Goal: Feedback & Contribution: Contribute content

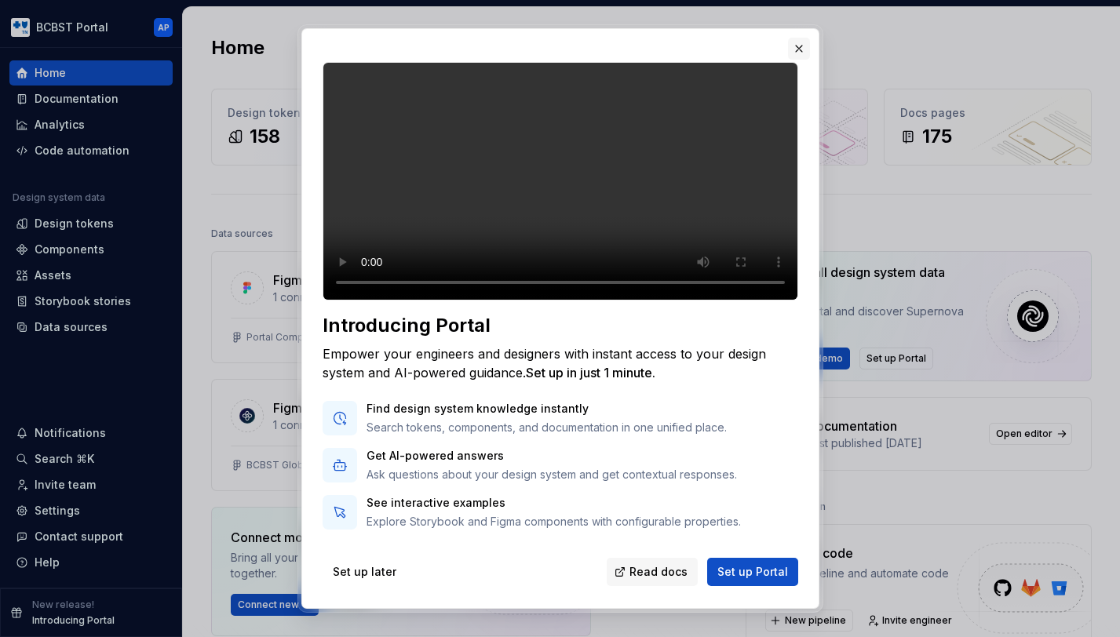
click at [800, 49] on button "button" at bounding box center [799, 49] width 22 height 22
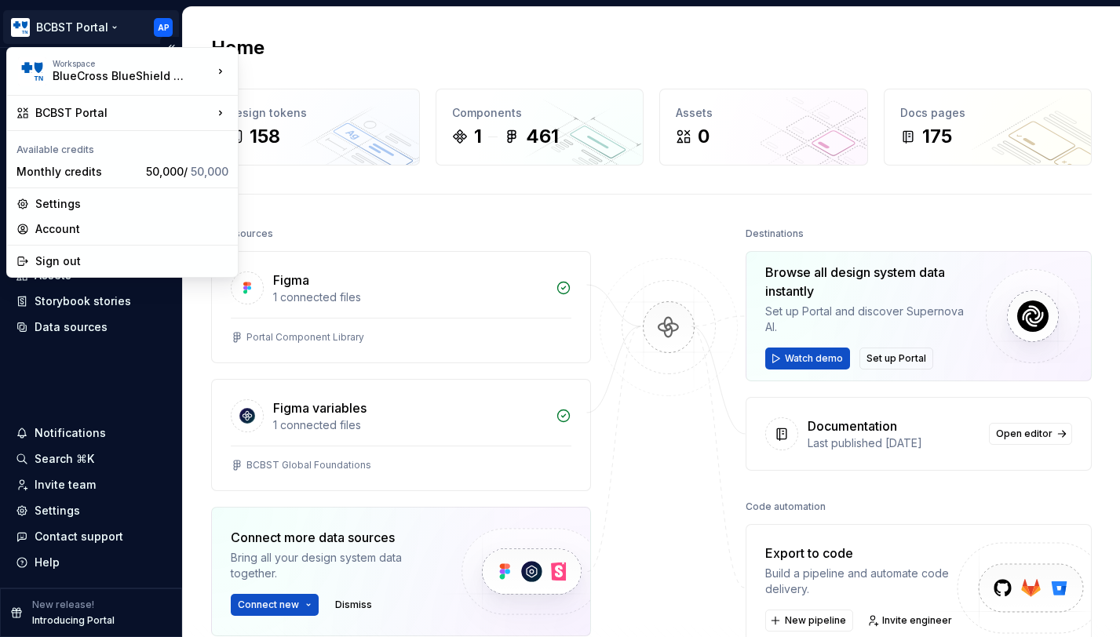
click at [119, 27] on html "BCBST Portal AP Home Documentation Analytics Code automation Design system data…" at bounding box center [560, 318] width 1120 height 637
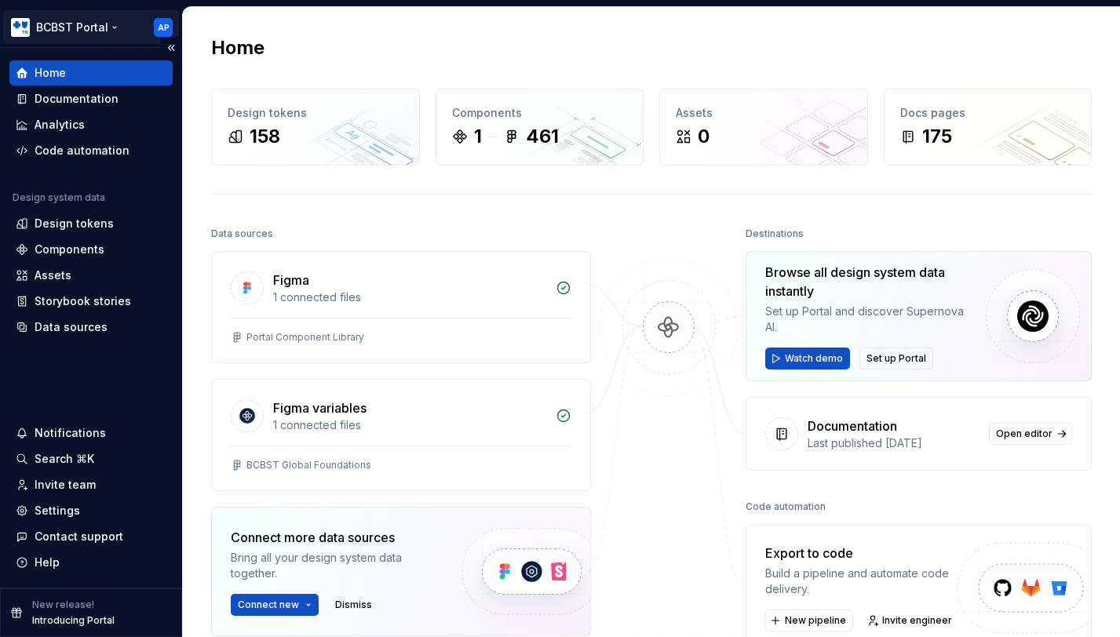
click at [119, 27] on html "BCBST Portal AP Home Documentation Analytics Code automation Design system data…" at bounding box center [560, 318] width 1120 height 637
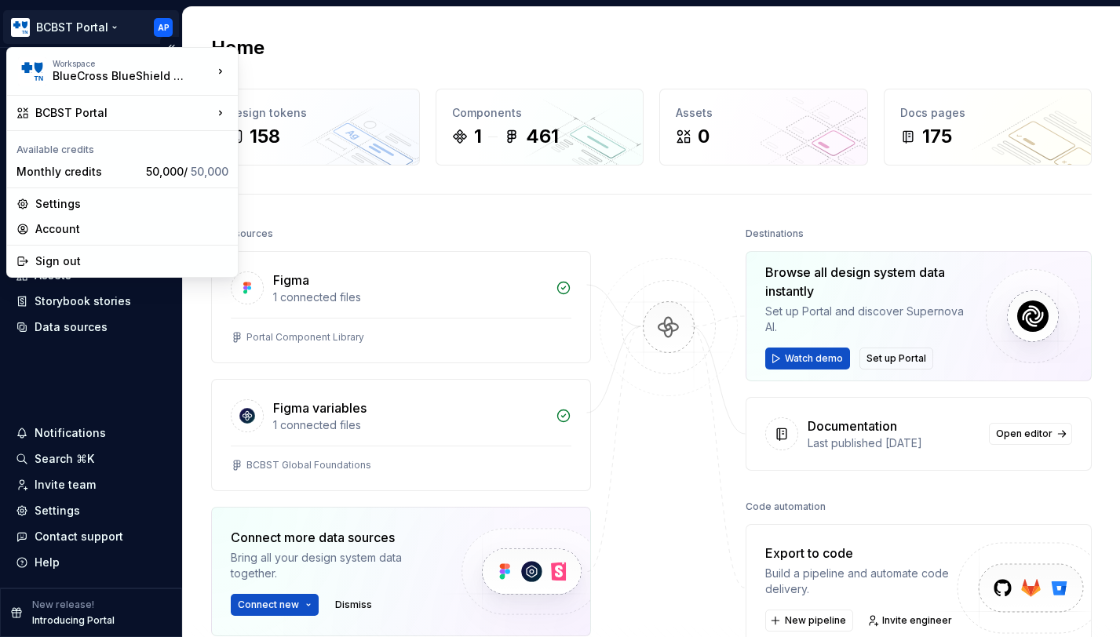
click at [119, 27] on html "BCBST Portal AP Home Documentation Analytics Code automation Design system data…" at bounding box center [560, 318] width 1120 height 637
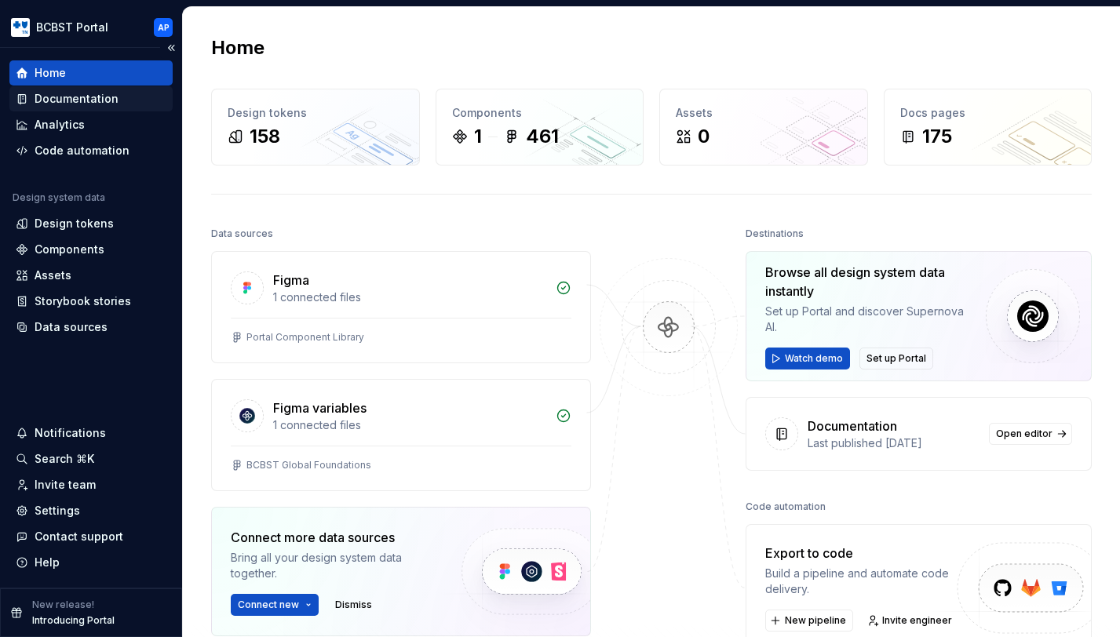
click at [101, 105] on div "Documentation" at bounding box center [77, 99] width 84 height 16
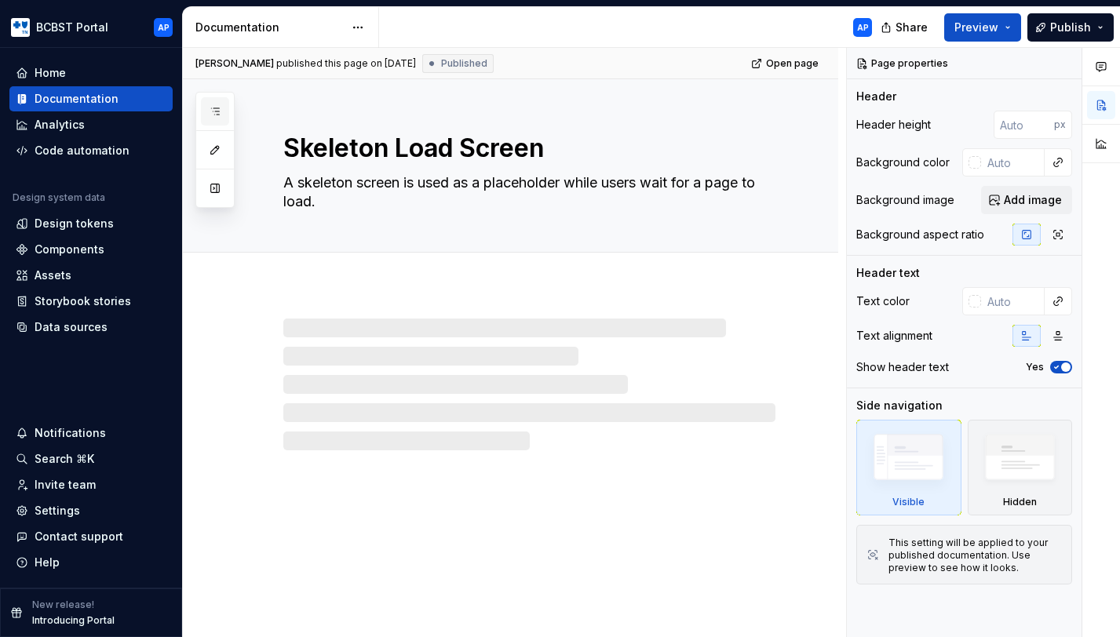
click at [209, 108] on icon "button" at bounding box center [215, 111] width 13 height 13
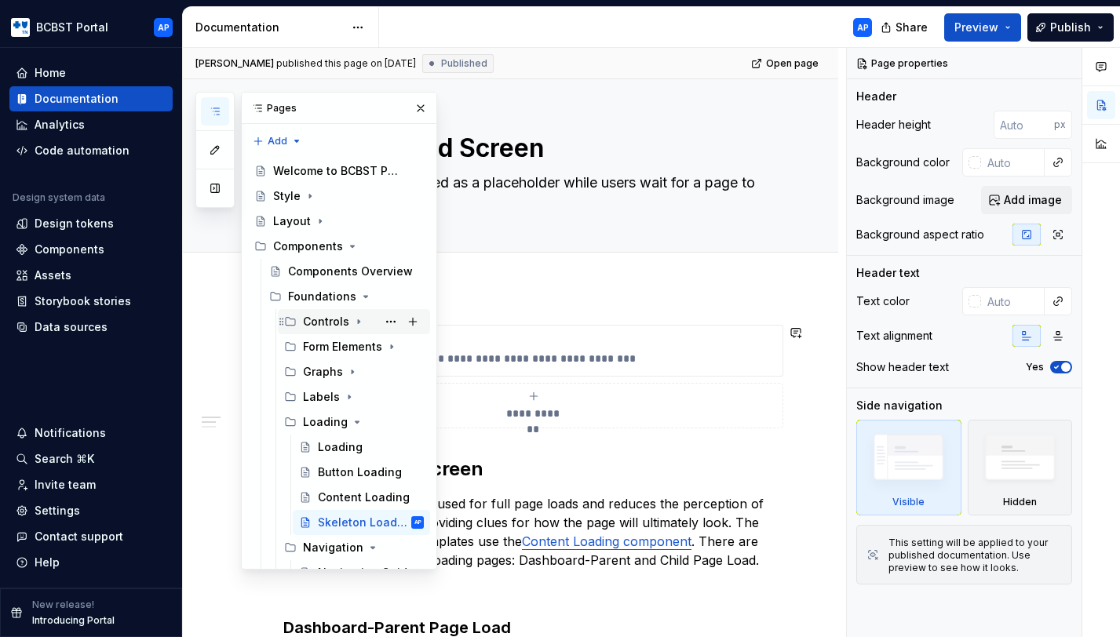
click at [332, 326] on div "Controls" at bounding box center [326, 322] width 46 height 16
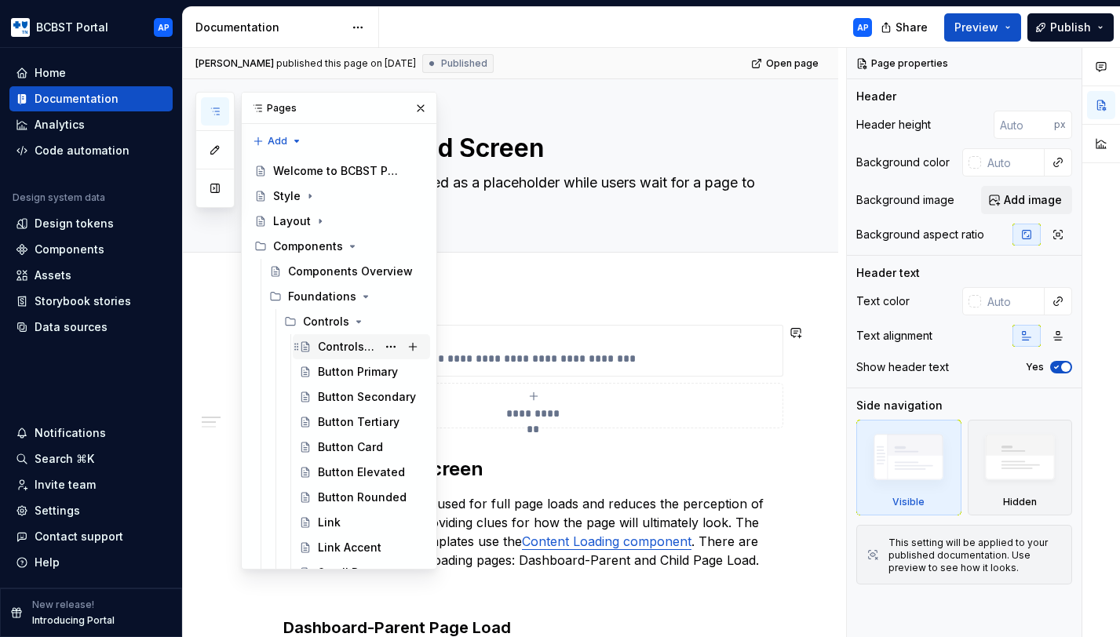
click at [332, 345] on div "Controls Guidelines" at bounding box center [347, 347] width 59 height 16
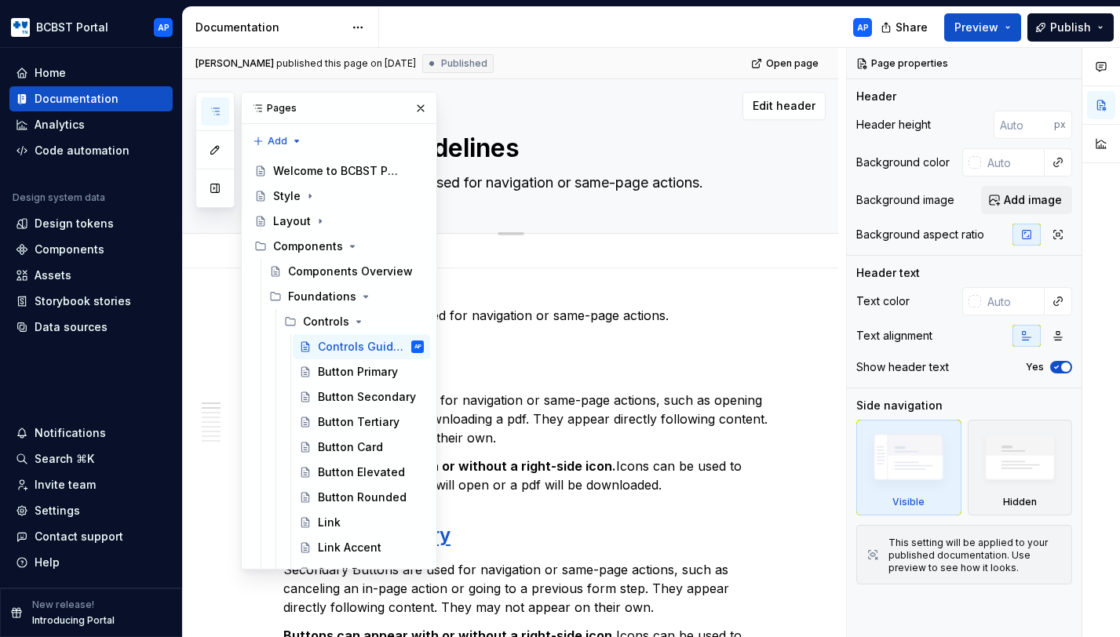
click at [582, 115] on div "Edit header" at bounding box center [504, 106] width 643 height 28
click at [491, 148] on textarea "Controls Guidelines" at bounding box center [526, 148] width 492 height 38
click at [422, 108] on button "button" at bounding box center [421, 108] width 22 height 22
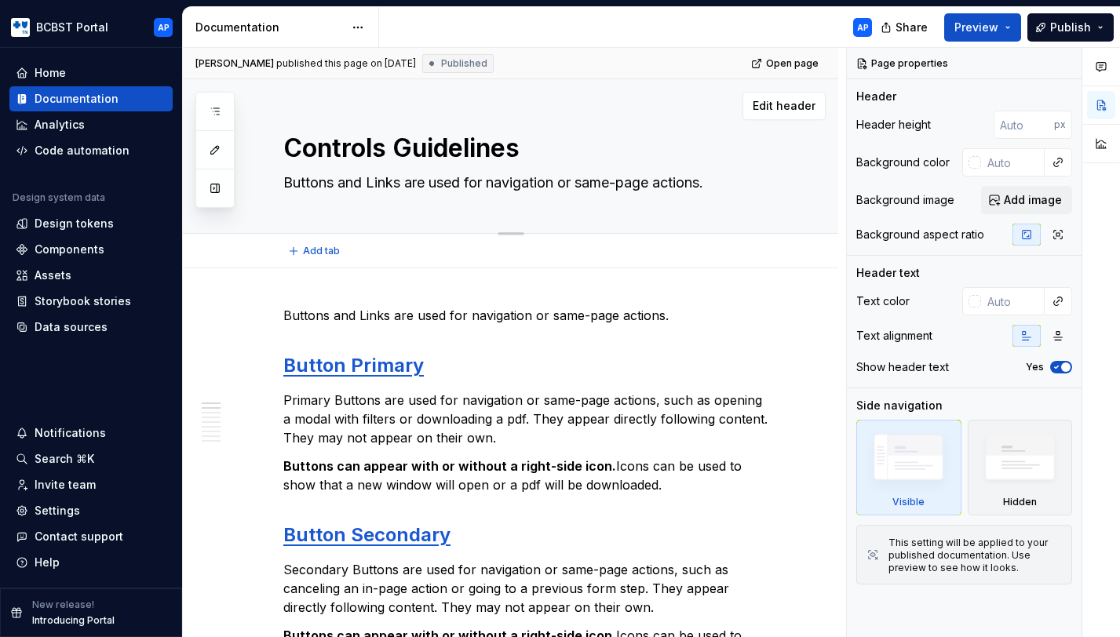
click at [429, 152] on textarea "Controls Guidelines" at bounding box center [526, 148] width 492 height 38
click at [490, 148] on textarea "Controls Guidelines" at bounding box center [526, 148] width 492 height 38
drag, startPoint x: 465, startPoint y: 148, endPoint x: 563, endPoint y: 148, distance: 98.9
click at [563, 148] on textarea "Controls Guidelines" at bounding box center [526, 148] width 492 height 38
type textarea "*"
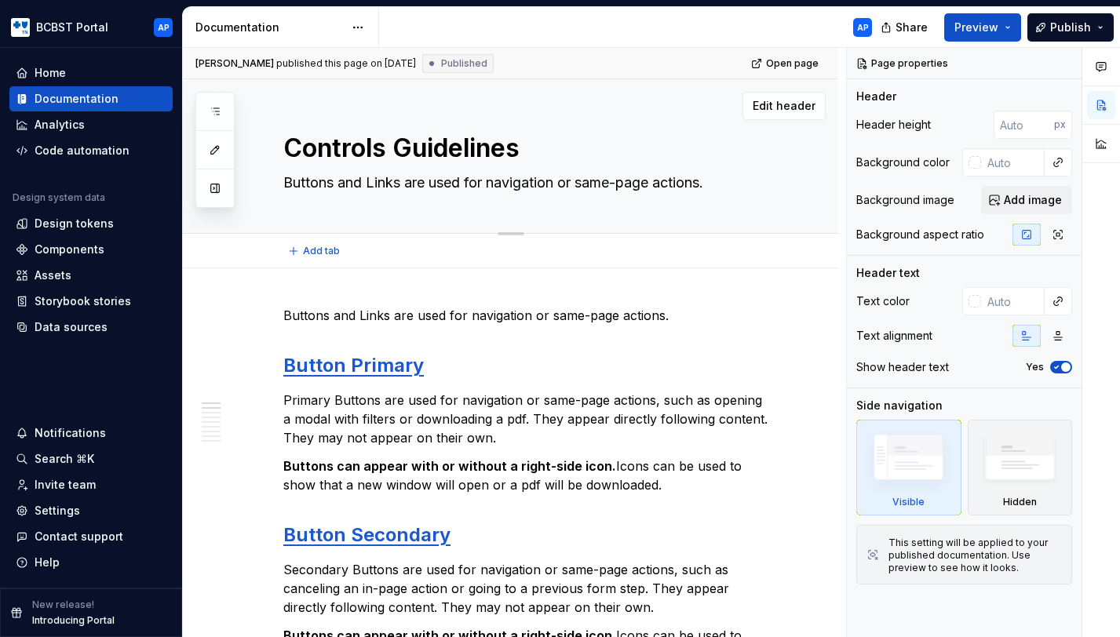
type textarea "Controls Guide"
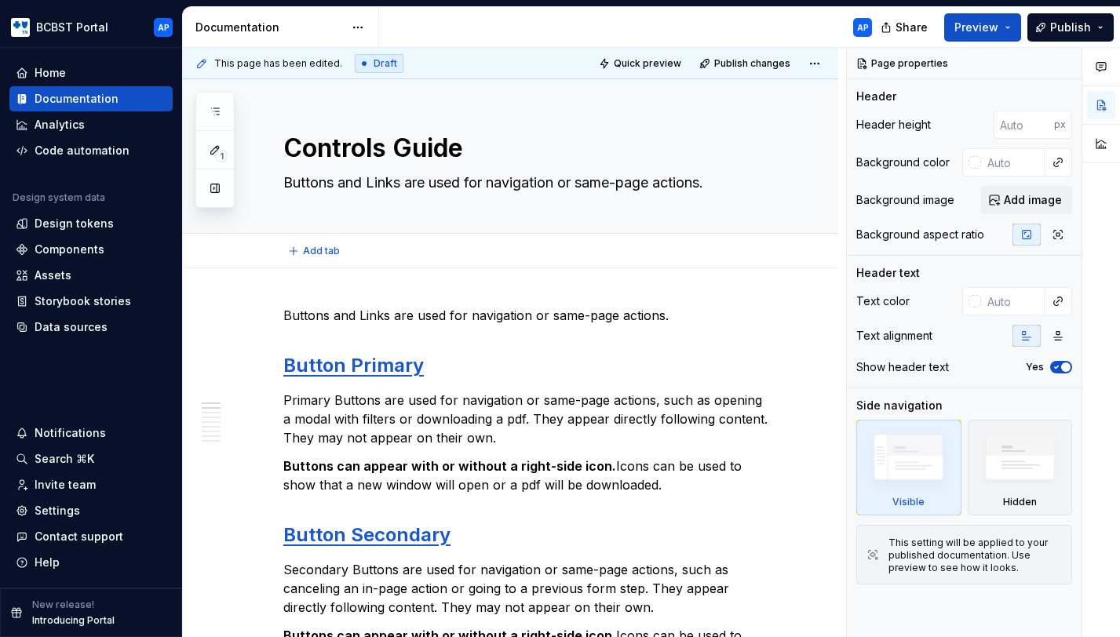
type textarea "*"
type textarea "Controls Guide"
click at [403, 473] on strong "Buttons can appear with or without a right-side icon." at bounding box center [449, 466] width 333 height 16
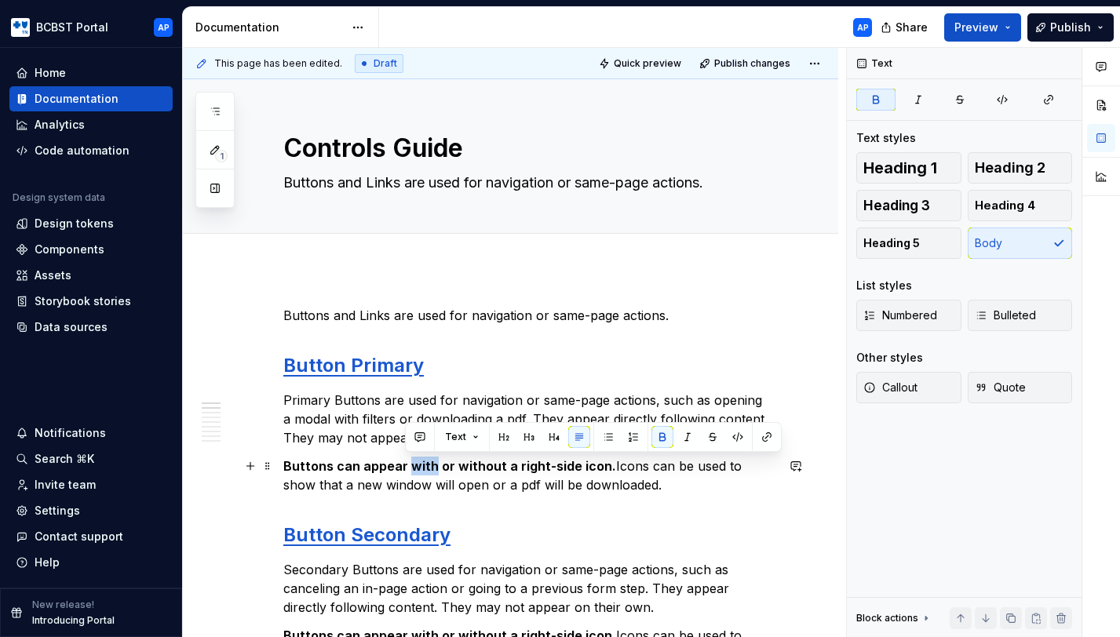
click at [403, 473] on strong "Buttons can appear with or without a right-side icon." at bounding box center [449, 466] width 333 height 16
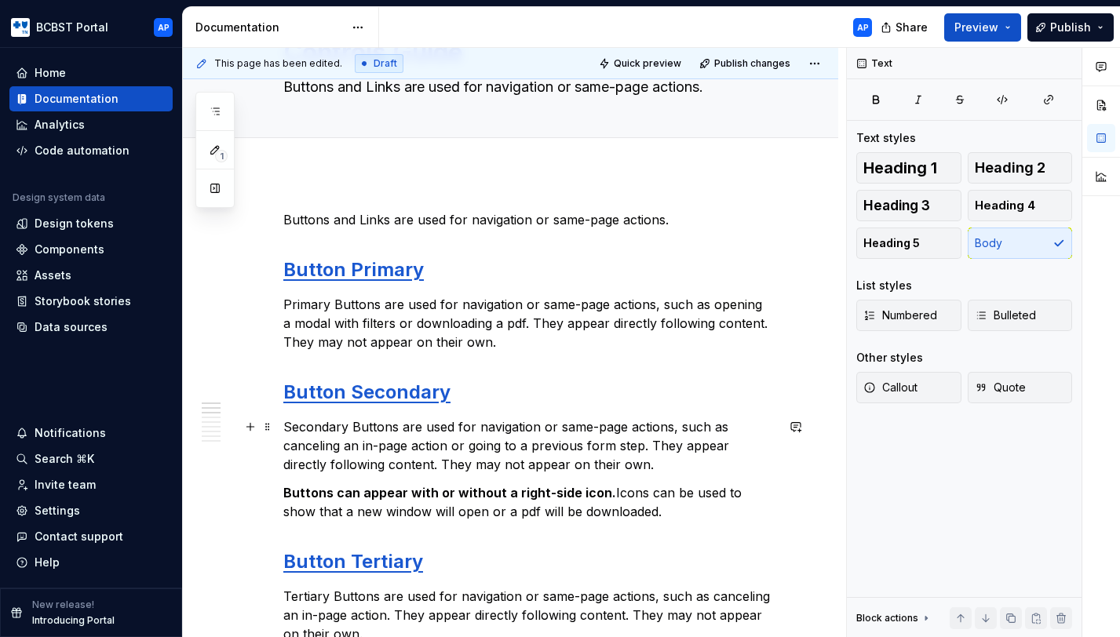
scroll to position [100, 0]
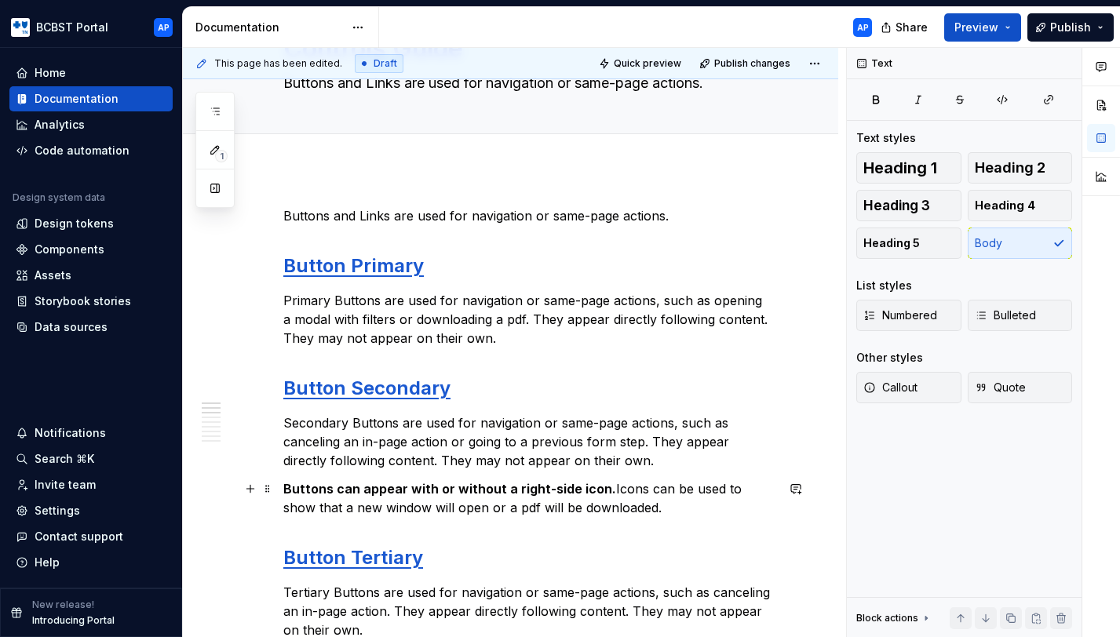
click at [446, 503] on p "Buttons can appear with or without a right-side icon. Icons can be used to show…" at bounding box center [529, 499] width 492 height 38
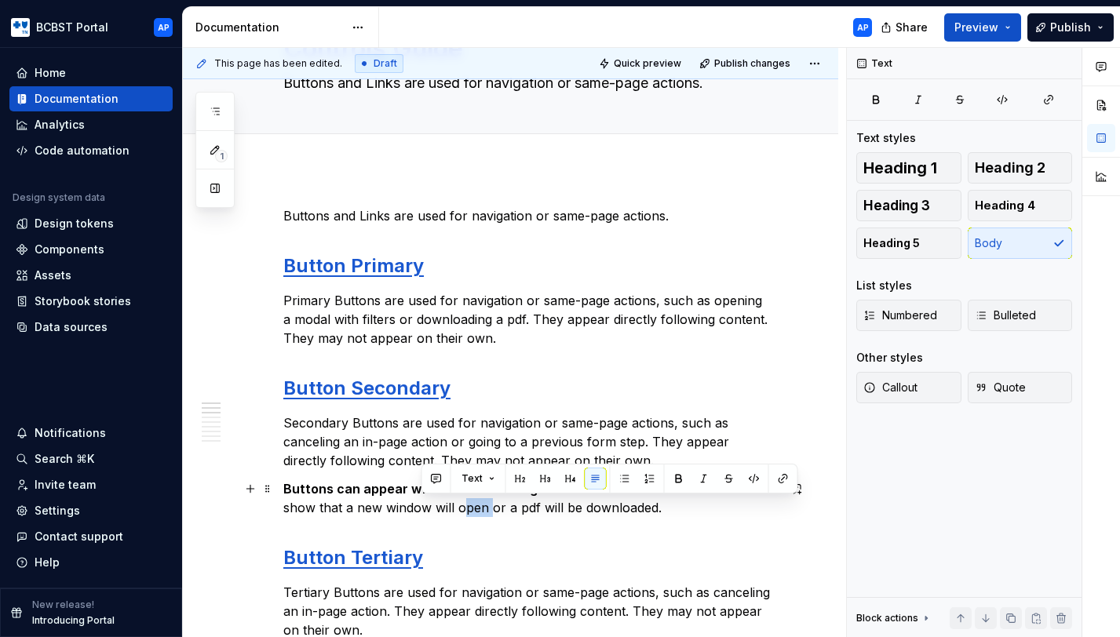
click at [446, 503] on p "Buttons can appear with or without a right-side icon. Icons can be used to show…" at bounding box center [529, 499] width 492 height 38
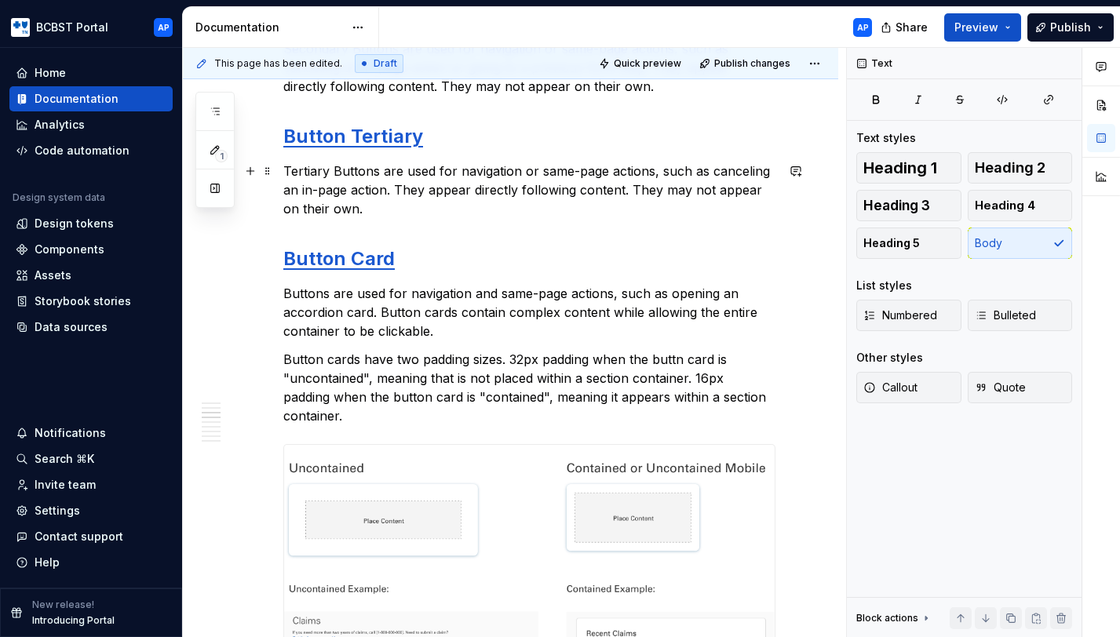
scroll to position [472, 0]
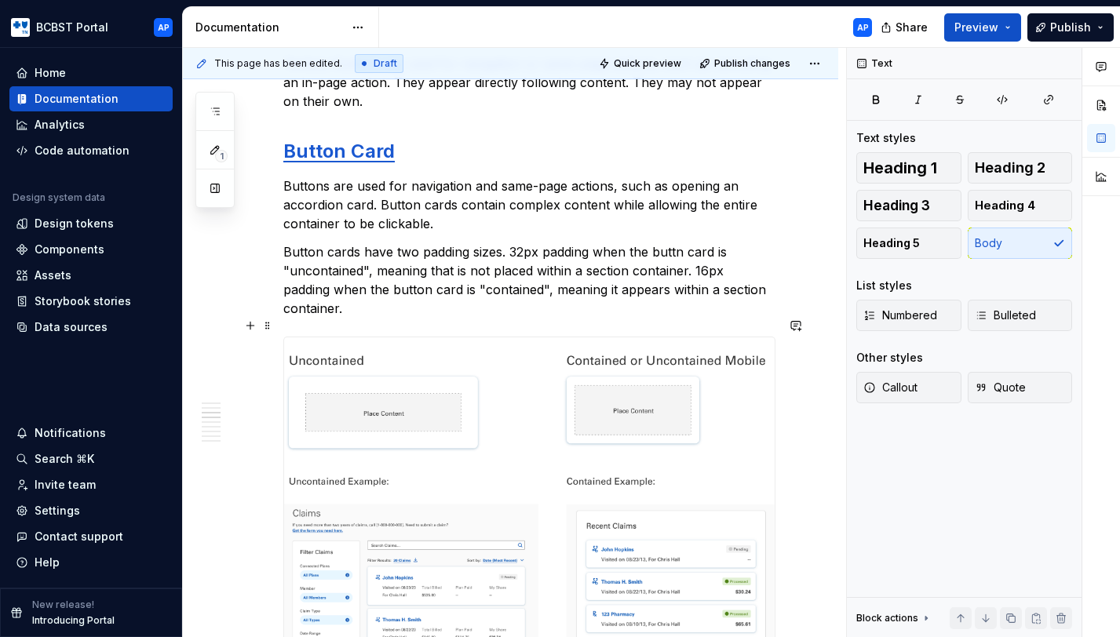
drag, startPoint x: 306, startPoint y: 425, endPoint x: 590, endPoint y: 577, distance: 322.3
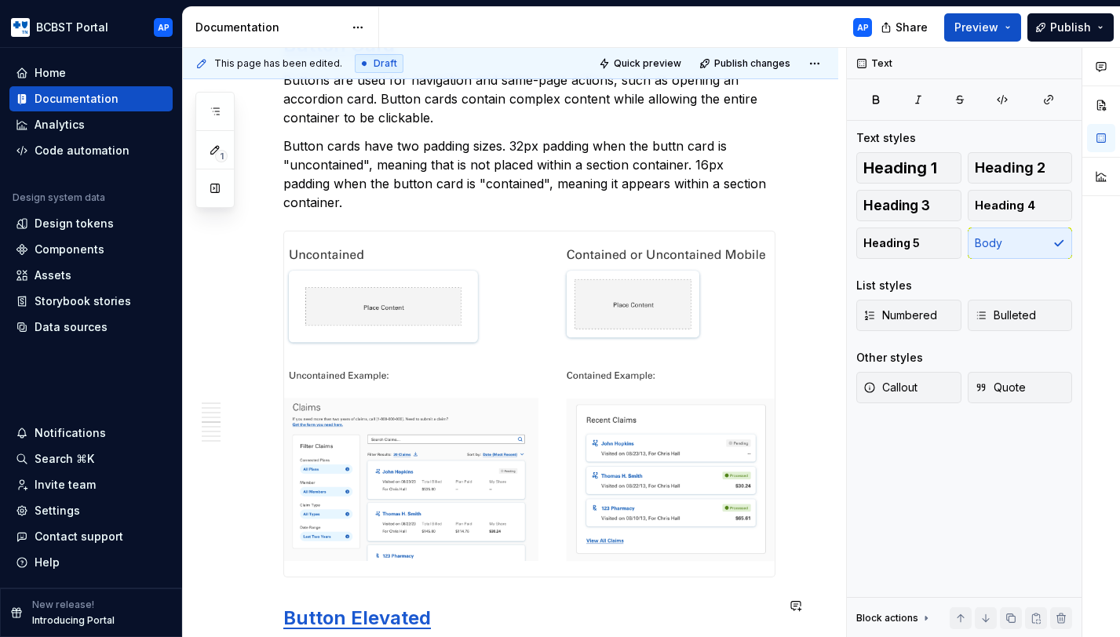
scroll to position [775, 0]
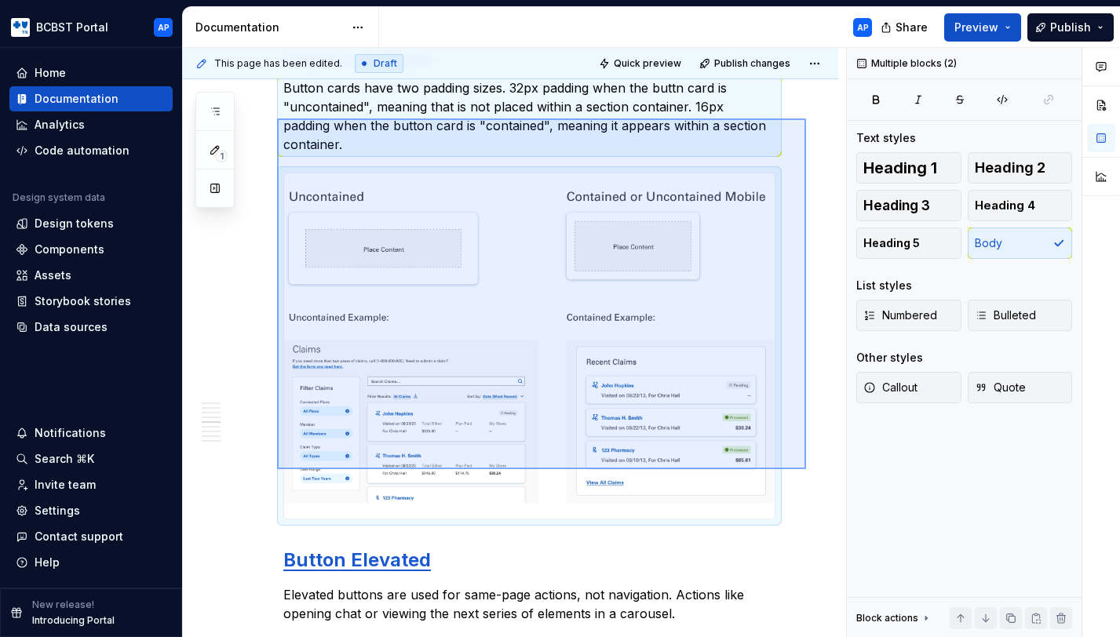
drag, startPoint x: 806, startPoint y: 443, endPoint x: 277, endPoint y: 119, distance: 620.4
click at [277, 119] on div "This page has been edited. Draft Quick preview Publish changes Controls Guide B…" at bounding box center [514, 343] width 663 height 590
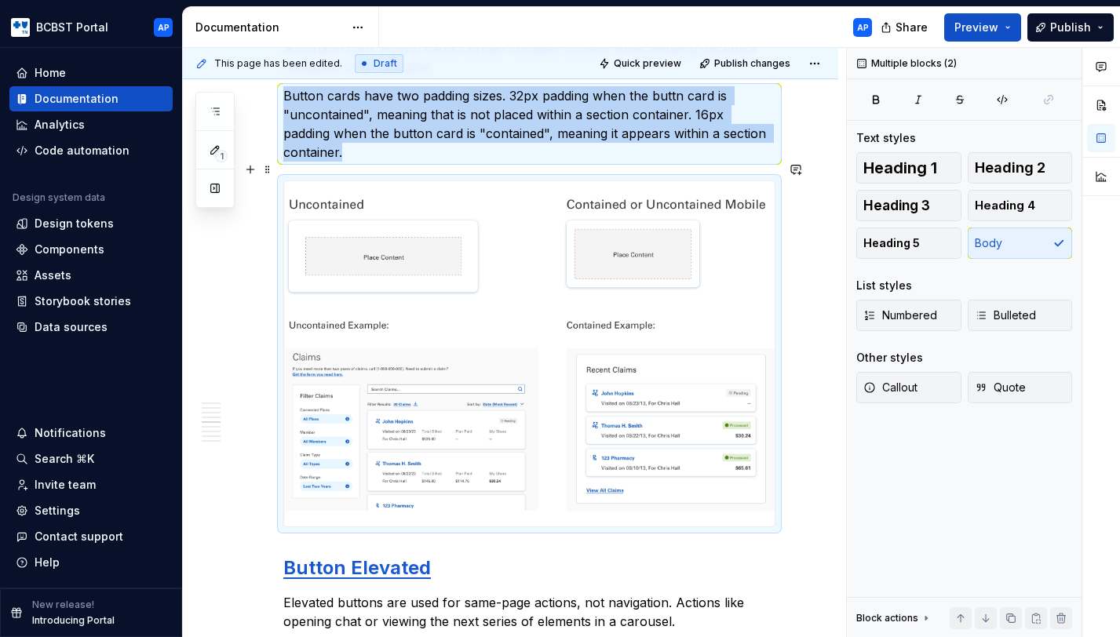
click at [656, 277] on img at bounding box center [529, 353] width 490 height 345
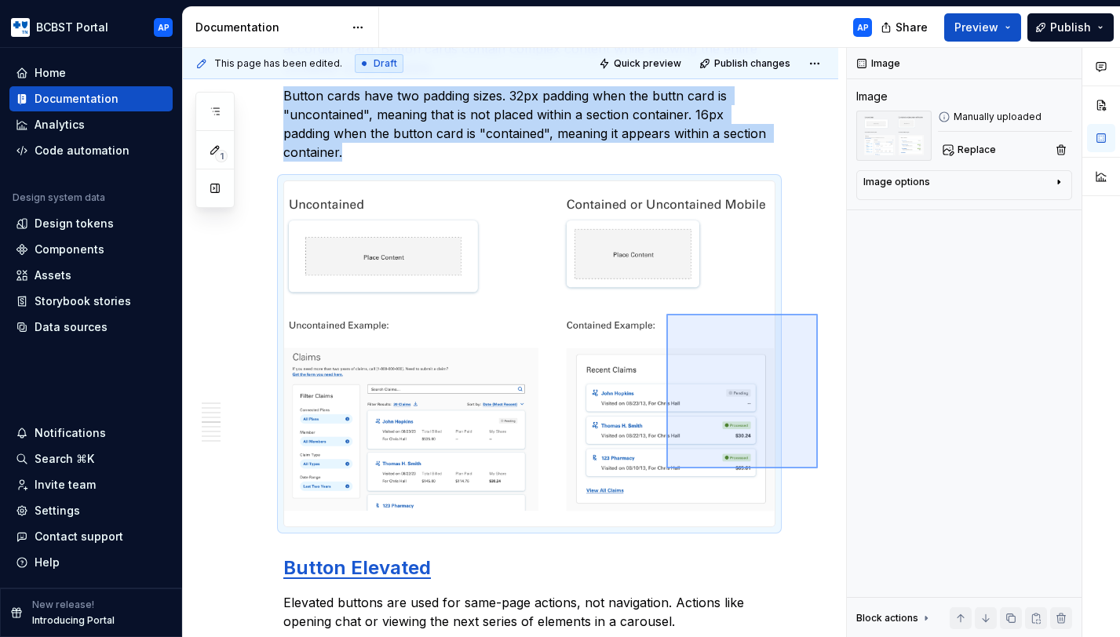
drag, startPoint x: 818, startPoint y: 469, endPoint x: 666, endPoint y: 314, distance: 216.4
click at [666, 314] on div "This page has been edited. Draft Quick preview Publish changes Controls Guide B…" at bounding box center [514, 343] width 663 height 590
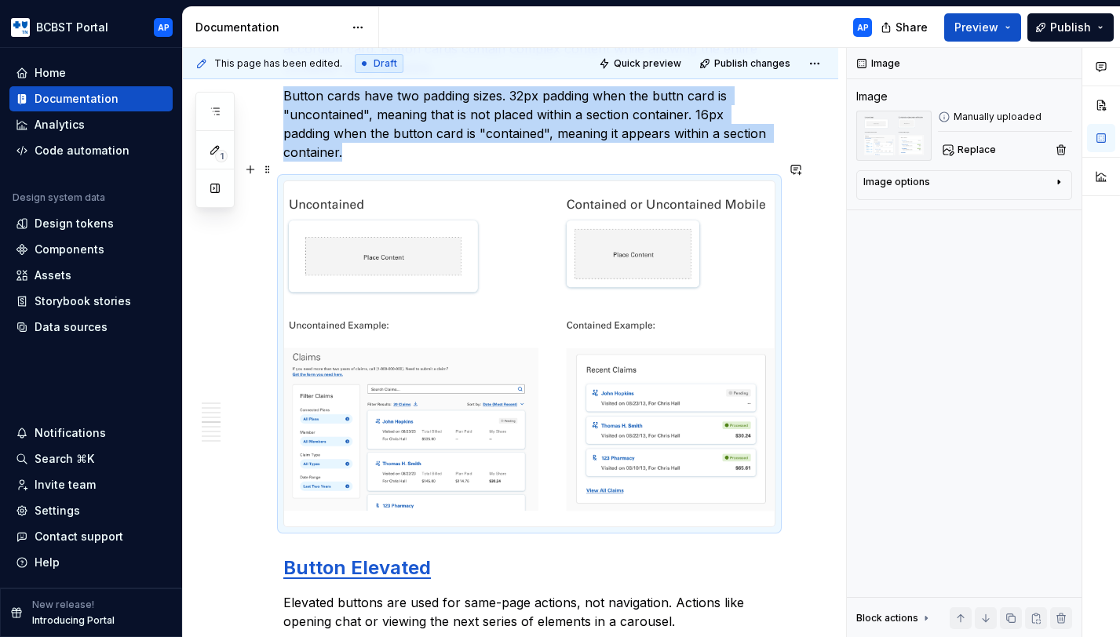
click at [589, 235] on img at bounding box center [529, 353] width 490 height 345
copy p "Button cards have two padding sizes. 32px padding when the buttn card is "uncon…"
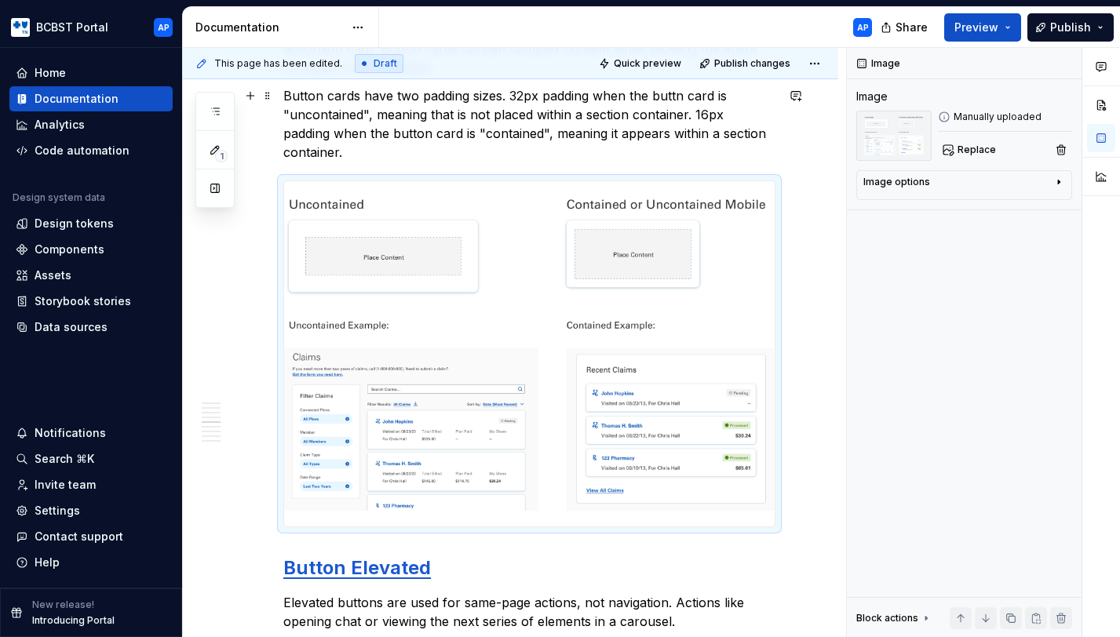
click at [232, 104] on div "1" at bounding box center [214, 150] width 39 height 116
click at [219, 111] on icon "button" at bounding box center [215, 111] width 13 height 13
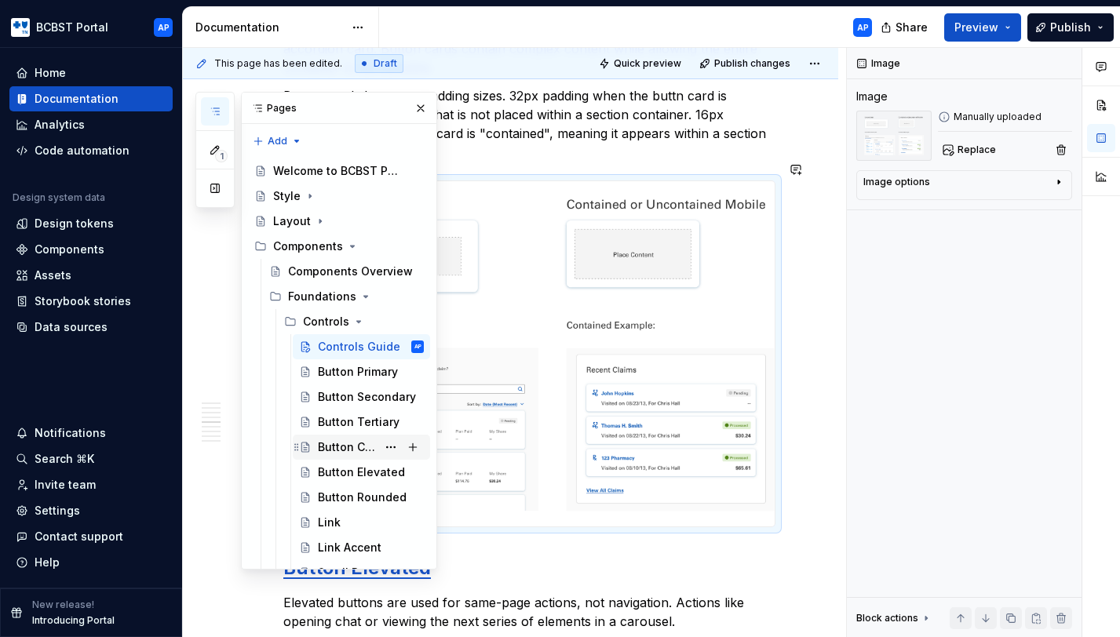
click at [338, 454] on div "Button Card" at bounding box center [347, 447] width 59 height 16
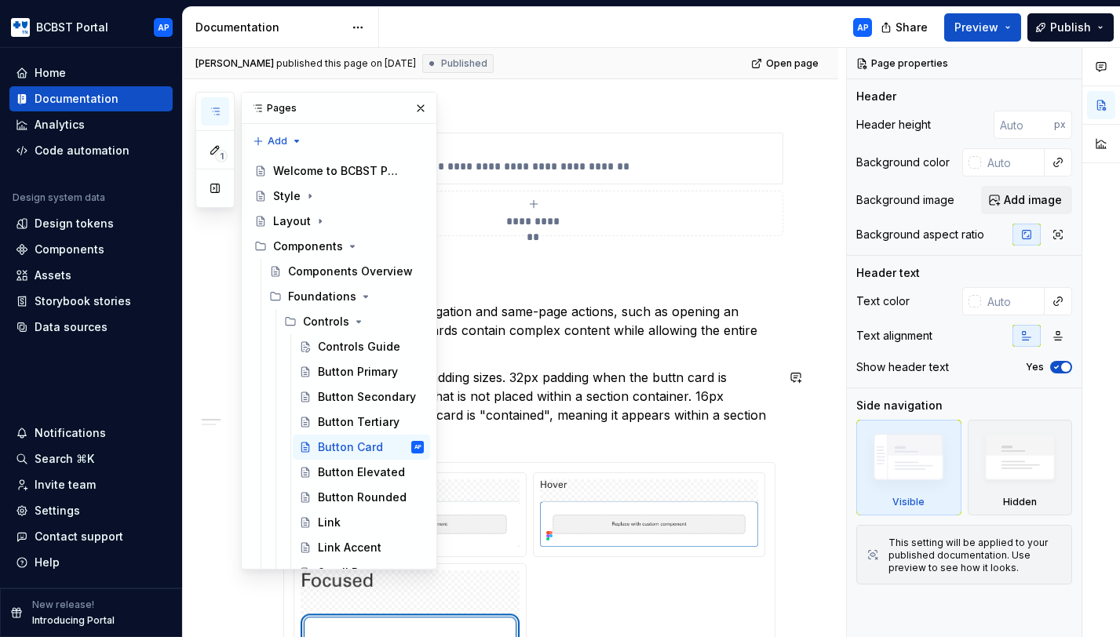
click at [735, 398] on p "Button cards have two padding sizes. 32px padding when the buttn card is "uncon…" at bounding box center [529, 405] width 492 height 75
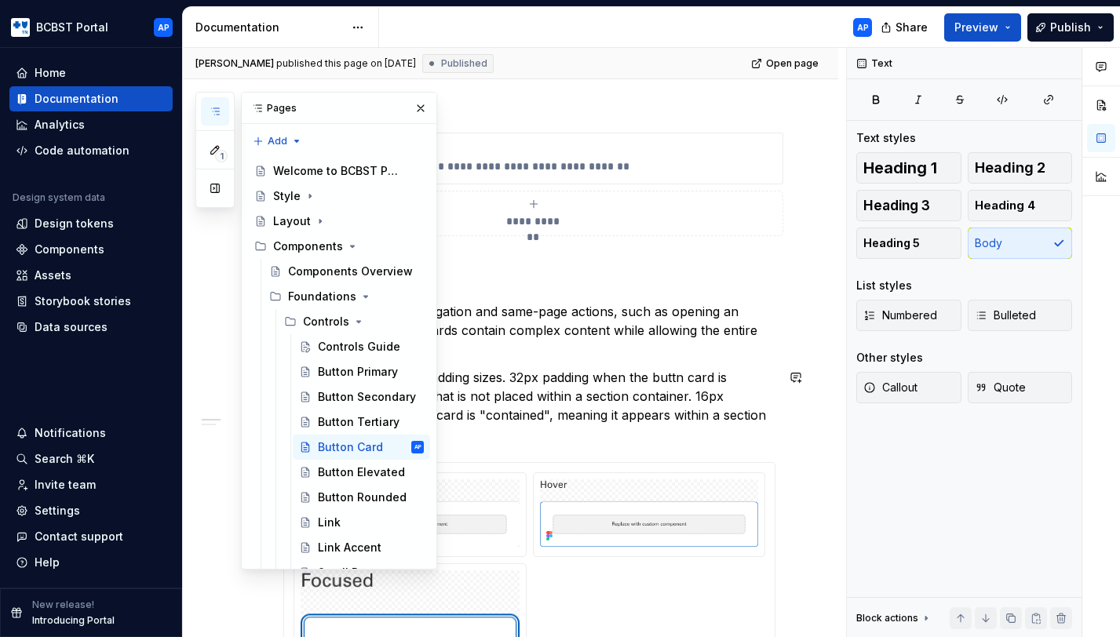
scroll to position [179, 0]
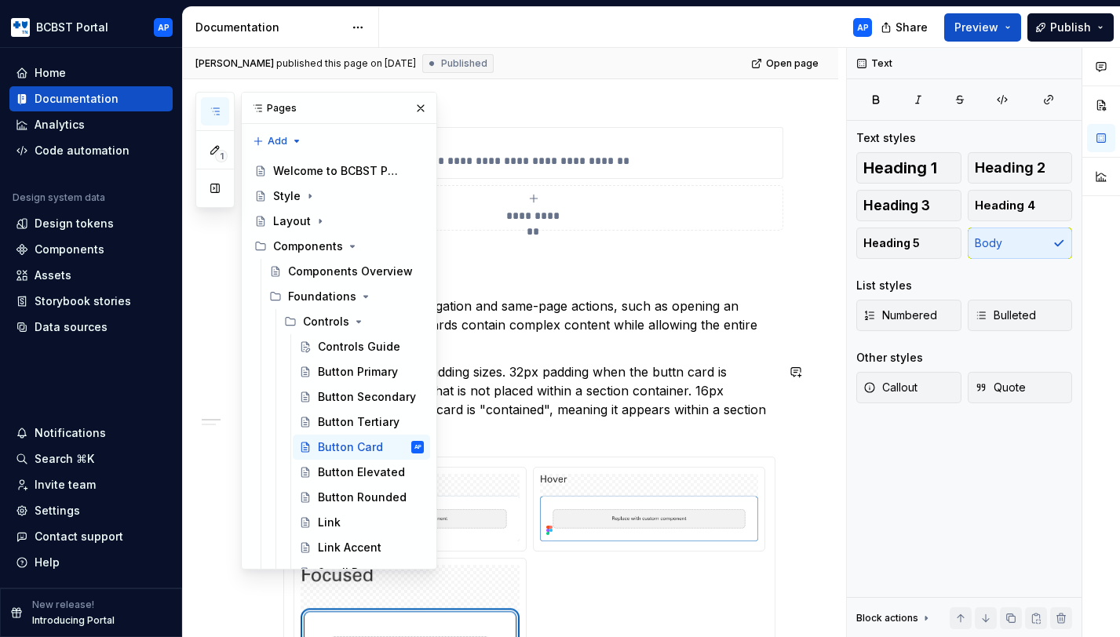
click at [775, 410] on p "Button cards have two padding sizes. 32px padding when the buttn card is "uncon…" at bounding box center [529, 400] width 492 height 75
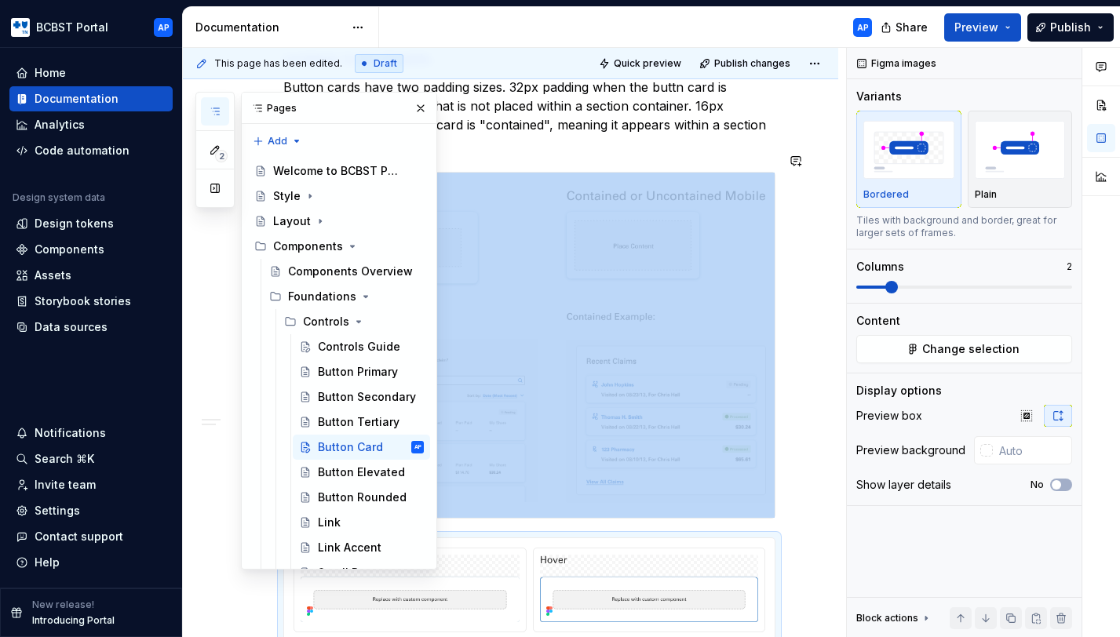
scroll to position [487, 0]
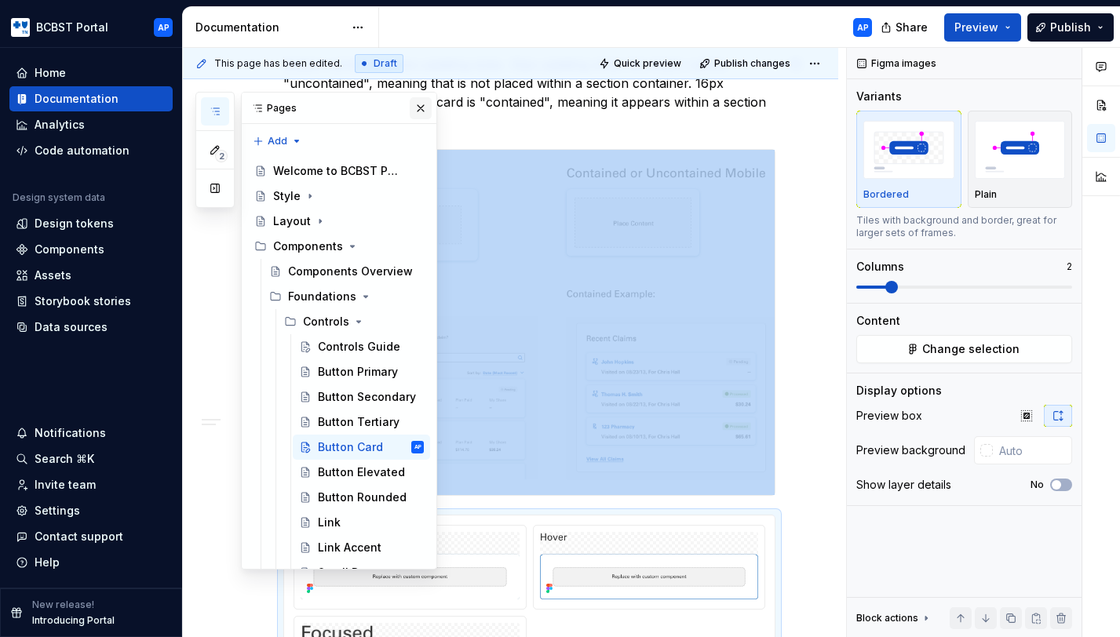
click at [416, 108] on button "button" at bounding box center [421, 108] width 22 height 22
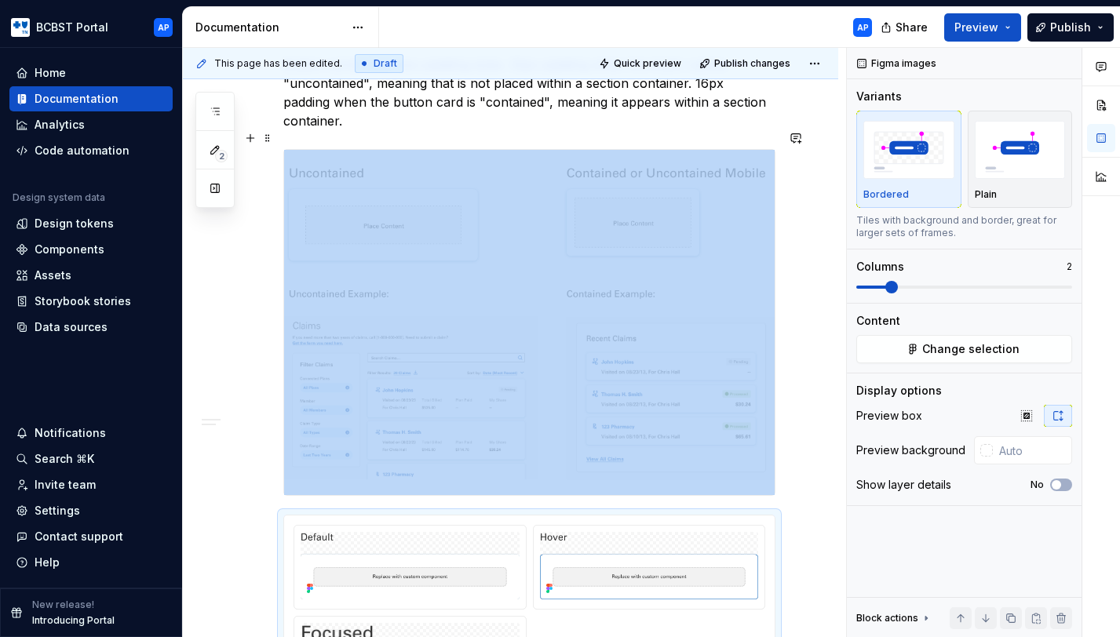
scroll to position [458, 0]
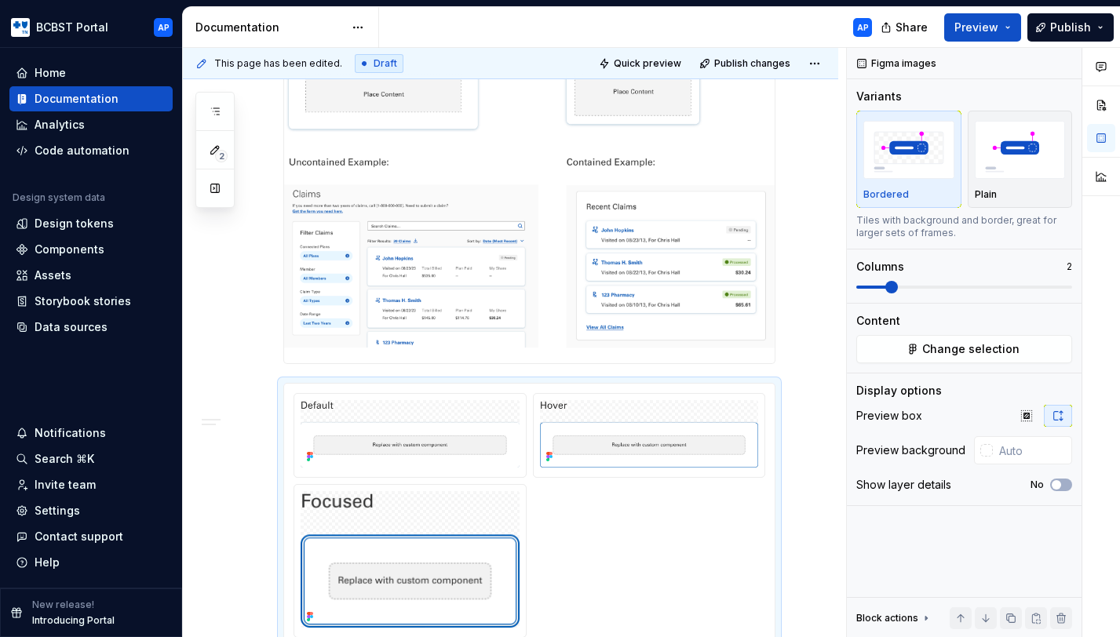
click at [795, 345] on div "**********" at bounding box center [510, 551] width 655 height 1803
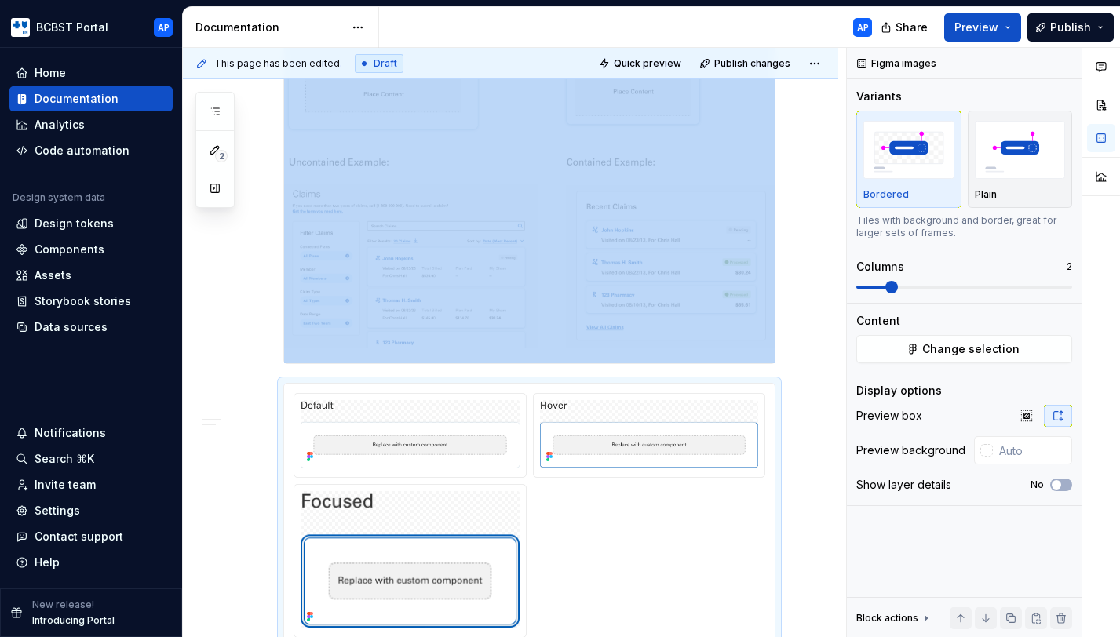
click at [792, 307] on div "**********" at bounding box center [510, 551] width 655 height 1803
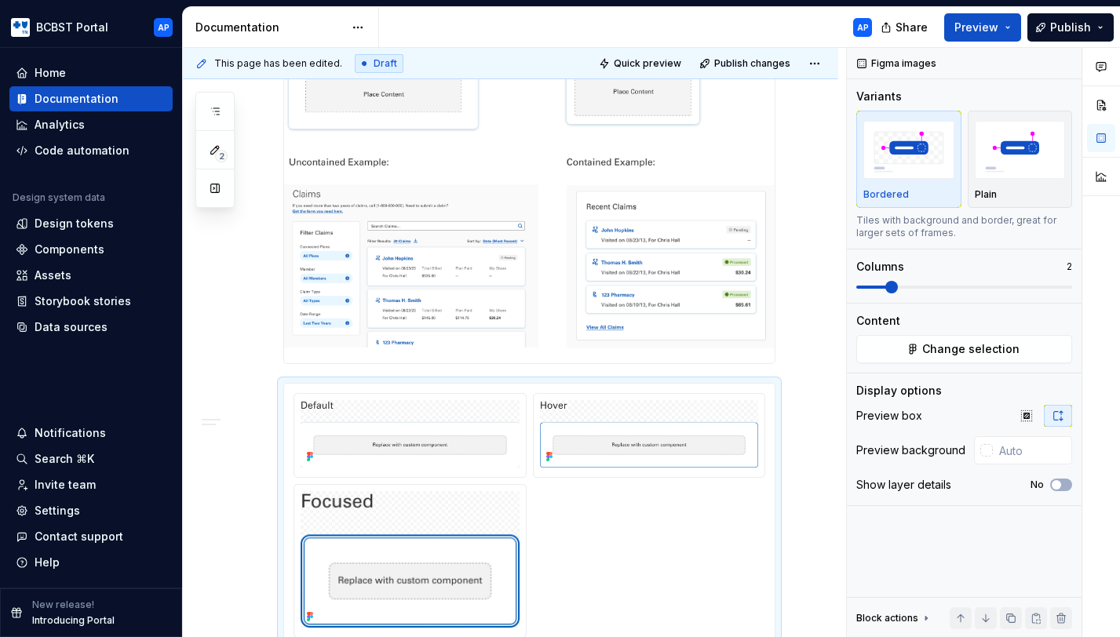
click at [775, 325] on div at bounding box center [529, 190] width 492 height 347
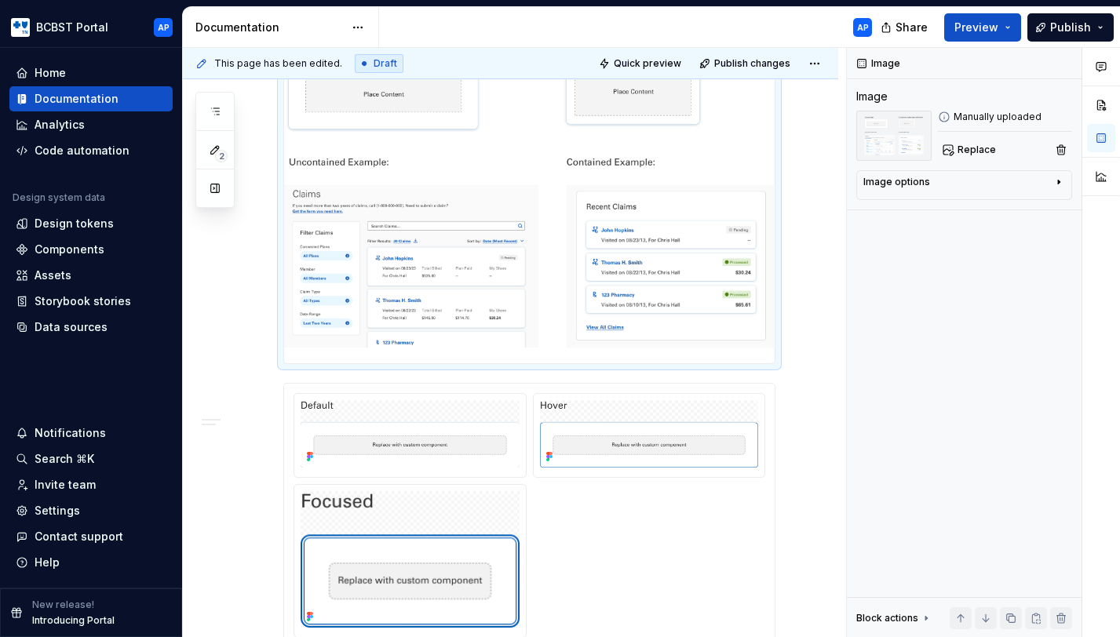
click at [800, 343] on div "**********" at bounding box center [510, 551] width 655 height 1803
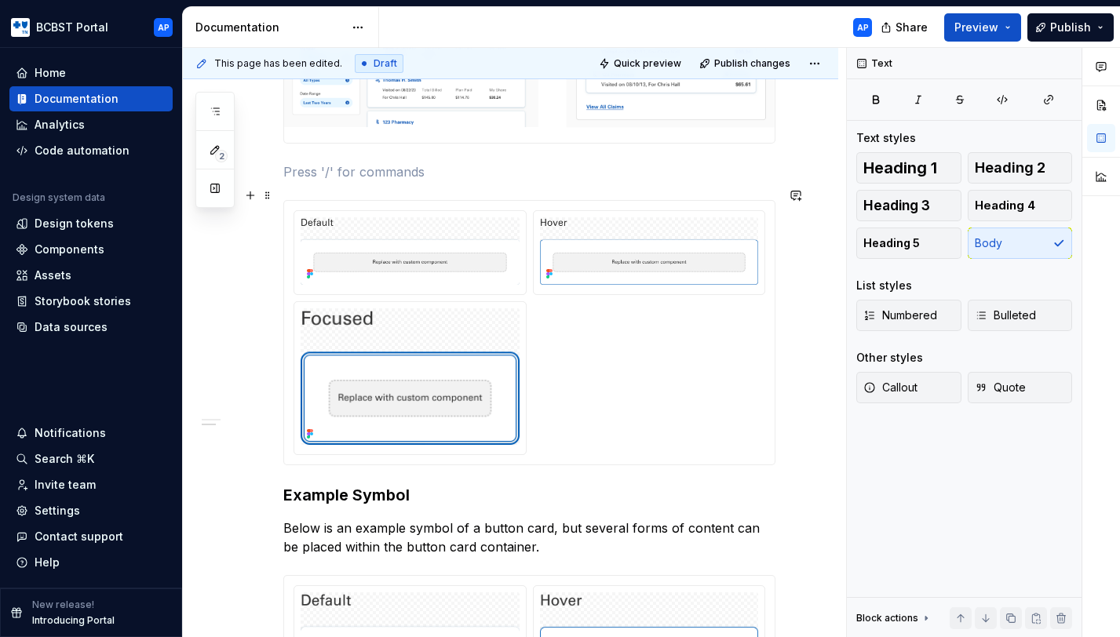
scroll to position [815, 0]
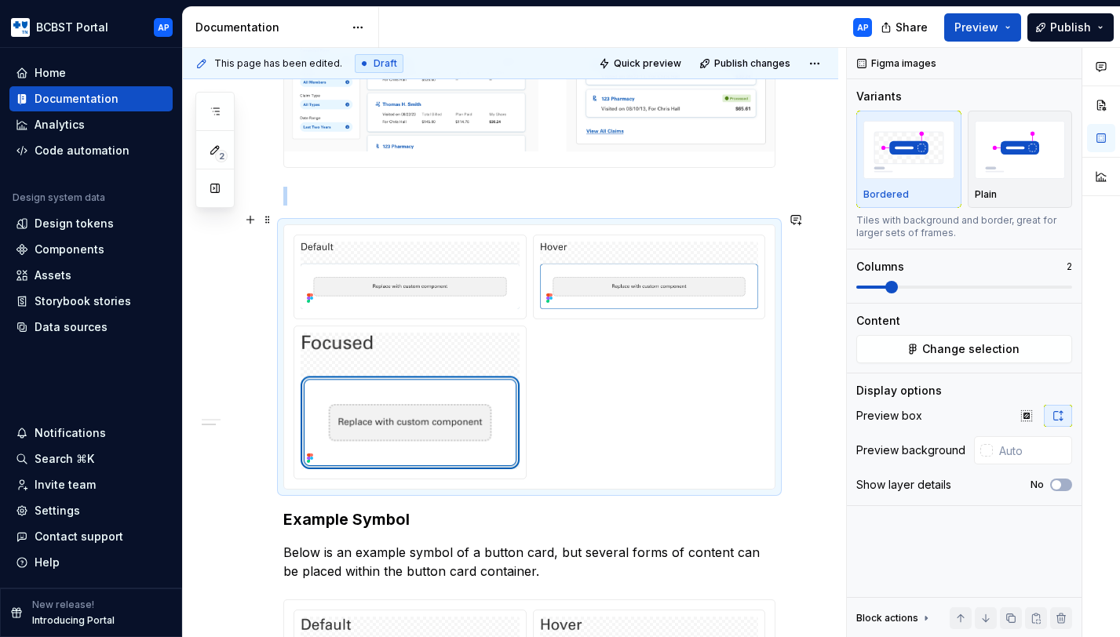
click at [564, 335] on div at bounding box center [530, 357] width 472 height 245
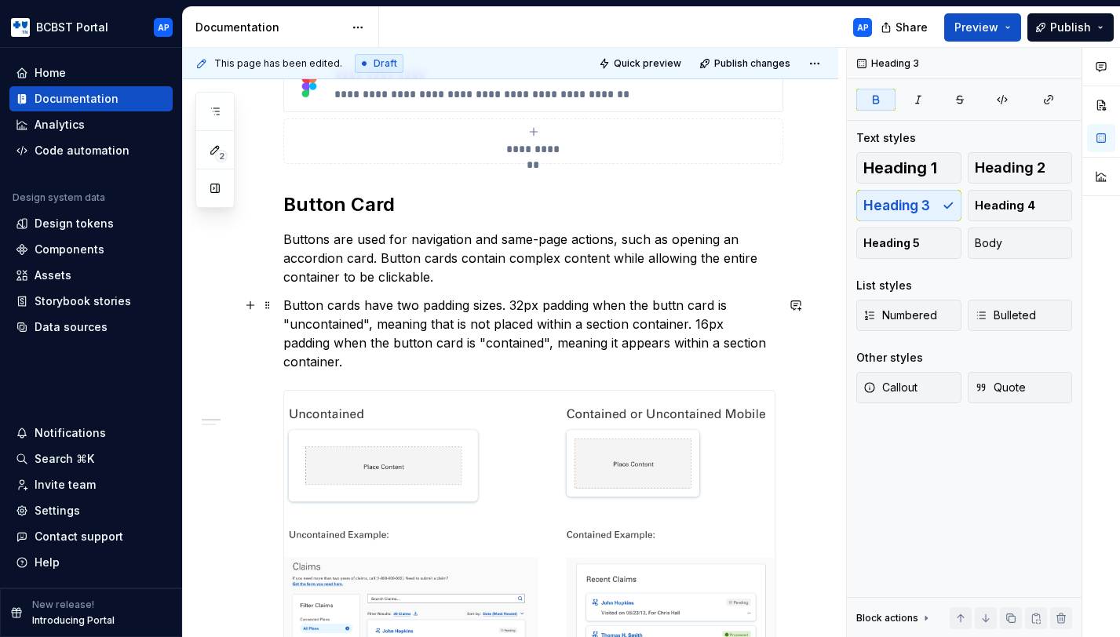
scroll to position [200, 0]
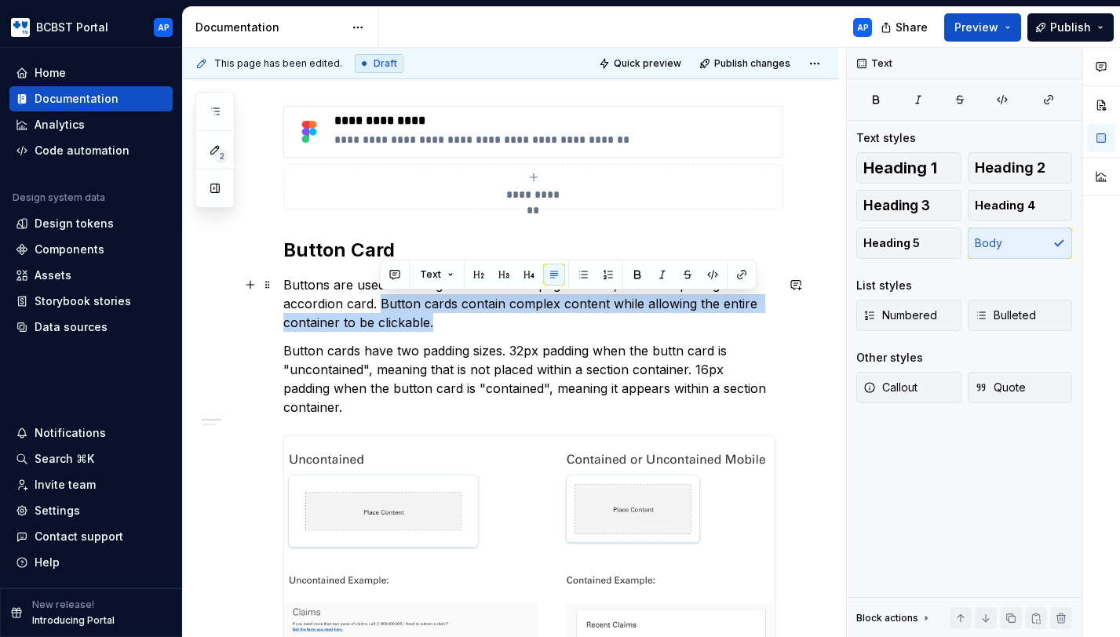
drag, startPoint x: 444, startPoint y: 323, endPoint x: 380, endPoint y: 307, distance: 66.2
click at [380, 307] on p "Buttons are used for navigation and same-page actions, such as opening an accor…" at bounding box center [529, 303] width 492 height 57
copy p "Button cards contain complex content while allowing the entire container to be …"
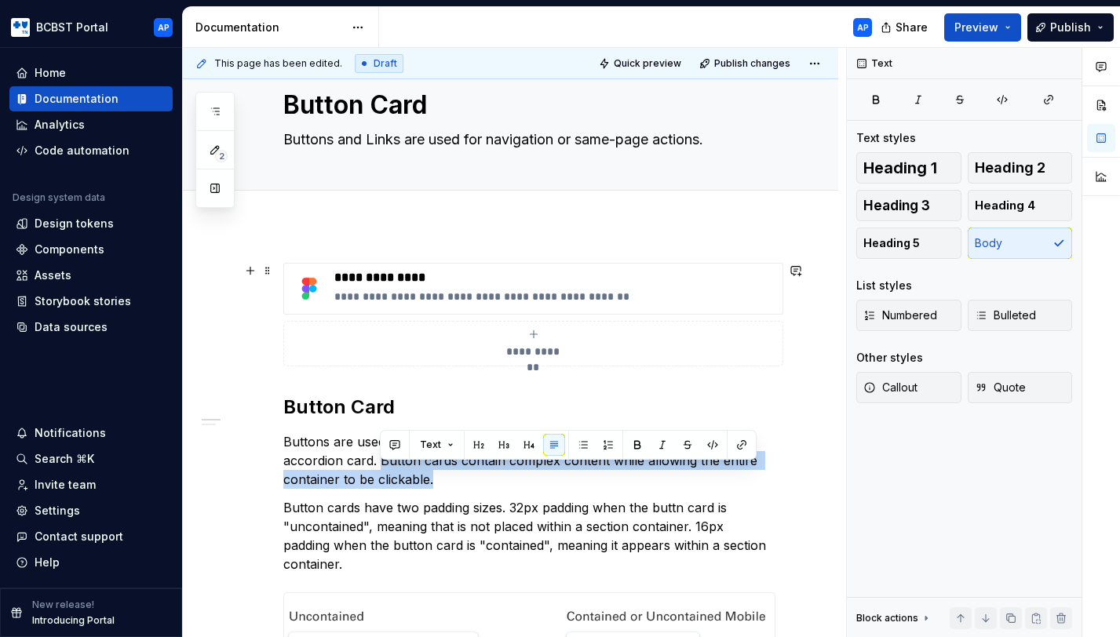
scroll to position [0, 0]
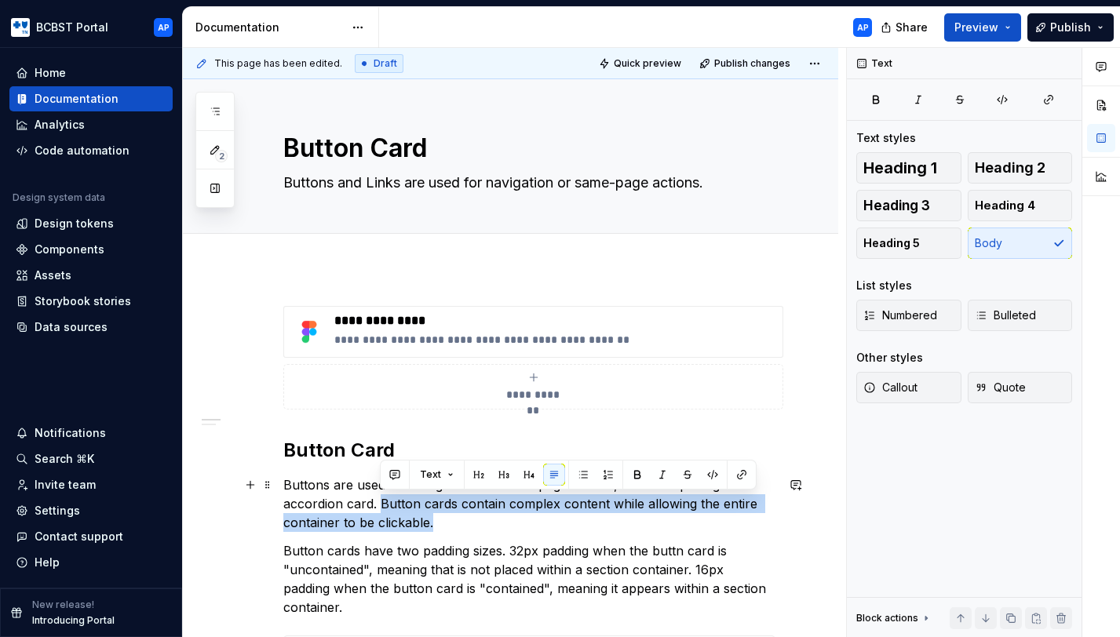
click at [531, 515] on p "Buttons are used for navigation and same-page actions, such as opening an accor…" at bounding box center [529, 504] width 492 height 57
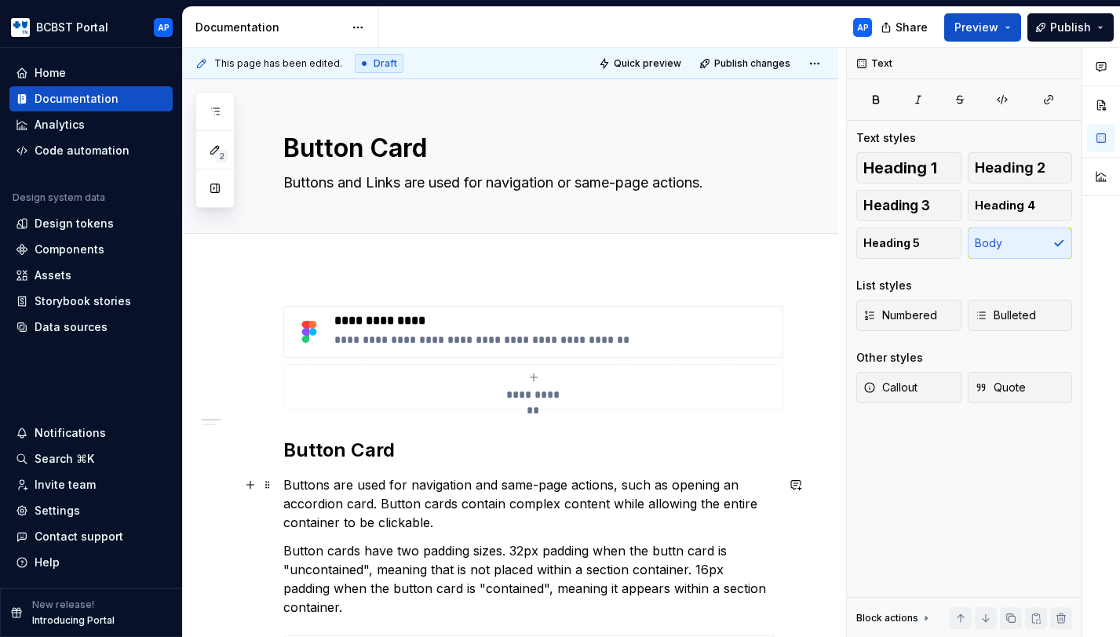
type textarea "*"
click at [531, 501] on p "Buttons are used for navigation and same-page actions, such as opening an accor…" at bounding box center [529, 504] width 492 height 57
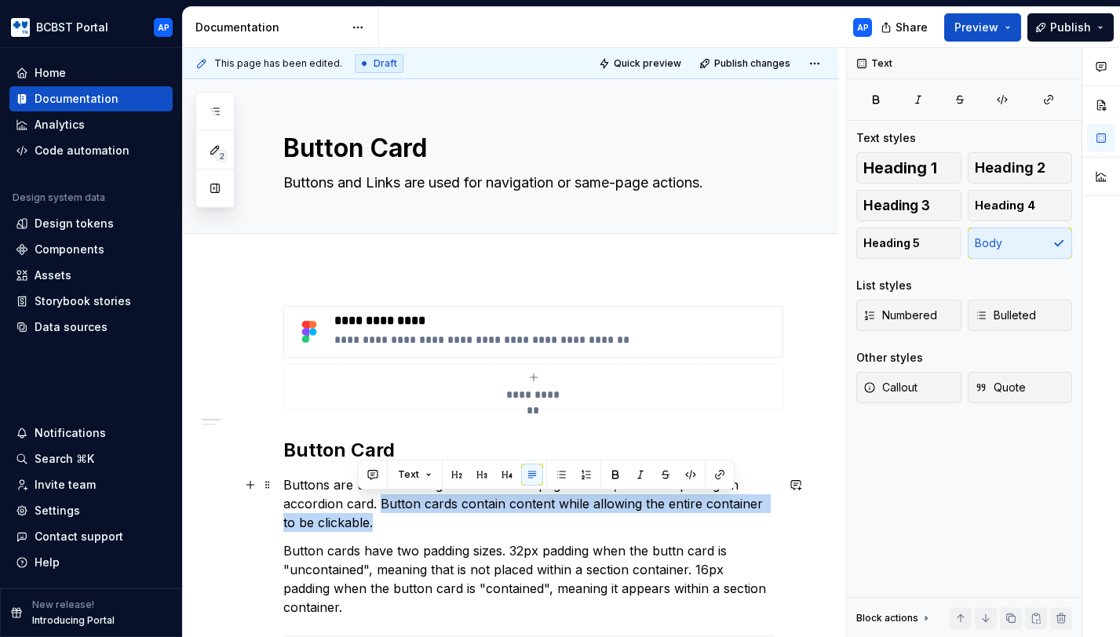
drag, startPoint x: 399, startPoint y: 523, endPoint x: 381, endPoint y: 504, distance: 26.1
click at [381, 504] on p "Buttons are used for navigation and same-page actions, such as opening an accor…" at bounding box center [529, 504] width 492 height 57
copy p "Button cards contain content while allowing the entire container to be clickabl…"
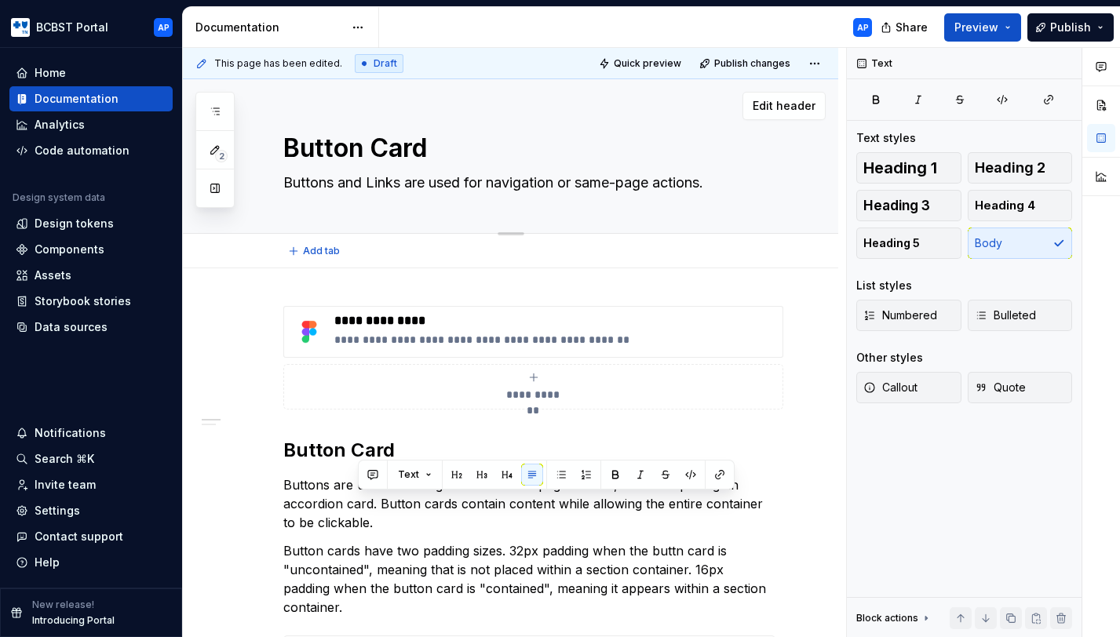
click at [467, 183] on textarea "Buttons and Links are used for navigation or same-page actions." at bounding box center [526, 182] width 492 height 25
paste textarea "cards contain content while allowing the entire container to be clickable"
type textarea "*"
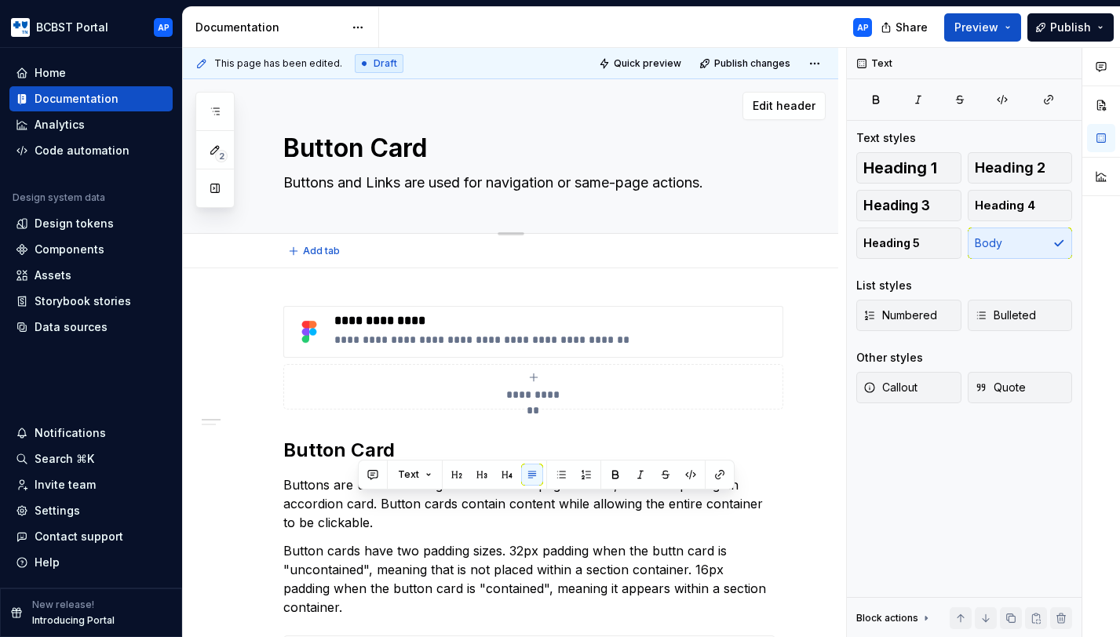
type textarea "Button cards contain content while allowing the entire container to be clickabl…"
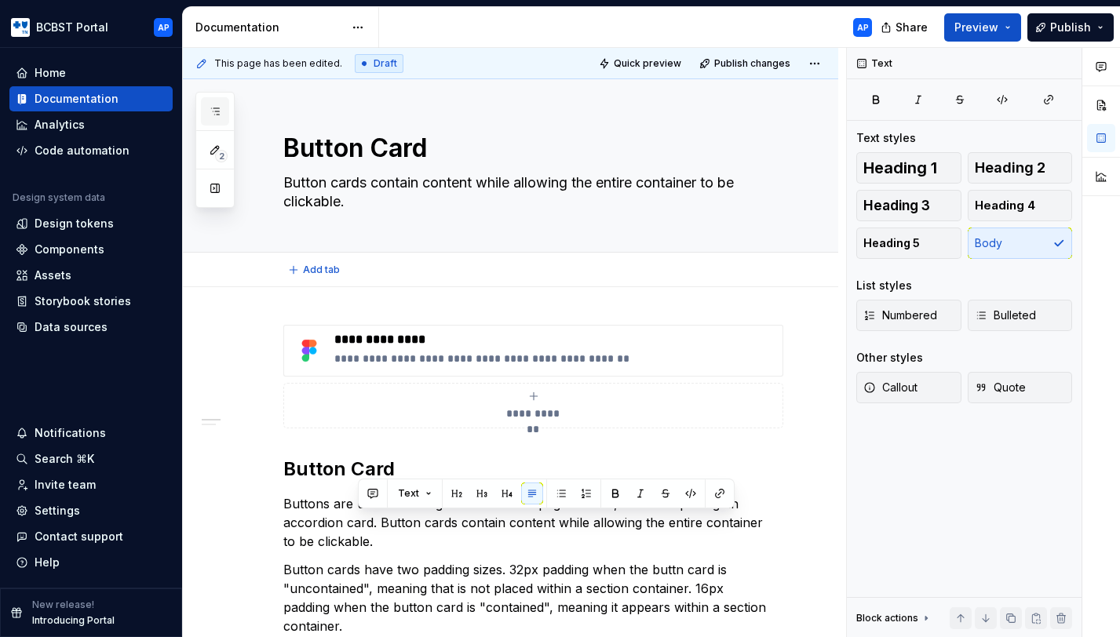
type textarea "*"
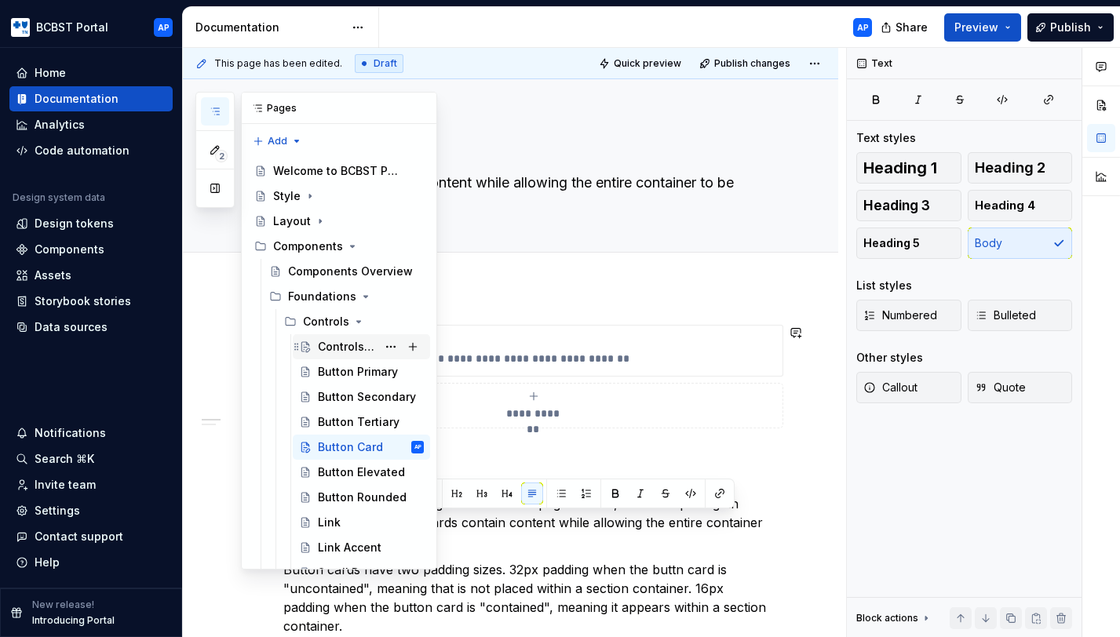
type textarea "Button cards contain content while allowing the entire container to be clickabl…"
click at [334, 345] on div "Controls Guide" at bounding box center [347, 347] width 59 height 16
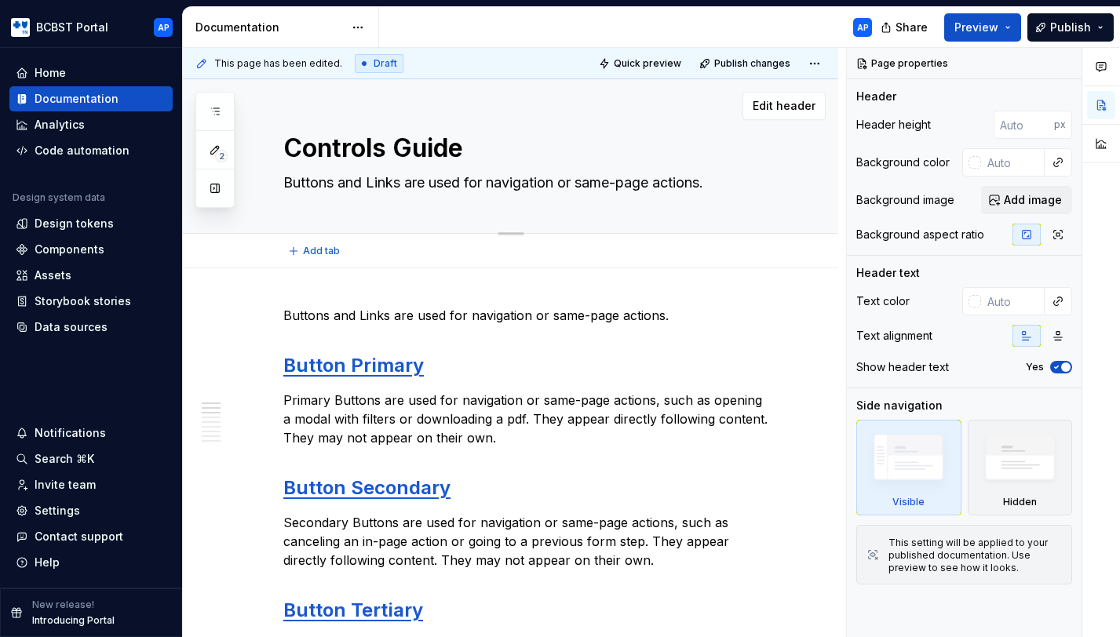
click at [287, 181] on textarea "Buttons and Links are used for navigation or same-page actions." at bounding box center [526, 182] width 492 height 25
type textarea "*"
type textarea "CoButtons and Links are used for navigation or same-page actions."
type textarea "*"
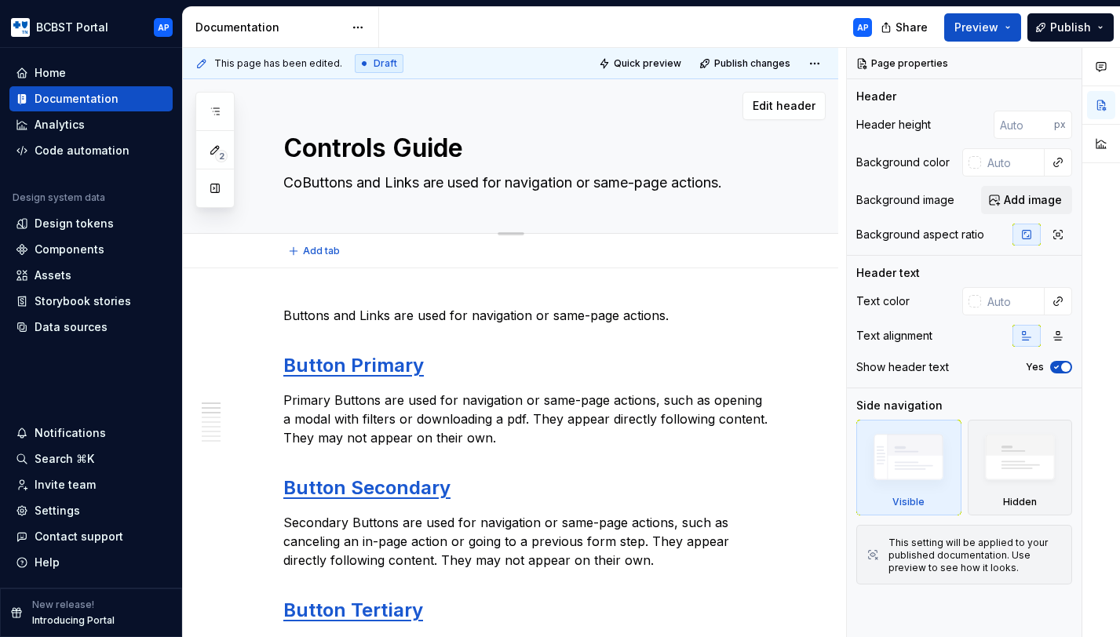
type textarea "ConButtons and Links are used for navigation or same-page actions."
type textarea "*"
type textarea "ContButtons and Links are used for navigation or same-page actions."
type textarea "*"
type textarea "ContrButtons and Links are used for navigation or same-page actions."
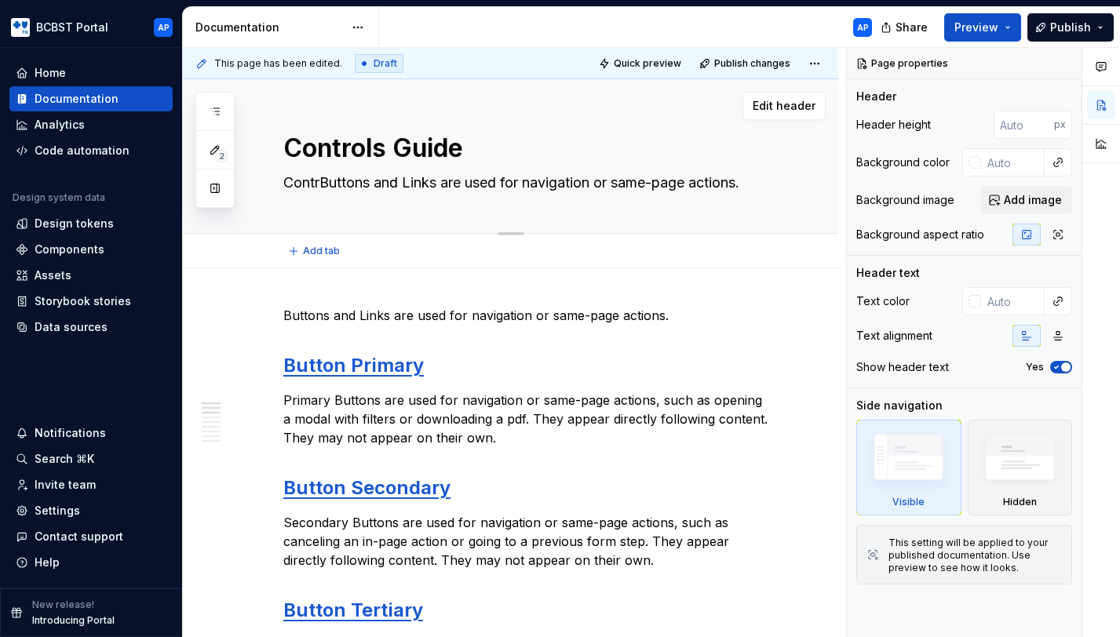
type textarea "*"
type textarea "ControButtons and Links are used for navigation or same-page actions."
type textarea "*"
type textarea "ControlButtons and Links are used for navigation or same-page actions."
type textarea "*"
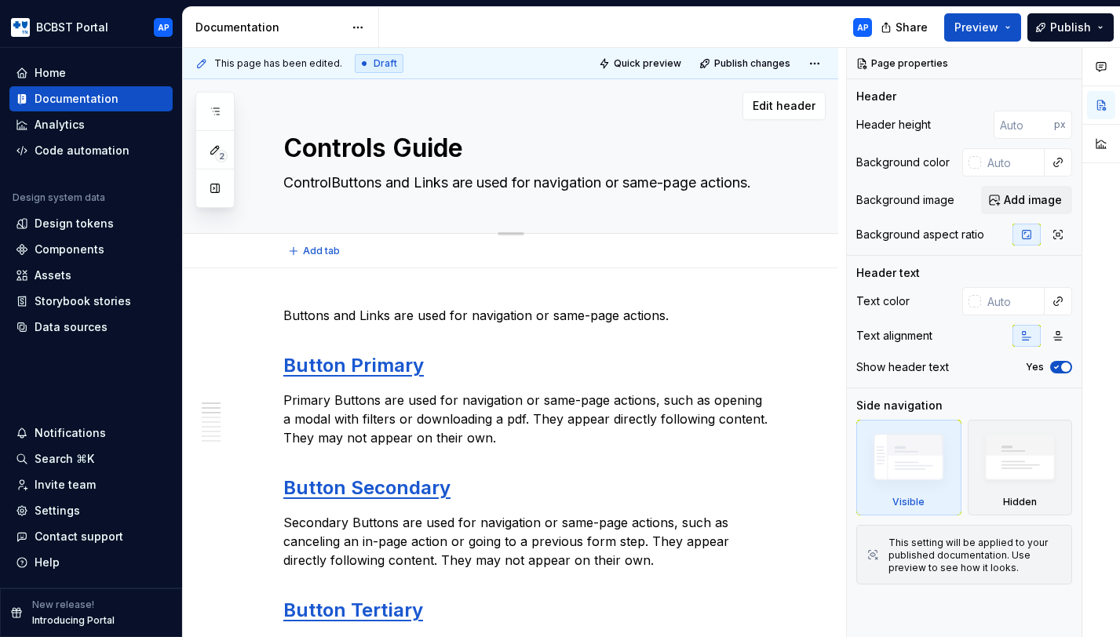
type textarea "ControlsButtons and Links are used for navigation or same-page actions."
type textarea "*"
type textarea "Controls Buttons and Links are used for navigation or same-page actions."
type textarea "*"
type textarea "Controls aButtons and Links are used for navigation or same-page actions."
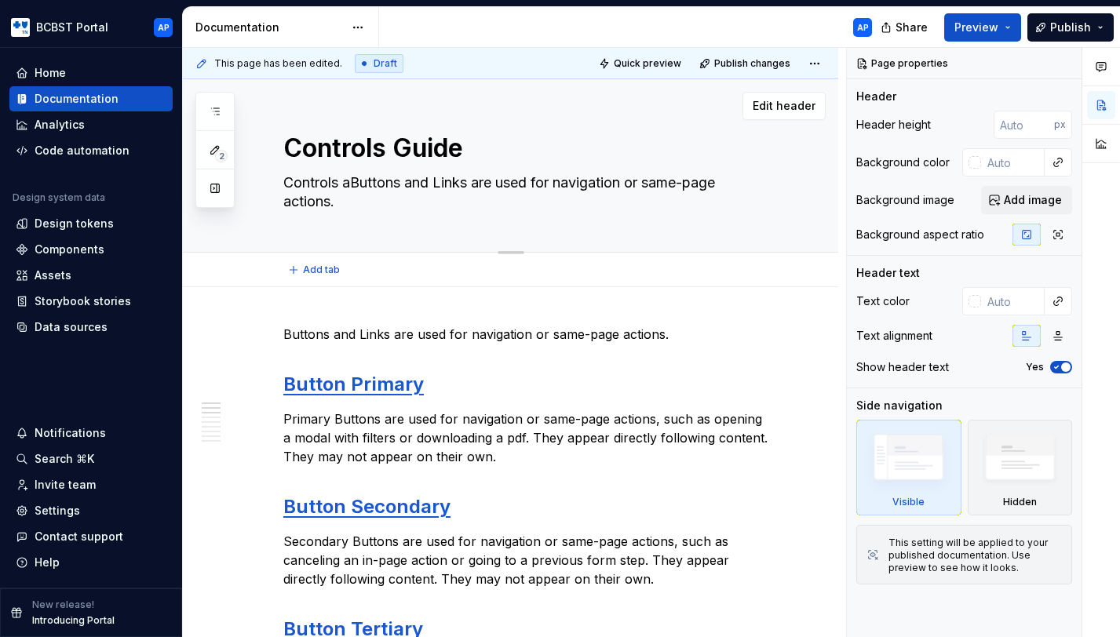
type textarea "*"
type textarea "Controls Buttons and Links are used for navigation or same-page actions."
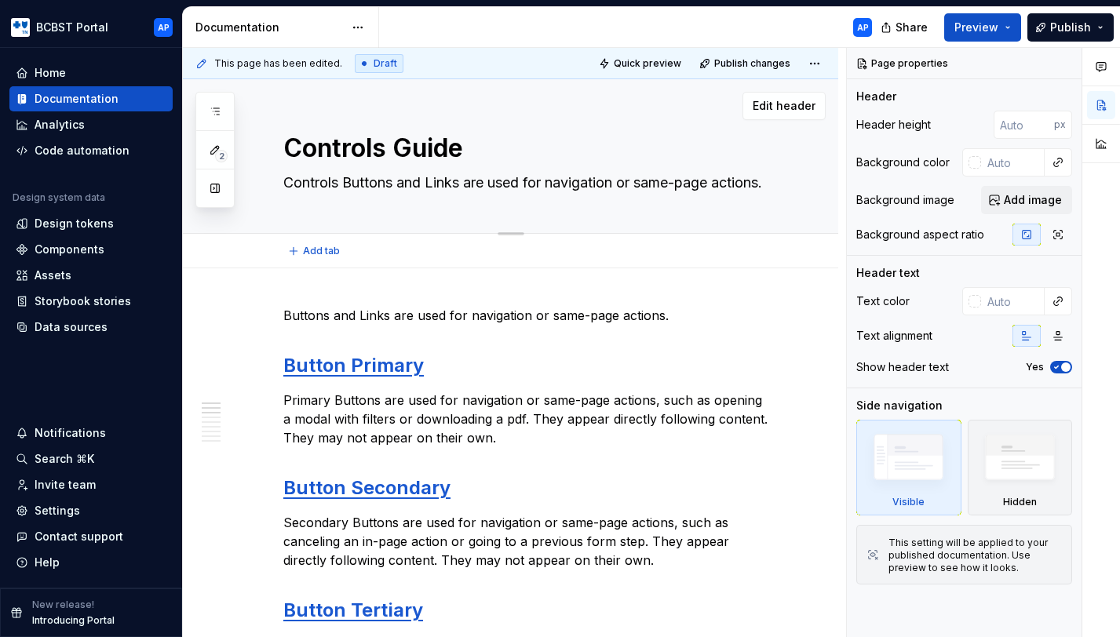
type textarea "*"
type textarea "Controls cButtons and Links are used for navigation or same-page actions."
type textarea "*"
type textarea "Controls coButtons and Links are used for navigation or same-page actions."
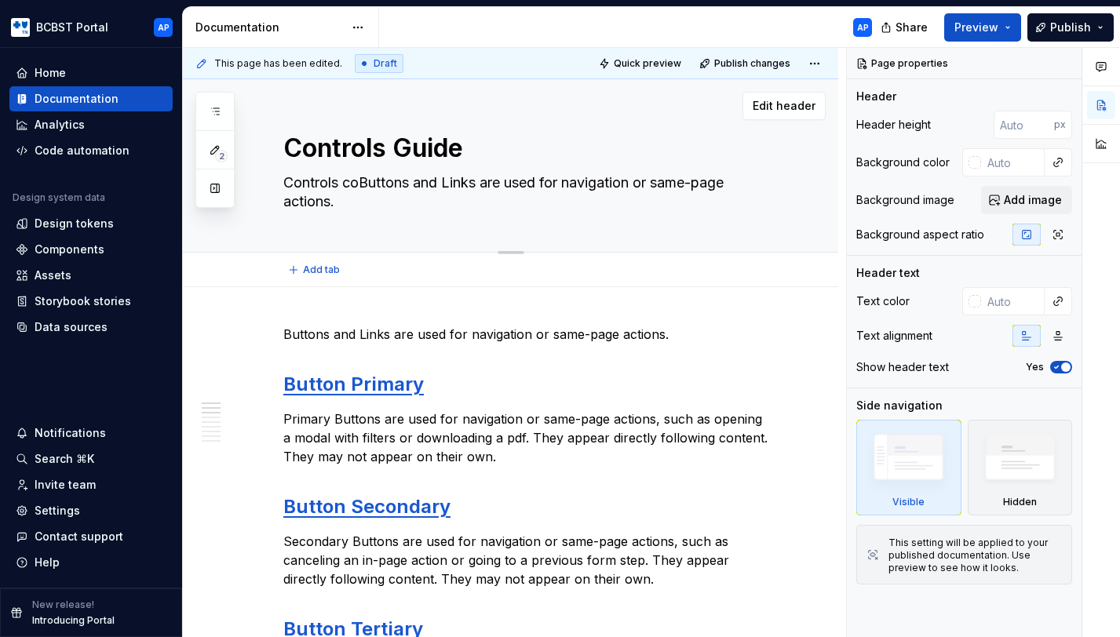
type textarea "*"
type textarea "Controls conButtons and Links are used for navigation or same-page actions."
type textarea "*"
type textarea "Controls consButtons and Links are used for navigation or same-page actions."
type textarea "*"
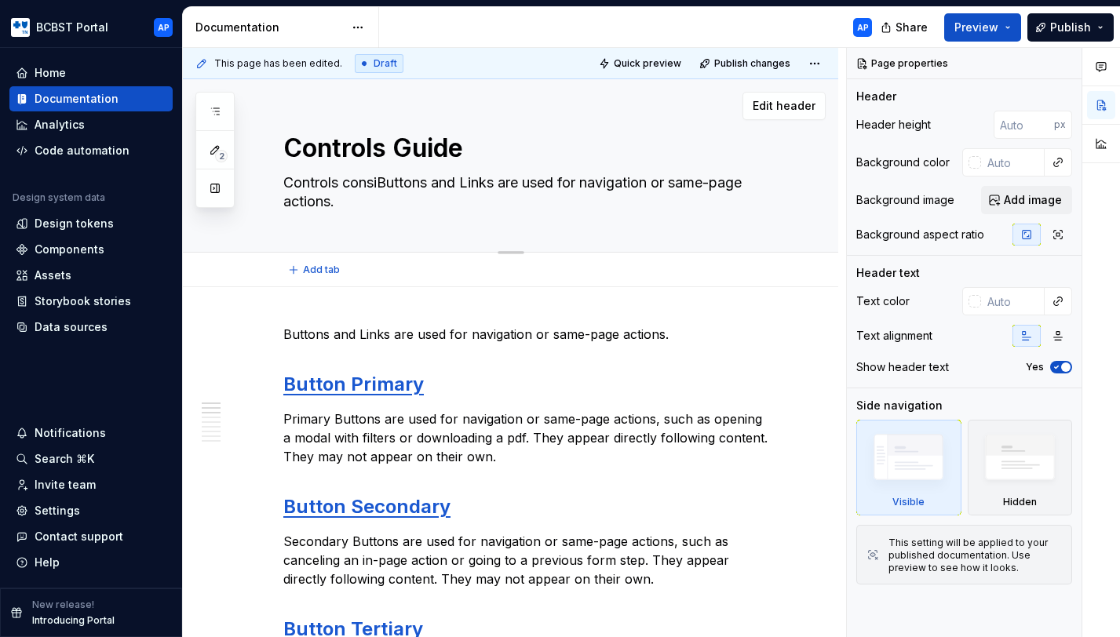
type textarea "Controls consisButtons and Links are used for navigation or same-page actions."
type textarea "*"
type textarea "Controls consistButtons and Links are used for navigation or same-page actions."
type textarea "*"
type textarea "Controls consist Buttons and Links are used for navigation or same-page actions."
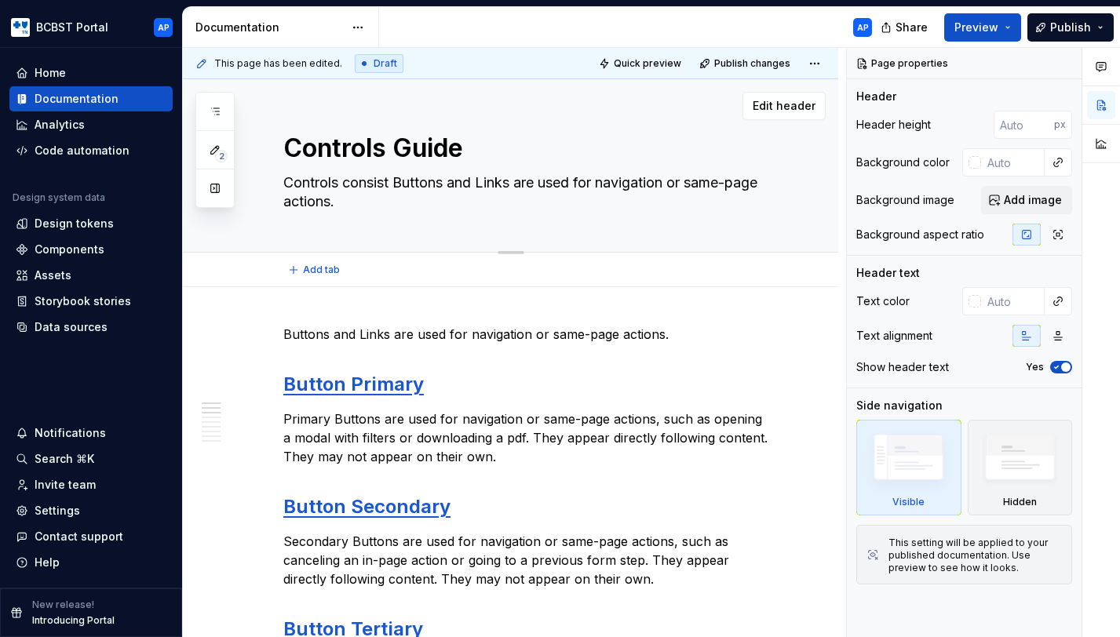
type textarea "*"
type textarea "Controls consist oButtons and Links are used for navigation or same-page action…"
type textarea "*"
type textarea "Controls consist ofButtons and Links are used for navigation or same-page actio…"
type textarea "*"
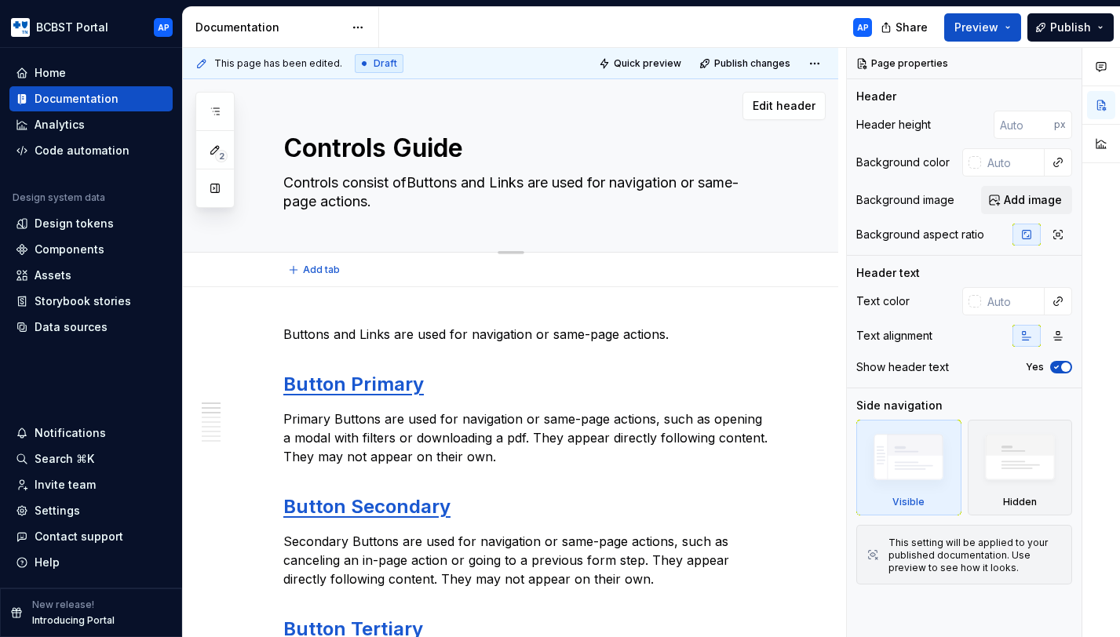
type textarea "Controls consist of Buttons and Links are used for navigation or same-page acti…"
click at [535, 185] on textarea "Controls consist of Buttons and Links are used for navigation or same-page acti…" at bounding box center [526, 192] width 492 height 44
type textarea "*"
type textarea "Controls consist of Buttons and Linksare used for navigation or same-page actio…"
type textarea "*"
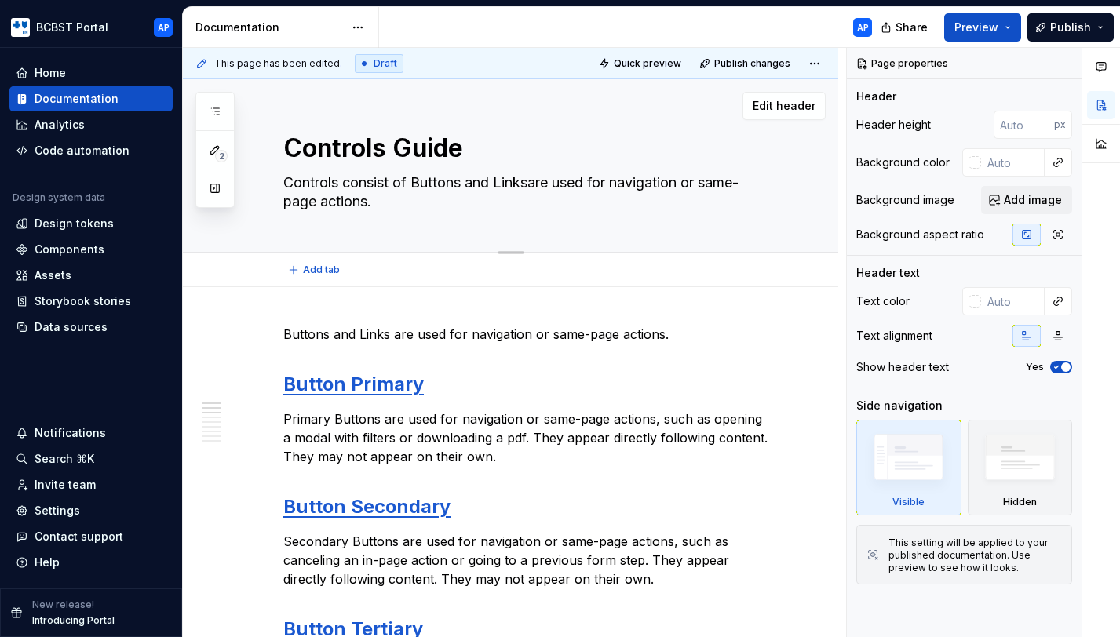
type textarea "Controls consist of Buttons and Links.are used for navigation or same-page acti…"
type textarea "*"
type textarea "Controls consist of Buttons and Links. are used for navigation or same-page act…"
type textarea "*"
type textarea "Controls consist of Buttons and Links. Tare used for navigation or same-page ac…"
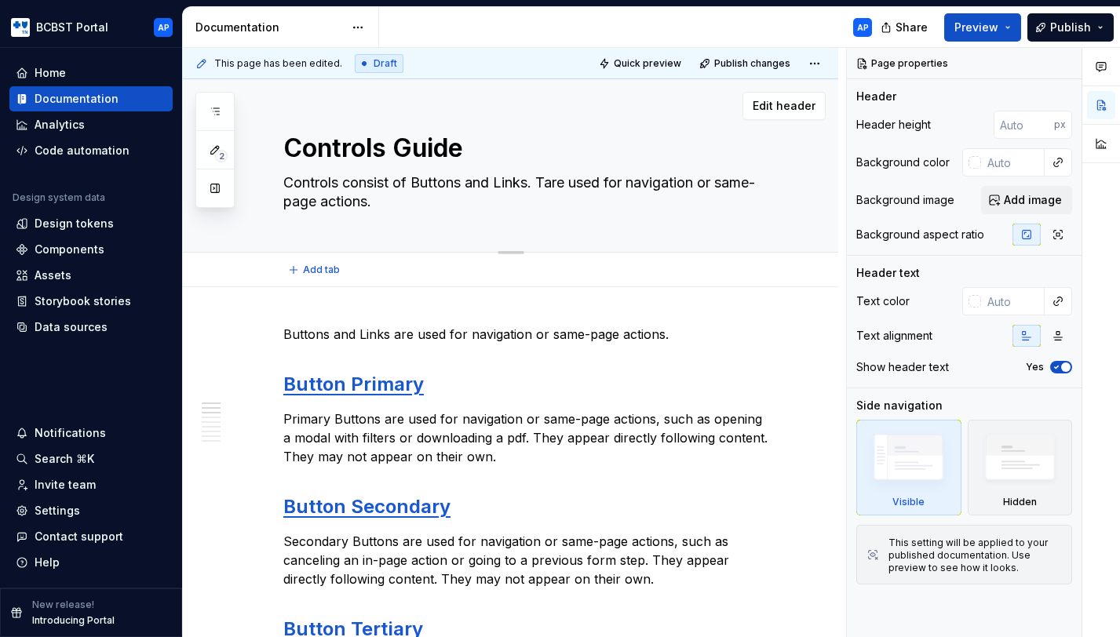
type textarea "*"
type textarea "Controls consist of Buttons and Links. Thare used for navigation or same-page a…"
type textarea "*"
type textarea "Controls consist of Buttons and Links. Theare used for navigation or same-page …"
type textarea "*"
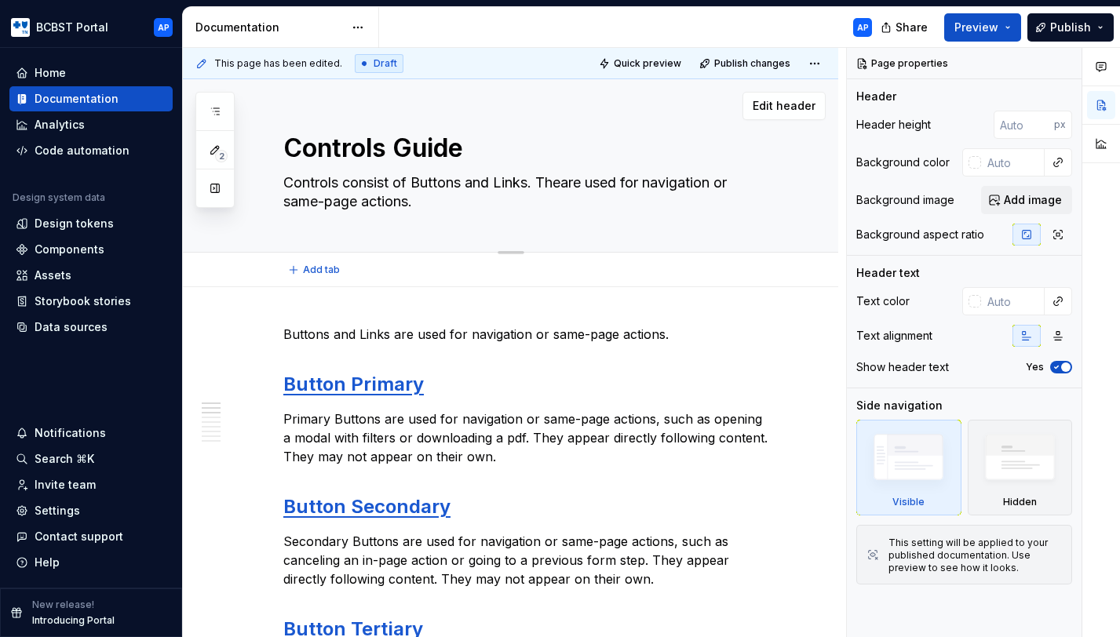
type textarea "Controls consist of Buttons and Links. Theyare used for navigation or same-page…"
type textarea "*"
type textarea "Controls consist of Buttons and Links. They are used for navigation or same-pag…"
type textarea "*"
type textarea "Controls consist of Buttons and Links. They are used for navigation or same-pag…"
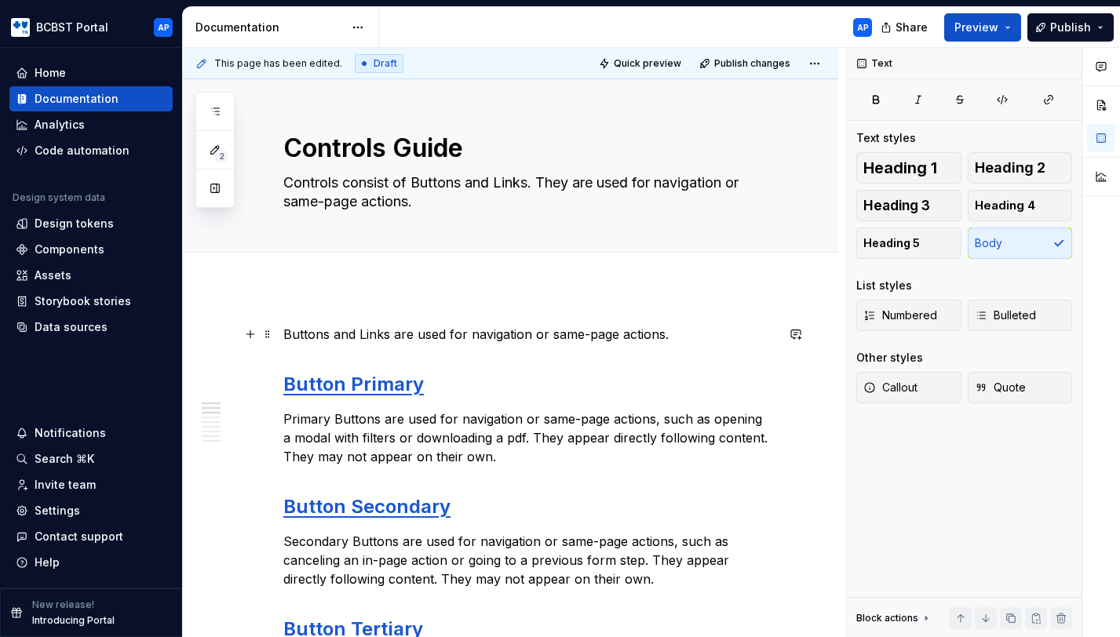
click at [573, 341] on p "Buttons and Links are used for navigation or same-page actions." at bounding box center [529, 334] width 492 height 19
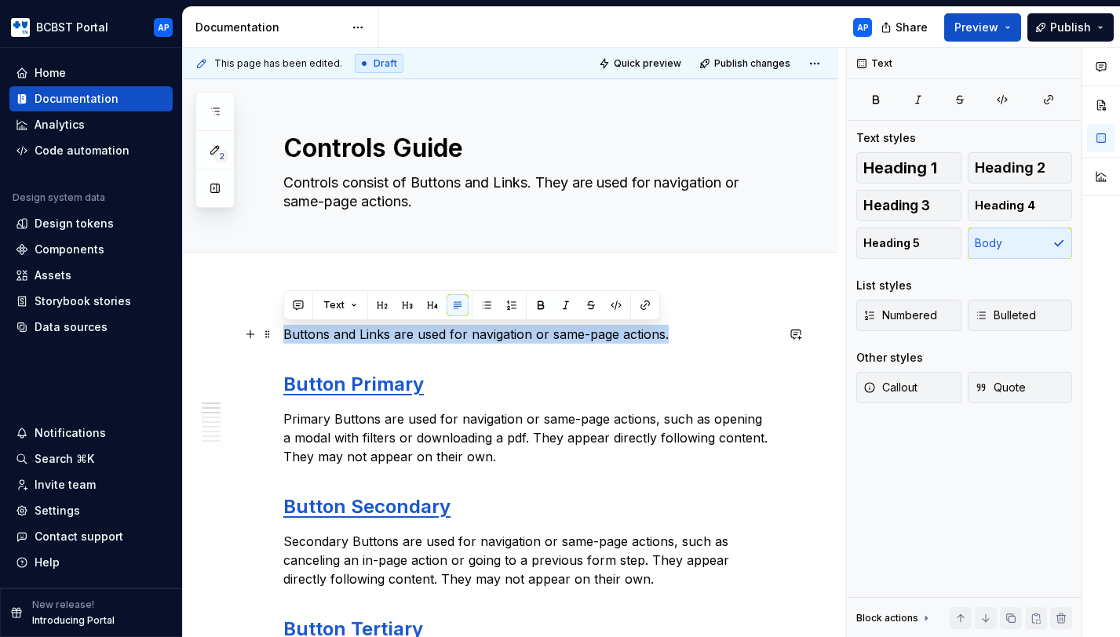
click at [573, 341] on p "Buttons and Links are used for navigation or same-page actions." at bounding box center [529, 334] width 492 height 19
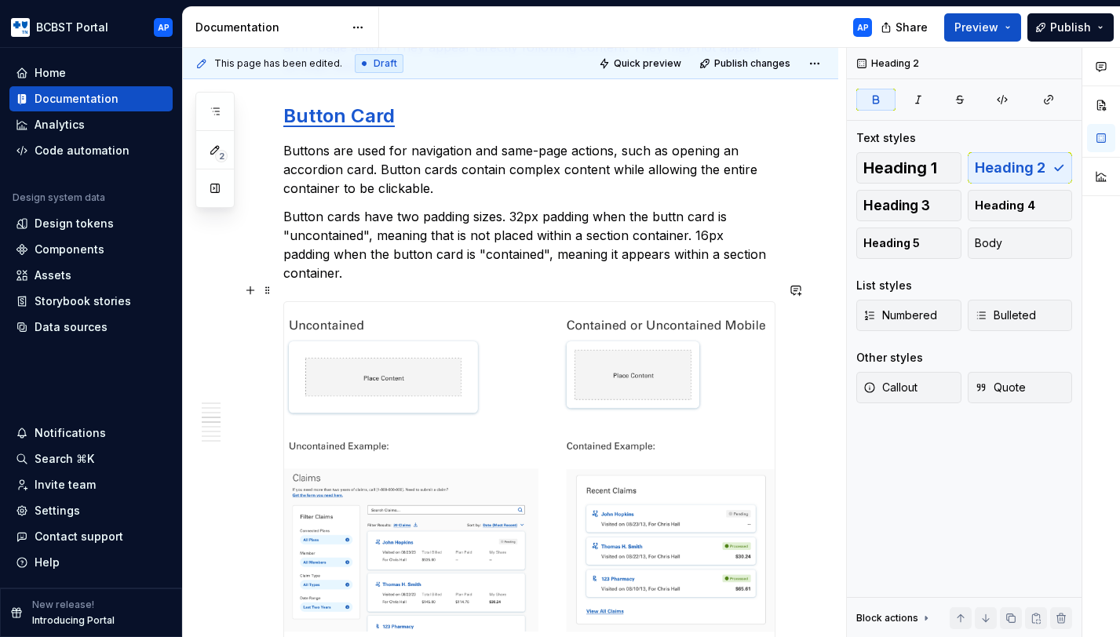
scroll to position [645, 0]
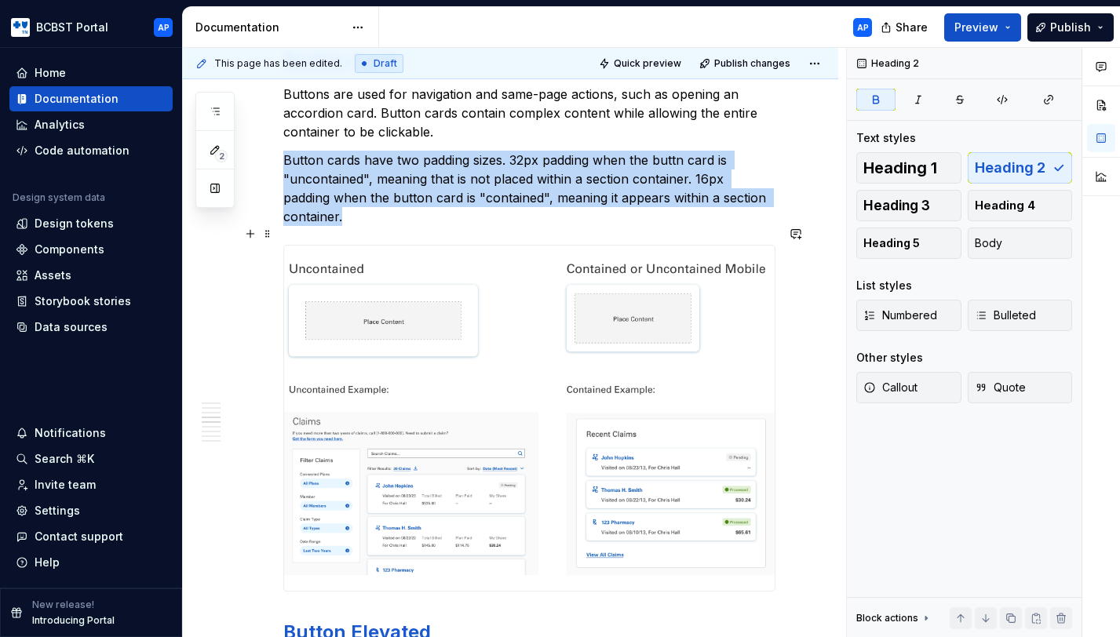
click at [661, 328] on img at bounding box center [529, 418] width 490 height 345
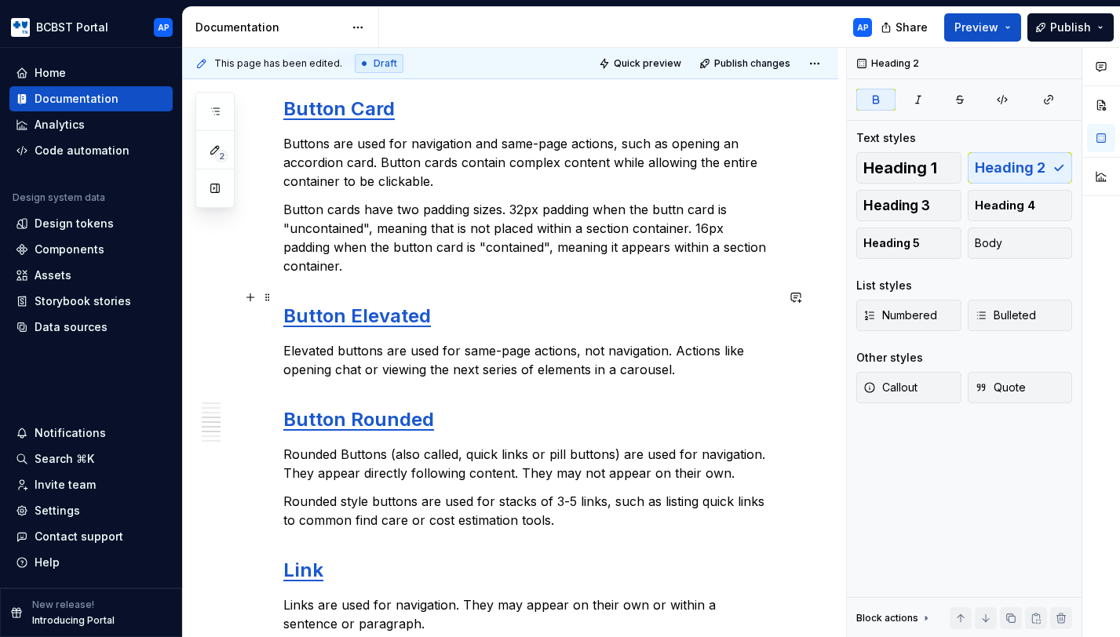
scroll to position [587, 0]
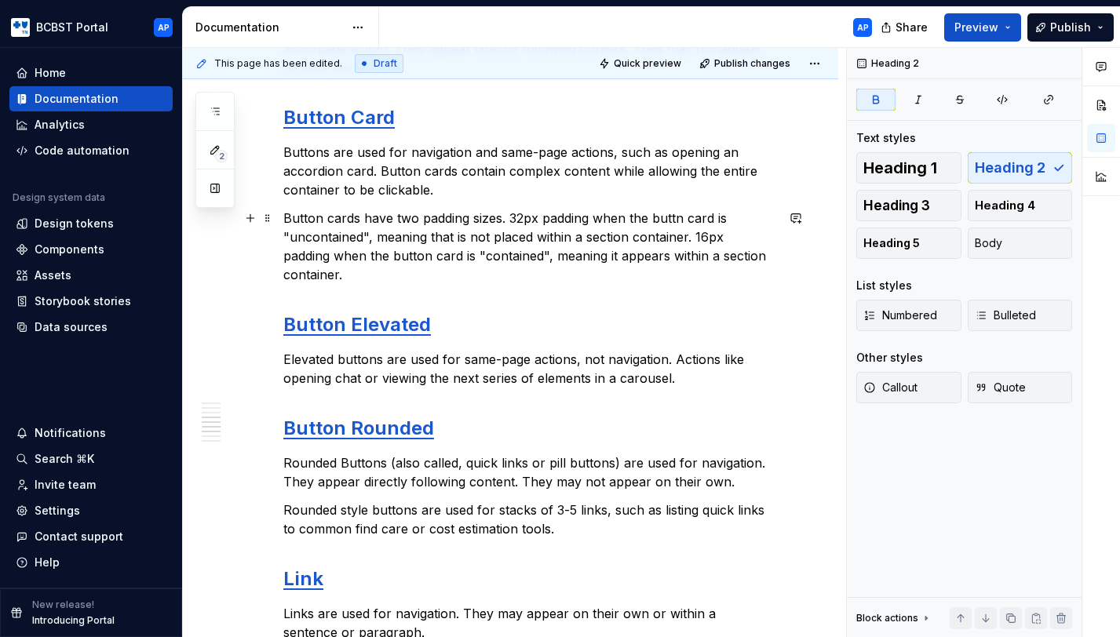
click at [529, 246] on p "Button cards have two padding sizes. 32px padding when the buttn card is "uncon…" at bounding box center [529, 246] width 492 height 75
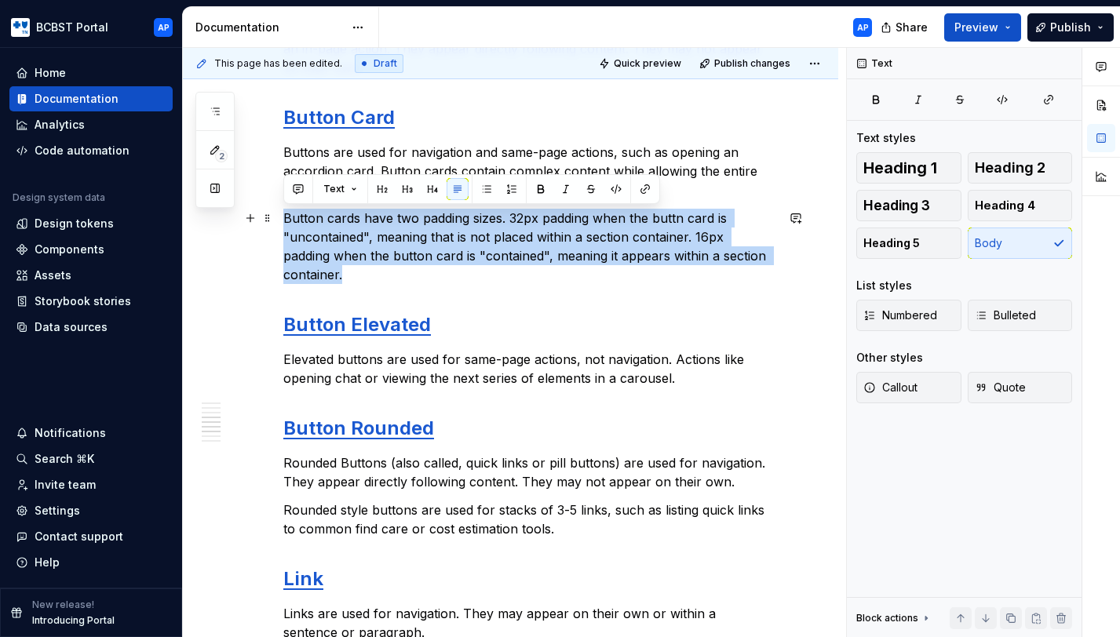
click at [529, 246] on p "Button cards have two padding sizes. 32px padding when the buttn card is "uncon…" at bounding box center [529, 246] width 492 height 75
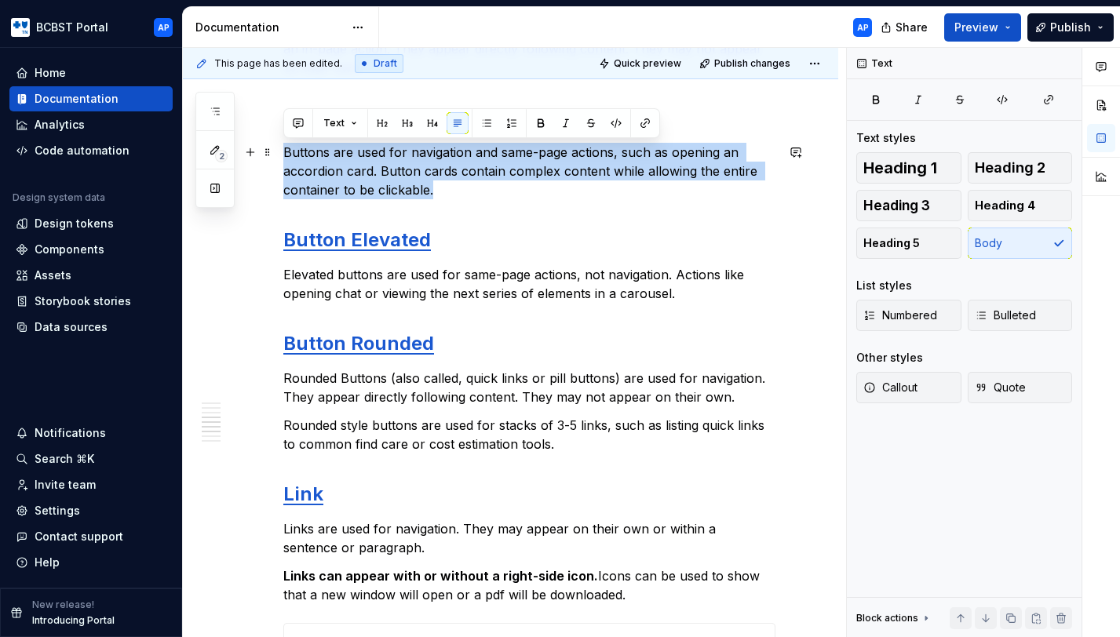
drag, startPoint x: 442, startPoint y: 190, endPoint x: 283, endPoint y: 155, distance: 163.2
click at [283, 155] on div "Button Primary Primary Buttons are used for navigation or same-page actions, su…" at bounding box center [510, 519] width 655 height 1639
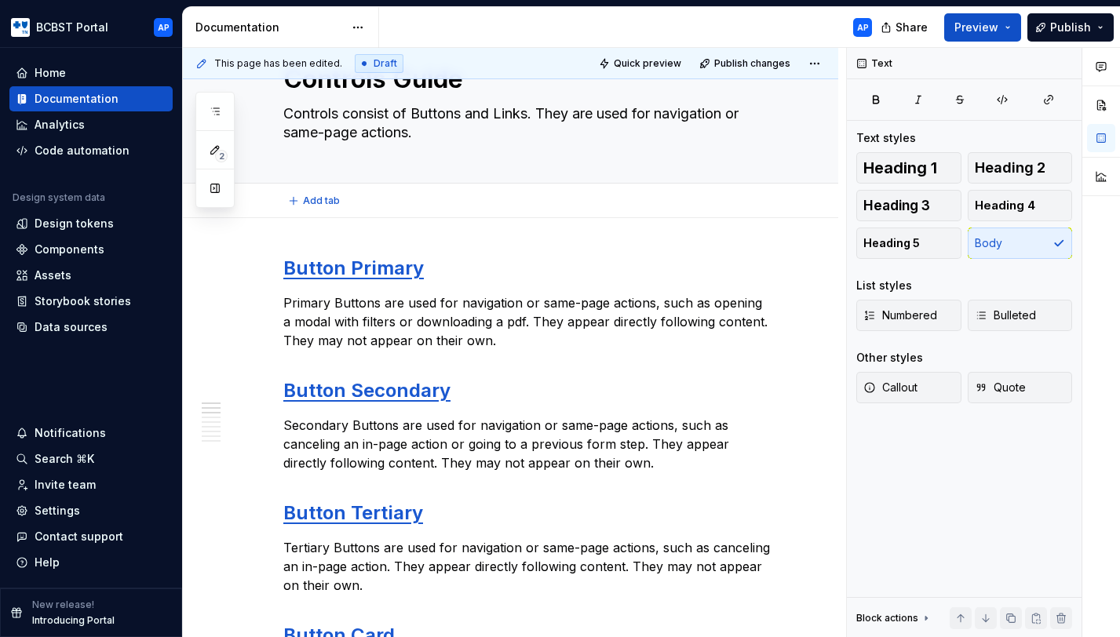
scroll to position [75, 0]
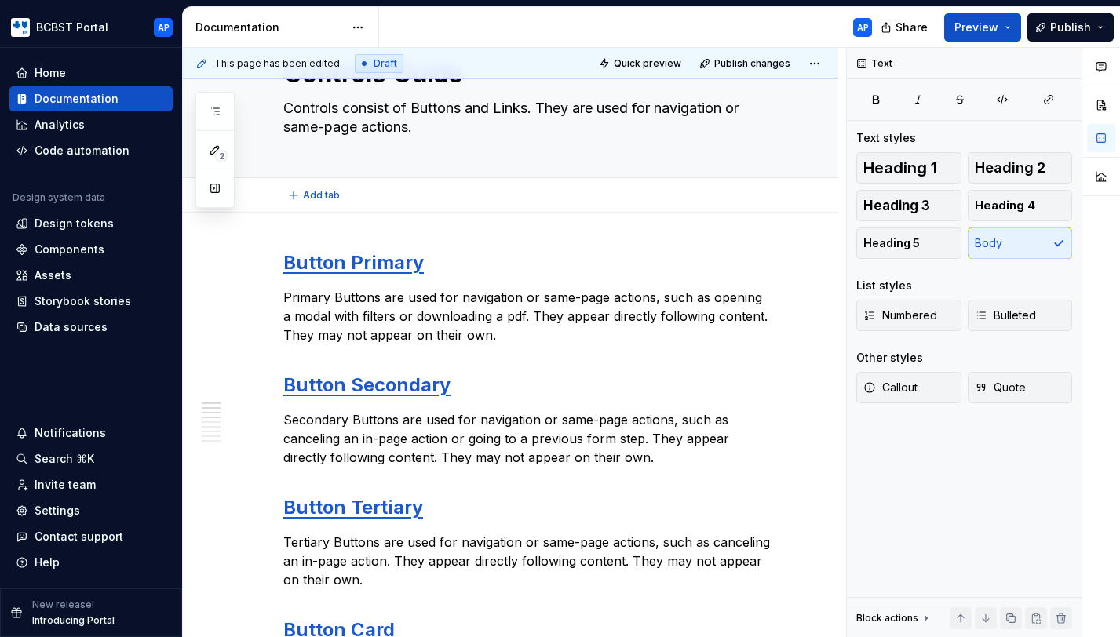
type textarea "*"
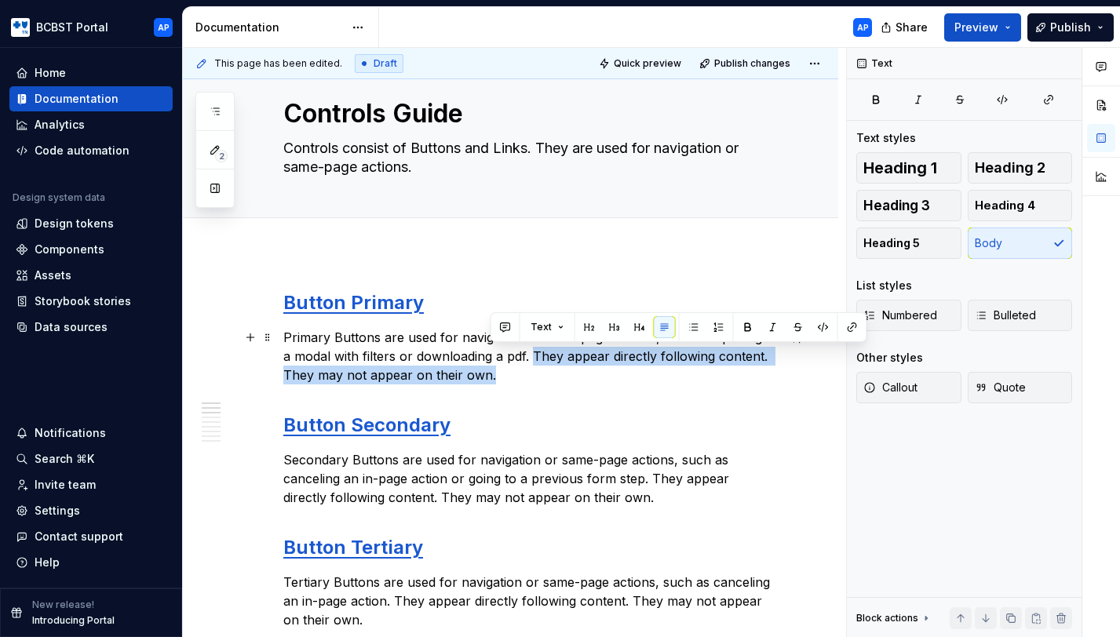
drag, startPoint x: 520, startPoint y: 374, endPoint x: 520, endPoint y: 356, distance: 18.8
click at [520, 356] on p "Primary Buttons are used for navigation or same-page actions, such as opening a…" at bounding box center [529, 356] width 492 height 57
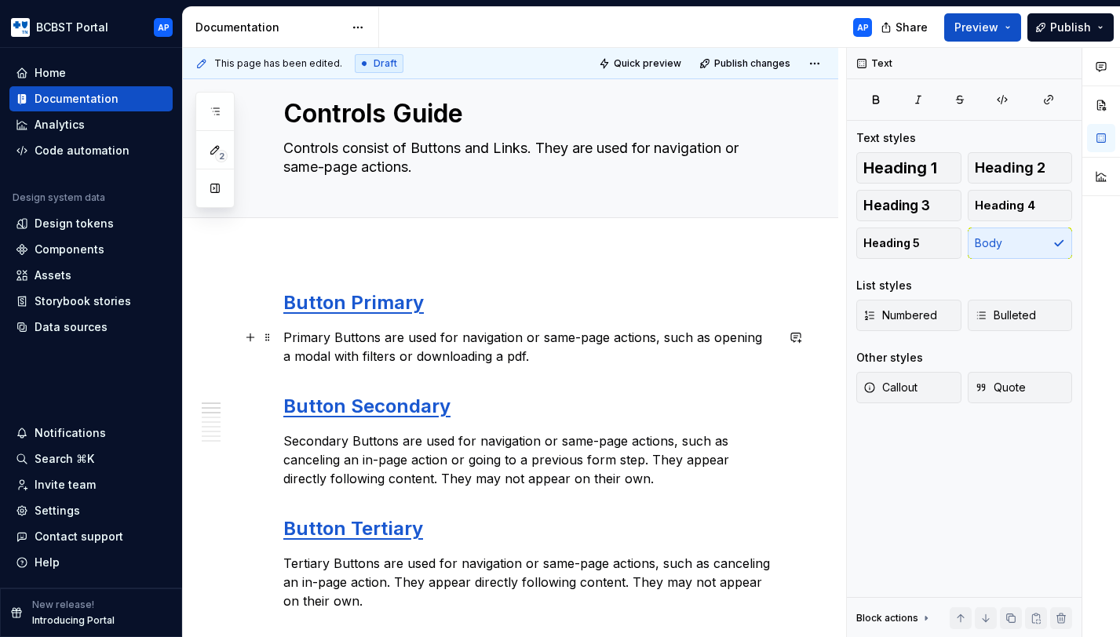
click at [403, 339] on p "Primary Buttons are used for navigation or same-page actions, such as opening a…" at bounding box center [529, 347] width 492 height 38
click at [402, 339] on p "Primary Buttons are the most important CTA on the page. used for navigation or …" at bounding box center [529, 347] width 492 height 38
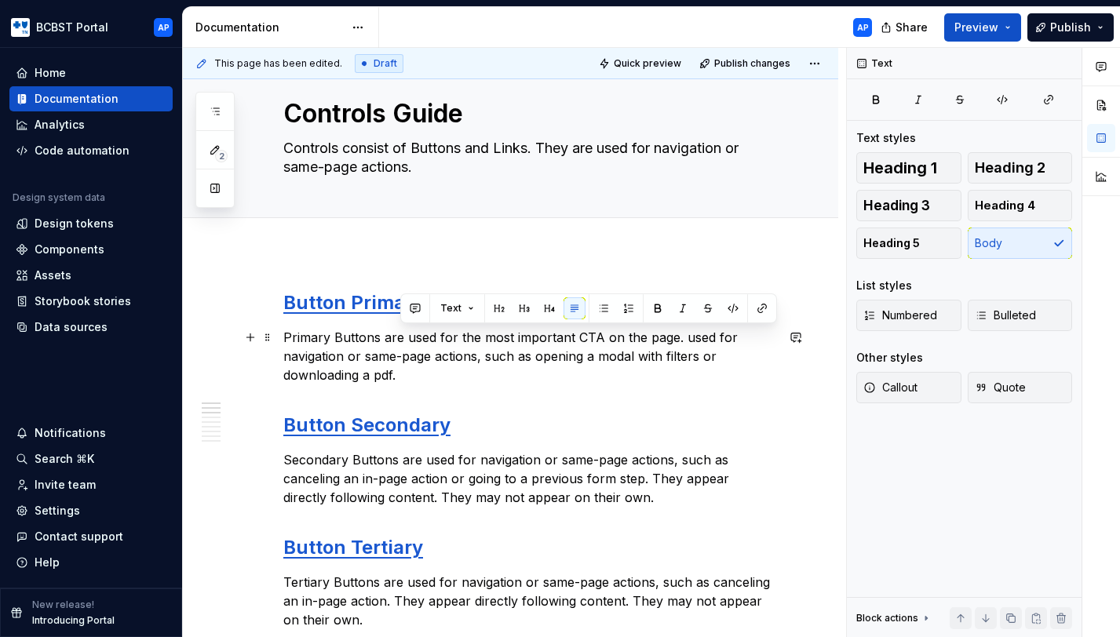
drag, startPoint x: 680, startPoint y: 337, endPoint x: 691, endPoint y: 367, distance: 32.8
click at [691, 367] on p "Primary Buttons are used for the most important CTA on the page. used for navig…" at bounding box center [529, 356] width 492 height 57
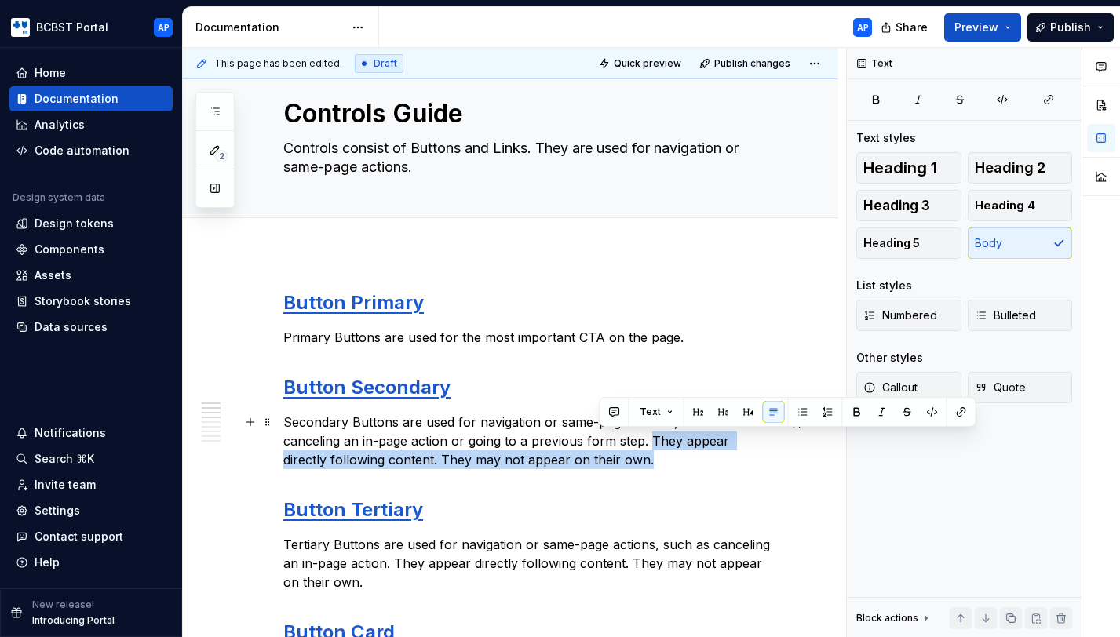
drag, startPoint x: 651, startPoint y: 439, endPoint x: 662, endPoint y: 460, distance: 23.6
click at [662, 460] on p "Secondary Buttons are used for navigation or same-page actions, such as canceli…" at bounding box center [529, 441] width 492 height 57
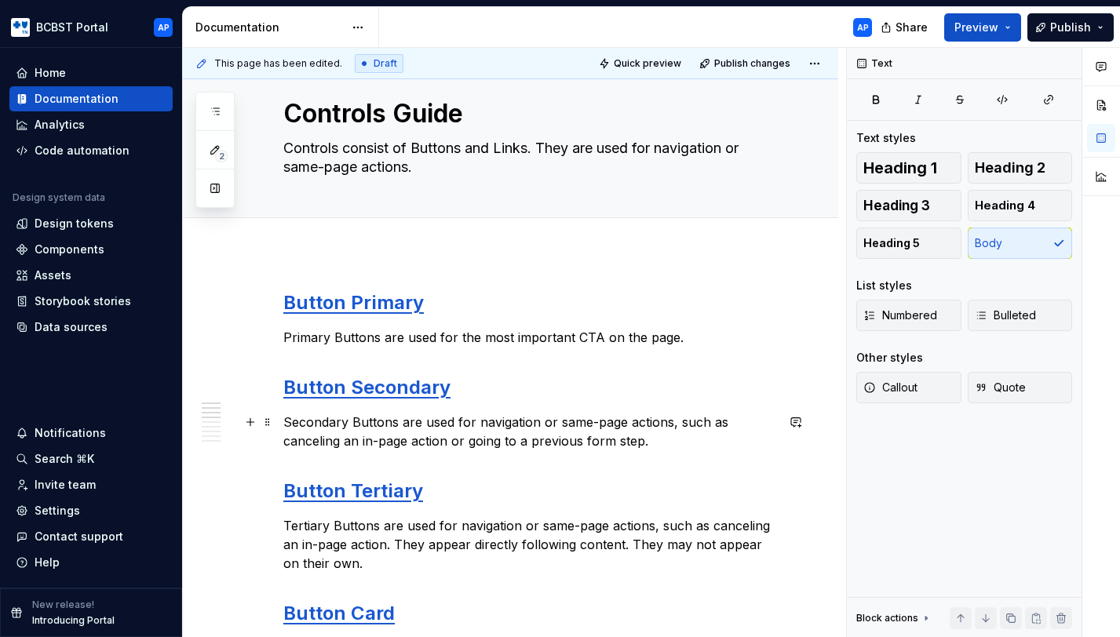
click at [474, 423] on p "Secondary Buttons are used for navigation or same-page actions, such as canceli…" at bounding box center [529, 432] width 492 height 38
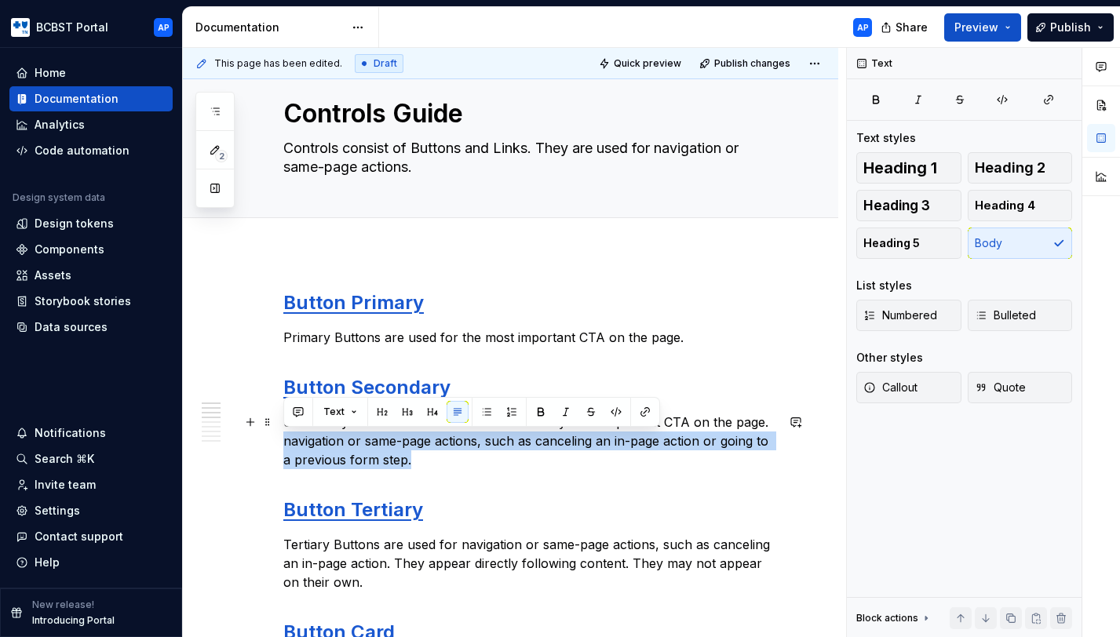
drag, startPoint x: 412, startPoint y: 462, endPoint x: 286, endPoint y: 444, distance: 127.6
click at [286, 444] on p "Secondary Buttons are used for the secondary most important CTA on the page. na…" at bounding box center [529, 441] width 492 height 57
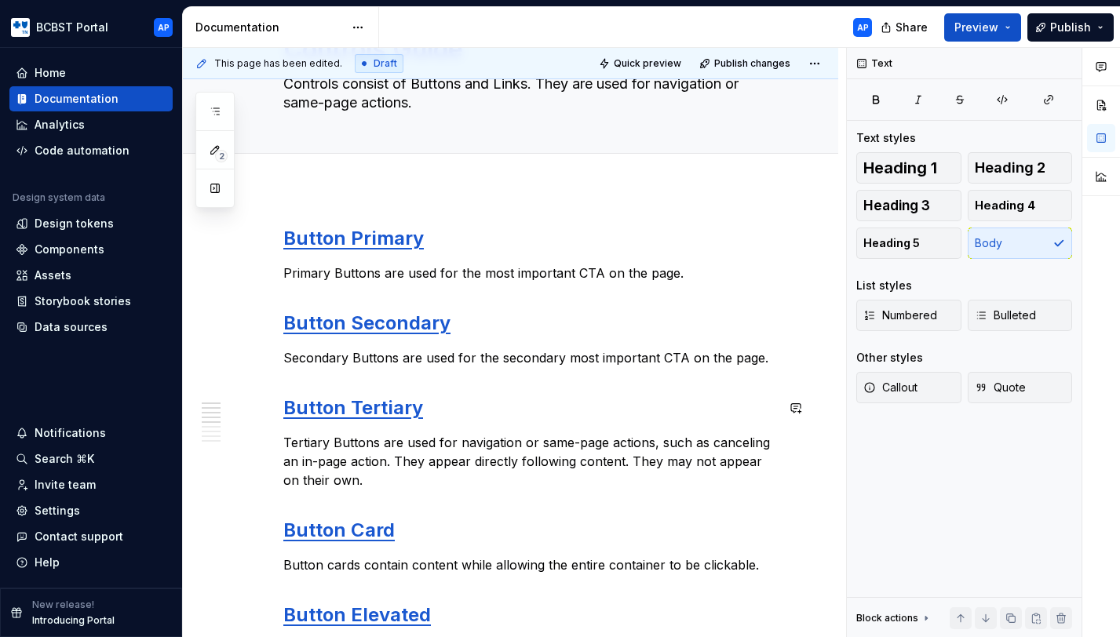
scroll to position [144, 0]
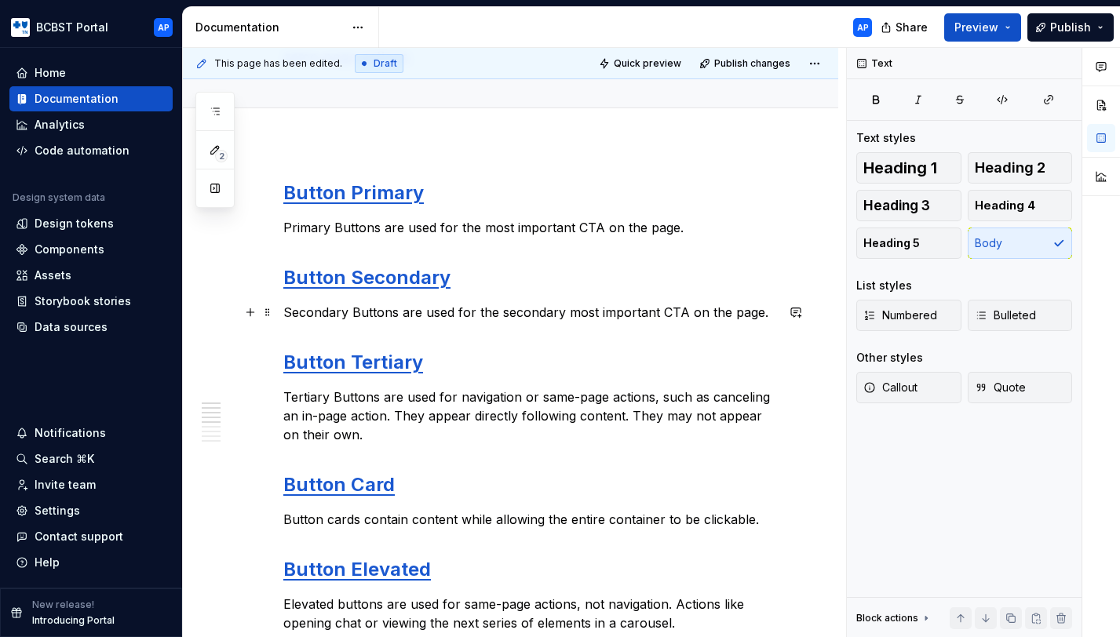
click at [525, 314] on p "Secondary Buttons are used for the secondary most important CTA on the page." at bounding box center [529, 312] width 492 height 19
click at [625, 318] on p "Secondary Buttons are used for the second most important CTA on the page." at bounding box center [529, 312] width 492 height 19
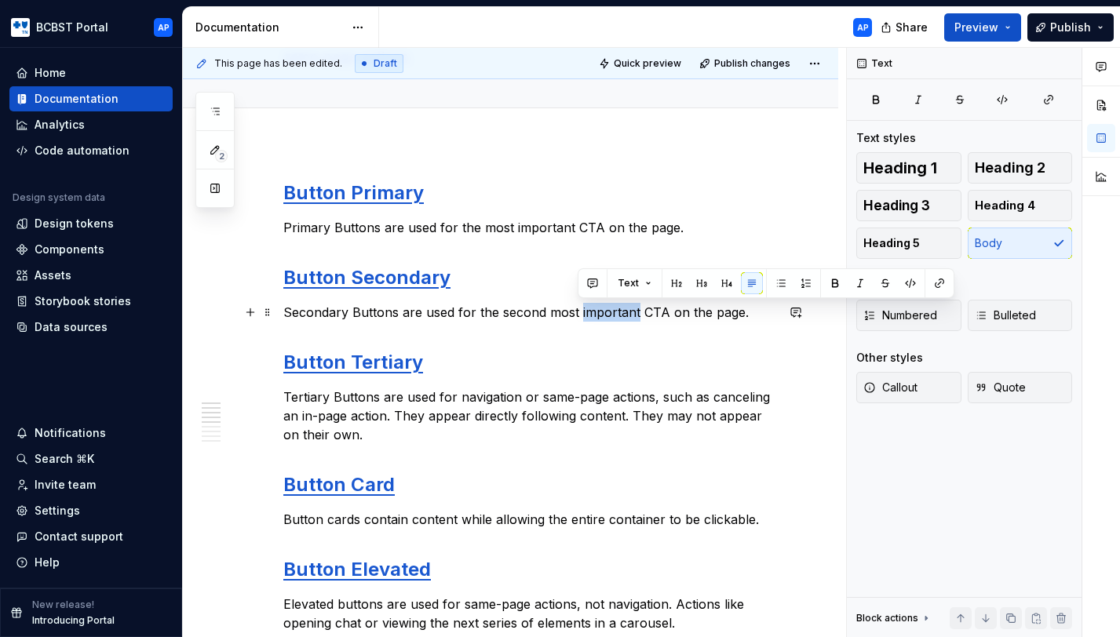
click at [625, 318] on p "Secondary Buttons are used for the second most important CTA on the page." at bounding box center [529, 312] width 492 height 19
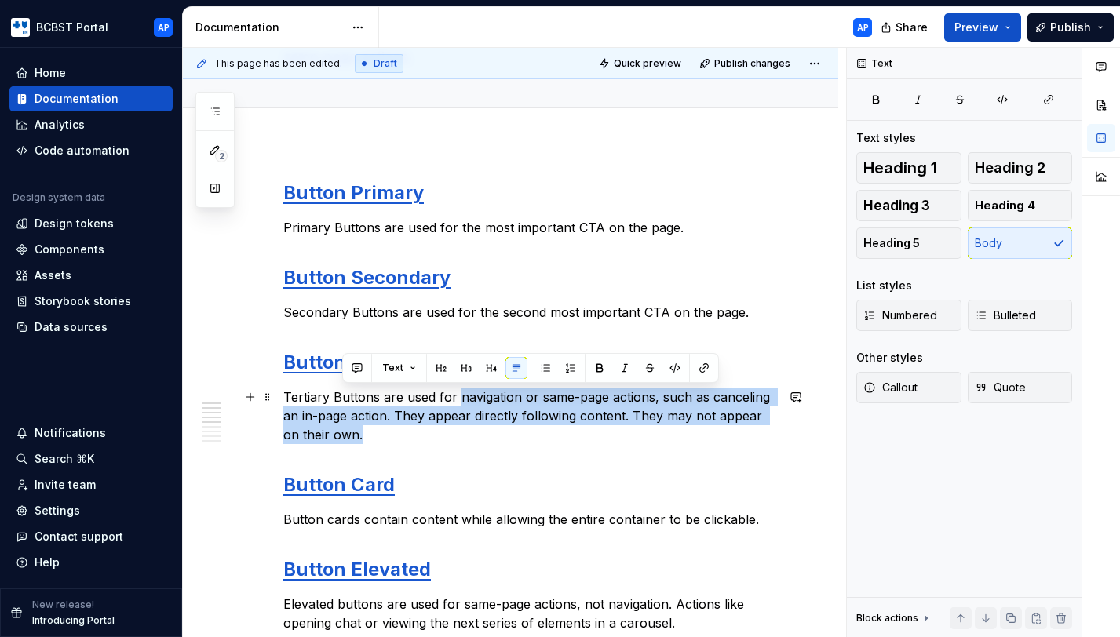
drag, startPoint x: 457, startPoint y: 399, endPoint x: 476, endPoint y: 428, distance: 34.0
click at [476, 428] on p "Tertiary Buttons are used for navigation or same-page actions, such as cancelin…" at bounding box center [529, 416] width 492 height 57
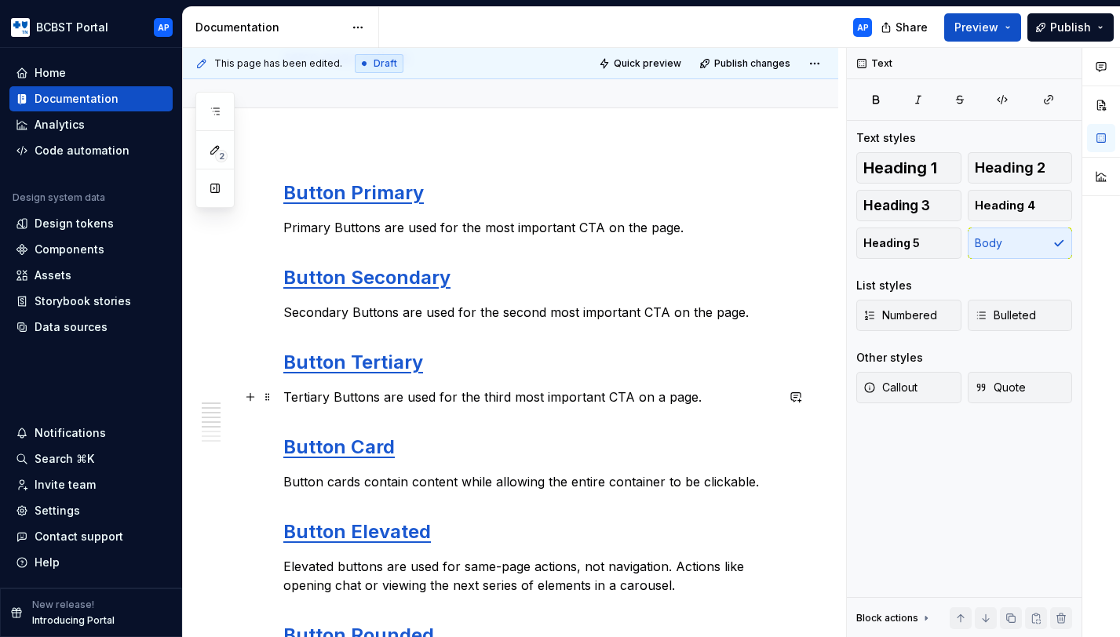
click at [505, 397] on p "Tertiary Buttons are used for the third most important CTA on a page." at bounding box center [529, 397] width 492 height 19
click at [707, 399] on p "Tertiary Buttons are used for the third most important CTA on a page." at bounding box center [529, 397] width 492 height 19
click at [696, 395] on p "Tertiary Buttons are used for the third most important CTA on a page. Typically," at bounding box center [529, 397] width 492 height 19
click at [767, 396] on p "Tertiary Buttons are used for the third most important CTA on a page. (Typicall…" at bounding box center [529, 397] width 492 height 19
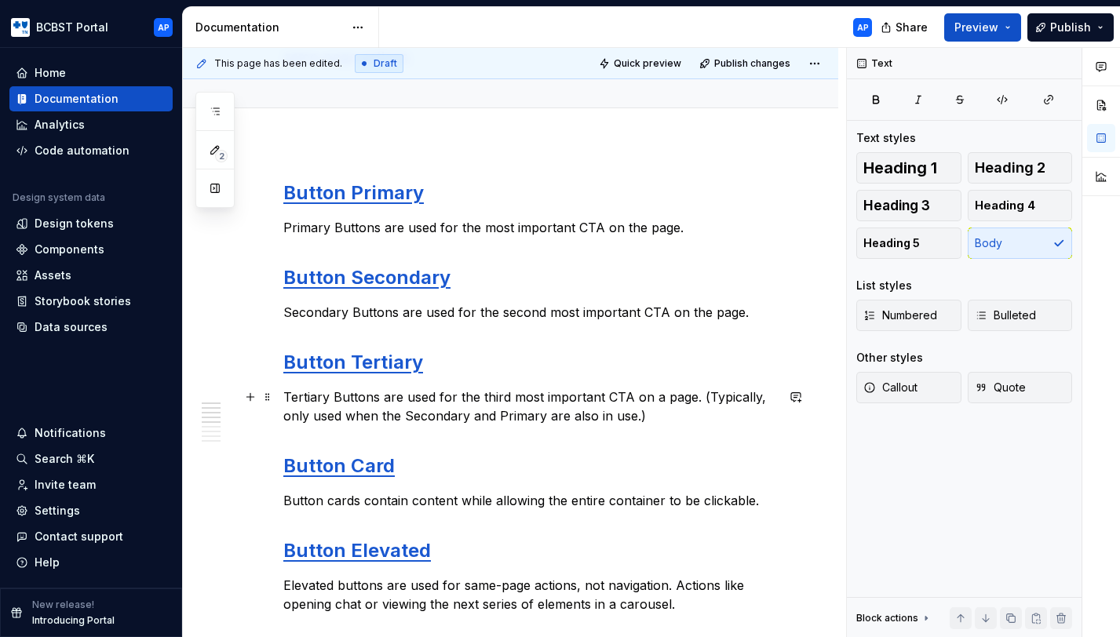
click at [635, 410] on p "Tertiary Buttons are used for the third most important CTA on a page. (Typicall…" at bounding box center [529, 407] width 492 height 38
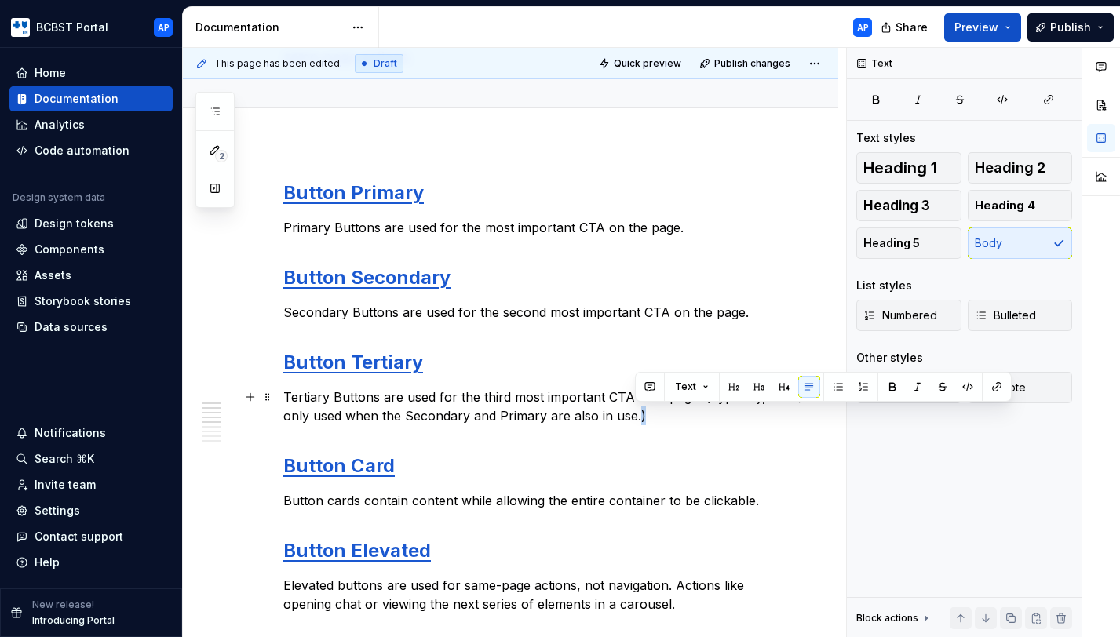
click at [635, 410] on p "Tertiary Buttons are used for the third most important CTA on a page. (Typicall…" at bounding box center [529, 407] width 492 height 38
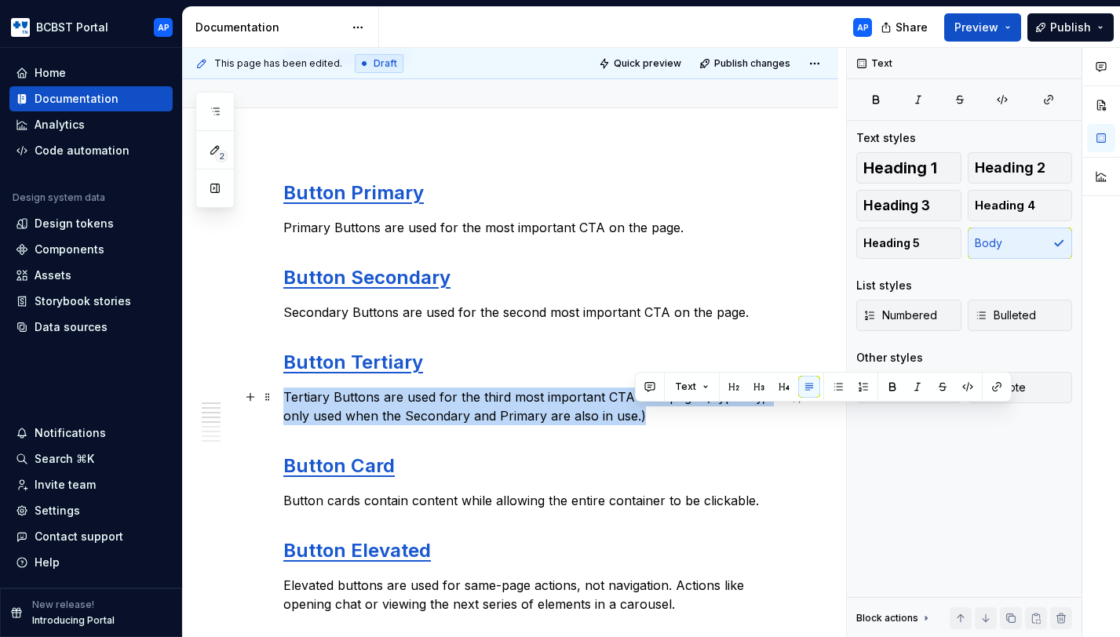
click at [635, 410] on p "Tertiary Buttons are used for the third most important CTA on a page. (Typicall…" at bounding box center [529, 407] width 492 height 38
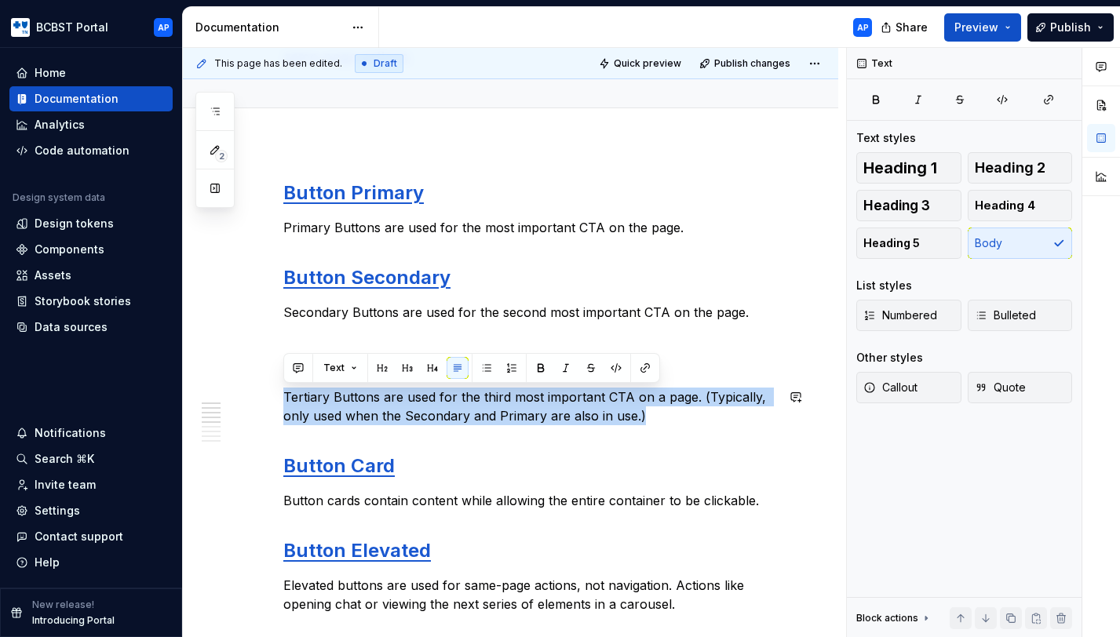
copy p "Tertiary Buttons are used for the third most important CTA on a page. (Typicall…"
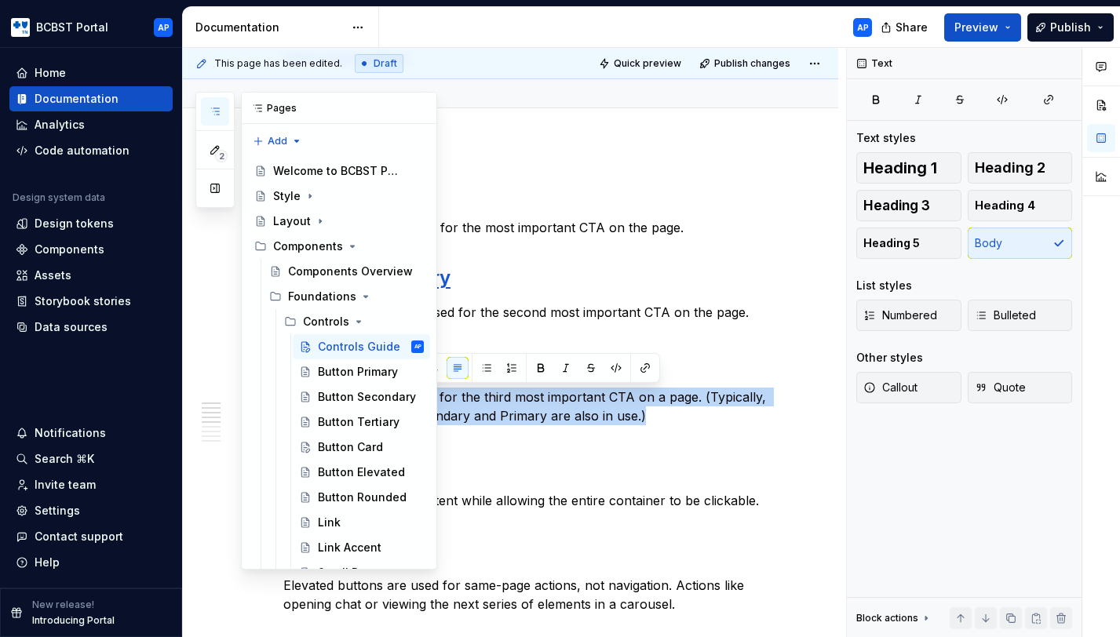
click at [219, 108] on icon "button" at bounding box center [215, 111] width 13 height 13
click at [322, 420] on div "Button Tertiary" at bounding box center [347, 422] width 59 height 16
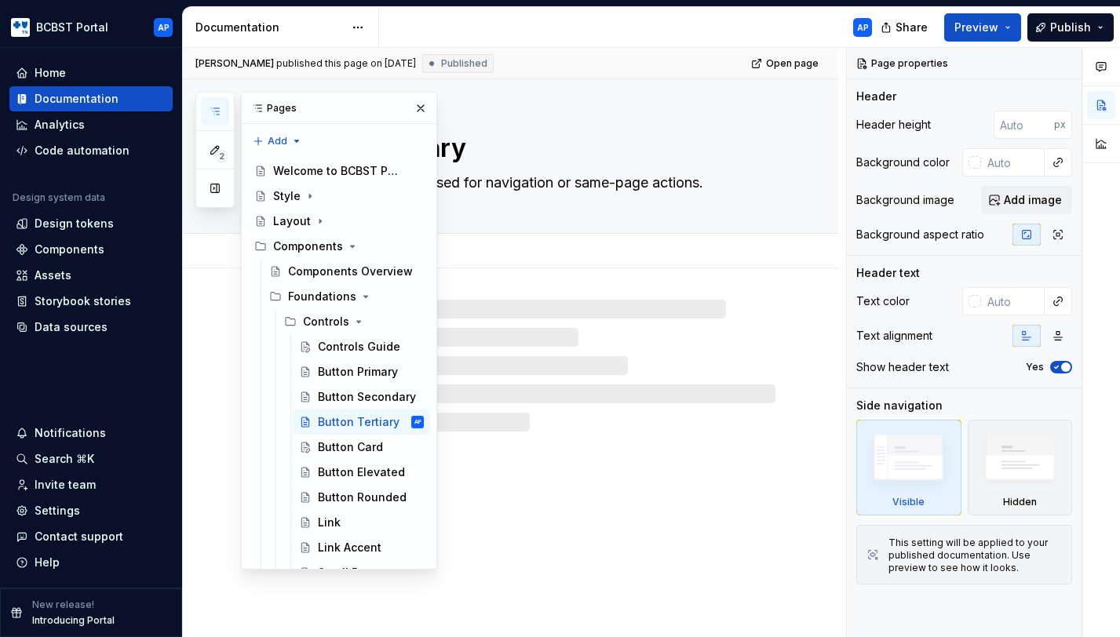
click at [546, 184] on textarea "Buttons and Links are used for navigation or same-page actions." at bounding box center [526, 182] width 492 height 25
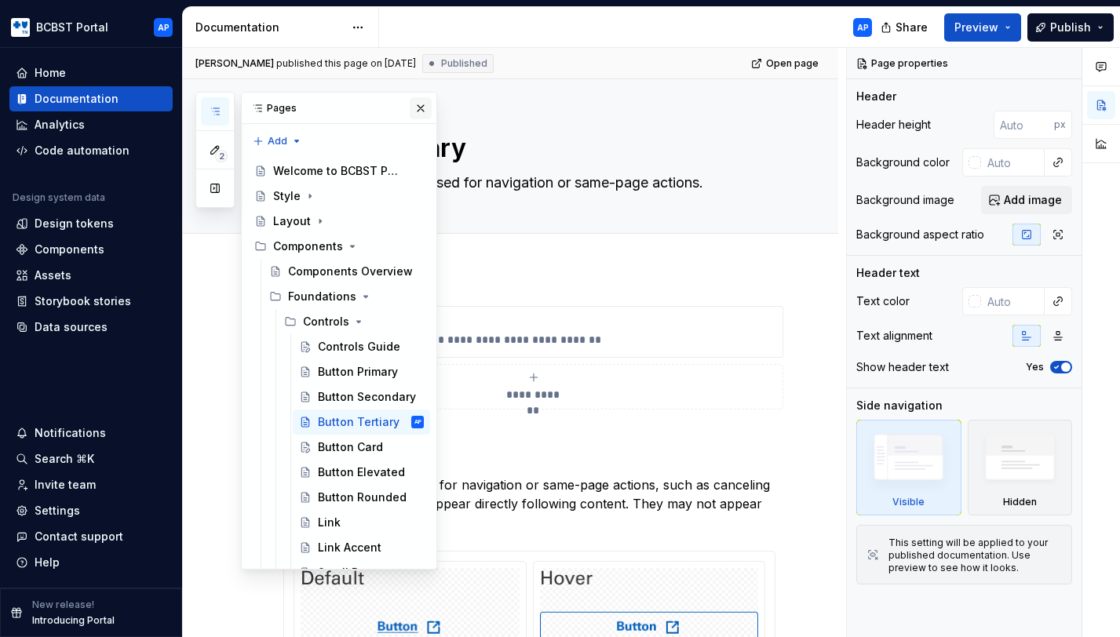
click at [416, 117] on button "button" at bounding box center [421, 108] width 22 height 22
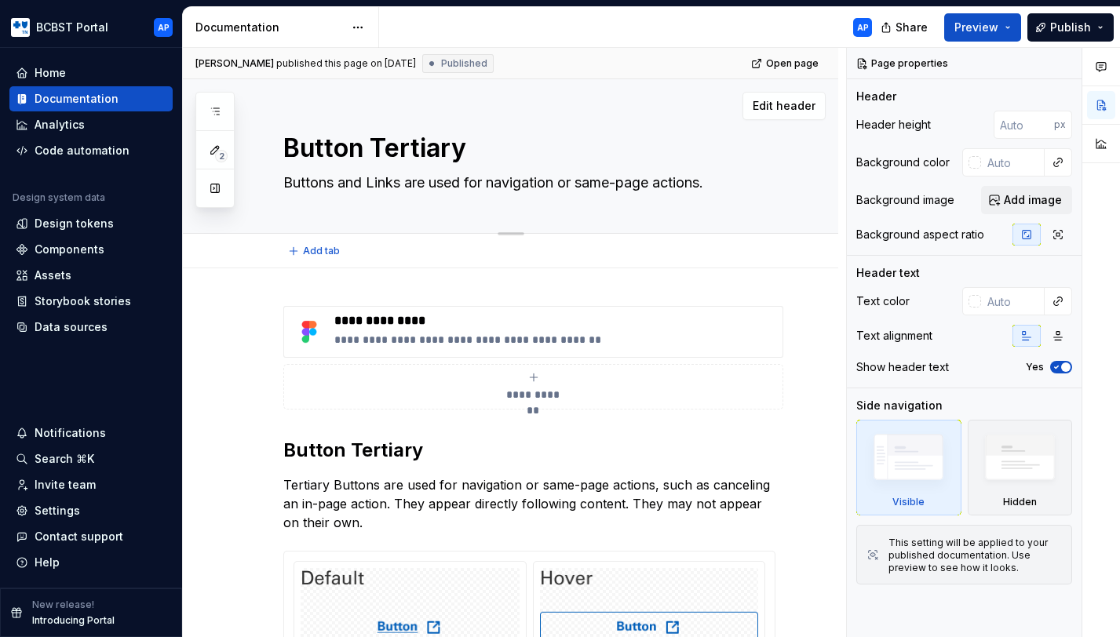
click at [472, 192] on textarea "Buttons and Links are used for navigation or same-page actions." at bounding box center [526, 182] width 492 height 25
paste textarea "Tertiary Buttons are used for the third most important CTA on a page. (Typicall…"
type textarea "*"
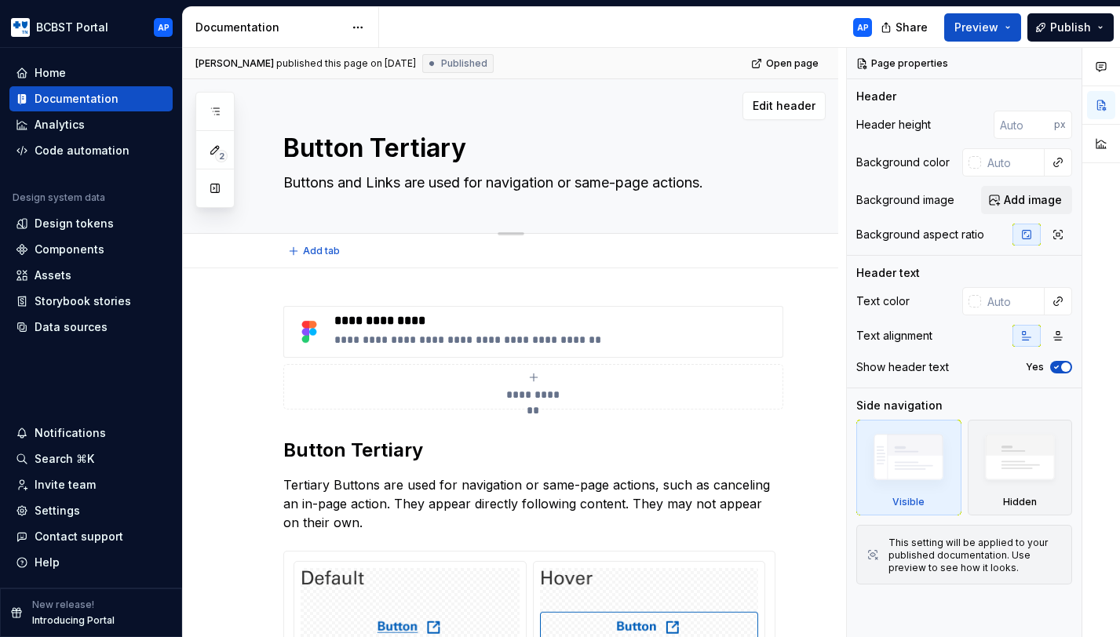
type textarea "Tertiary Buttons are used for the third most important CTA on a page. (Typicall…"
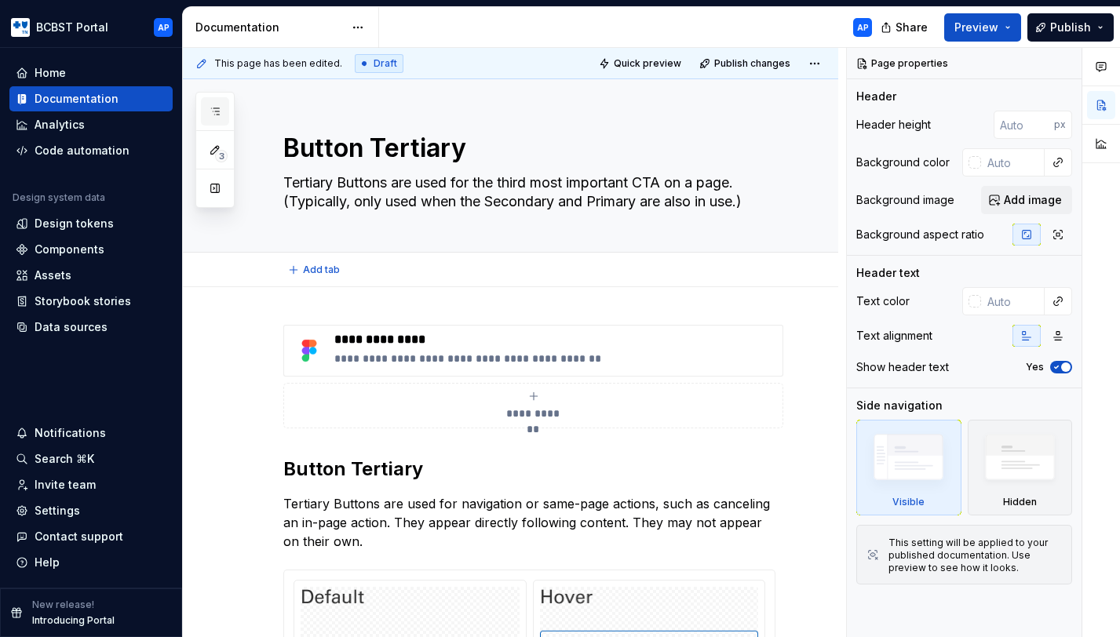
type textarea "*"
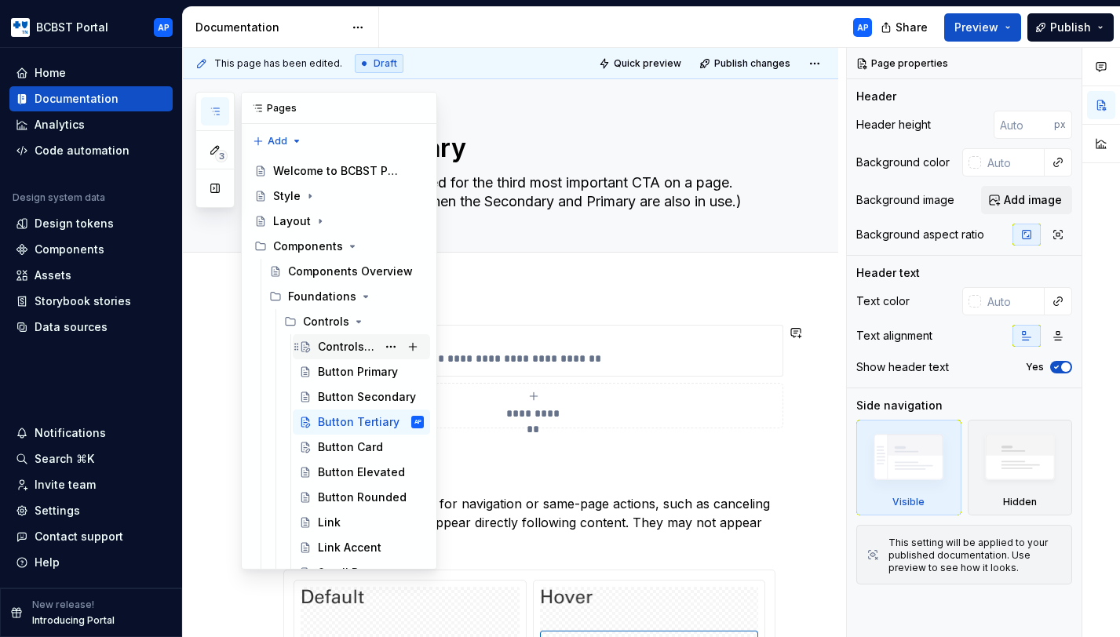
type textarea "Tertiary Buttons are used for the third most important CTA on a page. (Typicall…"
click at [341, 350] on div "Controls Guide" at bounding box center [347, 347] width 59 height 16
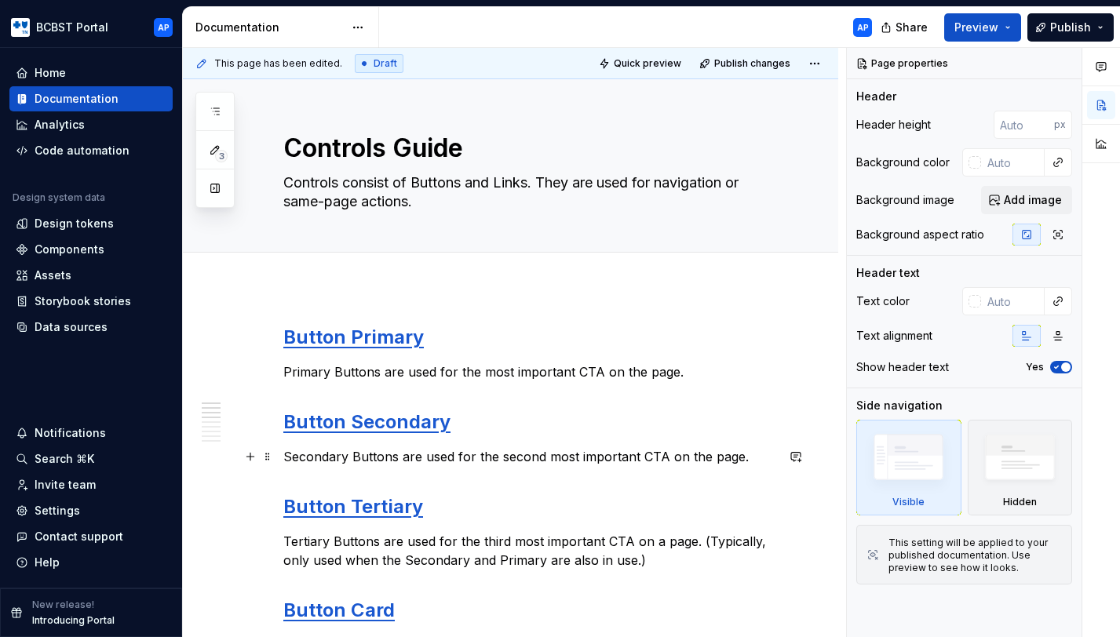
click at [518, 450] on p "Secondary Buttons are used for the second most important CTA on the page." at bounding box center [529, 456] width 492 height 19
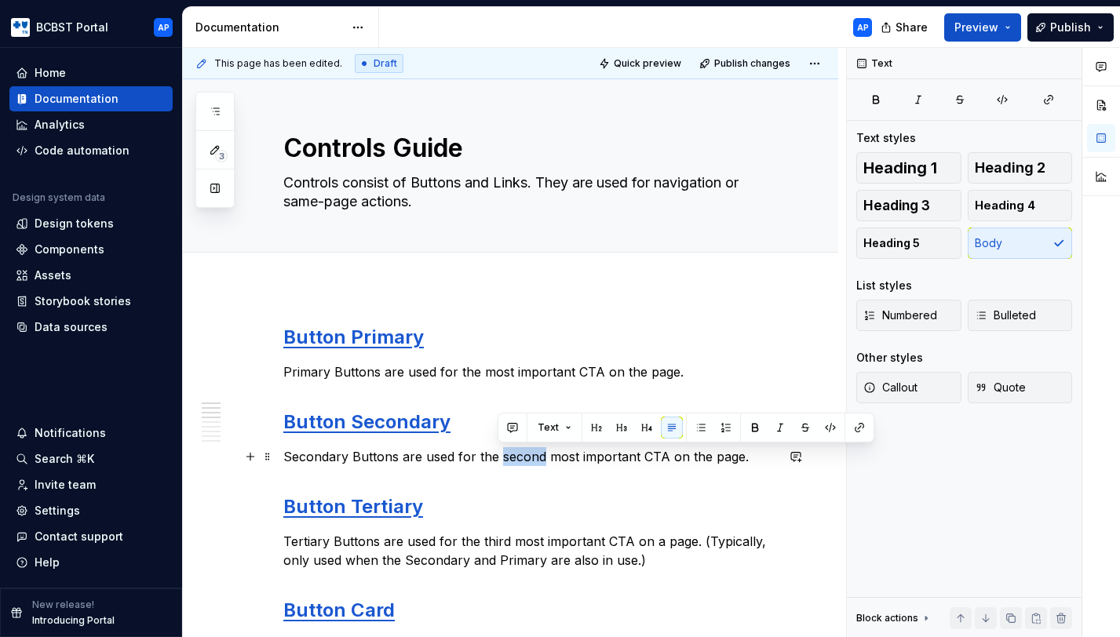
click at [518, 450] on p "Secondary Buttons are used for the second most important CTA on the page." at bounding box center [529, 456] width 492 height 19
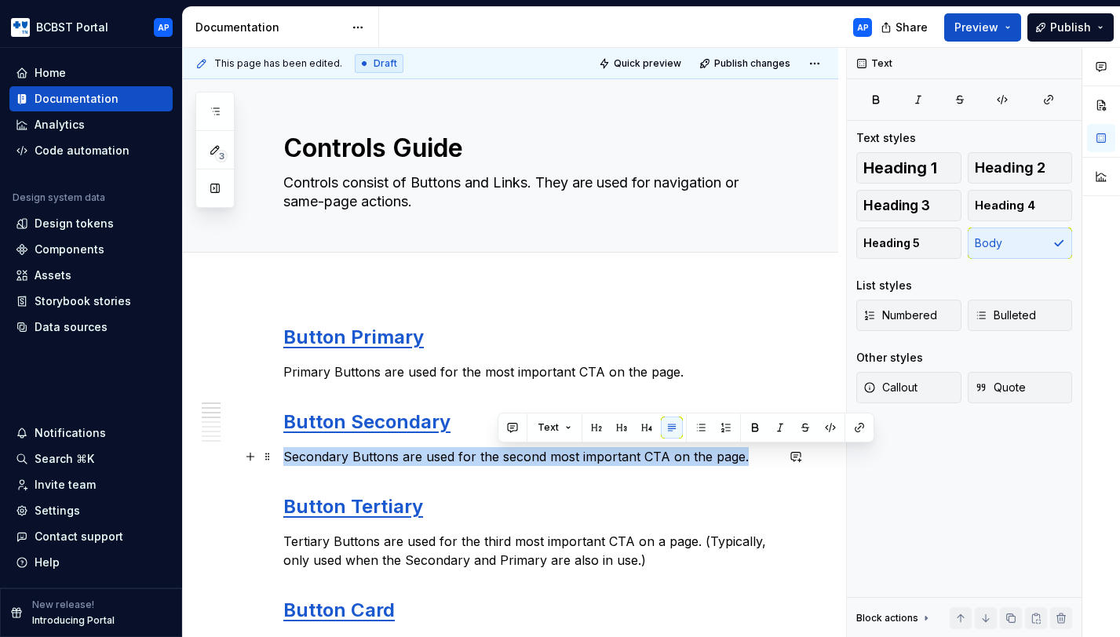
click at [518, 450] on p "Secondary Buttons are used for the second most important CTA on the page." at bounding box center [529, 456] width 492 height 19
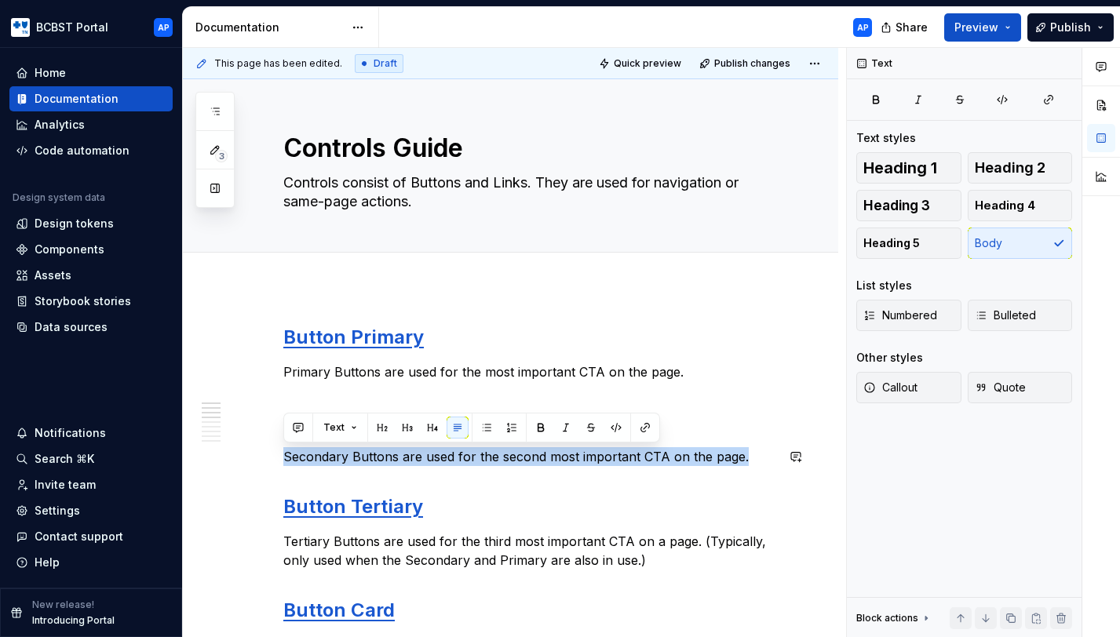
copy p "Secondary Buttons are used for the second most important CTA on the page."
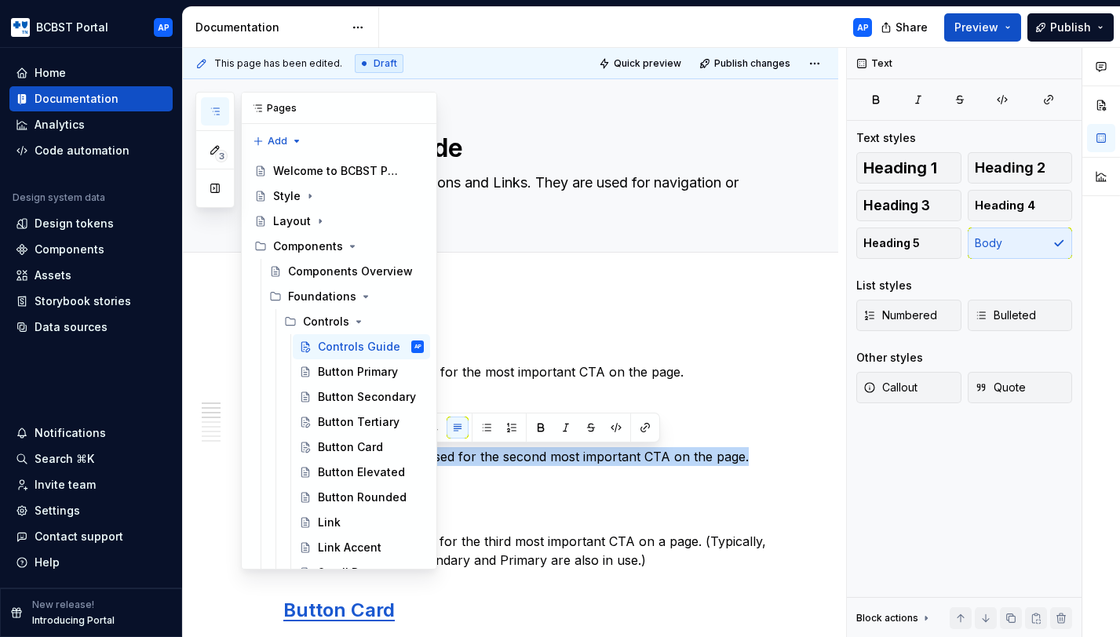
click at [215, 114] on icon "button" at bounding box center [215, 111] width 13 height 13
click at [366, 396] on div "Button Secondary" at bounding box center [347, 397] width 59 height 16
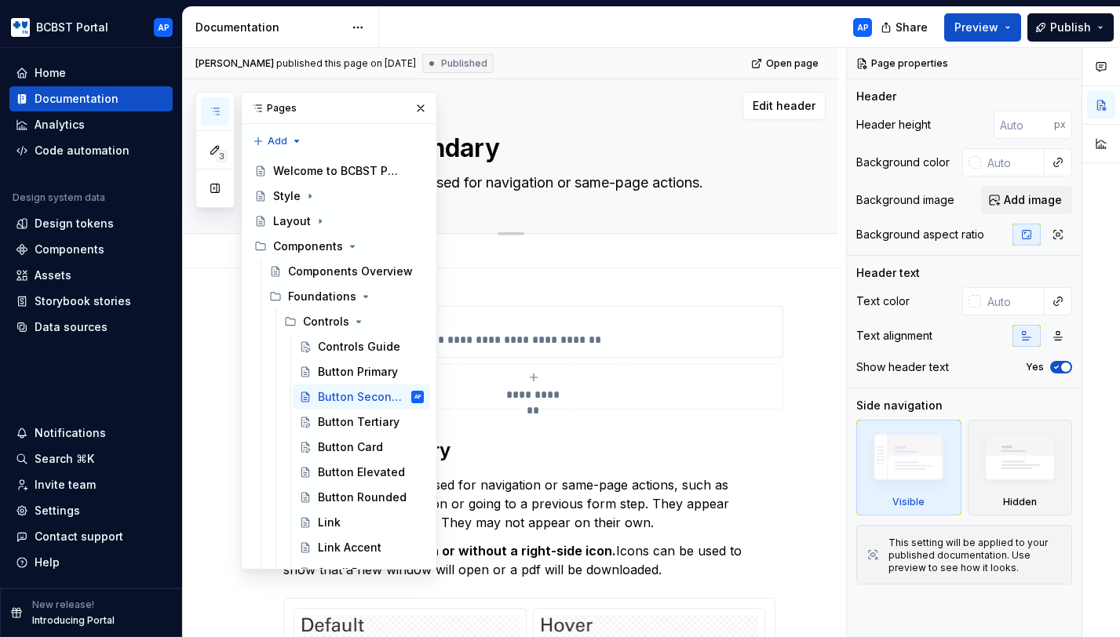
click at [634, 177] on textarea "Buttons and Links are used for navigation or same-page actions." at bounding box center [526, 182] width 492 height 25
click at [414, 112] on button "button" at bounding box center [421, 108] width 22 height 22
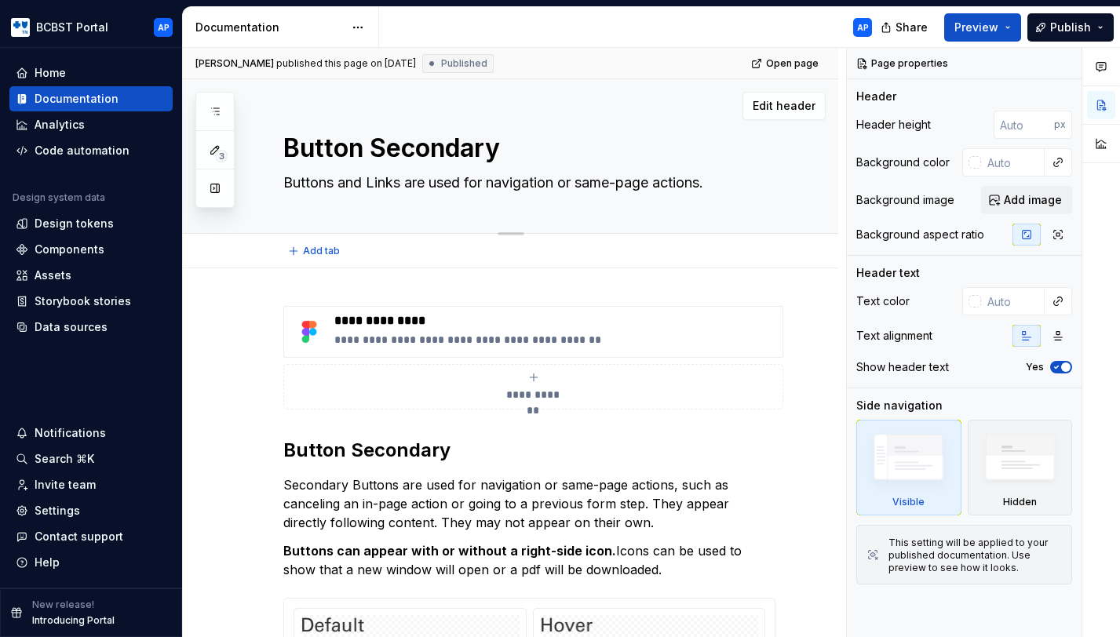
click at [461, 189] on textarea "Buttons and Links are used for navigation or same-page actions." at bounding box center [526, 182] width 492 height 25
paste textarea "Secondary Buttons are used for the second most important CTA on the page"
type textarea "*"
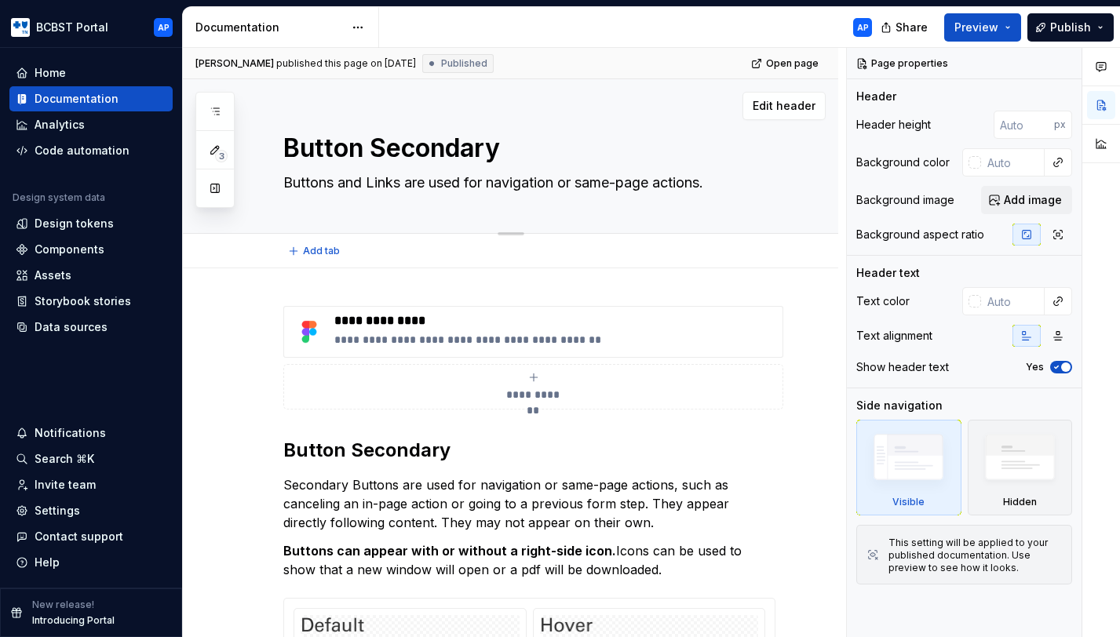
type textarea "Secondary Buttons are used for the second most important CTA on the page."
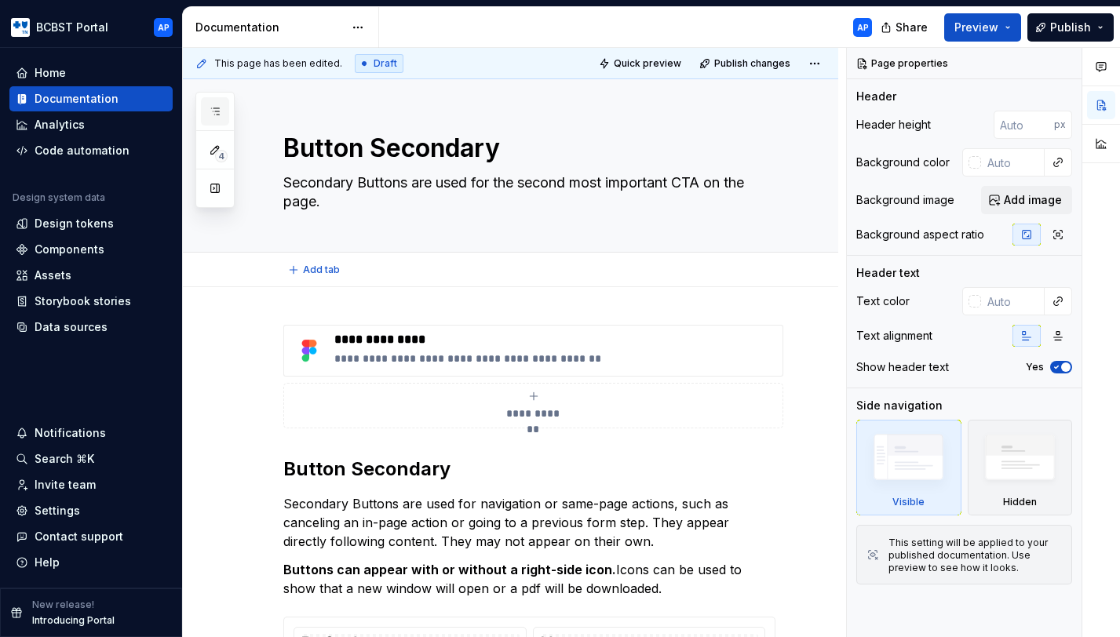
type textarea "*"
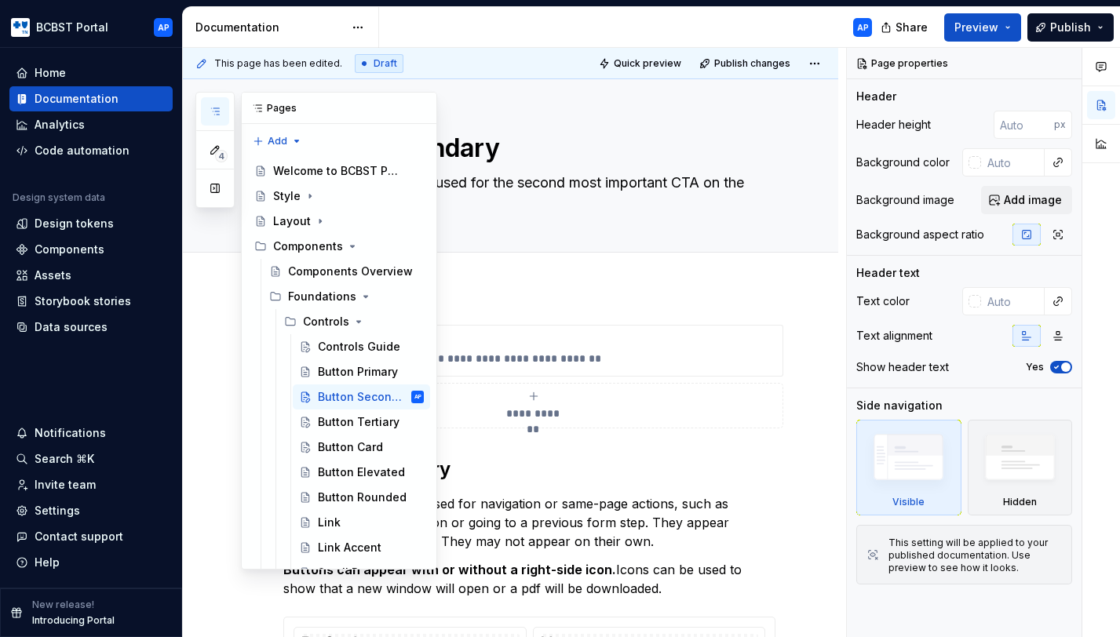
type textarea "Secondary Buttons are used for the second most important CTA on the page."
click at [215, 109] on icon "button" at bounding box center [215, 111] width 13 height 13
click at [347, 349] on div "Controls Guide" at bounding box center [347, 347] width 59 height 16
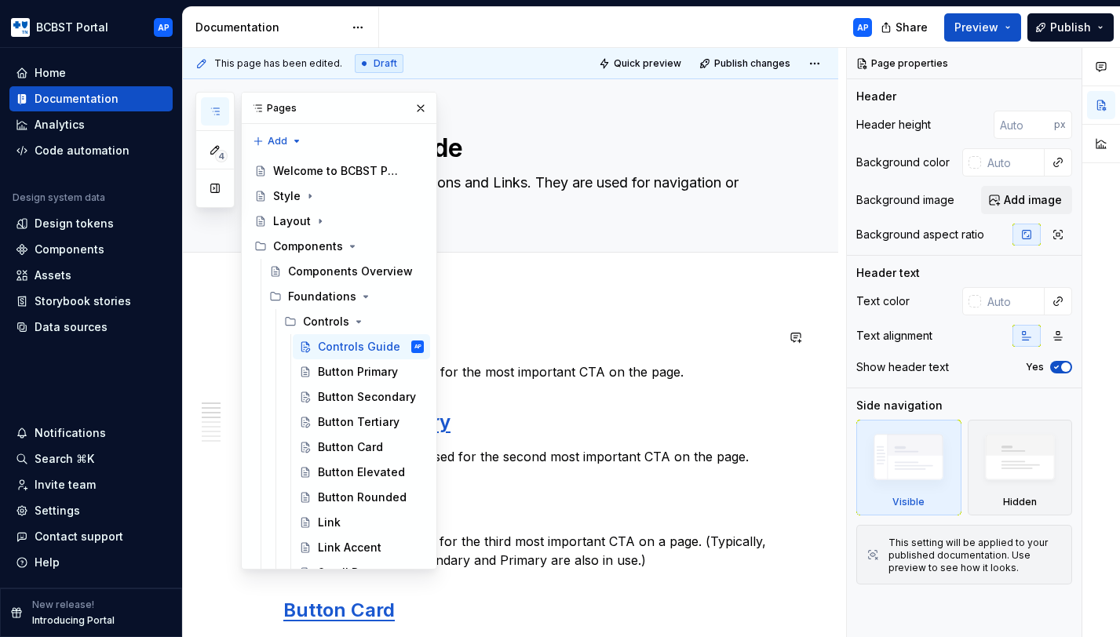
click at [563, 338] on h2 "Button Primary" at bounding box center [529, 337] width 492 height 25
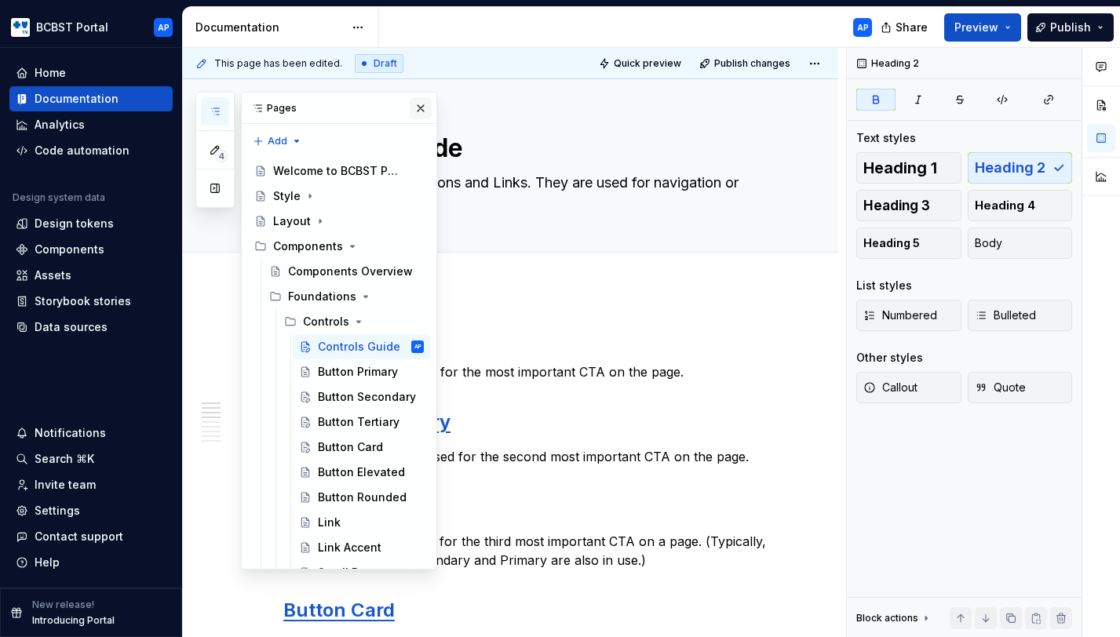
click at [421, 105] on button "button" at bounding box center [421, 108] width 22 height 22
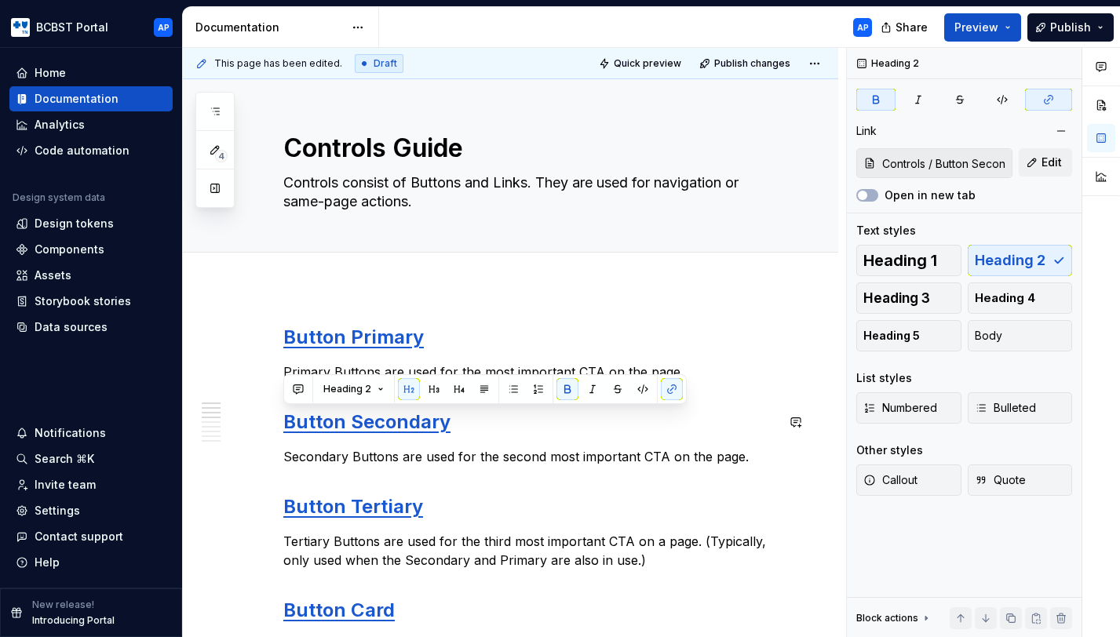
click at [499, 383] on div "Heading 2" at bounding box center [485, 389] width 396 height 22
click at [507, 366] on p "Primary Buttons are used for the most important CTA on the page." at bounding box center [529, 372] width 492 height 19
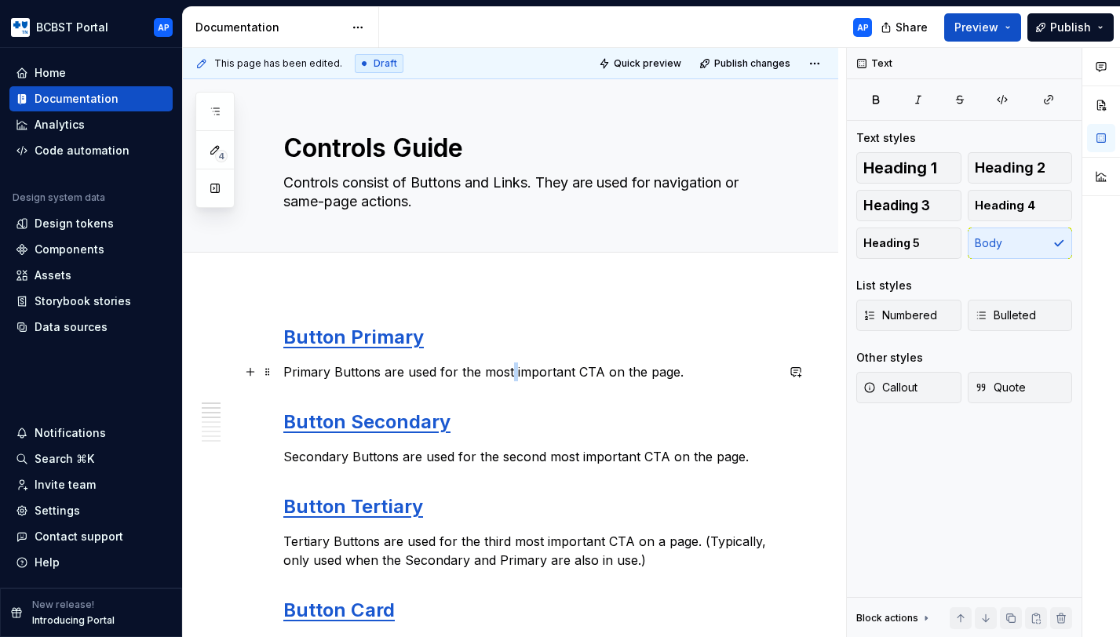
click at [507, 366] on p "Primary Buttons are used for the most important CTA on the page." at bounding box center [529, 372] width 492 height 19
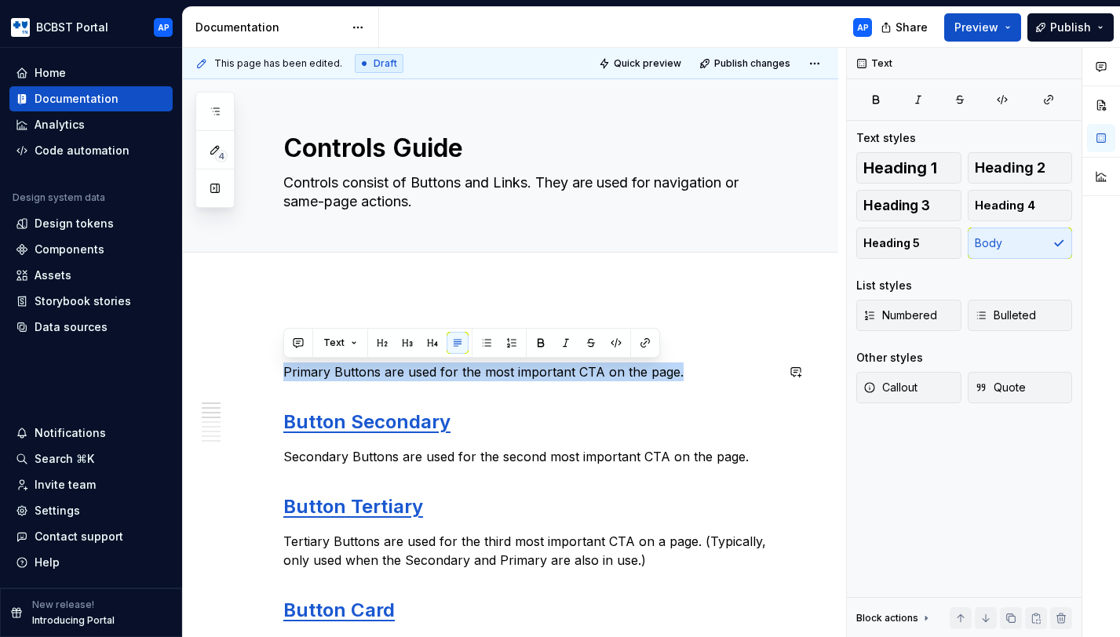
copy p "Primary Buttons are used for the most important CTA on the page."
click at [218, 109] on icon "button" at bounding box center [215, 111] width 13 height 13
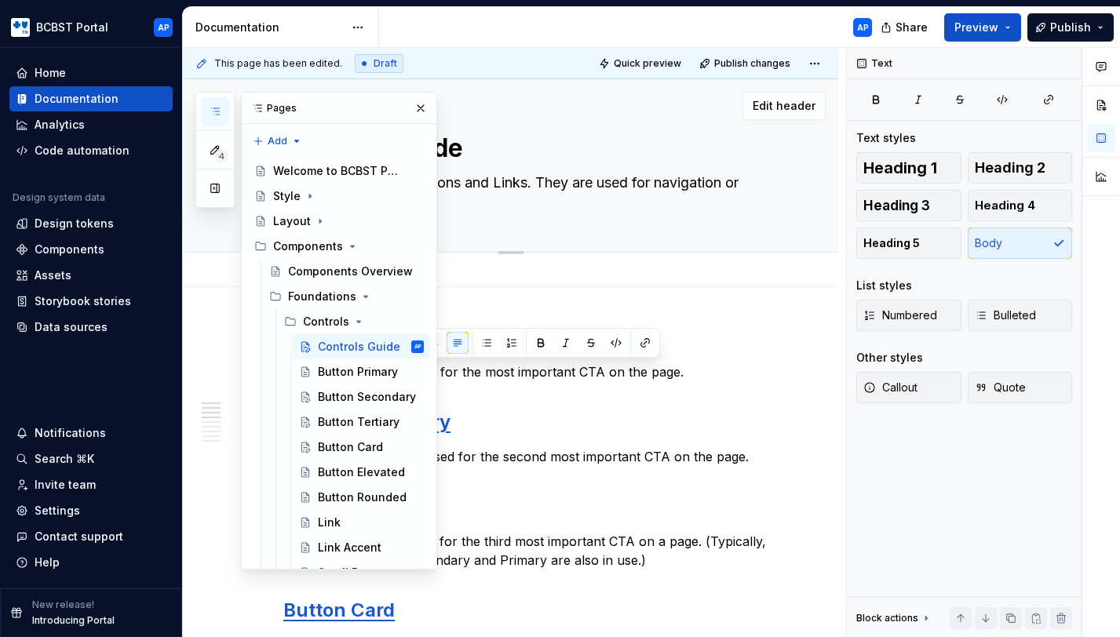
click at [493, 240] on div "Controls Guide Controls consist of Buttons and Links. They are used for navigat…" at bounding box center [529, 165] width 492 height 173
click at [352, 374] on div "Button Primary" at bounding box center [347, 372] width 59 height 16
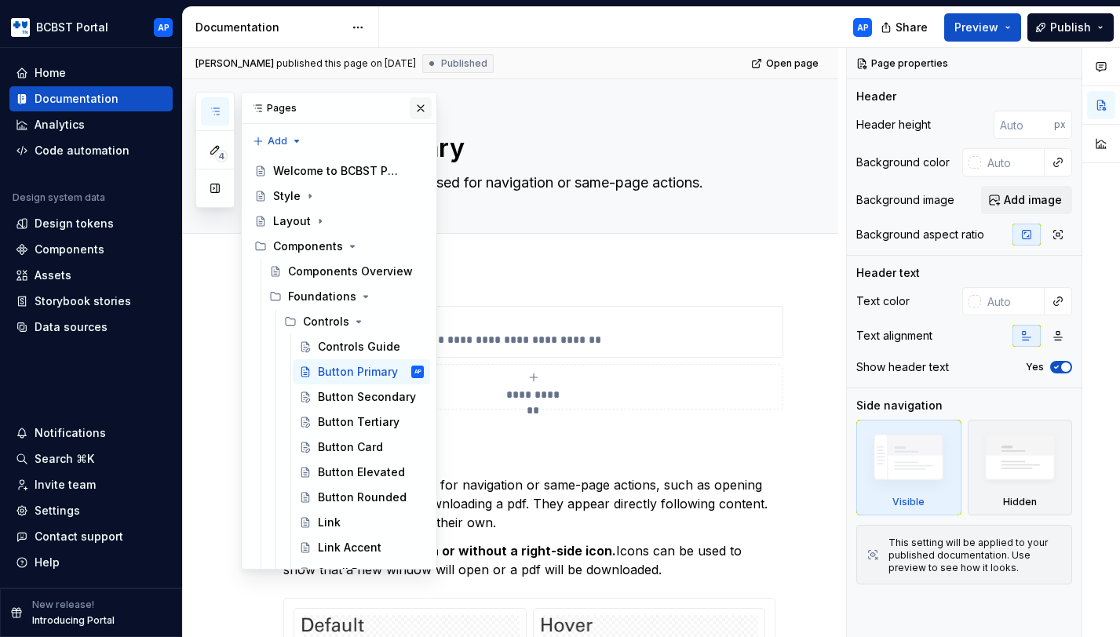
click at [420, 111] on button "button" at bounding box center [421, 108] width 22 height 22
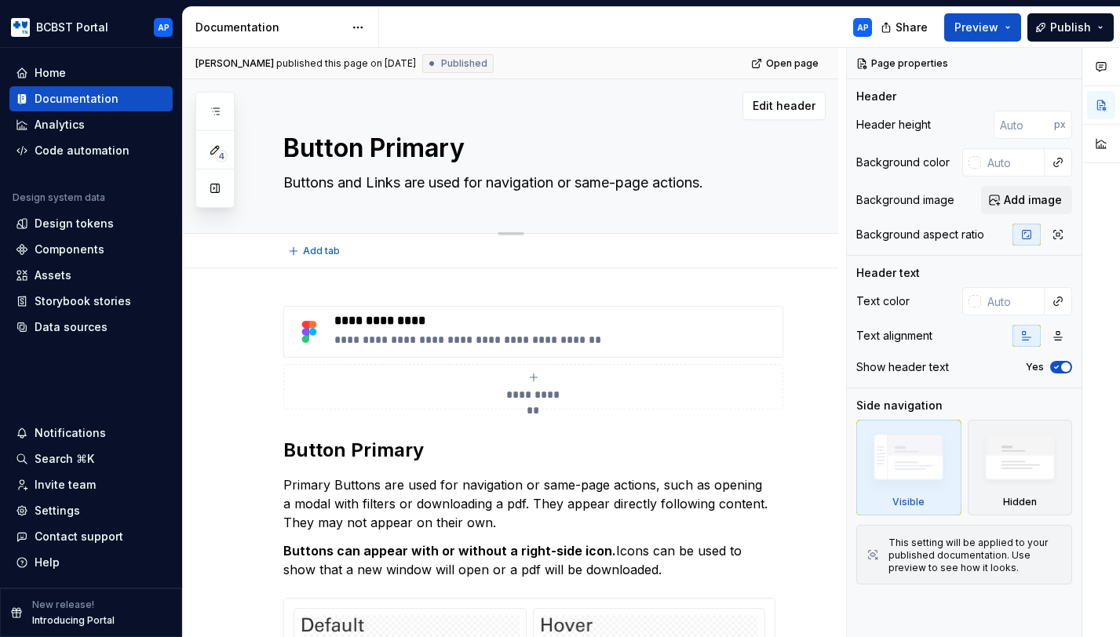
click at [494, 187] on textarea "Buttons and Links are used for navigation or same-page actions." at bounding box center [526, 182] width 492 height 25
paste textarea "Primary Buttons are used for the most important CTA on the page"
type textarea "*"
type textarea "Primary Buttons are used for the most important CTA on the page."
type textarea "*"
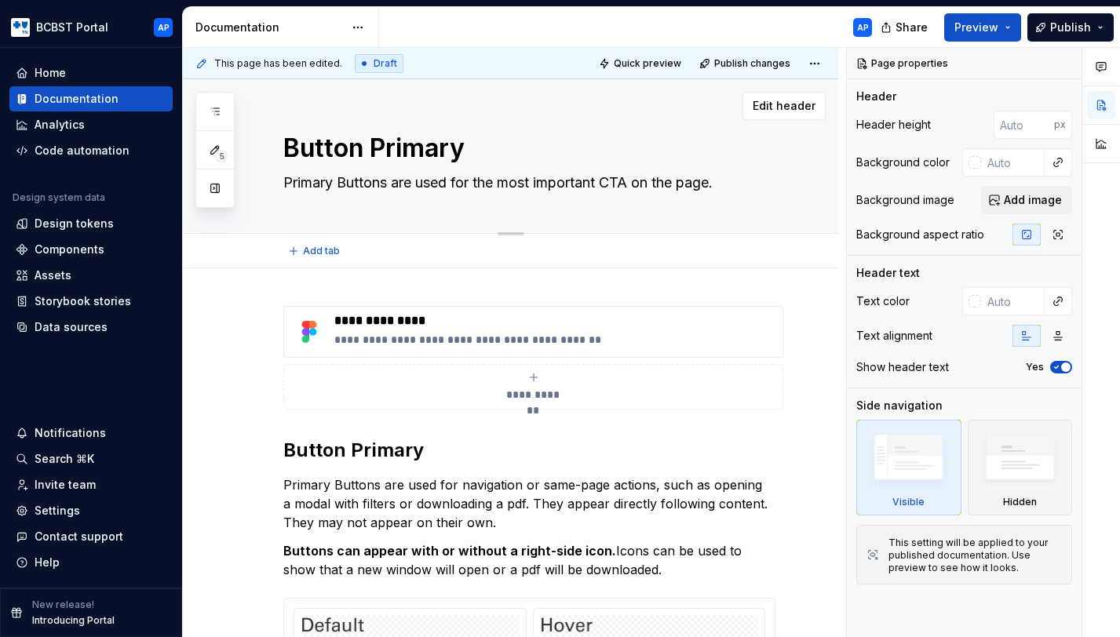
type textarea "Primary Buttons are used for the most important CTA on the page."
click at [498, 224] on div "Button Primary Primary Buttons are used for the most important CTA on the page." at bounding box center [529, 156] width 492 height 154
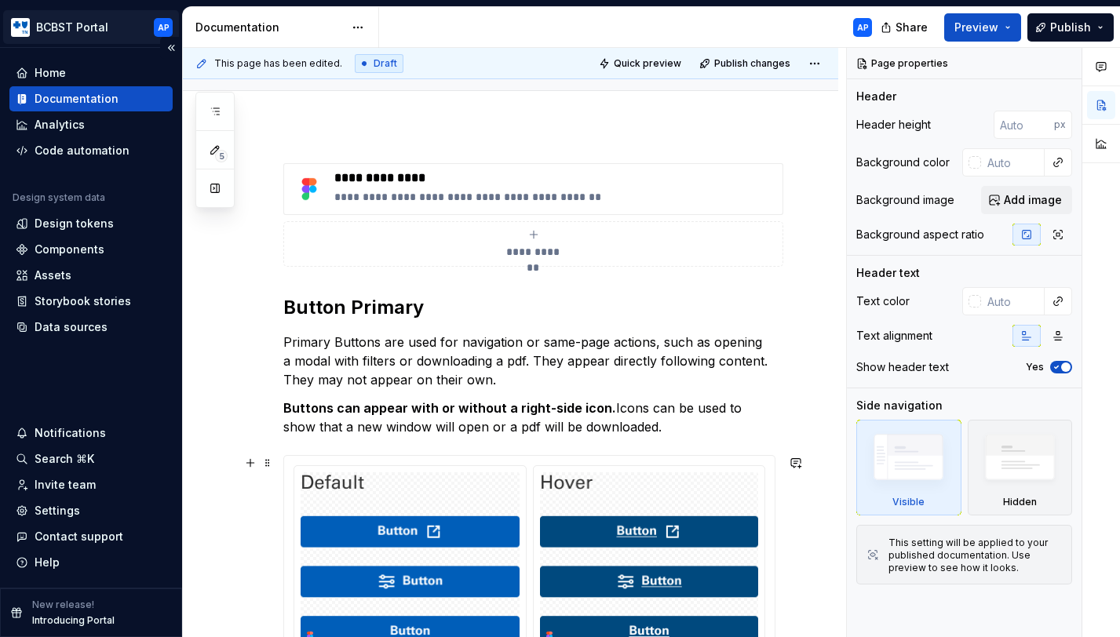
scroll to position [33, 0]
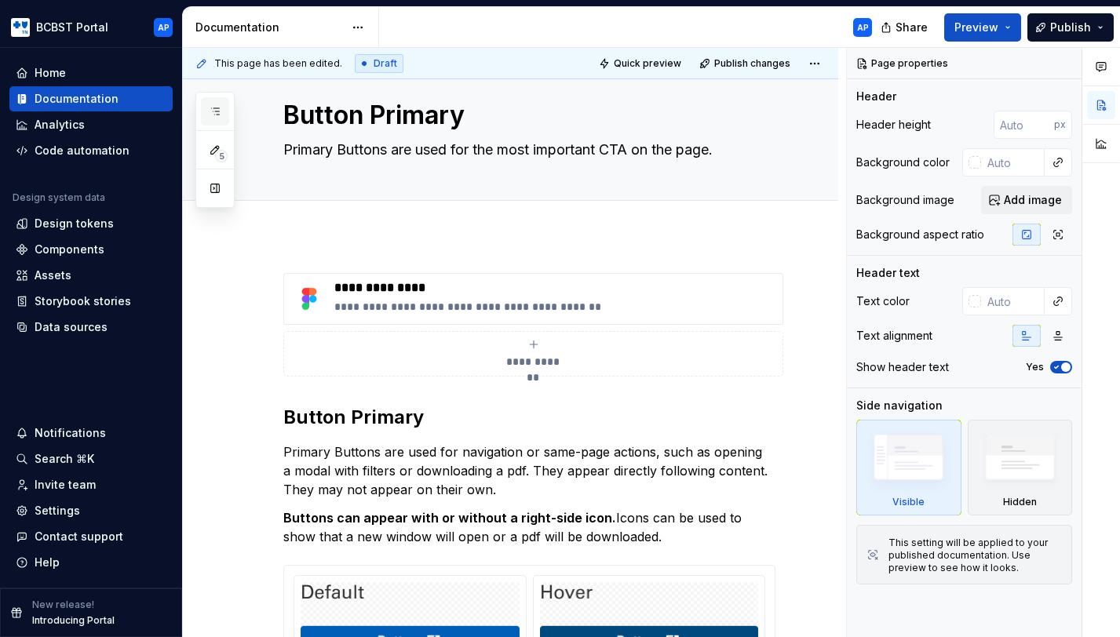
click at [218, 109] on icon "button" at bounding box center [215, 111] width 13 height 13
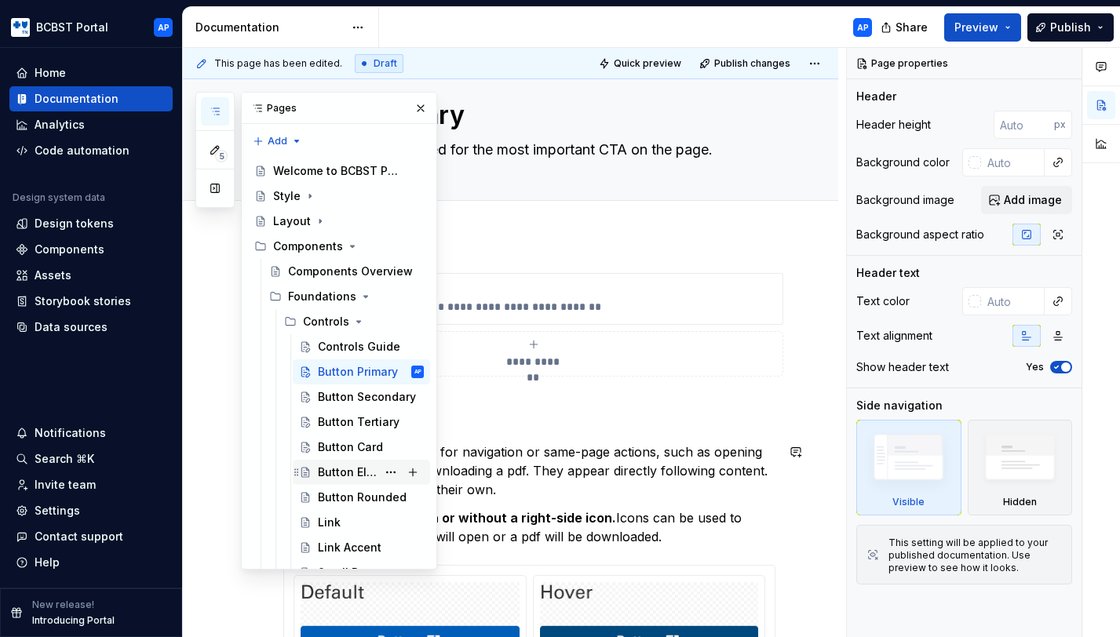
click at [330, 471] on div "Button Elevated" at bounding box center [347, 473] width 59 height 16
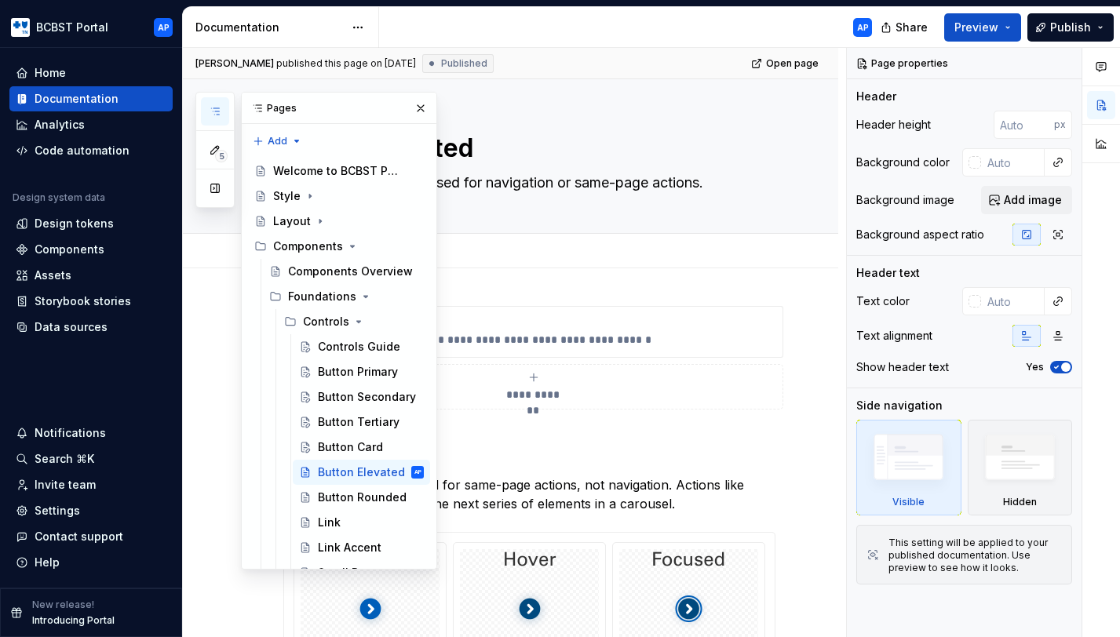
click at [518, 257] on div "Add tab" at bounding box center [529, 251] width 492 height 22
click at [421, 97] on button "button" at bounding box center [421, 108] width 22 height 22
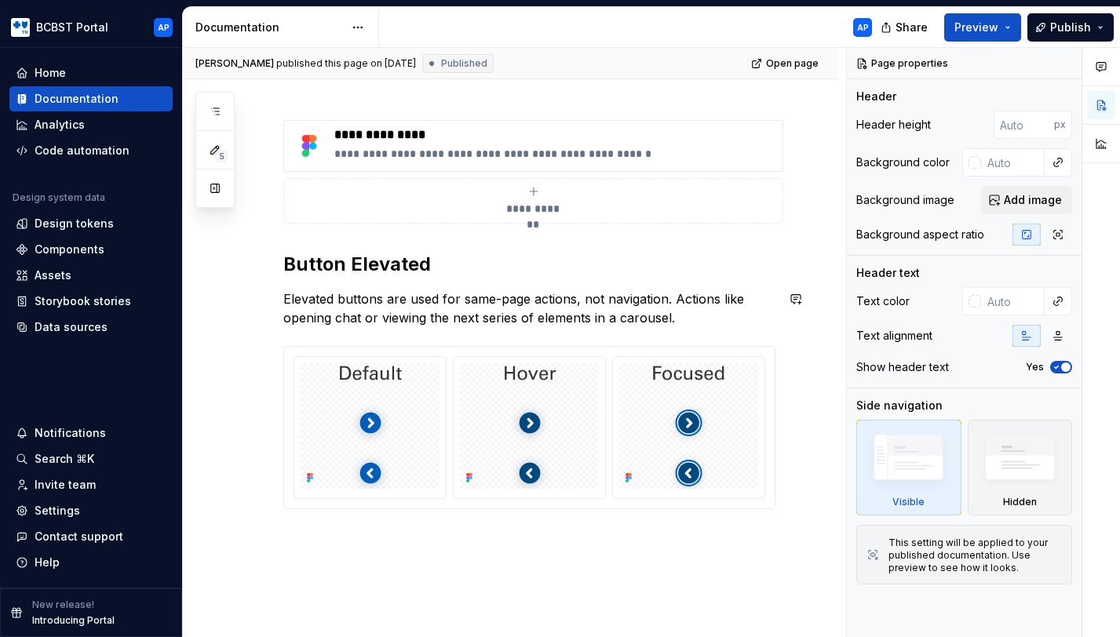
scroll to position [46, 0]
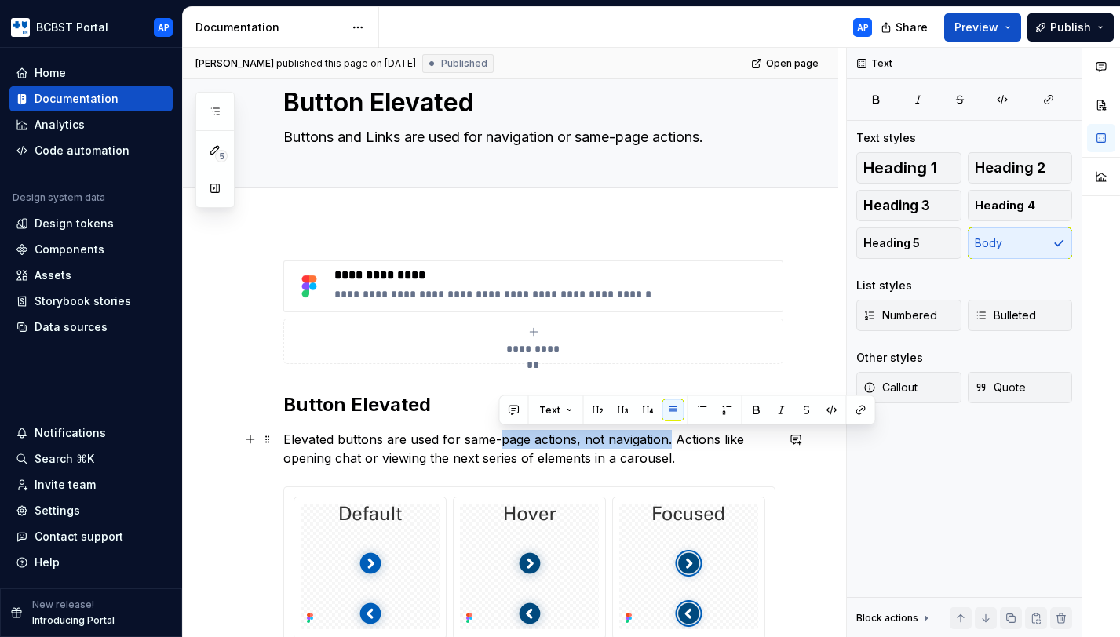
drag, startPoint x: 670, startPoint y: 439, endPoint x: 501, endPoint y: 439, distance: 169.5
click at [501, 439] on p "Elevated buttons are used for same-page actions, not navigation. Actions like o…" at bounding box center [529, 449] width 492 height 38
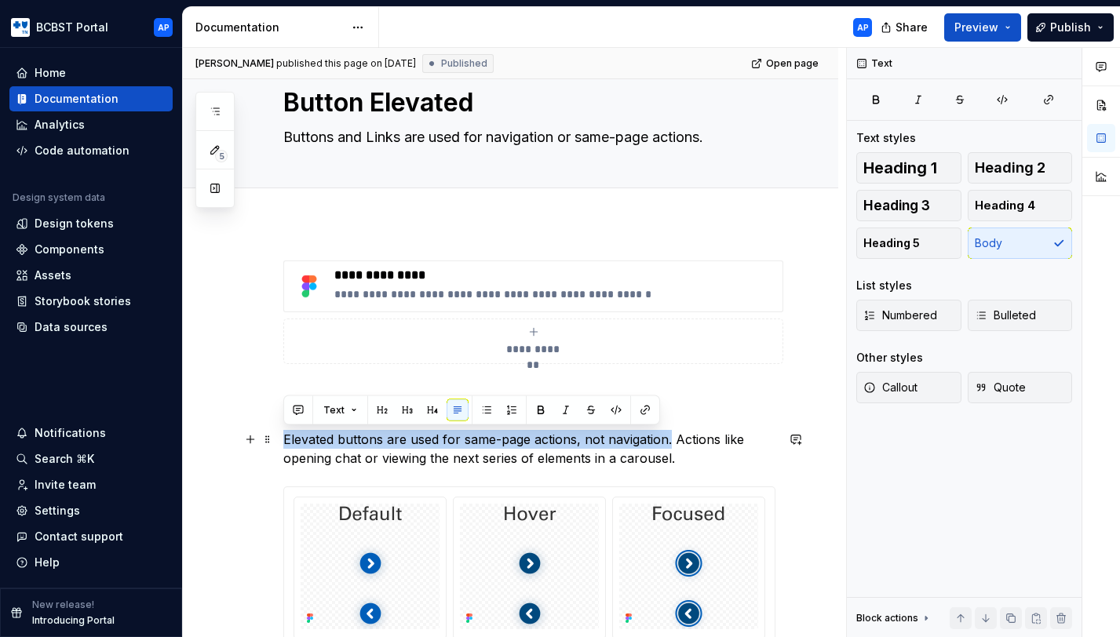
drag, startPoint x: 286, startPoint y: 442, endPoint x: 669, endPoint y: 434, distance: 383.8
click at [669, 434] on p "Elevated buttons are used for same-page actions, not navigation. Actions like o…" at bounding box center [529, 449] width 492 height 38
copy p "Elevated buttons are used for same-page actions, not navigation."
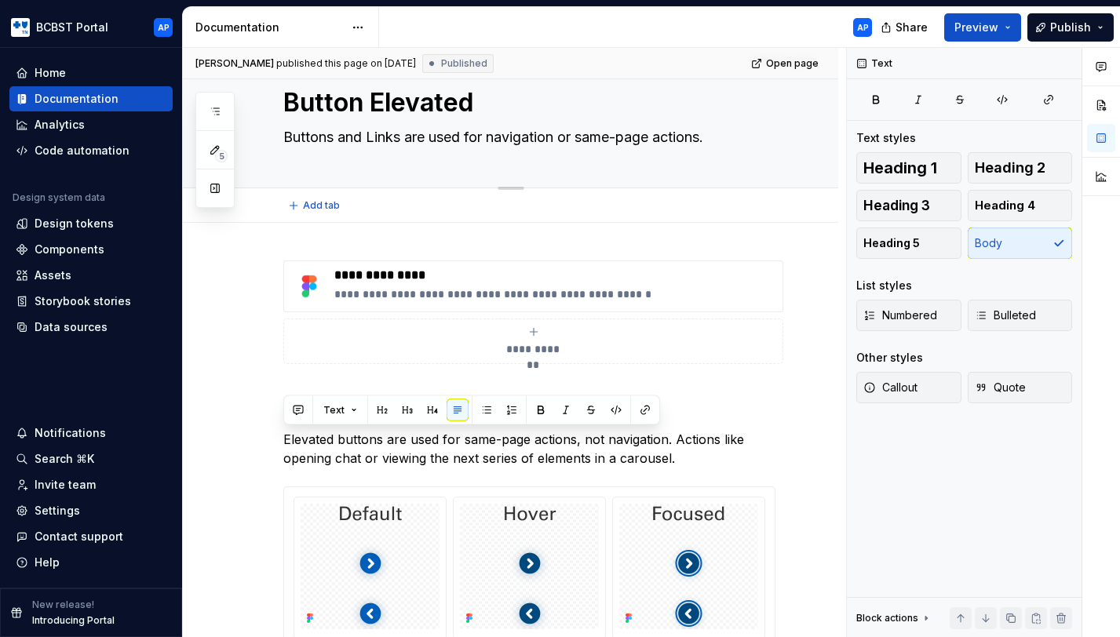
click at [509, 127] on textarea "Buttons and Links are used for navigation or same-page actions." at bounding box center [526, 137] width 492 height 25
paste textarea "Elevated buttons are used for same-page actions, not navigation"
type textarea "*"
type textarea "Elevated buttons are used for same-page actions, not navigation."
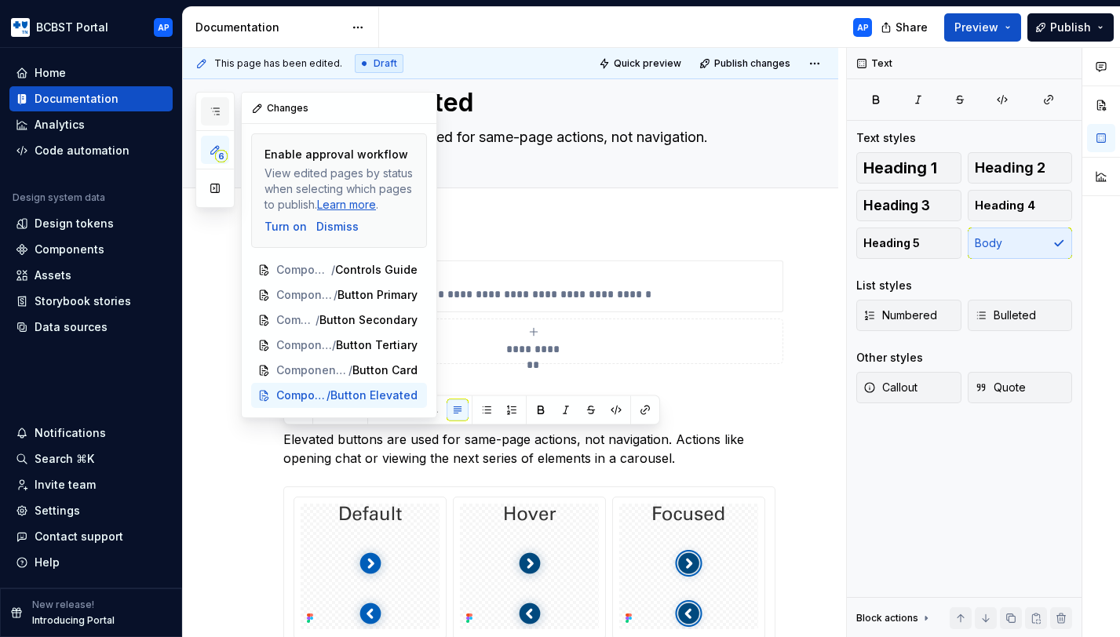
type textarea "*"
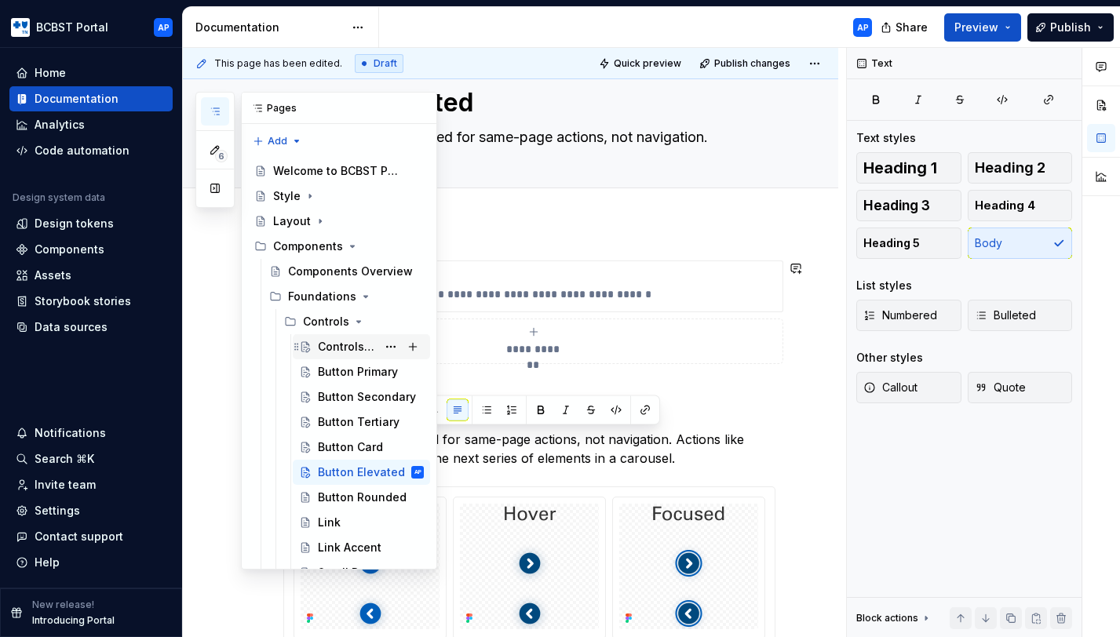
type textarea "Elevated buttons are used for same-page actions, not navigation."
click at [341, 344] on div "Controls Guide" at bounding box center [347, 347] width 59 height 16
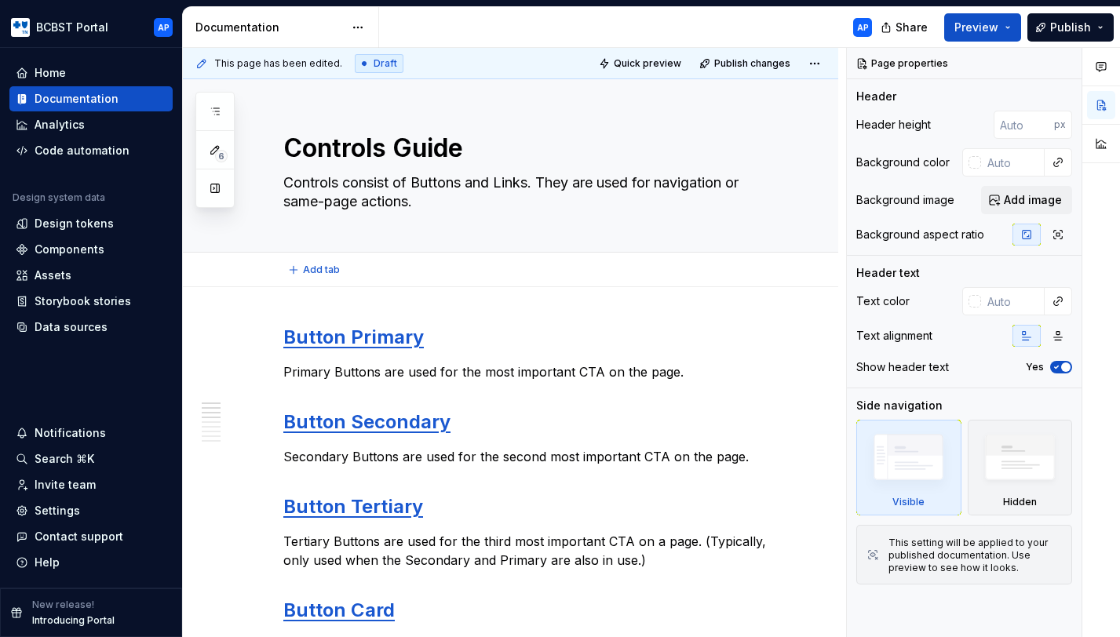
type textarea "*"
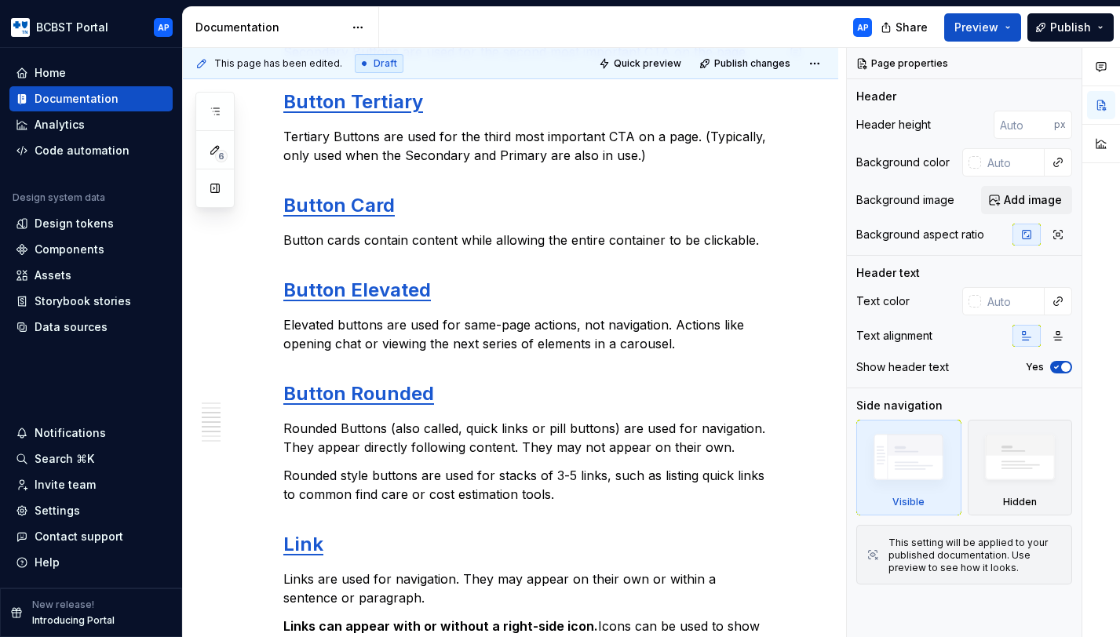
scroll to position [407, 0]
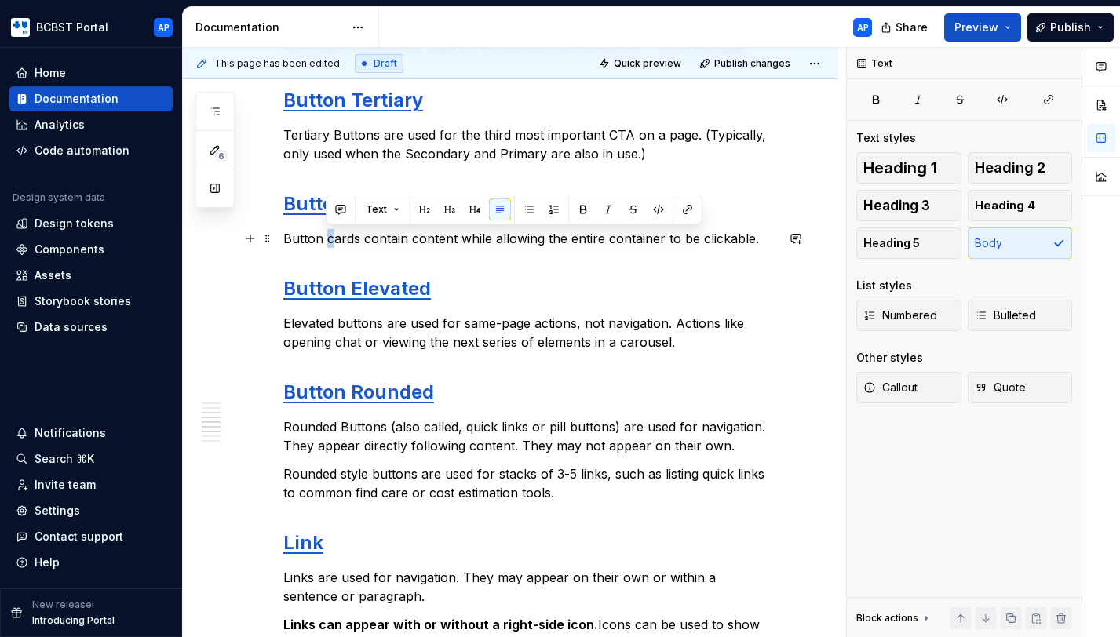
click at [334, 240] on p "Button cards contain content while allowing the entire container to be clickabl…" at bounding box center [529, 238] width 492 height 19
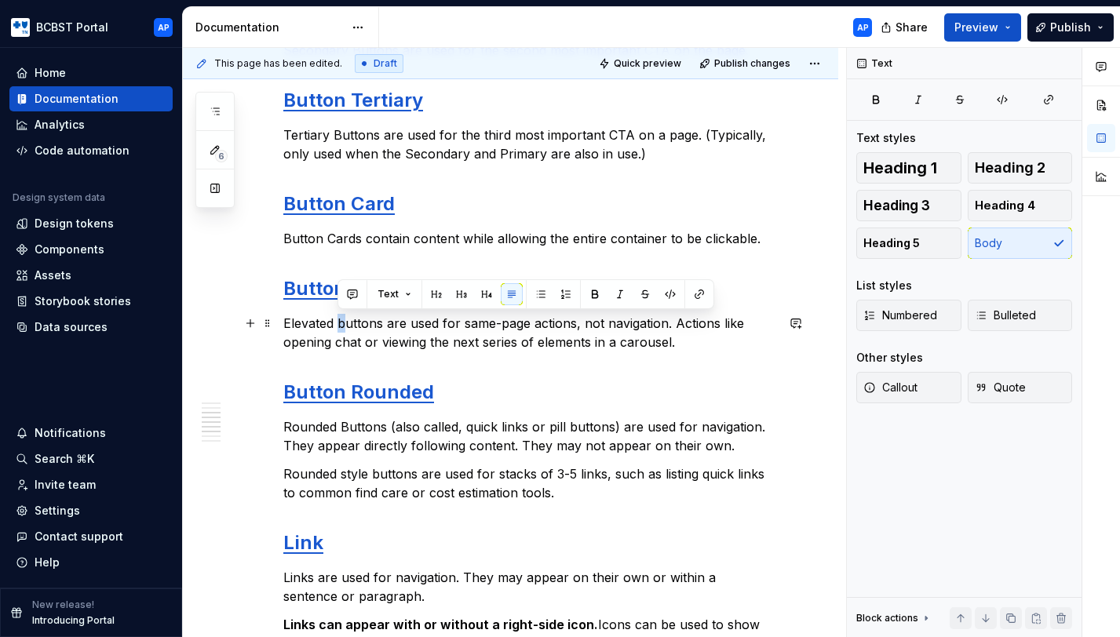
click at [344, 326] on p "Elevated buttons are used for same-page actions, not navigation. Actions like o…" at bounding box center [529, 333] width 492 height 38
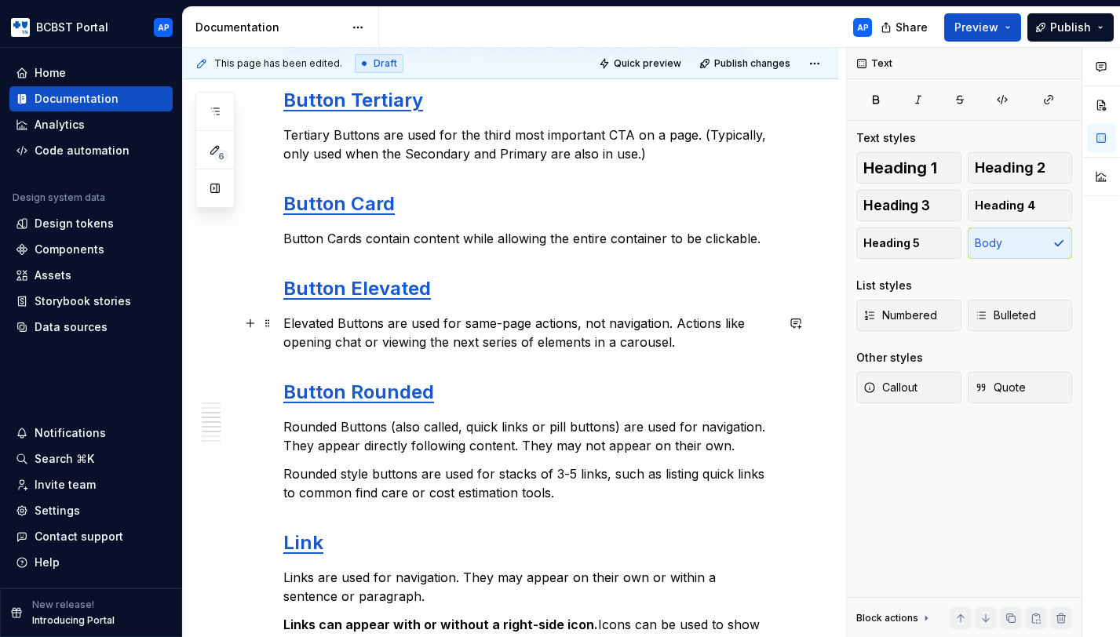
click at [394, 340] on p "Elevated Buttons are used for same-page actions, not navigation. Actions like o…" at bounding box center [529, 333] width 492 height 38
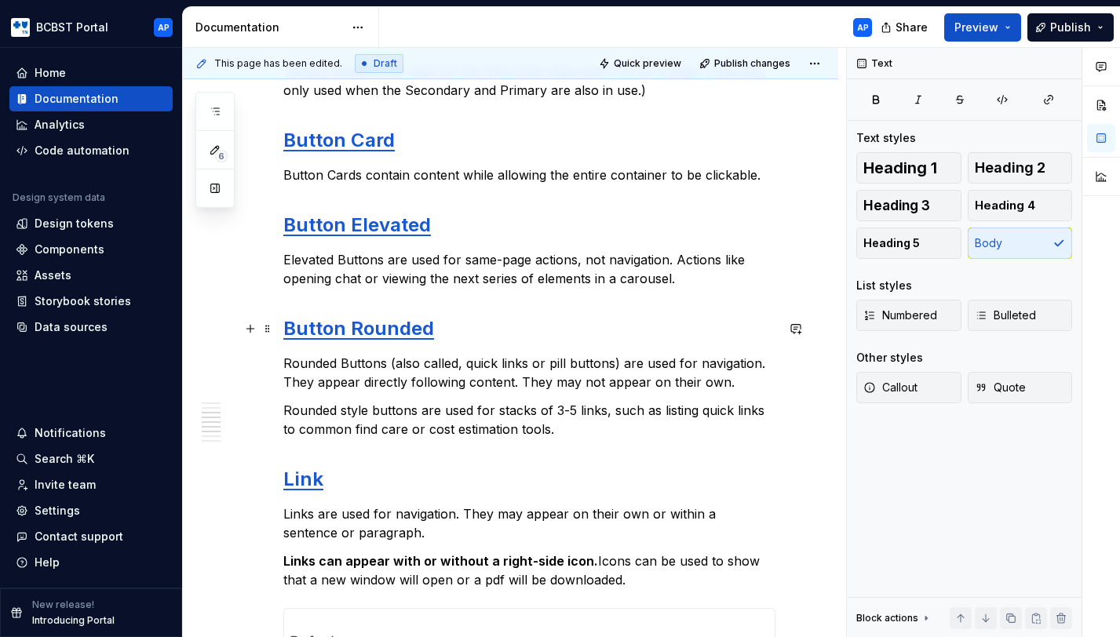
scroll to position [472, 0]
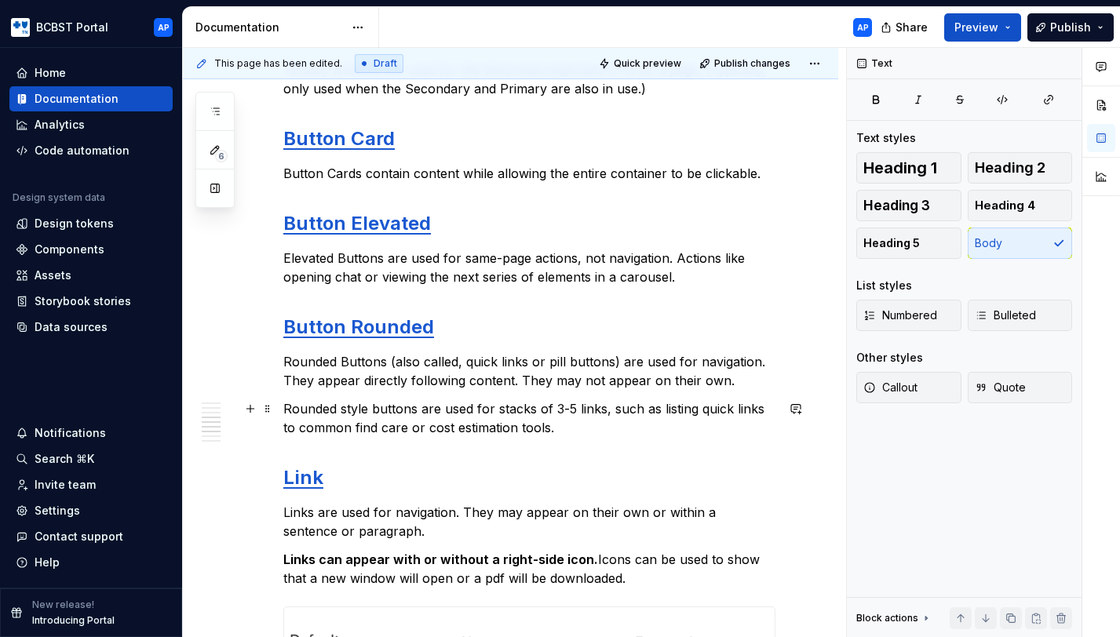
click at [411, 416] on p "Rounded style buttons are used for stacks of 3-5 links, such as listing quick l…" at bounding box center [529, 418] width 492 height 38
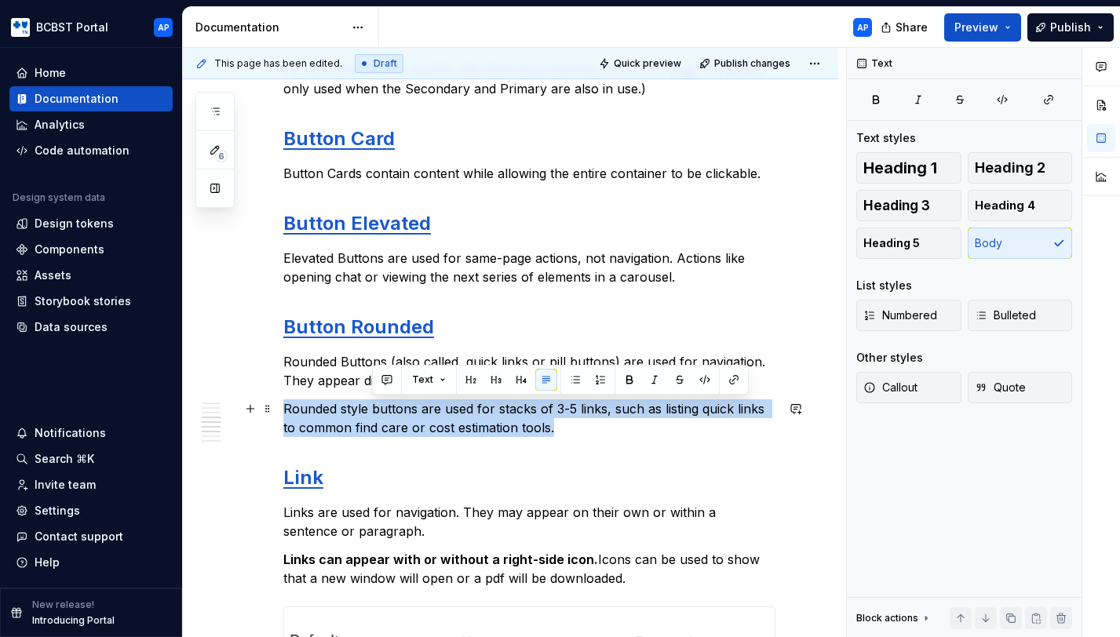
click at [411, 416] on p "Rounded style buttons are used for stacks of 3-5 links, such as listing quick l…" at bounding box center [529, 418] width 492 height 38
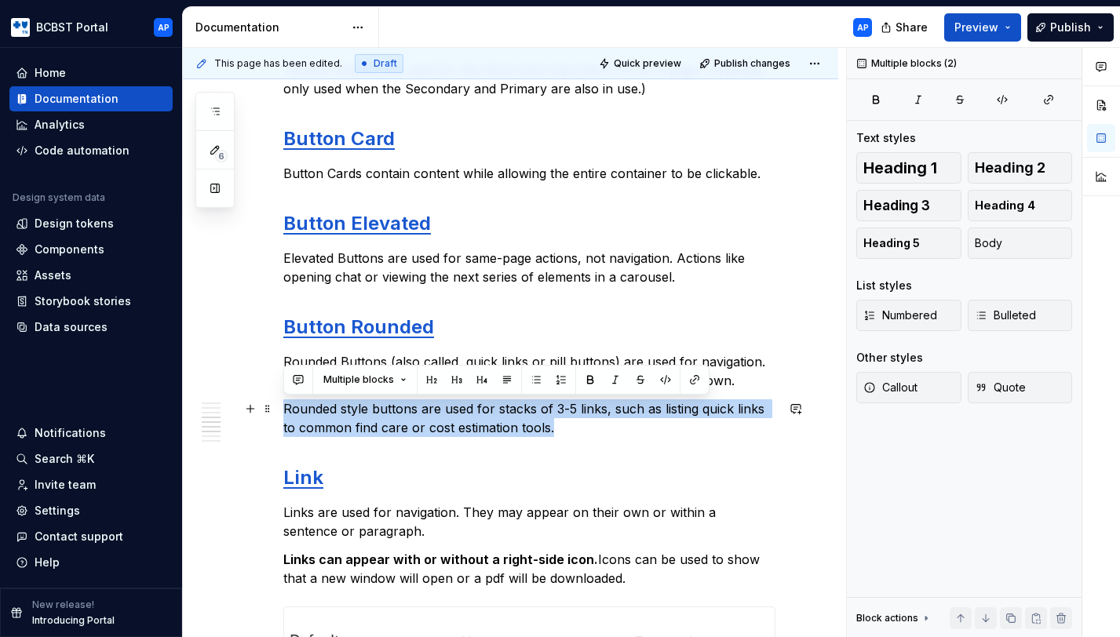
click at [495, 429] on p "Rounded style buttons are used for stacks of 3-5 links, such as listing quick l…" at bounding box center [529, 418] width 492 height 38
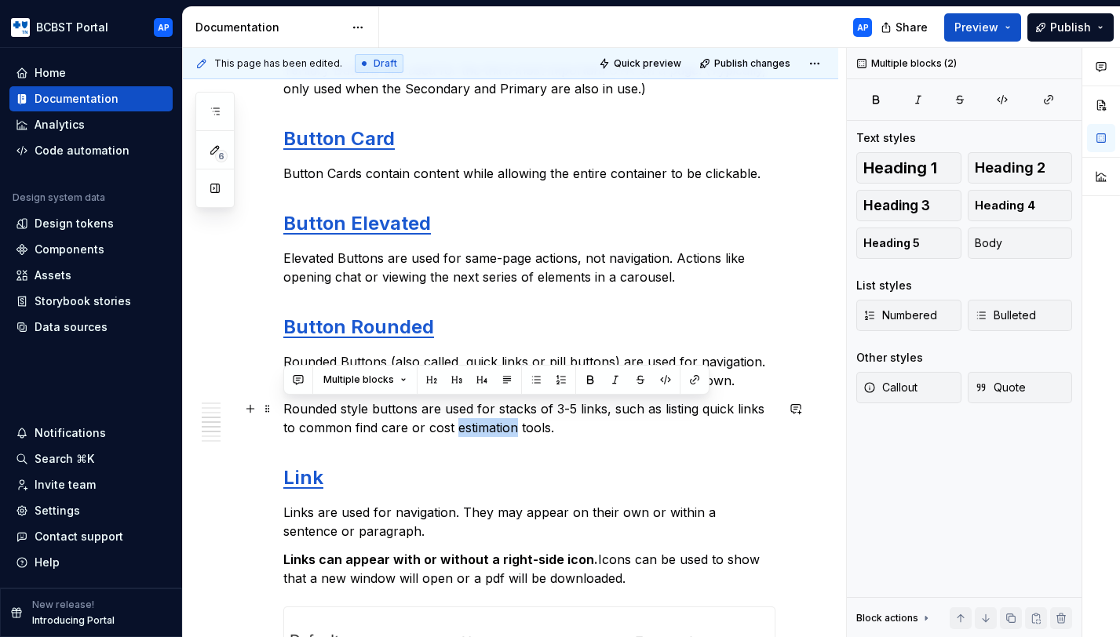
click at [495, 429] on p "Rounded style buttons are used for stacks of 3-5 links, such as listing quick l…" at bounding box center [529, 418] width 492 height 38
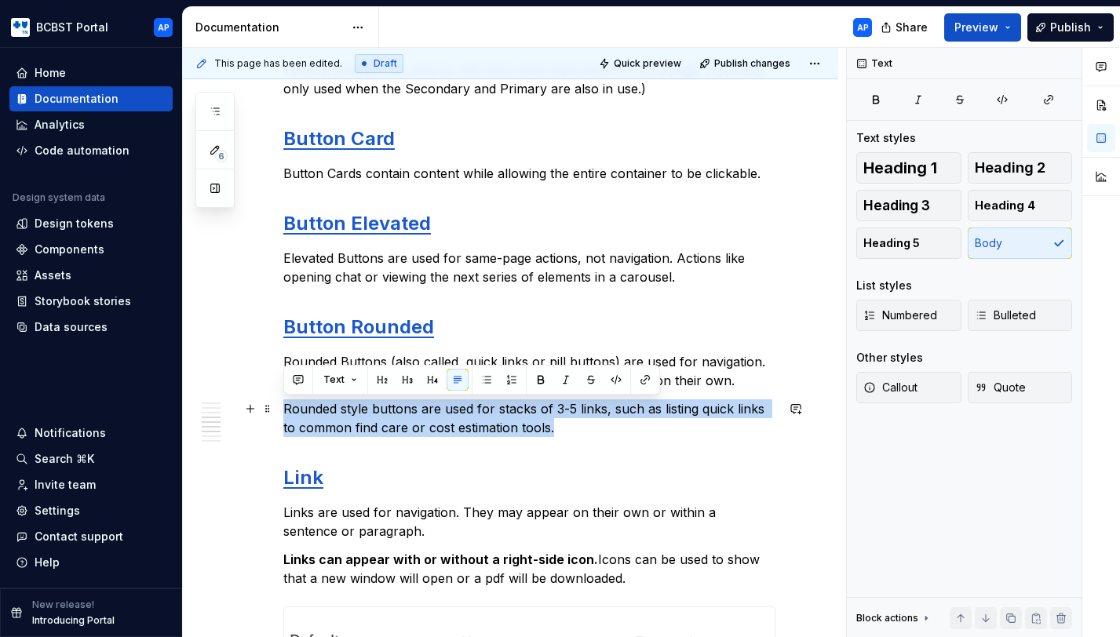
click at [495, 429] on p "Rounded style buttons are used for stacks of 3-5 links, such as listing quick l…" at bounding box center [529, 418] width 492 height 38
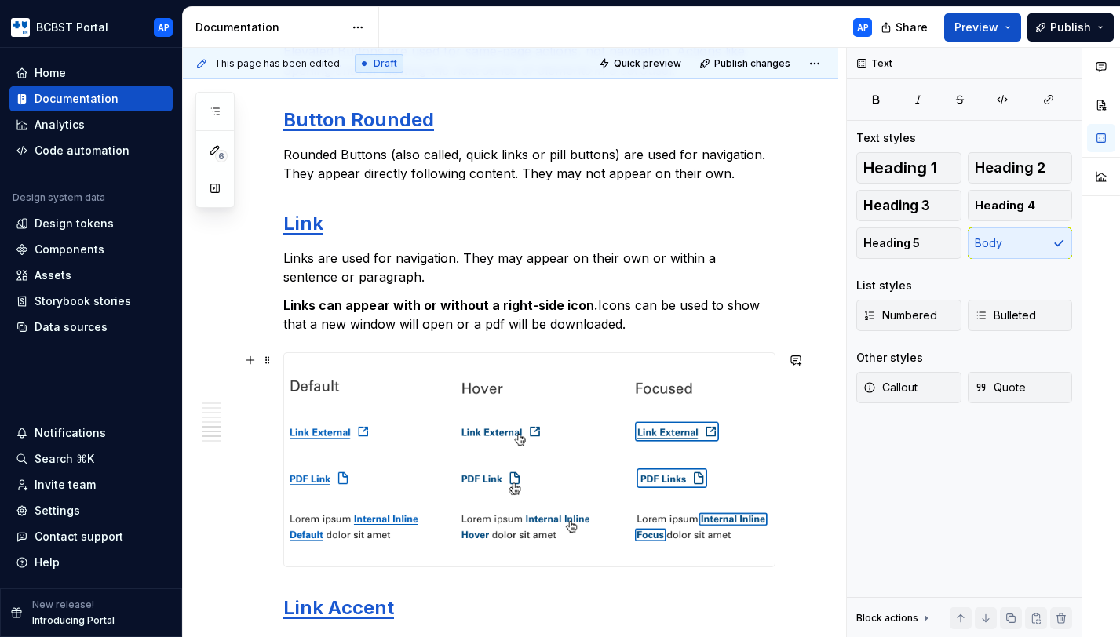
scroll to position [682, 0]
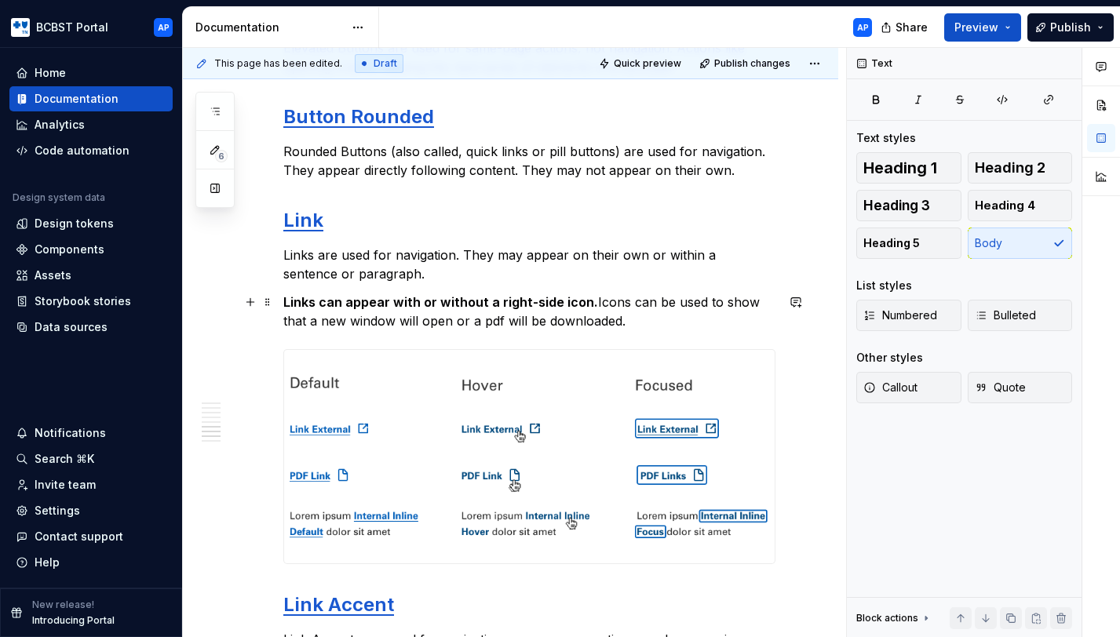
click at [443, 318] on p "Links can appear with or without a right-side icon. Icons can be used to show t…" at bounding box center [529, 312] width 492 height 38
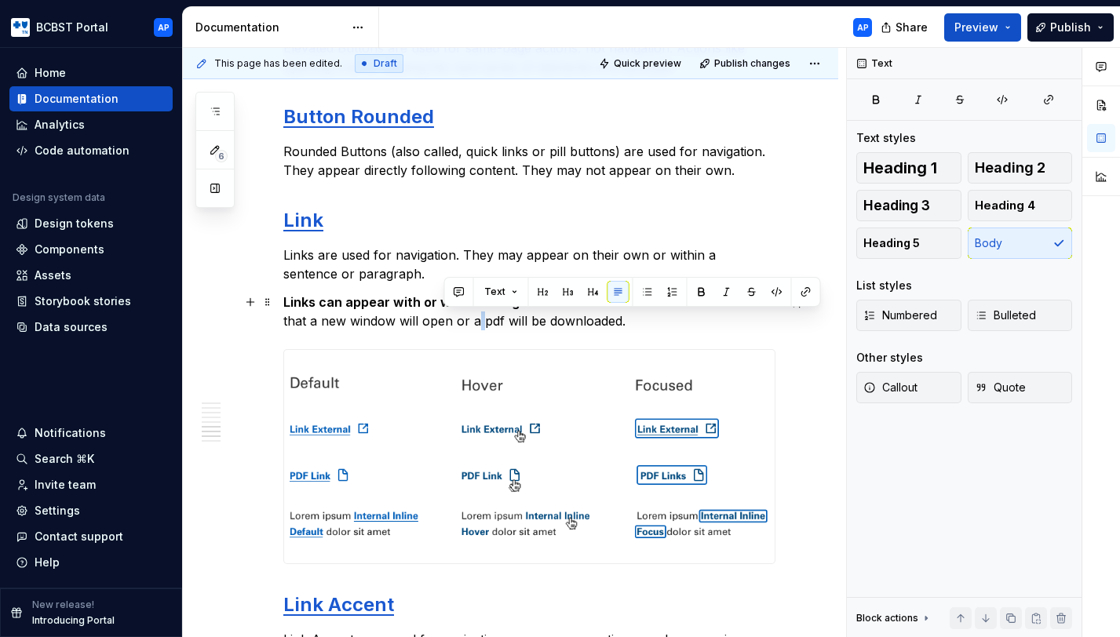
click at [443, 318] on p "Links can appear with or without a right-side icon. Icons can be used to show t…" at bounding box center [529, 312] width 492 height 38
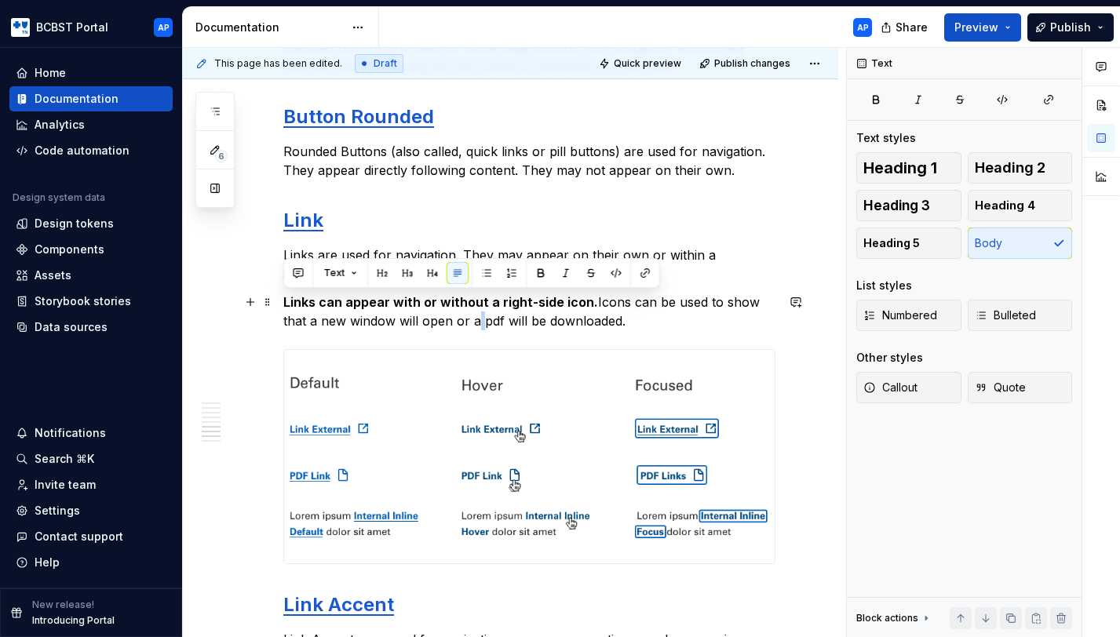
click at [665, 324] on p "Links can appear with or without a right-side icon. Icons can be used to show t…" at bounding box center [529, 312] width 492 height 38
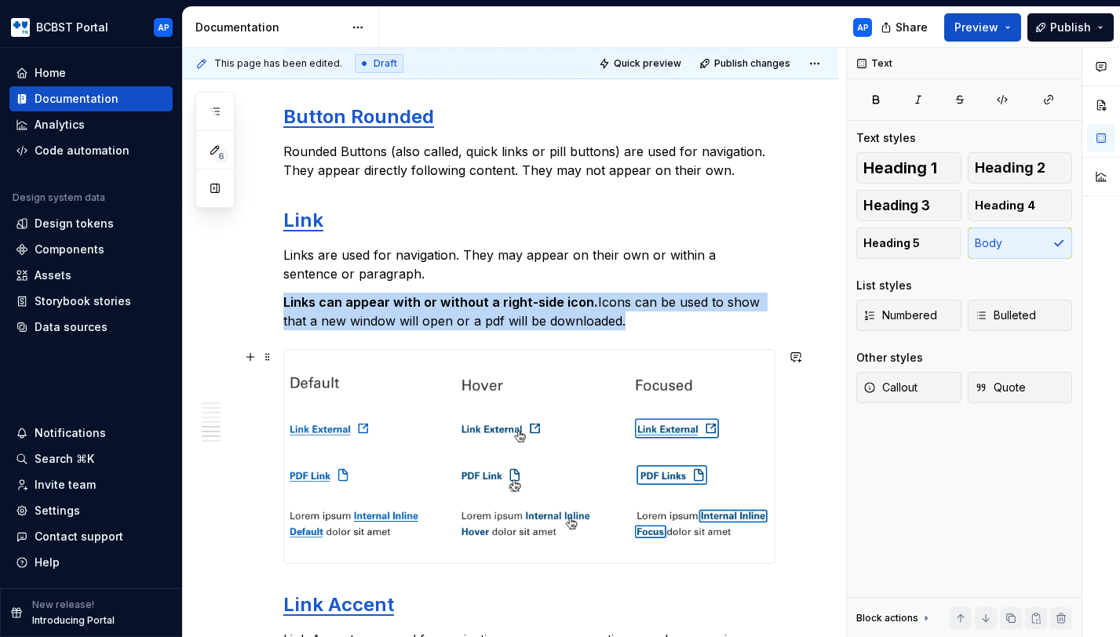
click at [632, 439] on img at bounding box center [529, 456] width 490 height 213
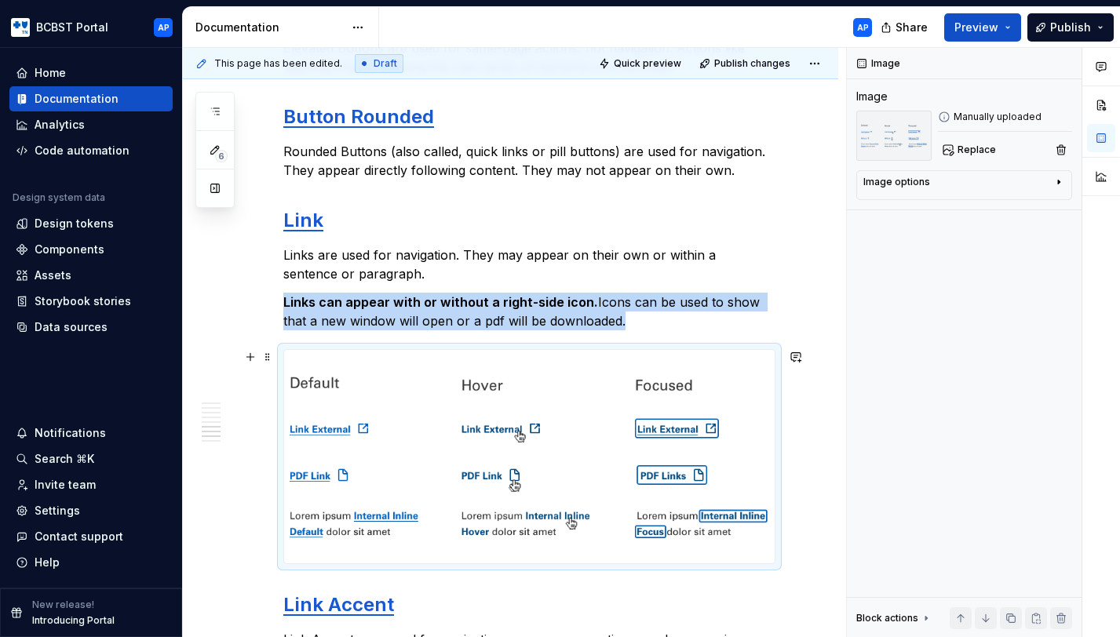
copy p "Links can appear with or without a right-side icon. Icons can be used to show t…"
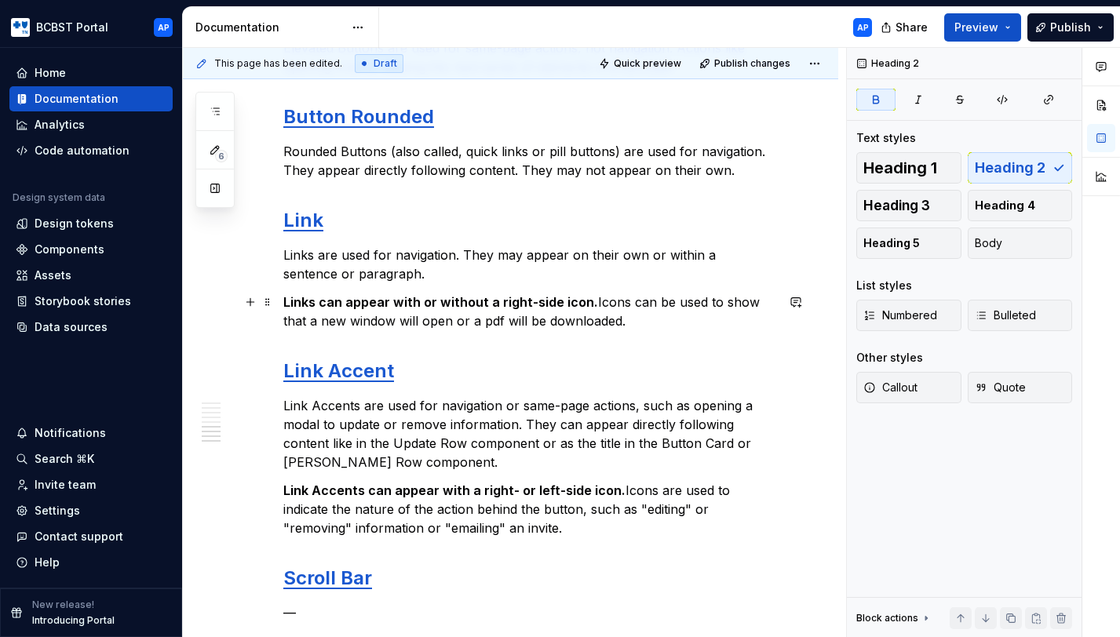
click at [549, 304] on strong "Links can appear with or without a right-side icon." at bounding box center [440, 302] width 315 height 16
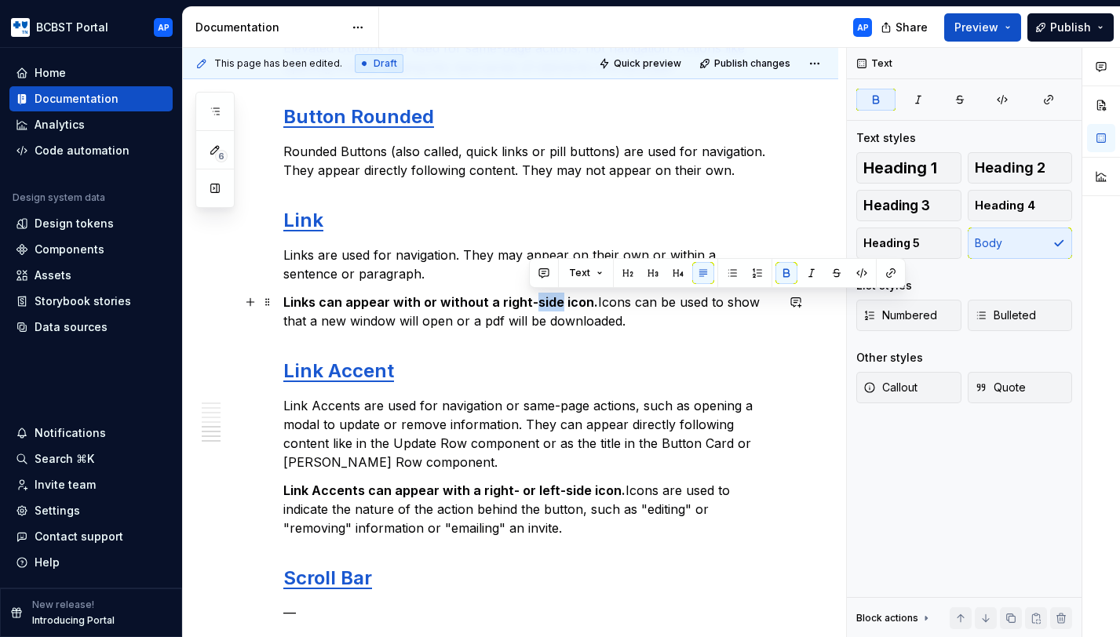
click at [549, 304] on strong "Links can appear with or without a right-side icon." at bounding box center [440, 302] width 315 height 16
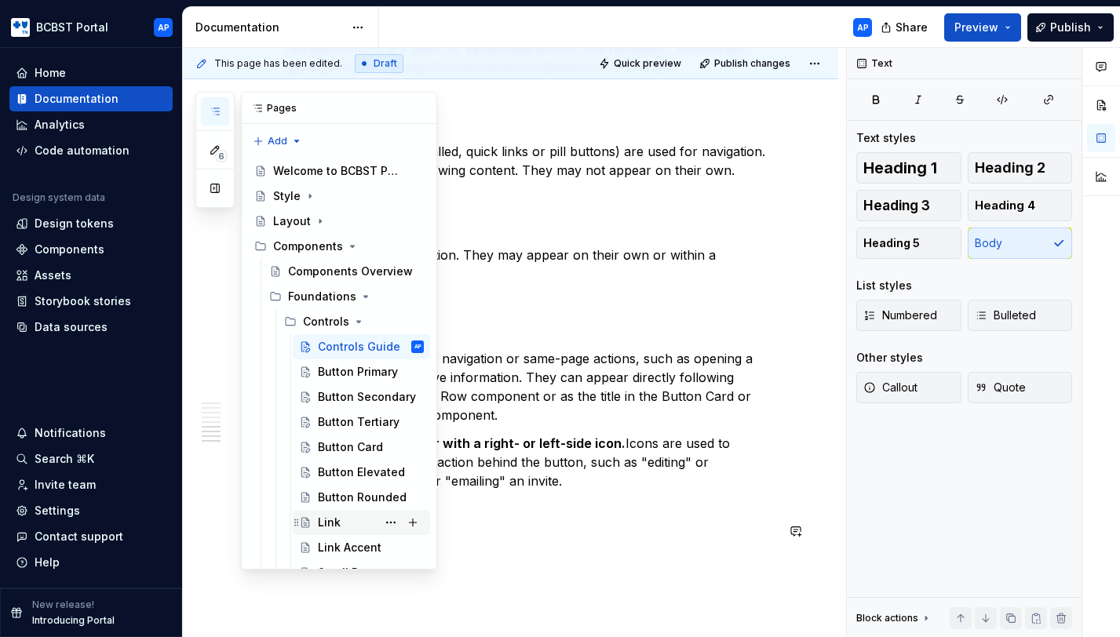
click at [349, 523] on div "Link" at bounding box center [371, 523] width 106 height 22
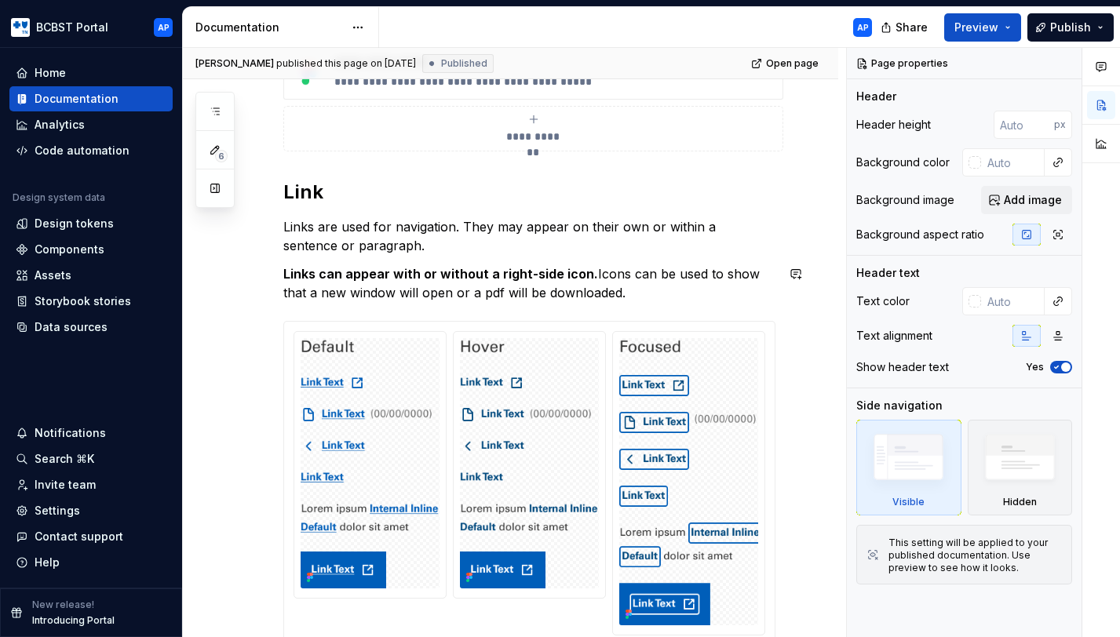
scroll to position [274, 0]
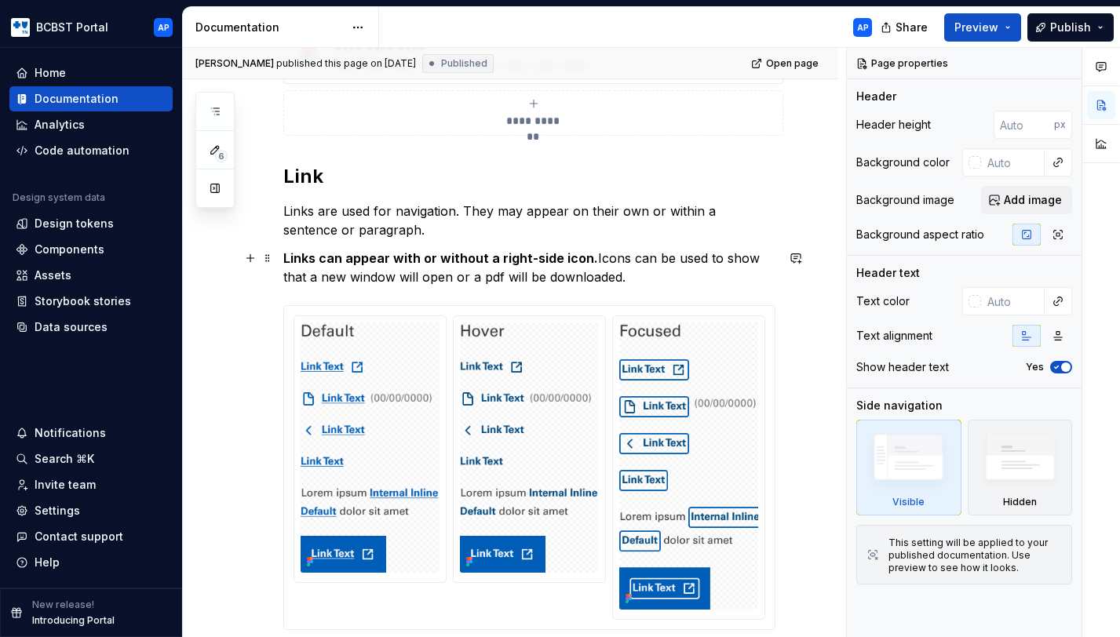
click at [698, 283] on p "Links can appear with or without a right-side icon. Icons can be used to show t…" at bounding box center [529, 268] width 492 height 38
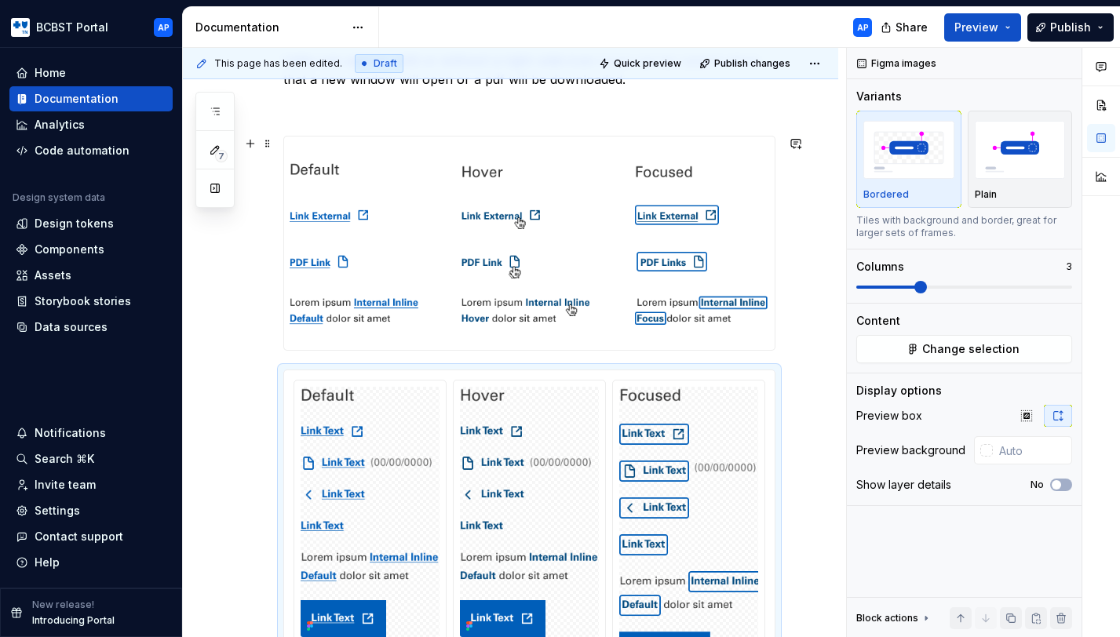
click at [803, 329] on div "**********" at bounding box center [510, 350] width 655 height 1107
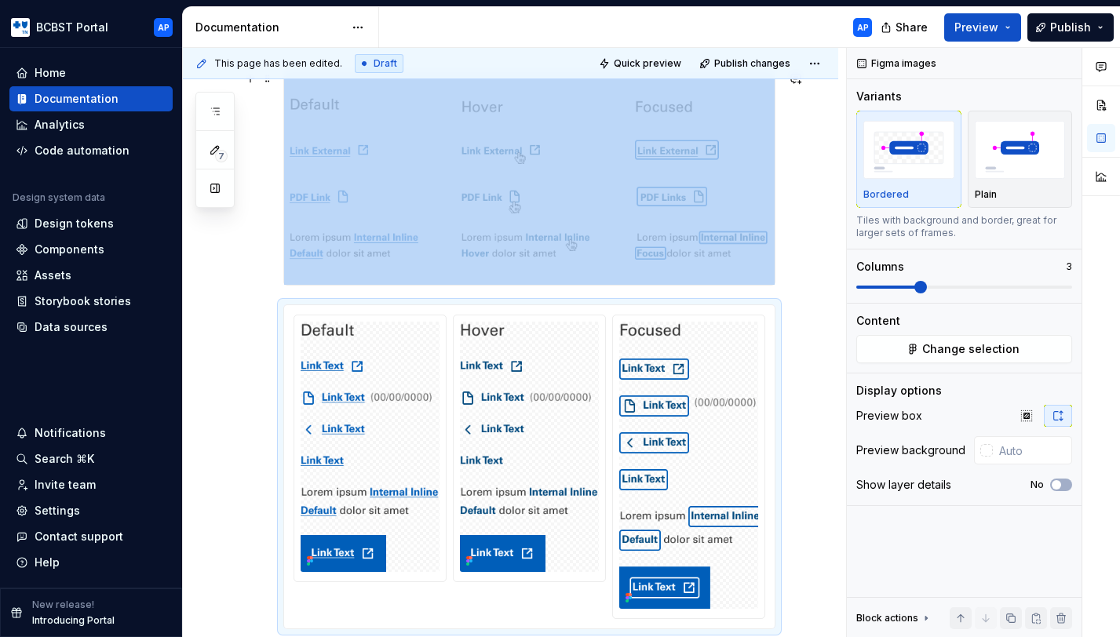
click at [796, 272] on div "**********" at bounding box center [510, 285] width 655 height 1107
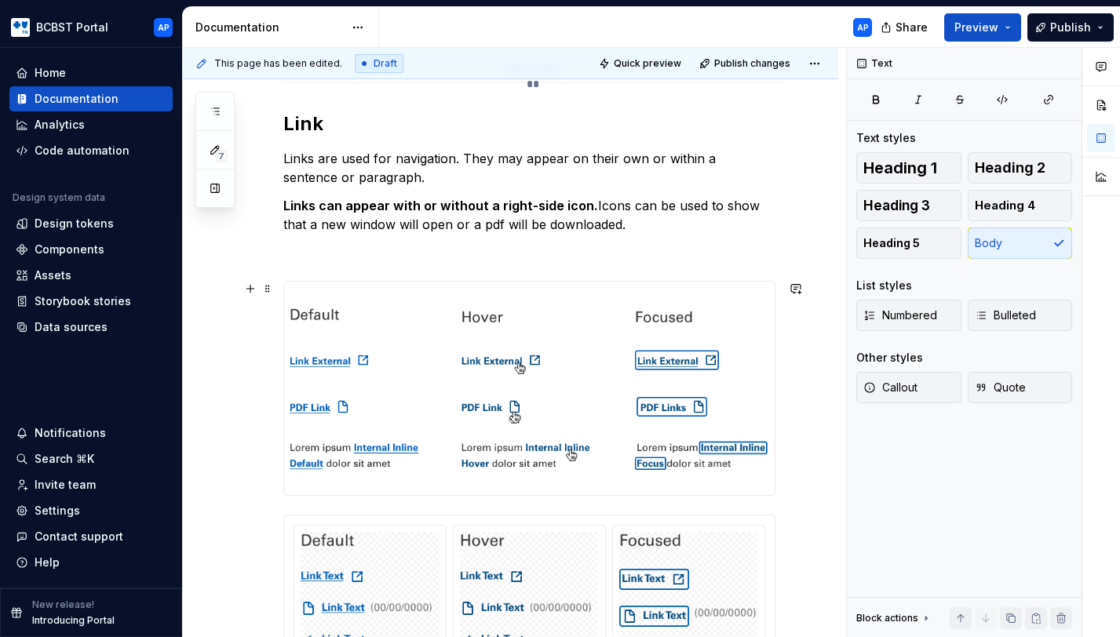
scroll to position [253, 0]
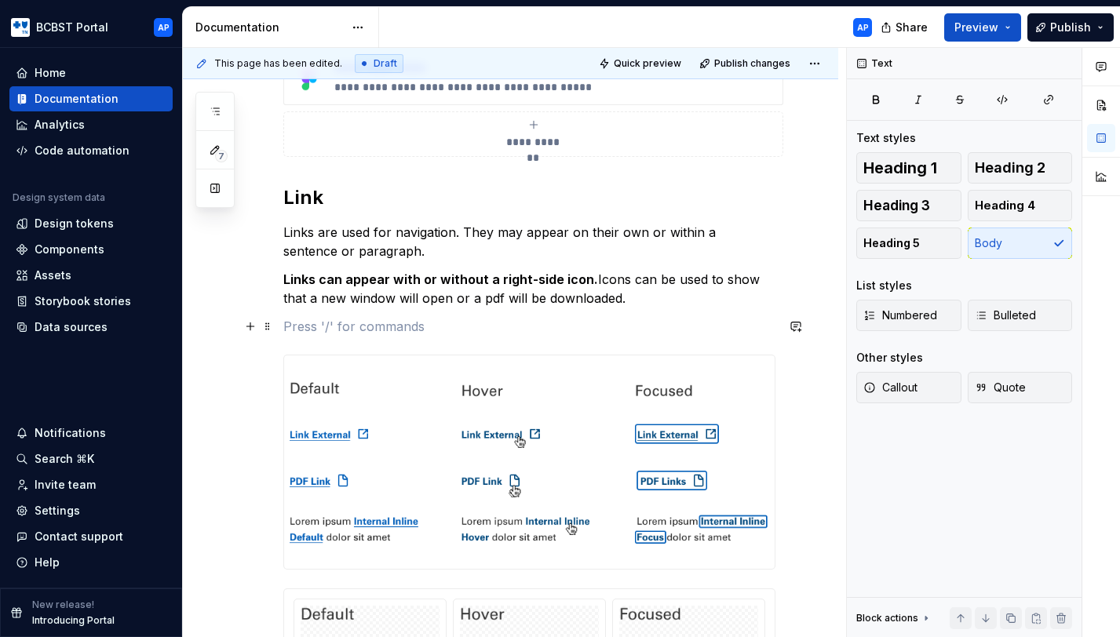
click at [649, 327] on p at bounding box center [529, 326] width 492 height 19
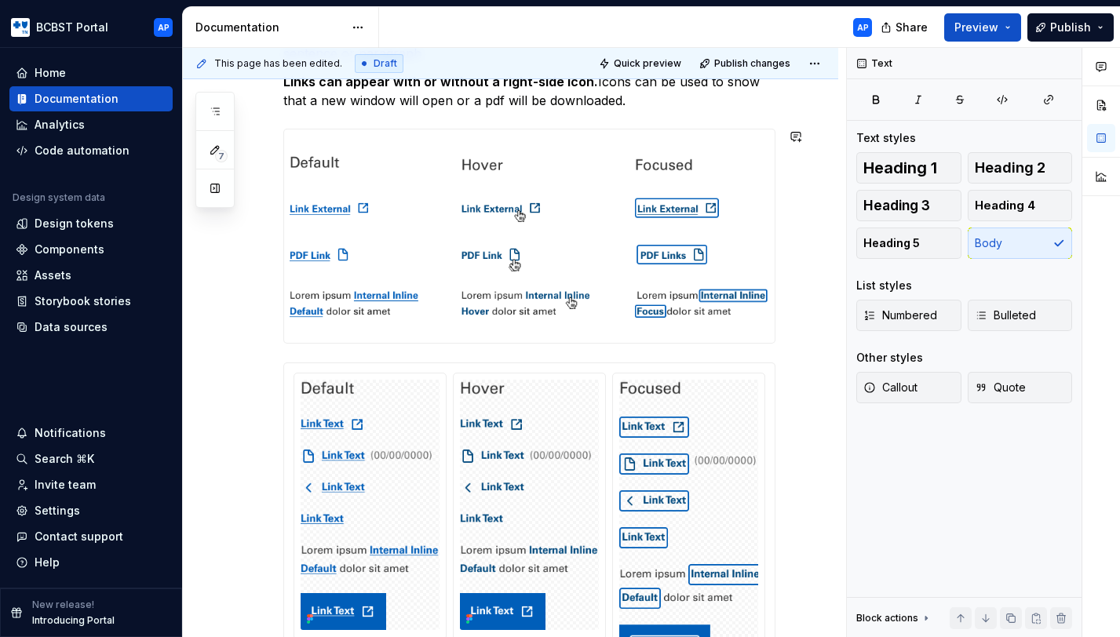
scroll to position [454, 0]
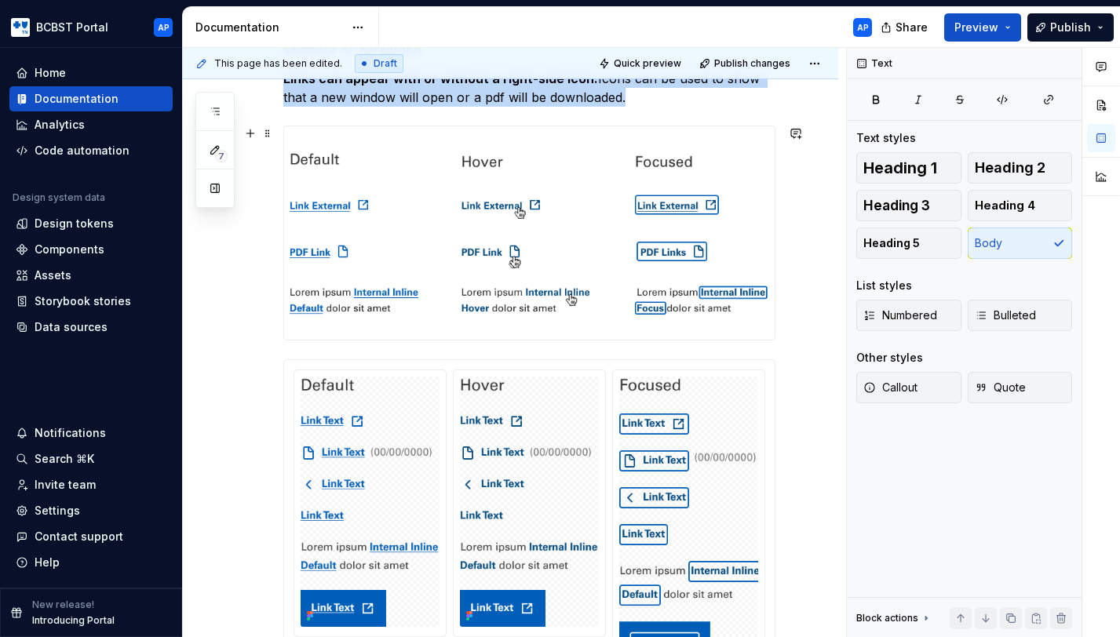
click at [682, 273] on img at bounding box center [529, 232] width 490 height 213
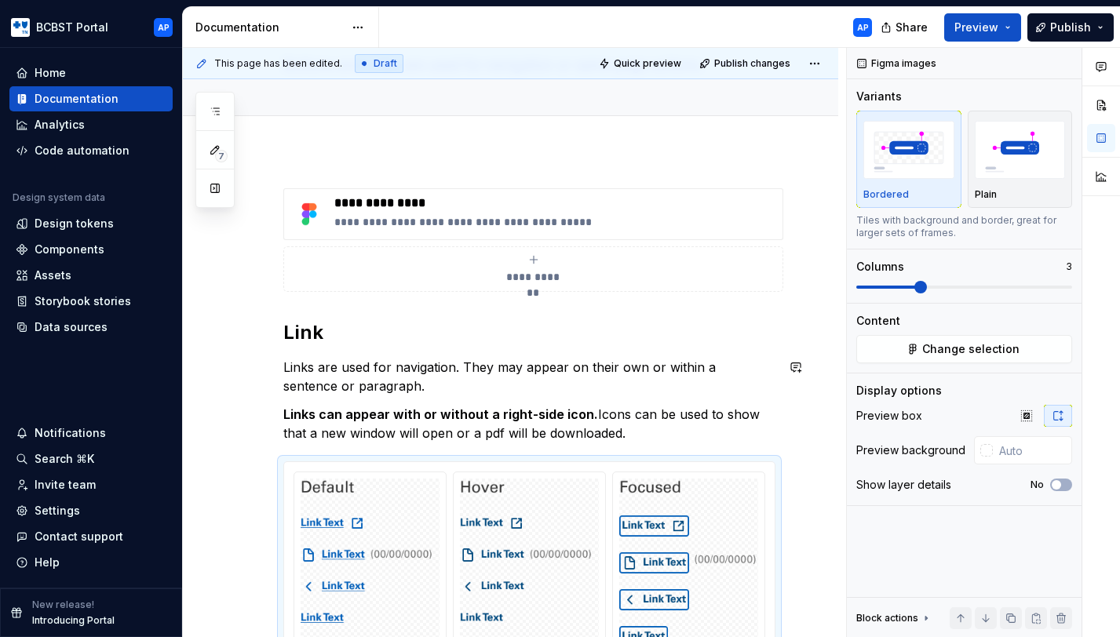
scroll to position [24, 0]
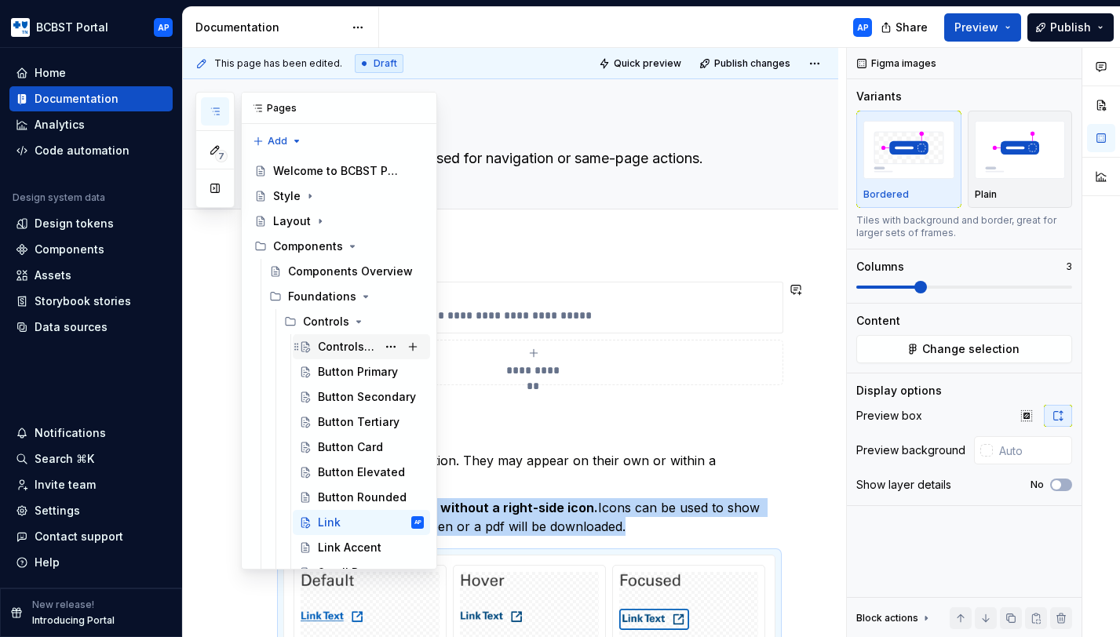
click at [327, 352] on div "Controls Guide" at bounding box center [347, 347] width 59 height 16
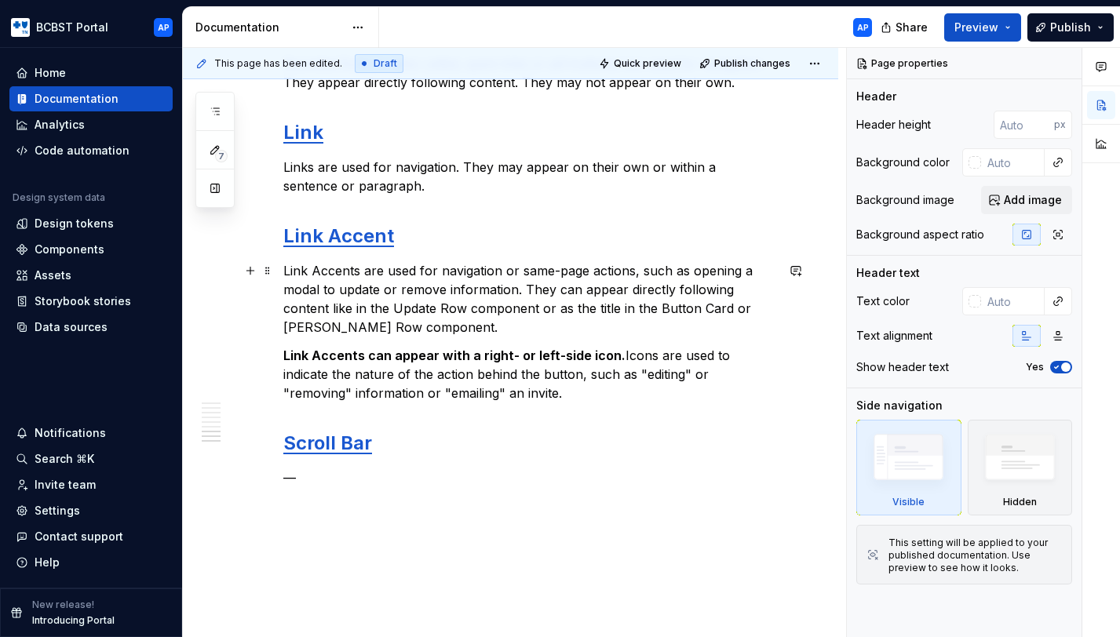
scroll to position [771, 0]
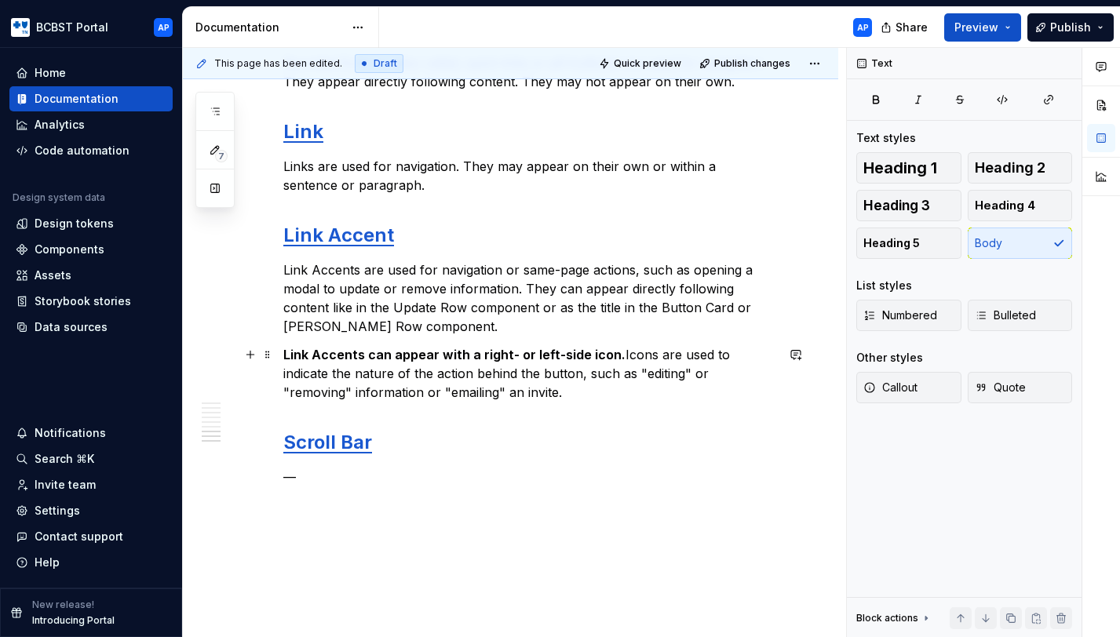
click at [480, 368] on p "Link Accents can appear with a right- or left-side icon. Icons are used to indi…" at bounding box center [529, 373] width 492 height 57
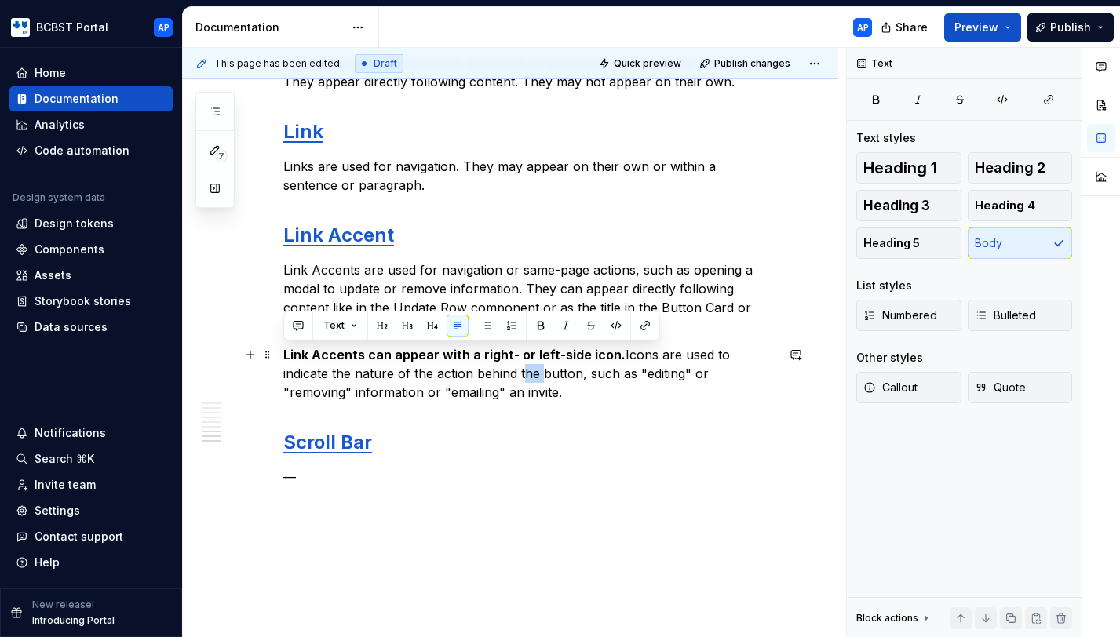
click at [480, 368] on p "Link Accents can appear with a right- or left-side icon. Icons are used to indi…" at bounding box center [529, 373] width 492 height 57
click at [416, 385] on p "Link Accents can appear with a right- or left-side icon. Icons are used to indi…" at bounding box center [529, 373] width 492 height 57
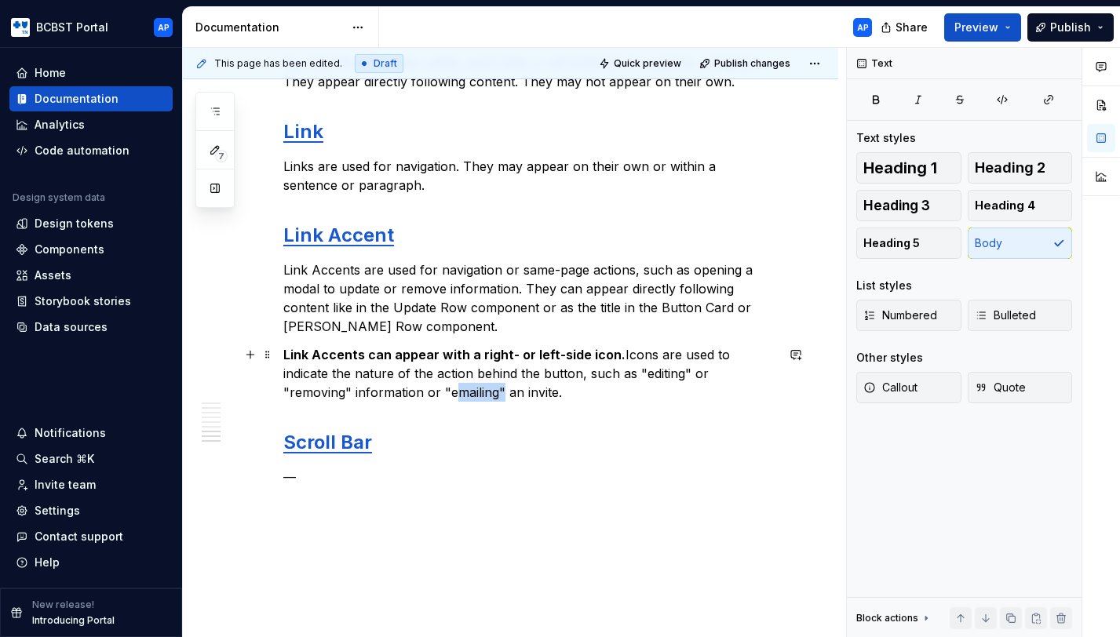
click at [416, 385] on p "Link Accents can appear with a right- or left-side icon. Icons are used to indi…" at bounding box center [529, 373] width 492 height 57
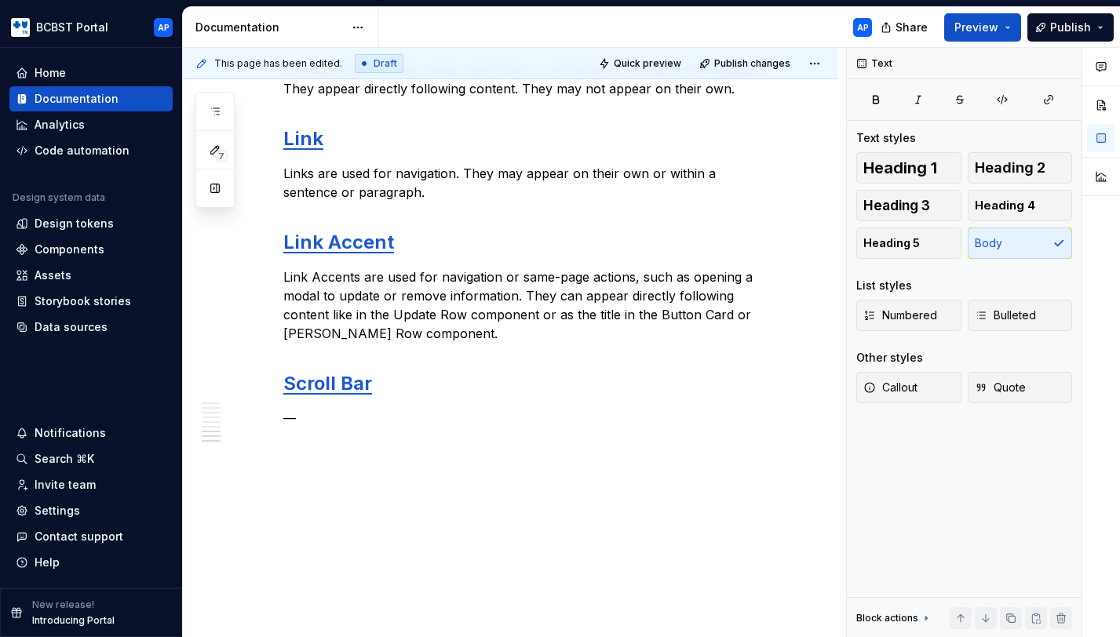
scroll to position [763, 0]
type textarea "*"
click at [290, 421] on p "—" at bounding box center [529, 419] width 492 height 19
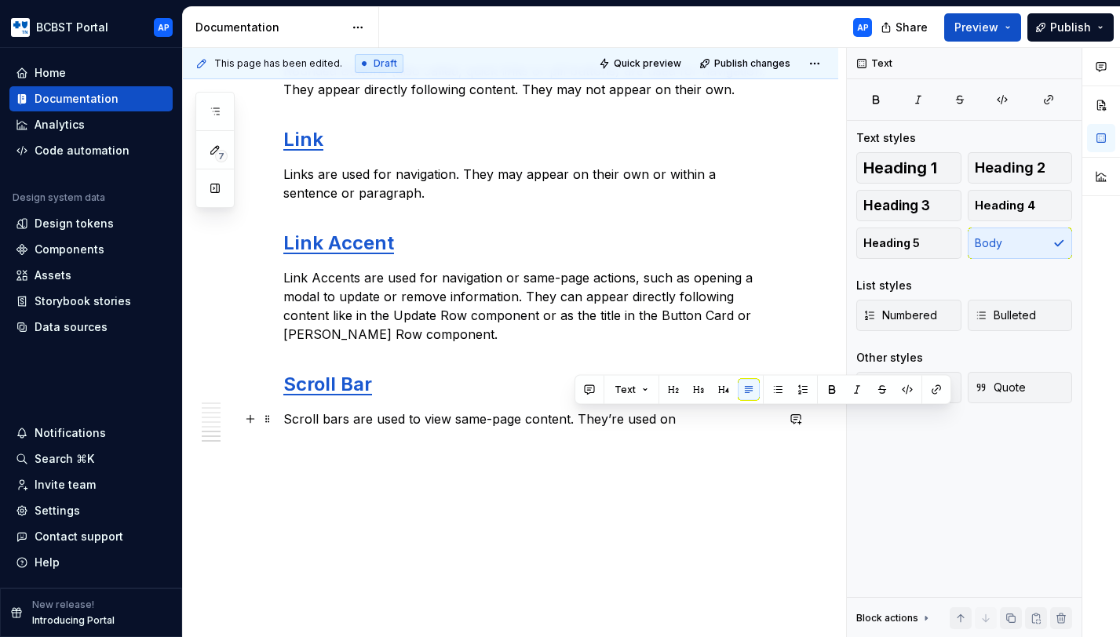
drag, startPoint x: 576, startPoint y: 415, endPoint x: 673, endPoint y: 425, distance: 97.0
click at [673, 425] on p "Scroll bars are used to view same-page content. They’re used on" at bounding box center [529, 419] width 492 height 19
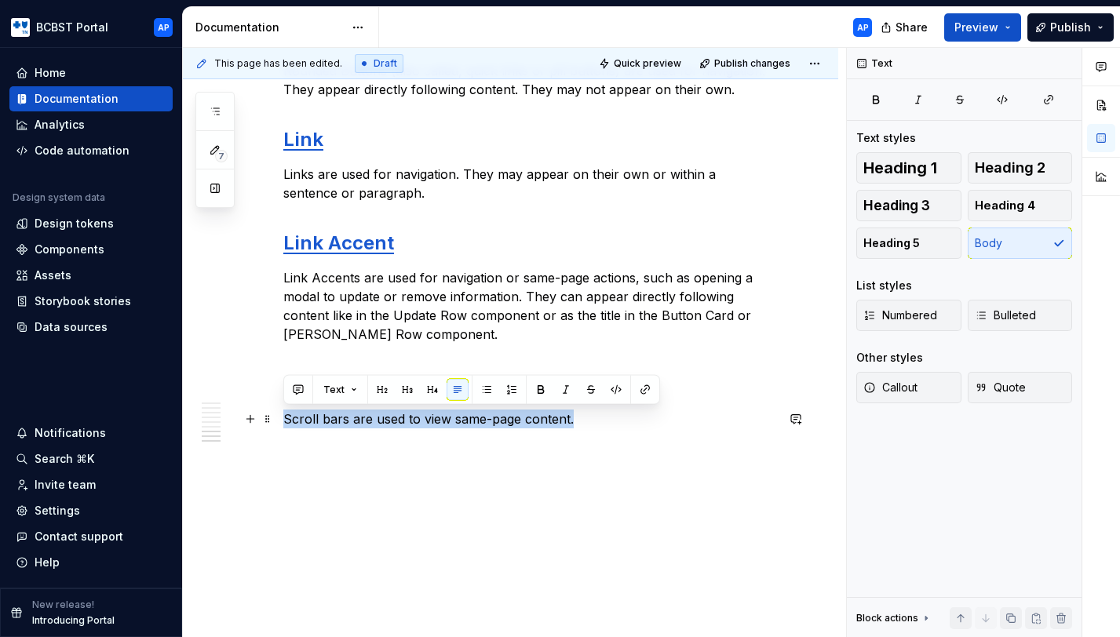
drag, startPoint x: 582, startPoint y: 424, endPoint x: 284, endPoint y: 418, distance: 298.3
click at [284, 418] on p "Scroll bars are used to view same-page content." at bounding box center [529, 419] width 492 height 19
copy p "Scroll bars are used to view same-page content."
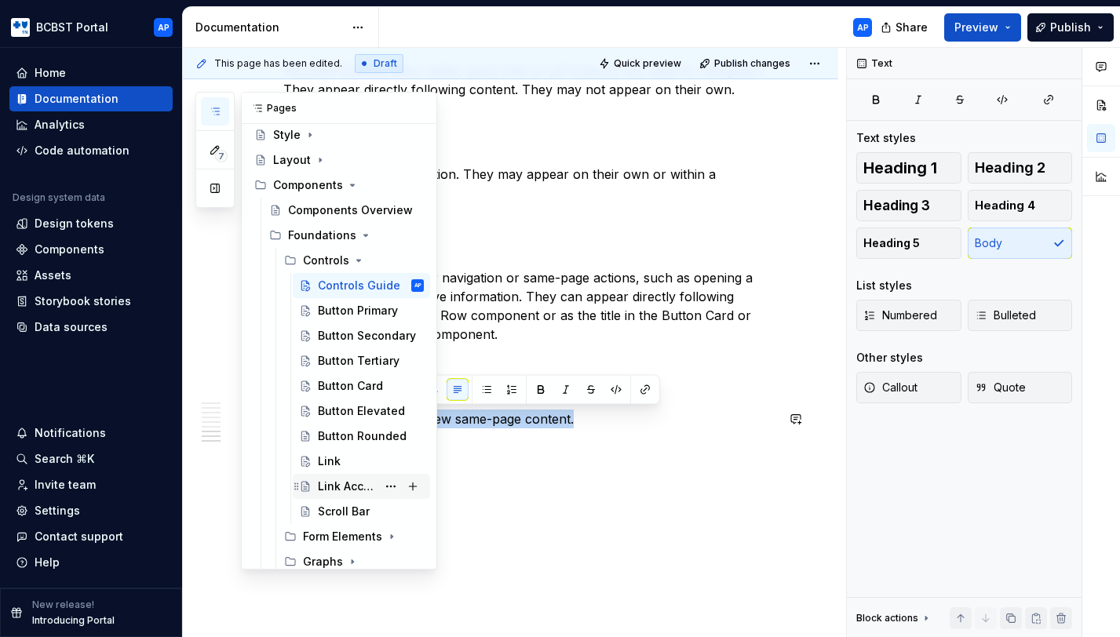
scroll to position [91, 0]
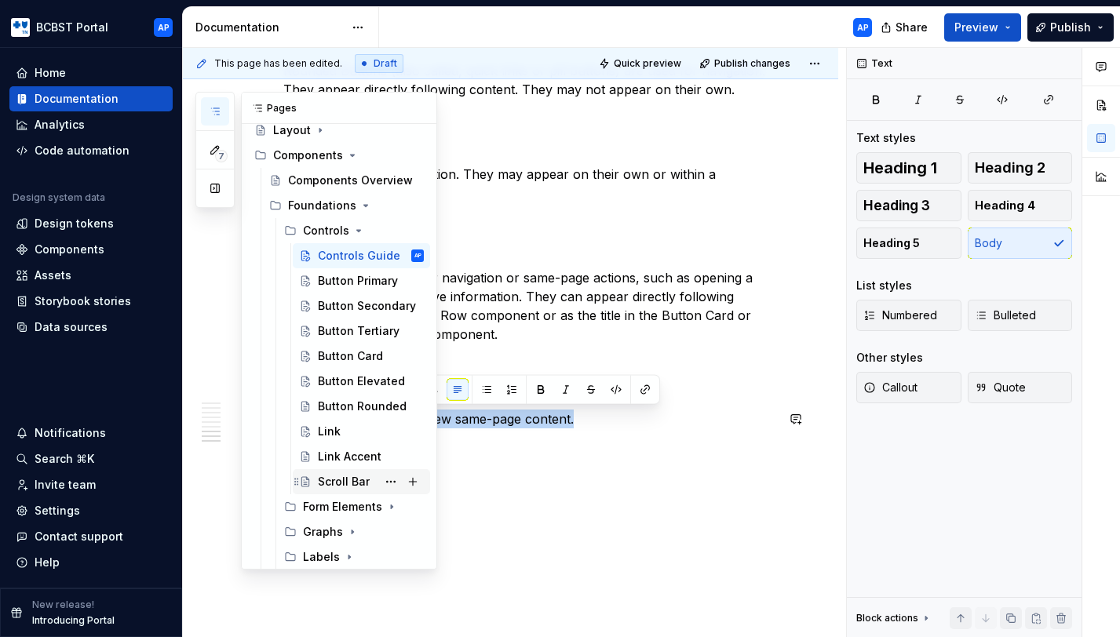
click at [355, 482] on div "Scroll Bar" at bounding box center [344, 482] width 52 height 16
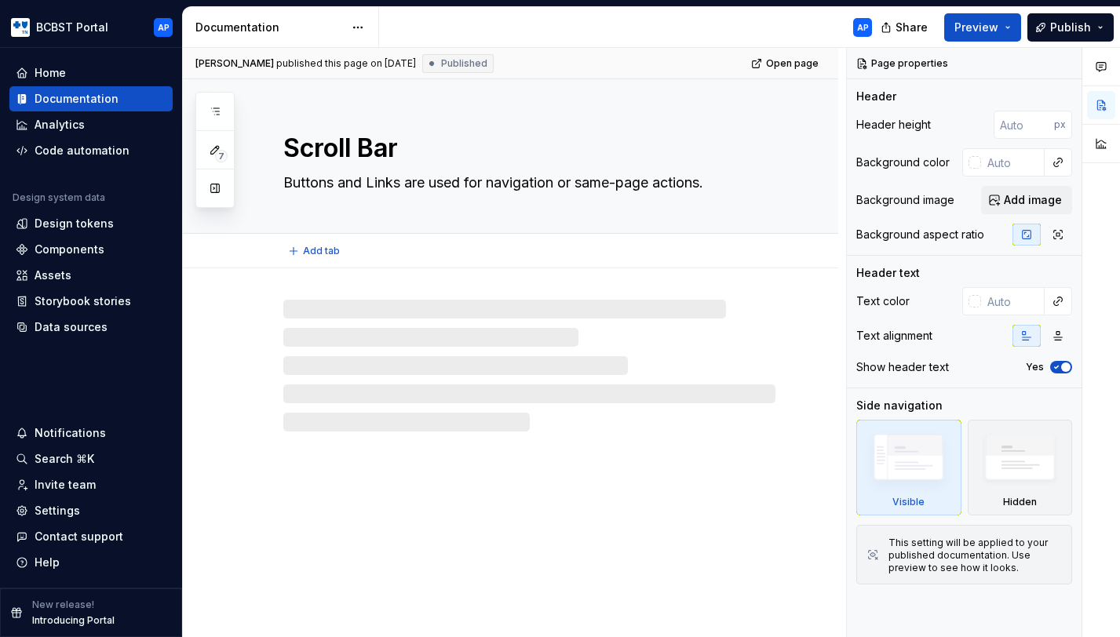
click at [552, 188] on textarea "Buttons and Links are used for navigation or same-page actions." at bounding box center [526, 182] width 492 height 25
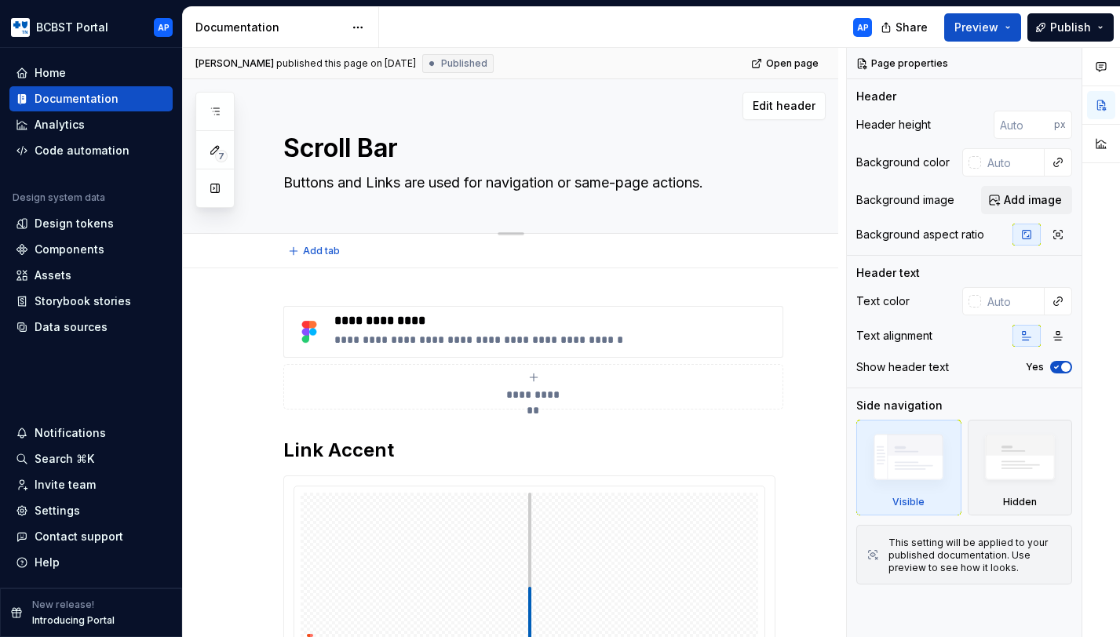
click at [552, 188] on textarea "Buttons and Links are used for navigation or same-page actions." at bounding box center [526, 182] width 492 height 25
paste textarea "Scroll bars are used to view same-page content"
type textarea "*"
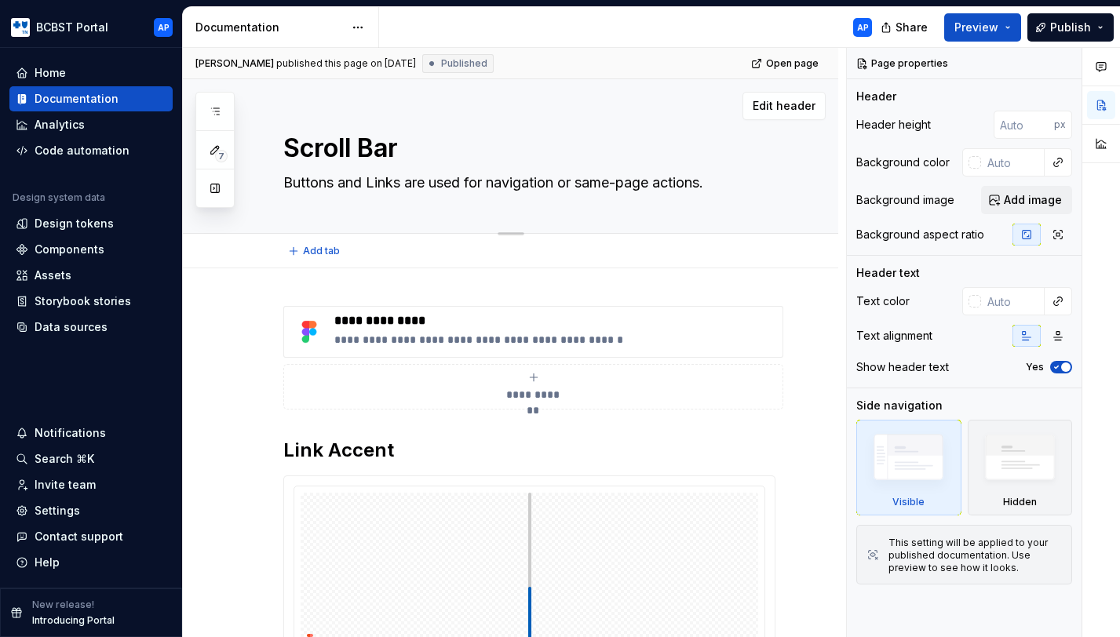
type textarea "Scroll bars are used to view same-page content."
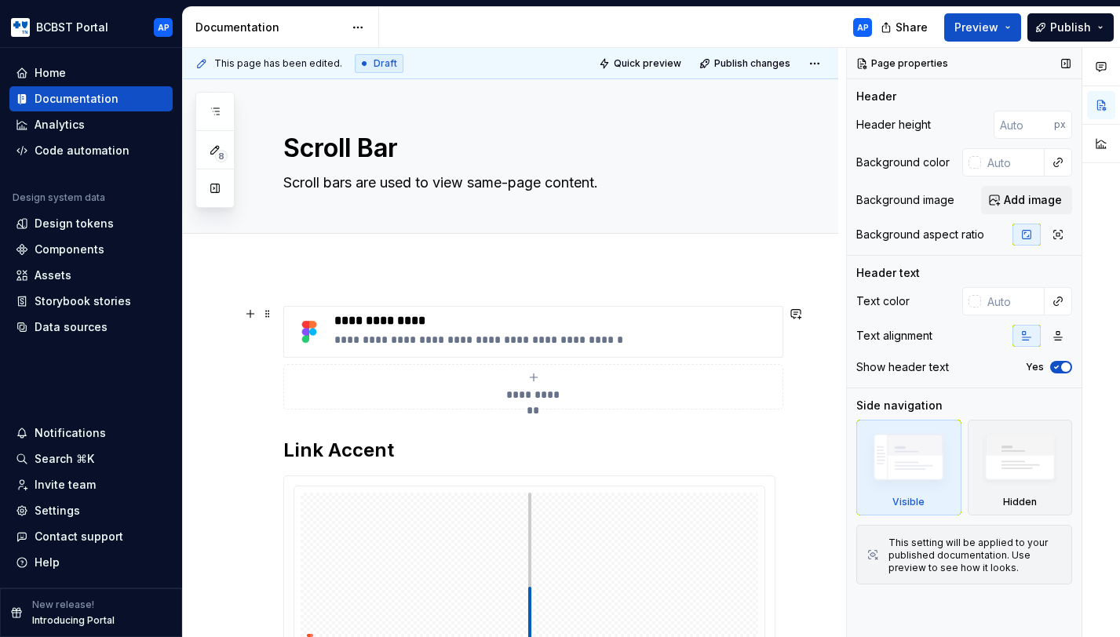
type textarea "*"
type textarea "Scroll bars are used to view same-page content."
click at [1073, 35] on button "Publish" at bounding box center [1070, 27] width 86 height 28
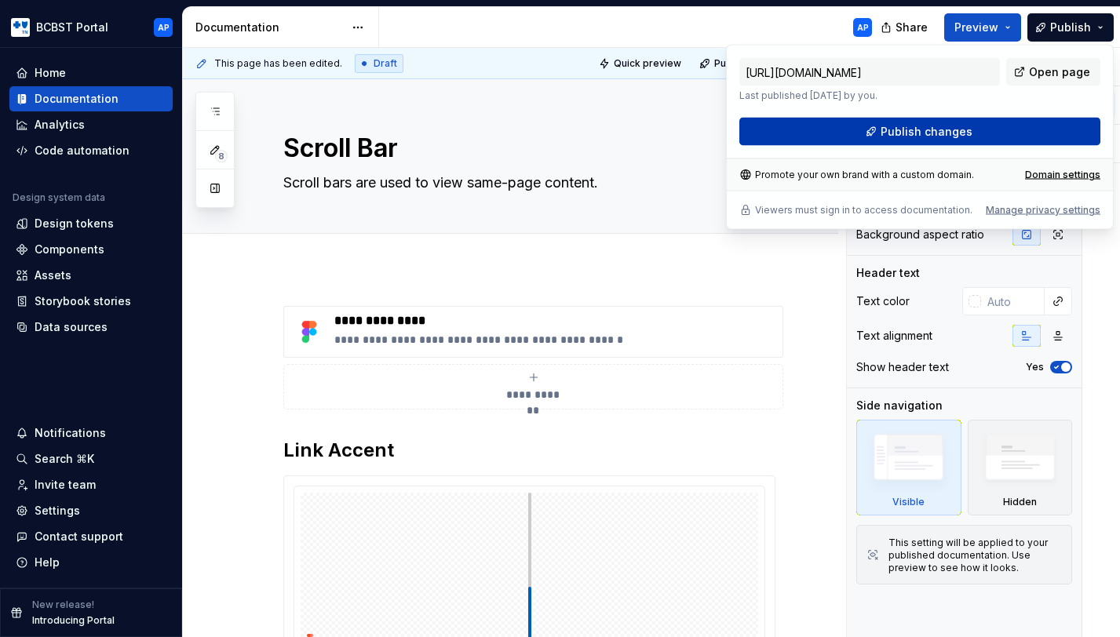
click at [1045, 129] on button "Publish changes" at bounding box center [919, 132] width 361 height 28
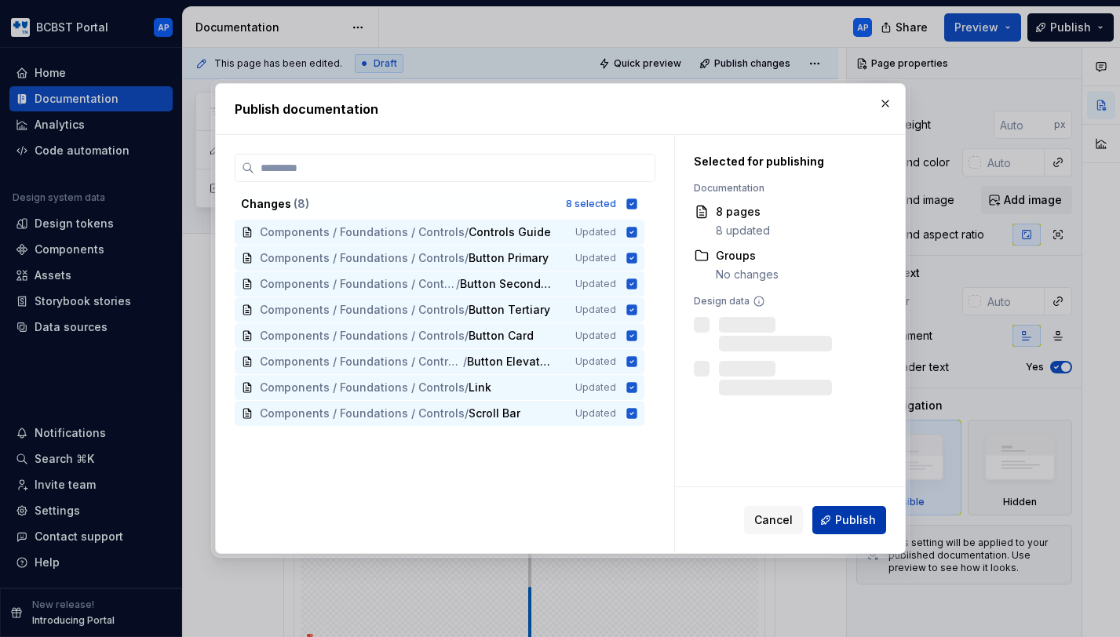
click at [854, 513] on span "Publish" at bounding box center [855, 520] width 41 height 16
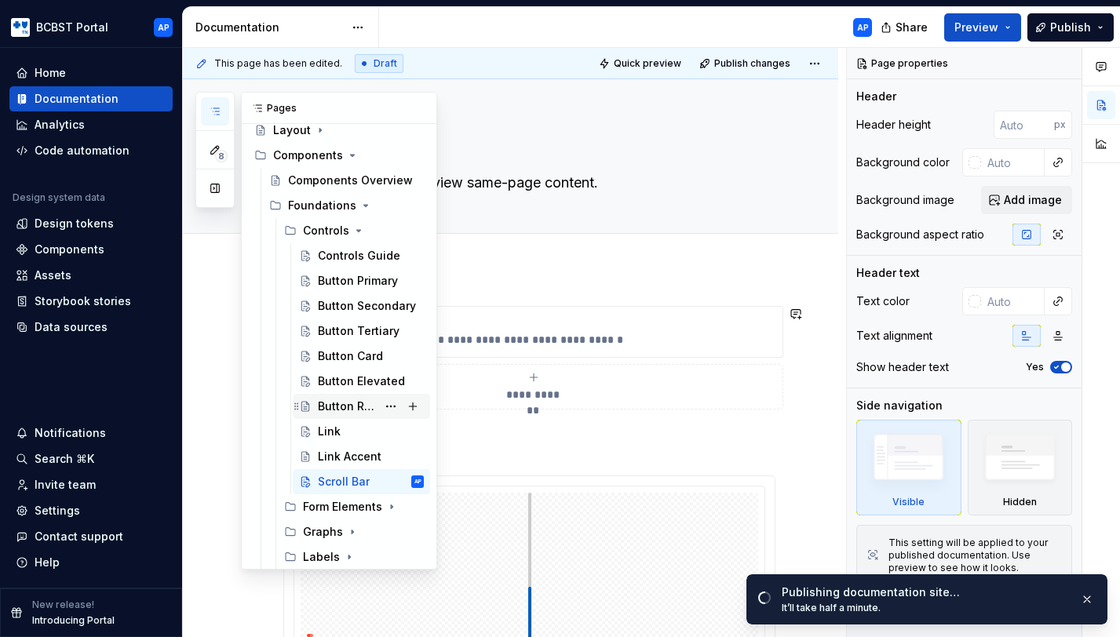
click at [337, 403] on div "Button Rounded" at bounding box center [347, 407] width 59 height 16
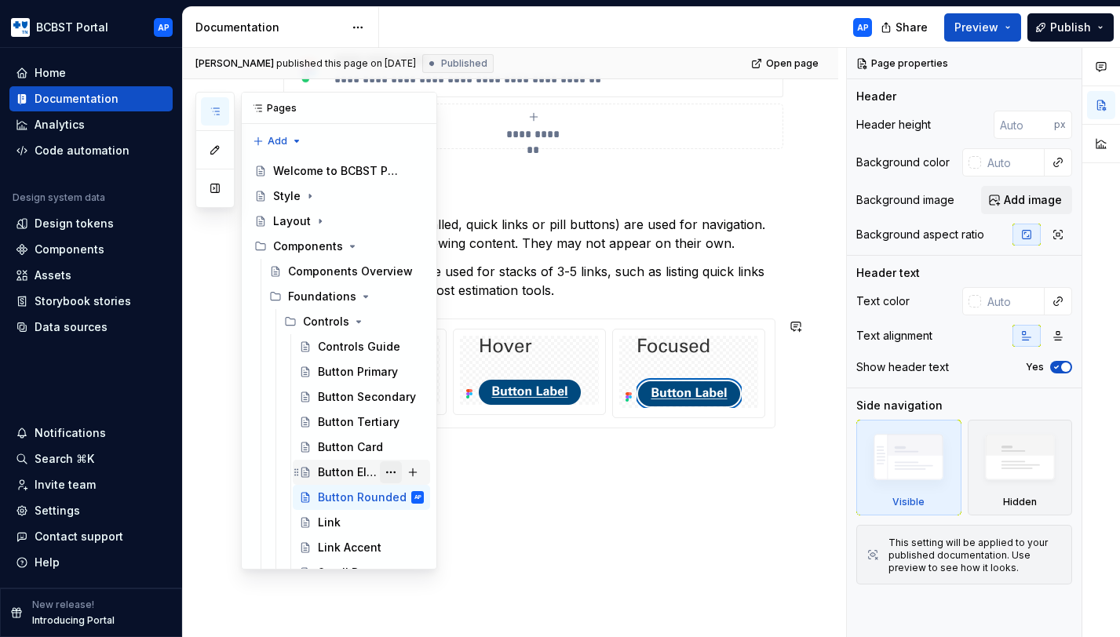
click at [389, 474] on button "Page tree" at bounding box center [391, 472] width 22 height 22
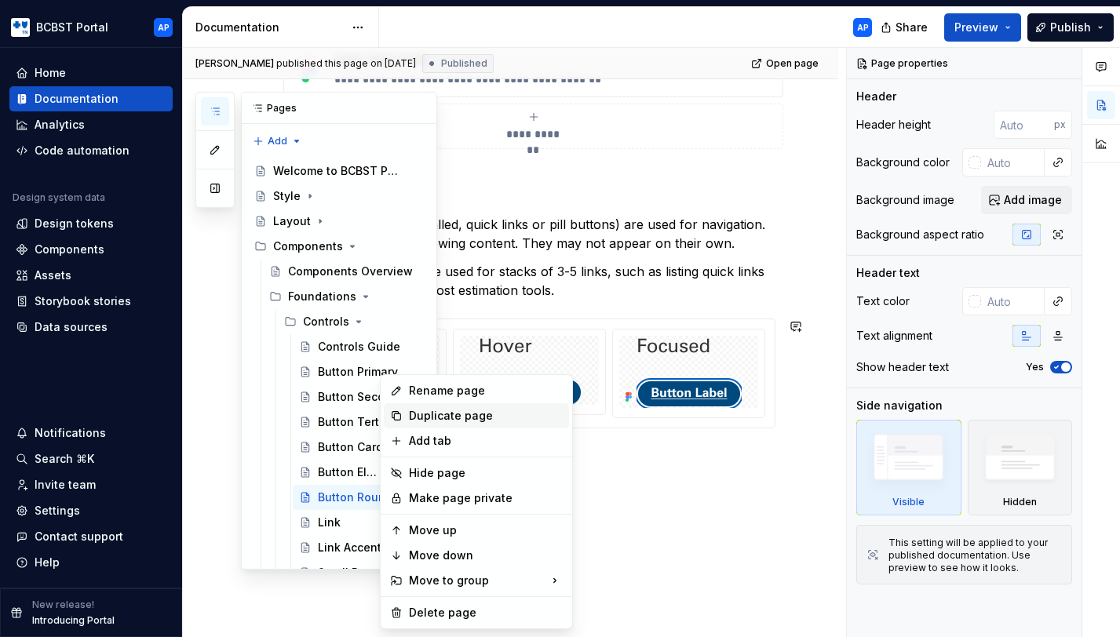
click at [428, 416] on div "Duplicate page" at bounding box center [486, 416] width 154 height 16
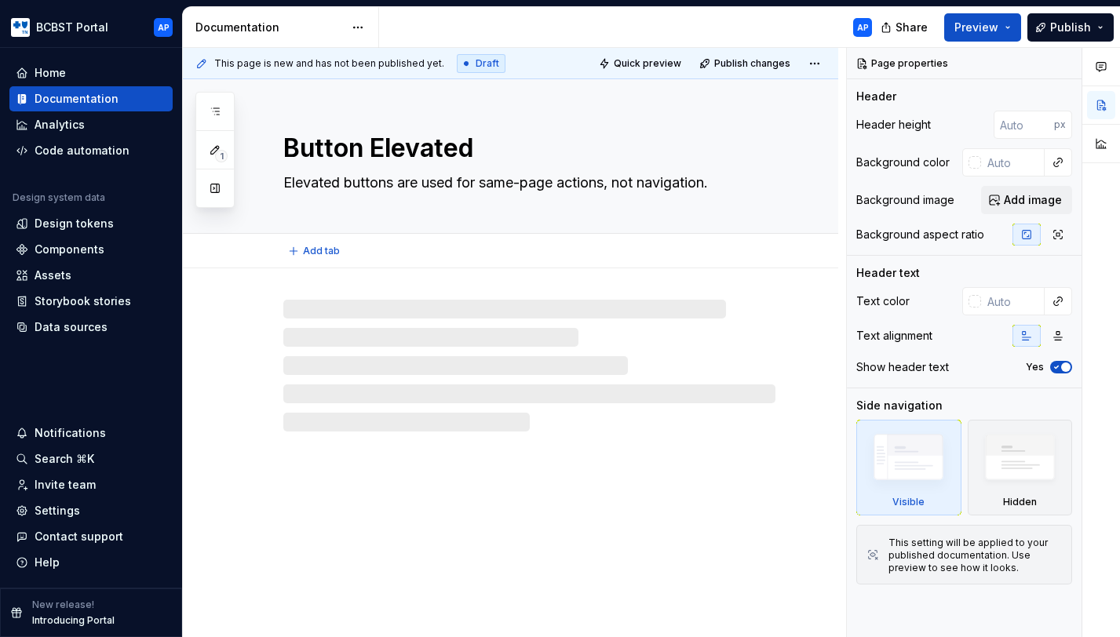
click at [447, 144] on textarea "Button Elevated" at bounding box center [526, 148] width 492 height 38
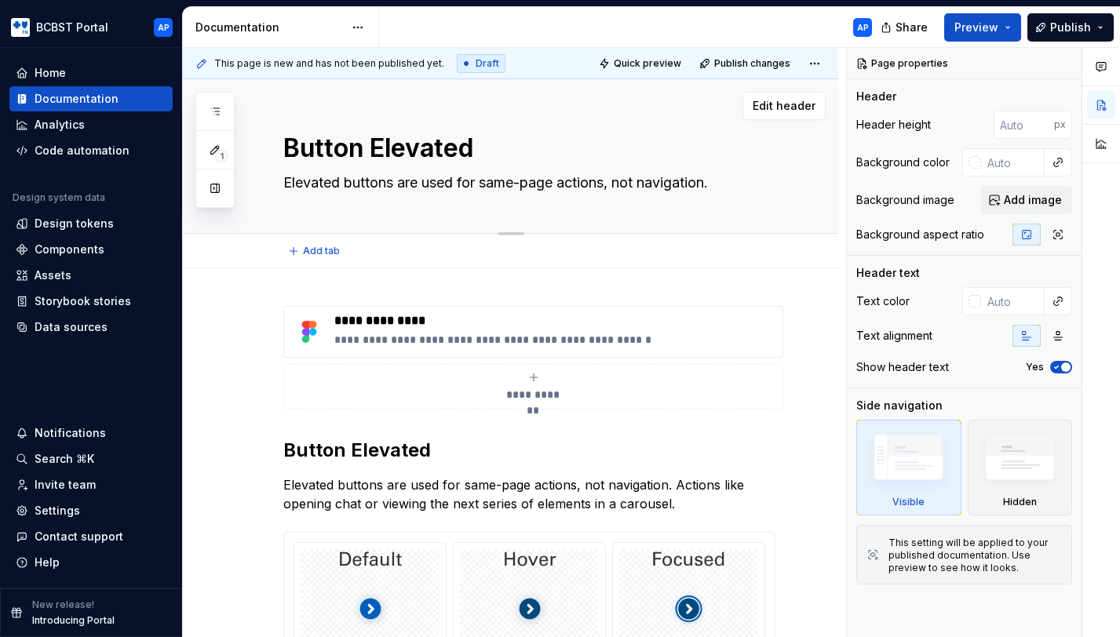
click at [447, 144] on textarea "Button Elevated" at bounding box center [526, 148] width 492 height 38
type textarea "*"
type textarea "Button R"
type textarea "*"
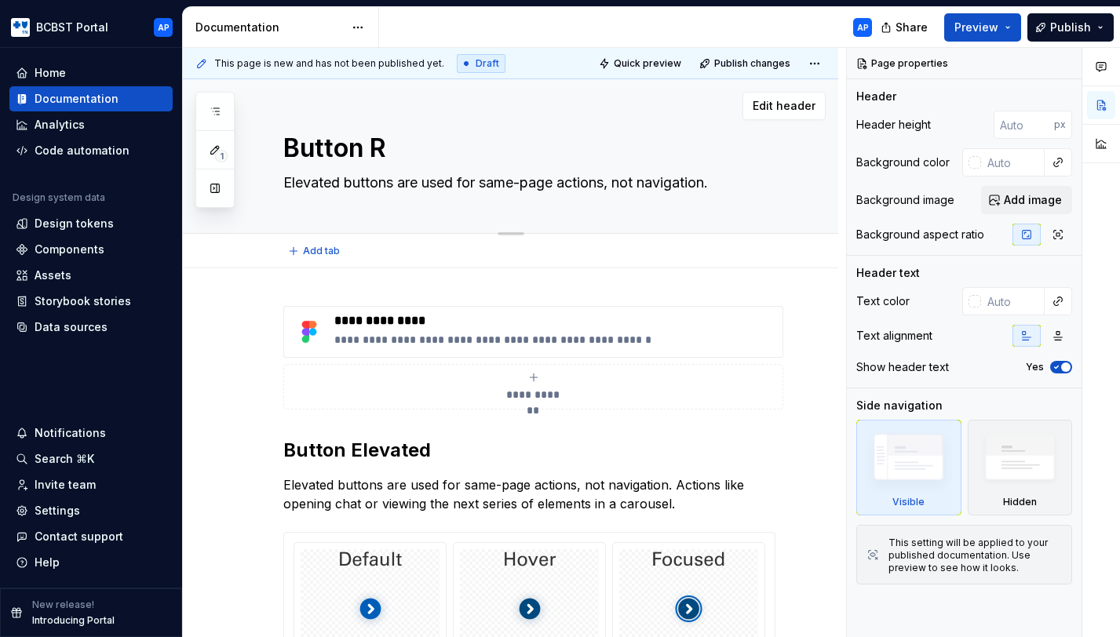
type textarea "Button Ro"
type textarea "*"
type textarea "Button Rou"
type textarea "*"
type textarea "Button Roun"
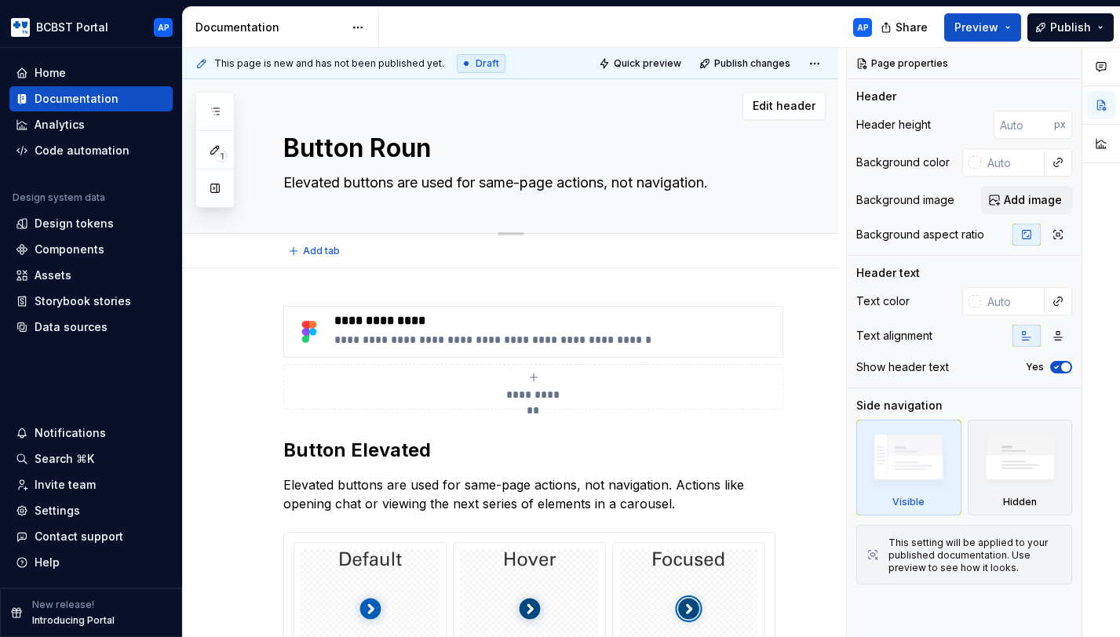
type textarea "*"
type textarea "Button Round"
type textarea "*"
type textarea "Button Rounde"
type textarea "*"
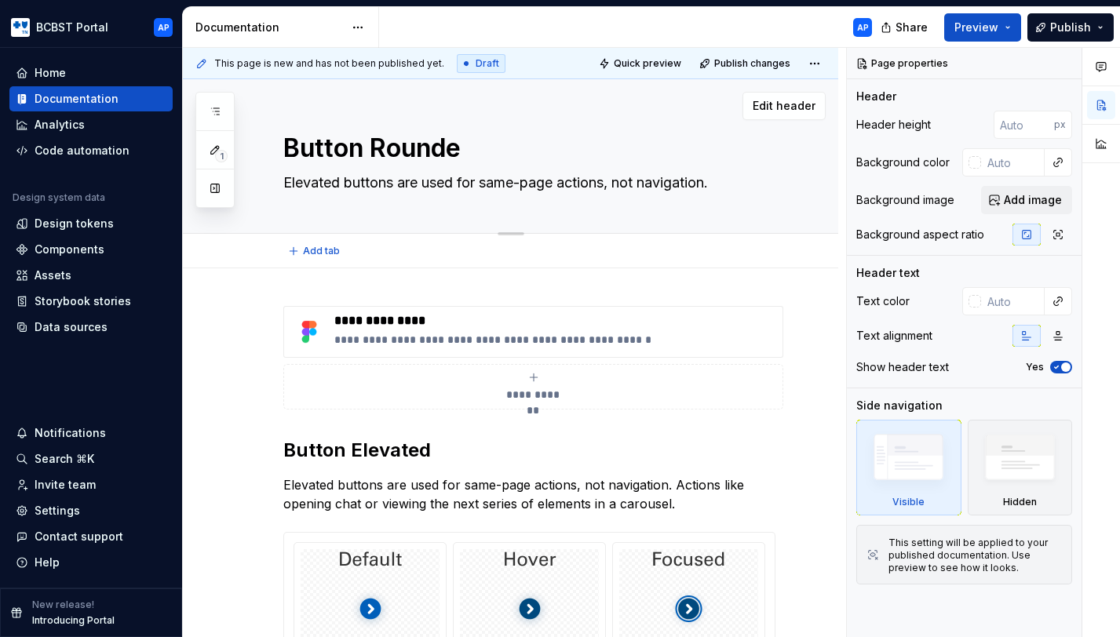
type textarea "Button Rounded"
type textarea "*"
type textarea "Button Rounded"
type textarea "*"
type textarea "Button Rounded S"
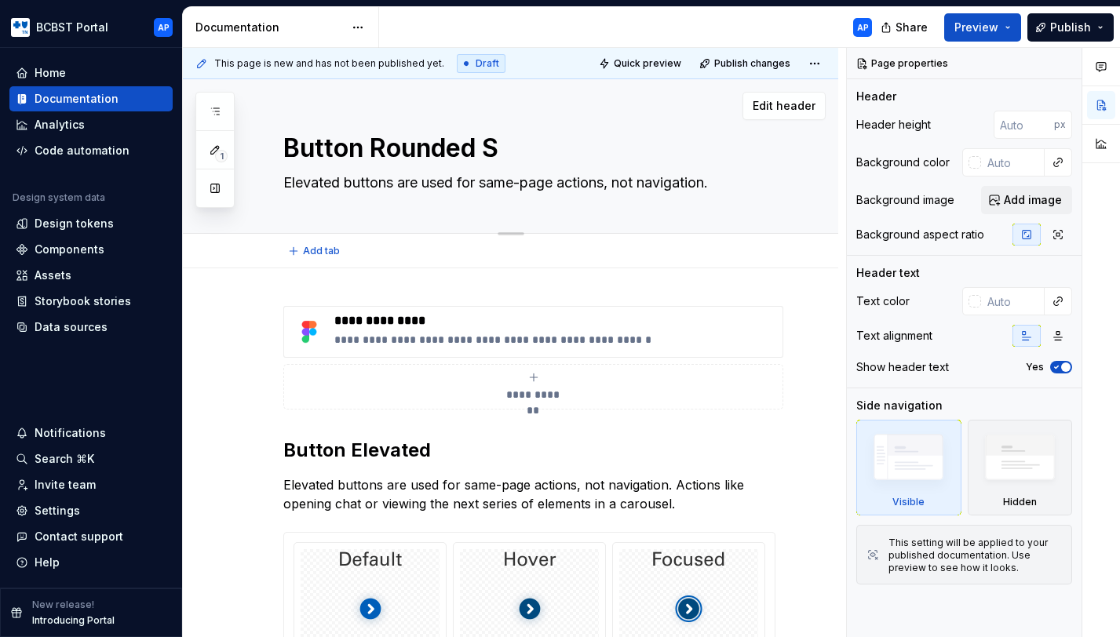
type textarea "*"
type textarea "Button Rounded Sq"
type textarea "*"
type textarea "Button Rounded Squ"
type textarea "*"
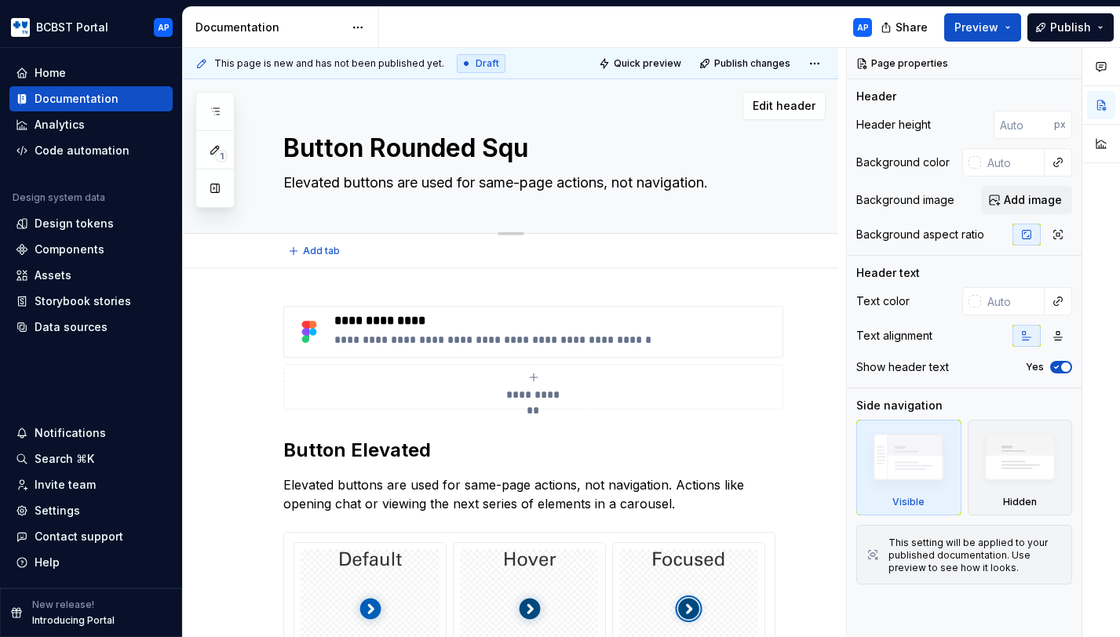
type textarea "Button Rounded Squa"
type textarea "*"
type textarea "Button Rounded Squar"
type textarea "*"
type textarea "Button Rounded Square"
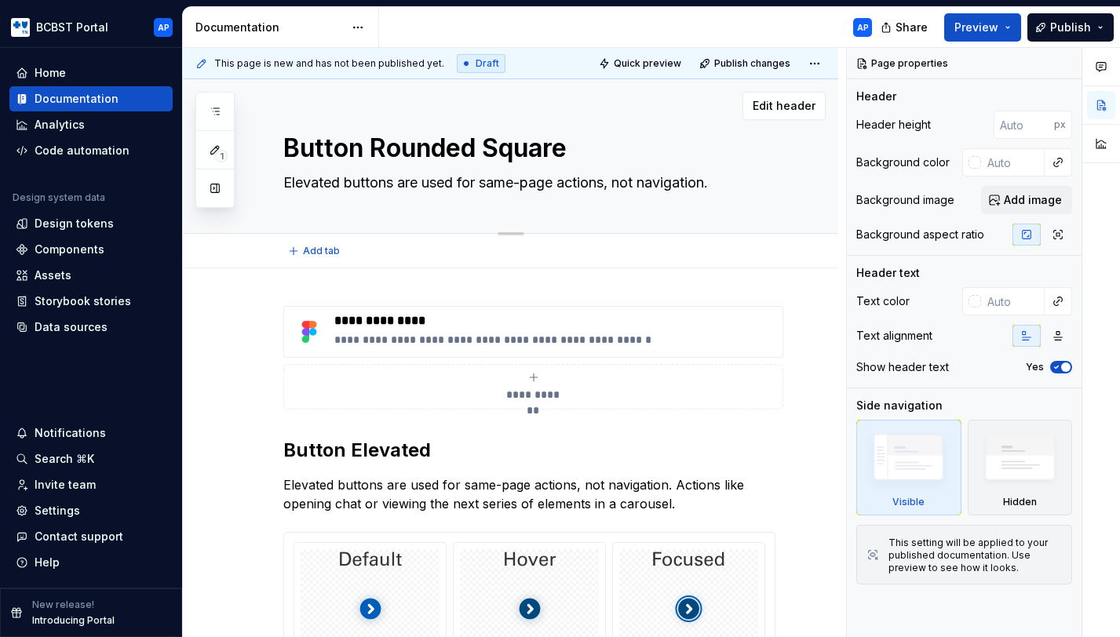
type textarea "*"
type textarea "Button Rounded Square"
click at [320, 184] on textarea "Elevated buttons are used for same-page actions, not navigation." at bounding box center [526, 182] width 492 height 25
click at [302, 180] on textarea "Elevated buttons are used for same-page actions, not navigation." at bounding box center [526, 182] width 492 height 25
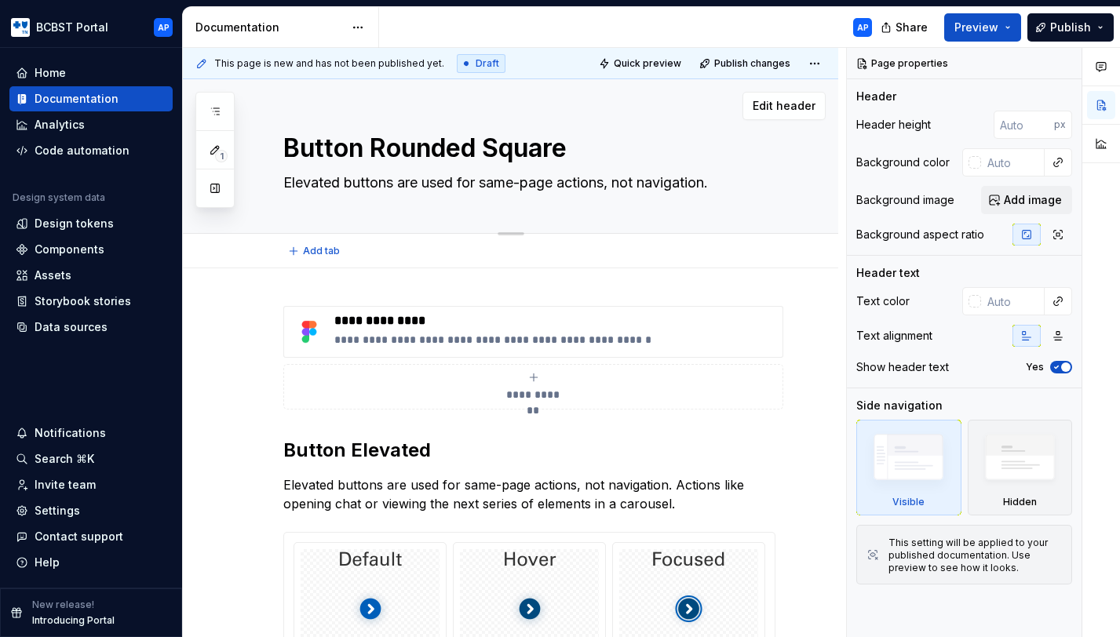
click at [302, 180] on textarea "Elevated buttons are used for same-page actions, not navigation." at bounding box center [526, 182] width 492 height 25
type textarea "*"
type textarea "R buttons are used for same-page actions, not navigation."
type textarea "*"
type textarea "Rl buttons are used for same-page actions, not navigation."
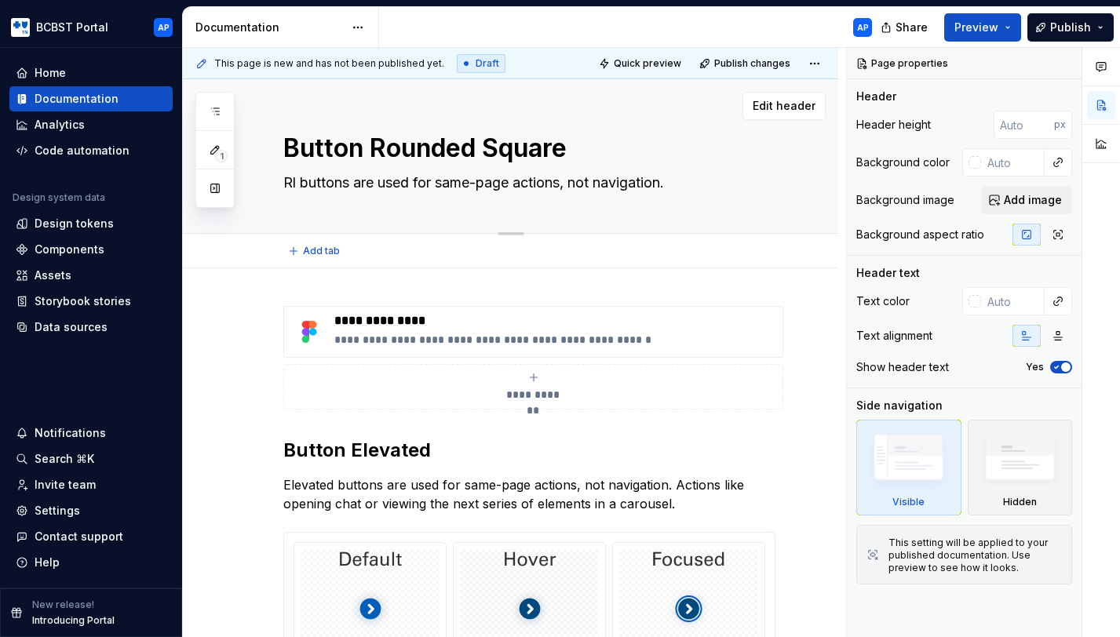
type textarea "*"
type textarea "Rlu buttons are used for same-page actions, not navigation."
type textarea "*"
type textarea "Rl buttons are used for same-page actions, not navigation."
type textarea "*"
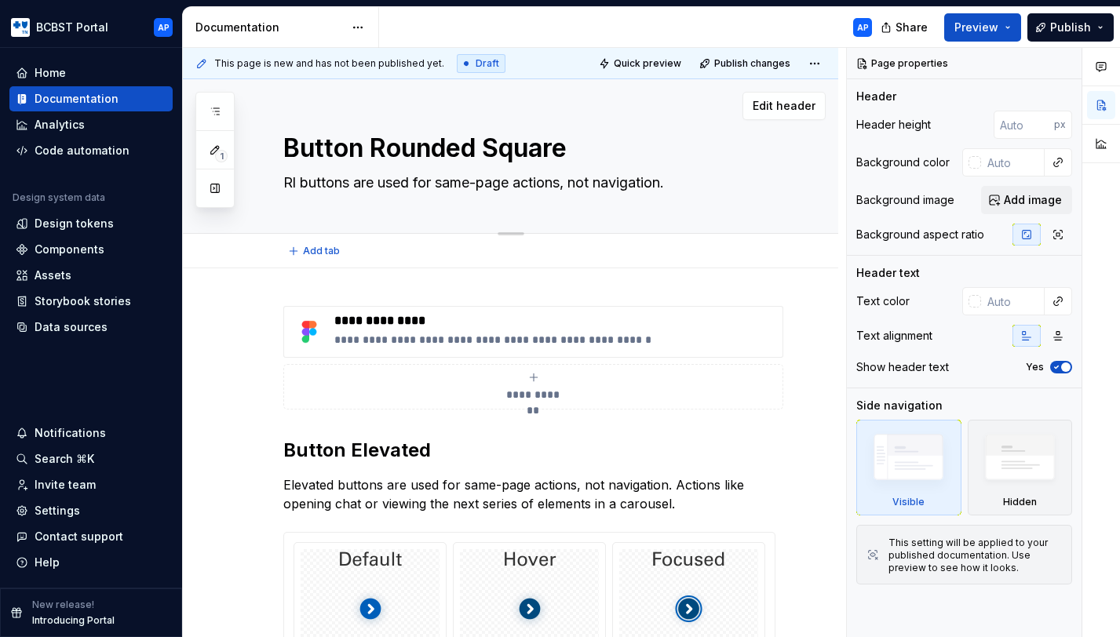
type textarea "R buttons are used for same-page actions, not navigation."
type textarea "*"
type textarea "Ro buttons are used for same-page actions, not navigation."
type textarea "*"
type textarea "Rou buttons are used for same-page actions, not navigation."
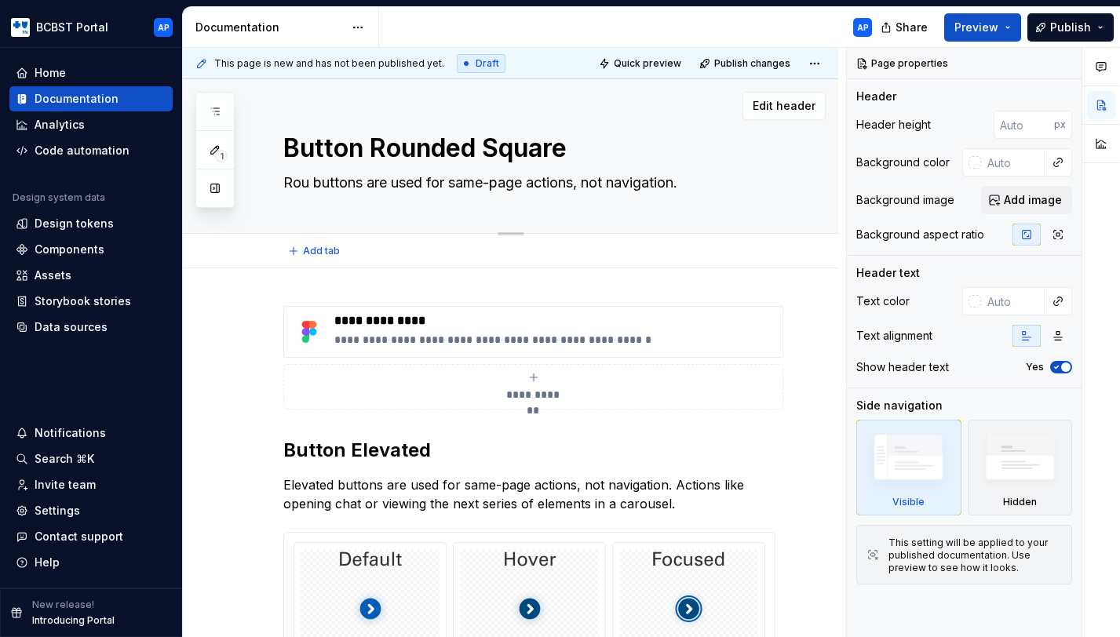
type textarea "*"
type textarea "Roun buttons are used for same-page actions, not navigation."
type textarea "*"
type textarea "Round buttons are used for same-page actions, not navigation."
type textarea "*"
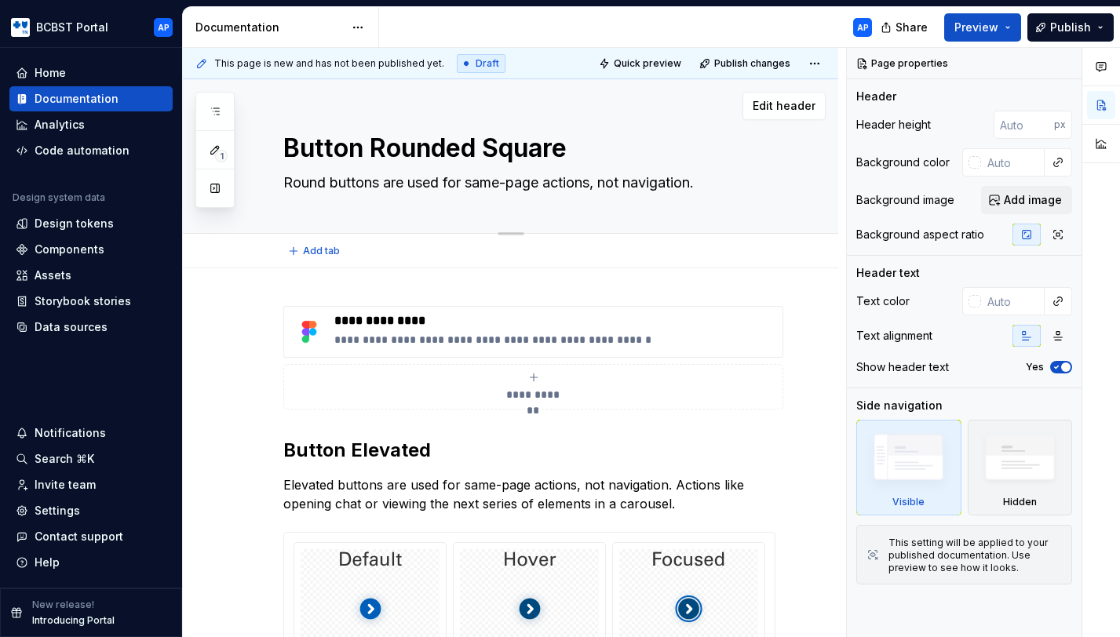
type textarea "Rounde buttons are used for same-page actions, not navigation."
type textarea "*"
type textarea "Rounded buttons are used for same-page actions, not navigation."
type textarea "*"
type textarea "Rounded buttons are used for same-page actions, not navigation."
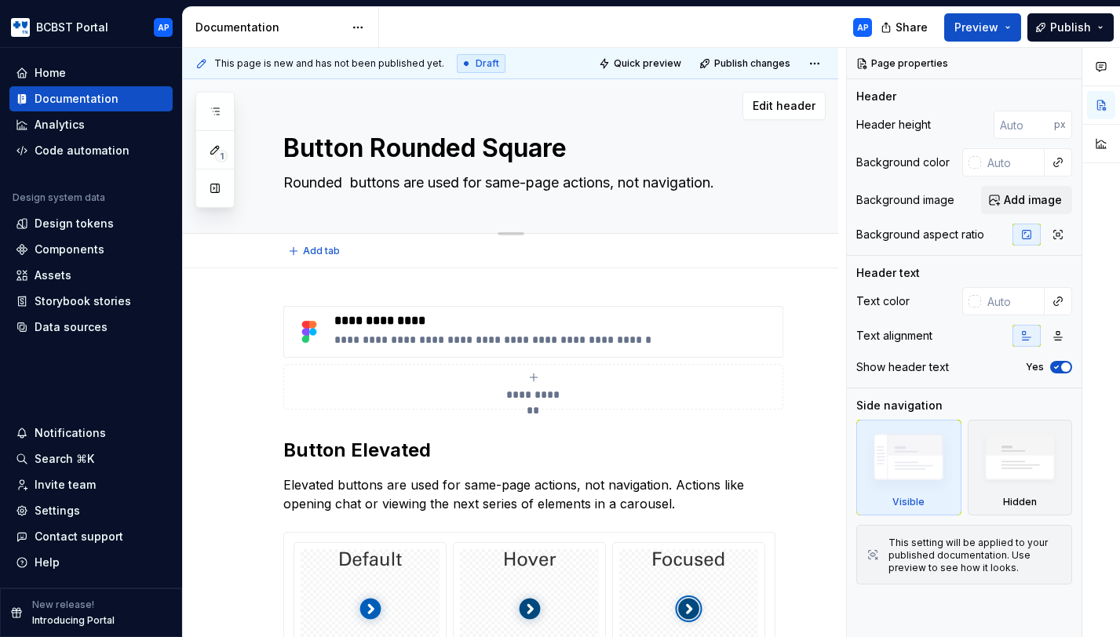
type textarea "*"
type textarea "Rounded S buttons are used for same-page actions, not navigation."
type textarea "*"
type textarea "Rounded Sq buttons are used for same-page actions, not navigation."
type textarea "*"
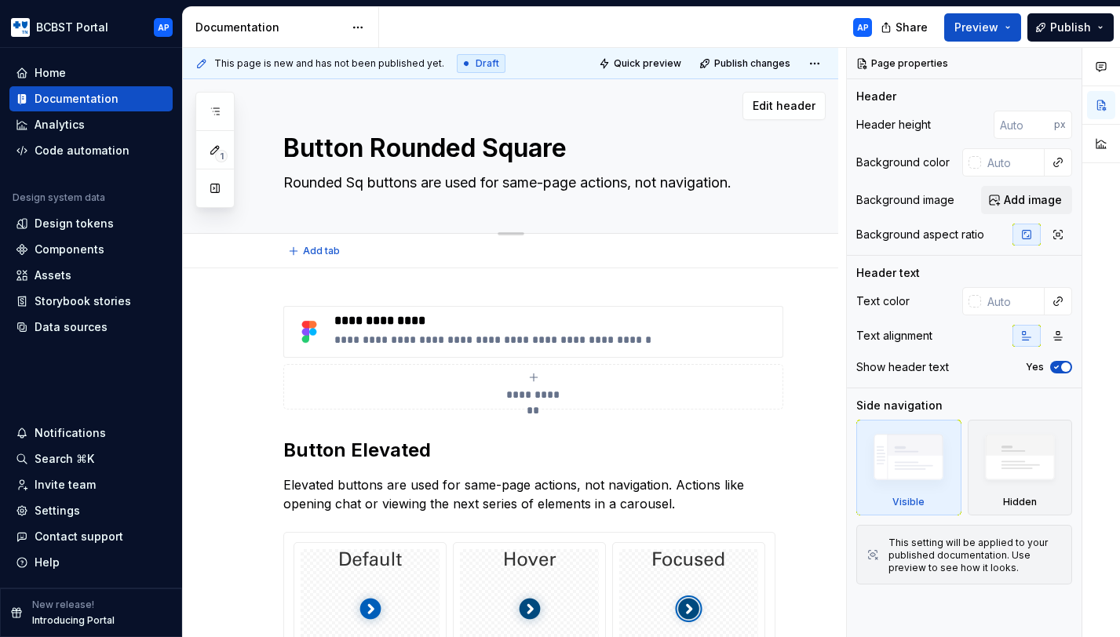
type textarea "Rounded Squ buttons are used for same-page actions, not navigation."
type textarea "*"
type textarea "Rounded Squa buttons are used for same-page actions, not navigation."
type textarea "*"
type textarea "Rounded Squar buttons are used for same-page actions, not navigation."
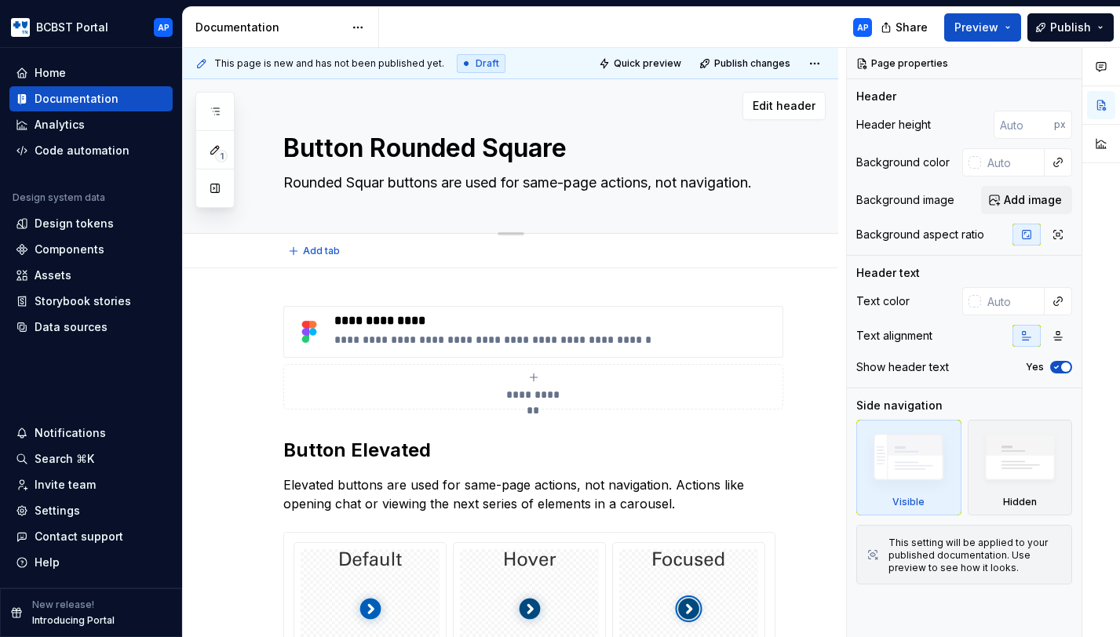
type textarea "*"
type textarea "Rounded Square buttons are used for same-page actions, not navigation."
type textarea "*"
type textarea "Rounded Square buttons are used for same-page actions, not navigation."
click at [741, 349] on div "**********" at bounding box center [555, 332] width 442 height 38
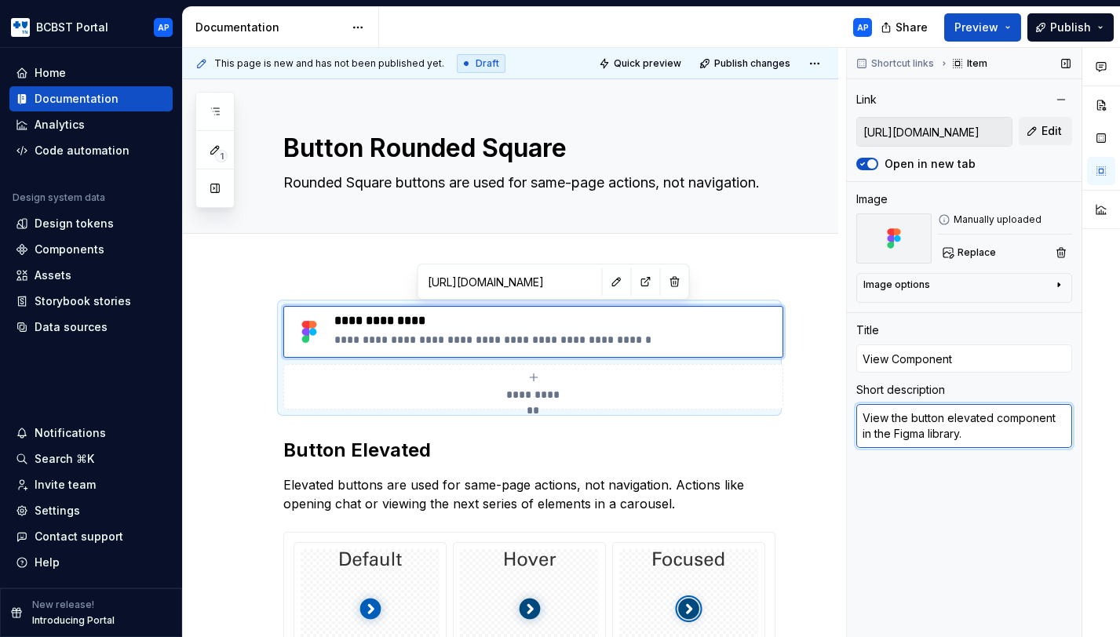
click at [972, 420] on textarea "View the button elevated component in the Figma library." at bounding box center [964, 426] width 216 height 44
type textarea "*"
type textarea "View the button r component in the Figma library."
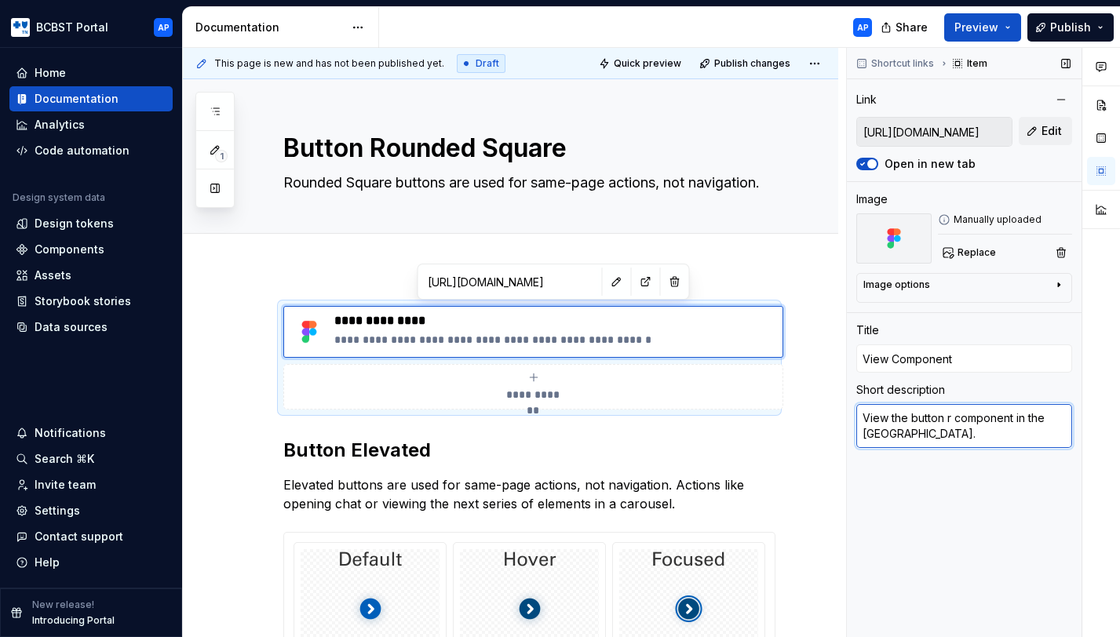
type textarea "*"
type textarea "View the button ro component in the Figma library."
type textarea "*"
type textarea "View the button rou component in the Figma library."
type textarea "*"
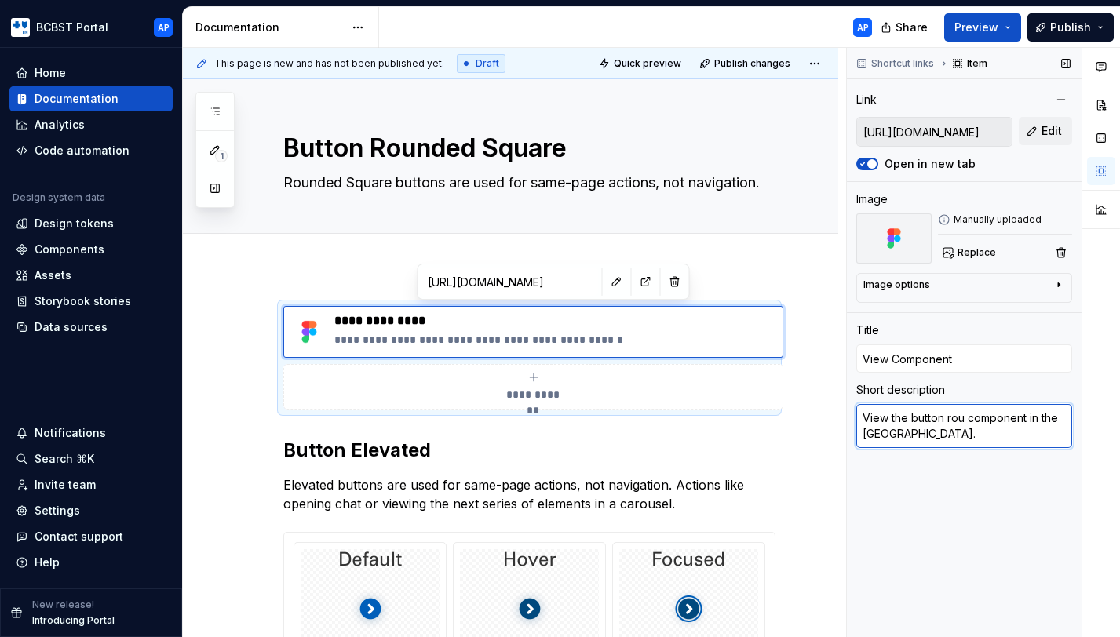
type textarea "View the button roun component in the Figma library."
type textarea "*"
type textarea "View the button round component in the Figma library."
type textarea "*"
type textarea "View the button rounde component in the Figma library."
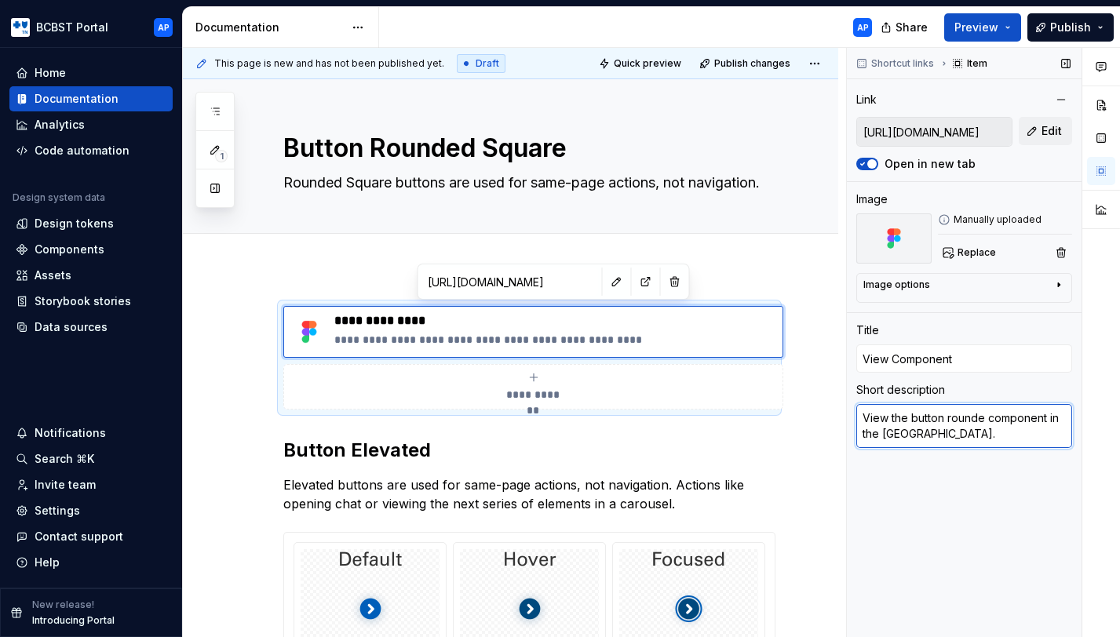
type textarea "*"
type textarea "View the button rounded component in the Figma library."
type textarea "*"
type textarea "View the button rounded component in the Figma library."
type textarea "*"
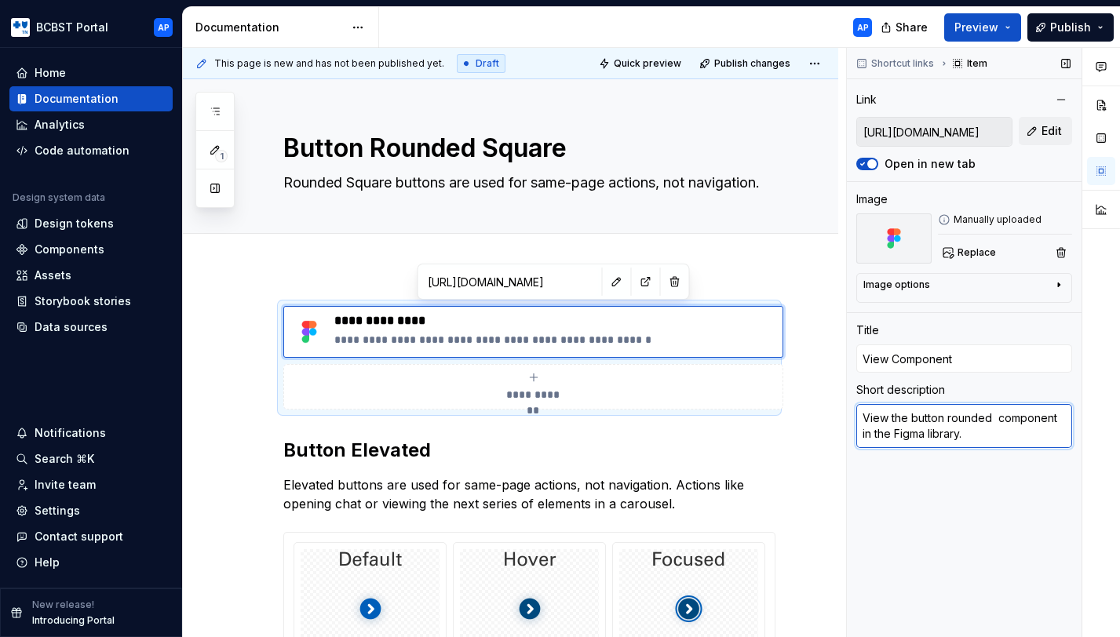
type textarea "View the button rounded s component in the Figma library."
type textarea "*"
type textarea "View the button rounded sq component in the Figma library."
type textarea "*"
type textarea "View the button rounded squ component in the Figma library."
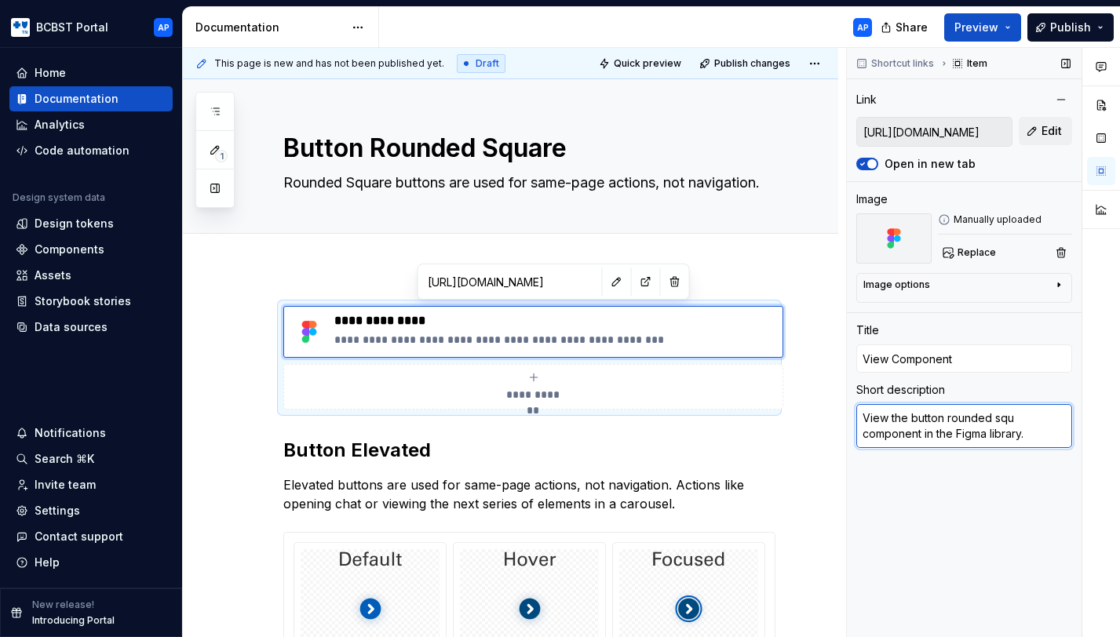
type textarea "*"
type textarea "View the button rounded squa component in the Figma library."
type textarea "*"
type textarea "View the button rounded squar component in the Figma library."
type textarea "*"
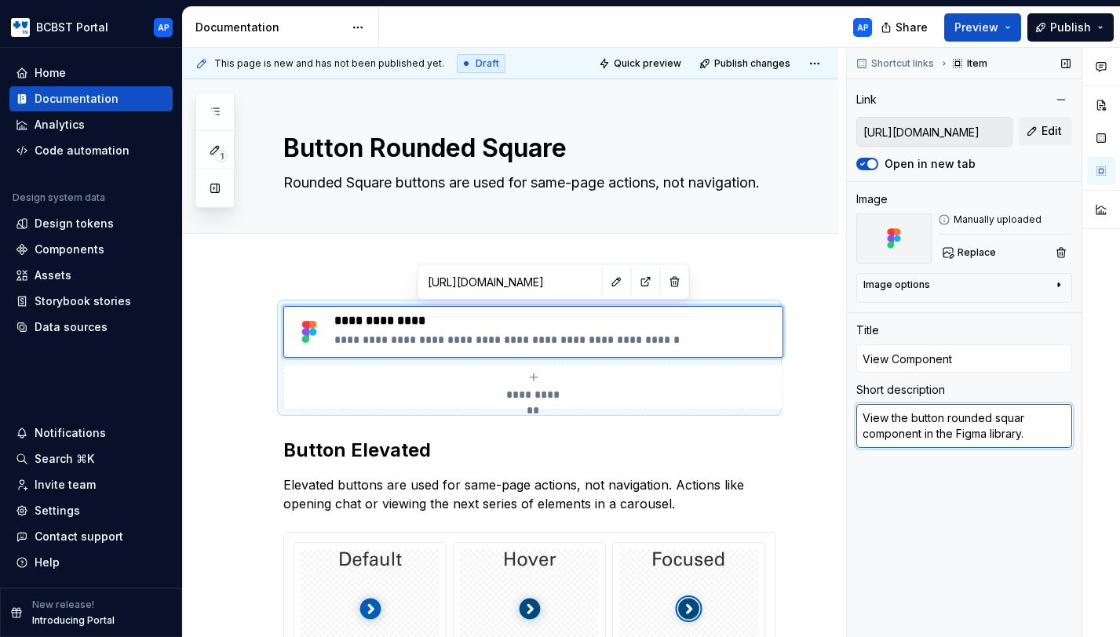
type textarea "View the button rounded square component in the Figma library."
type textarea "*"
type textarea "View the button rounded square component in the Figma library."
click at [1036, 136] on button "Edit" at bounding box center [1045, 131] width 53 height 28
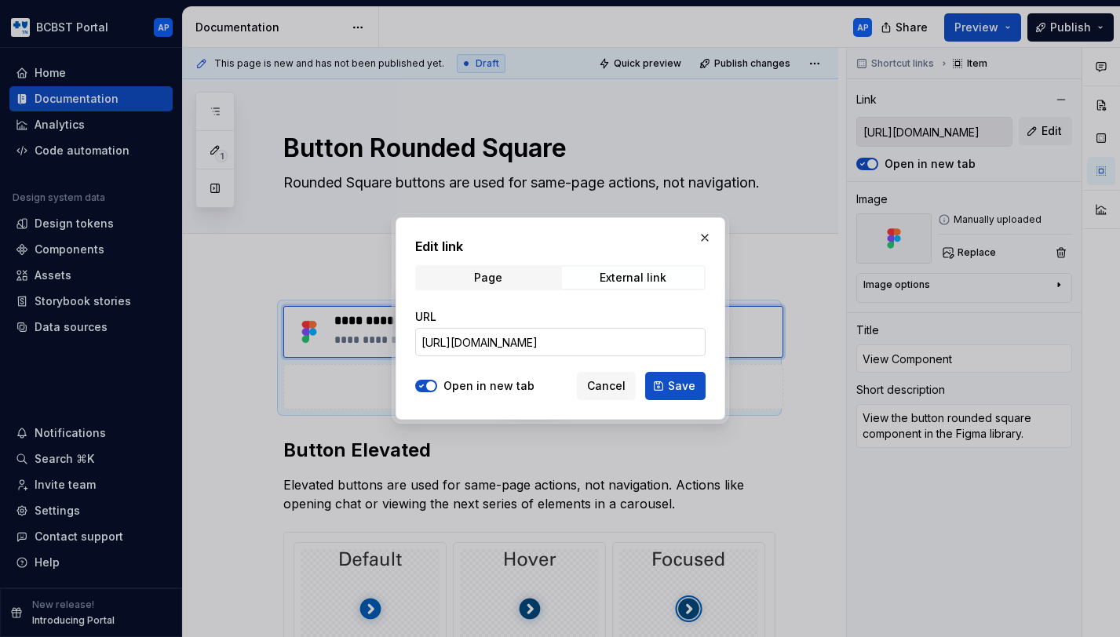
click at [650, 331] on input "https://www.figma.com/design/h6BdkR49TSTEaVsJREhO1T/Portal-Component-Library?no…" at bounding box center [560, 342] width 290 height 28
type textarea "*"
paste input "124-3658&t=JBdSqREQ3VTZf87Y-1"
type input "https://www.figma.com/design/h6BdkR49TSTEaVsJREhO1T/Portal-Component-Library?no…"
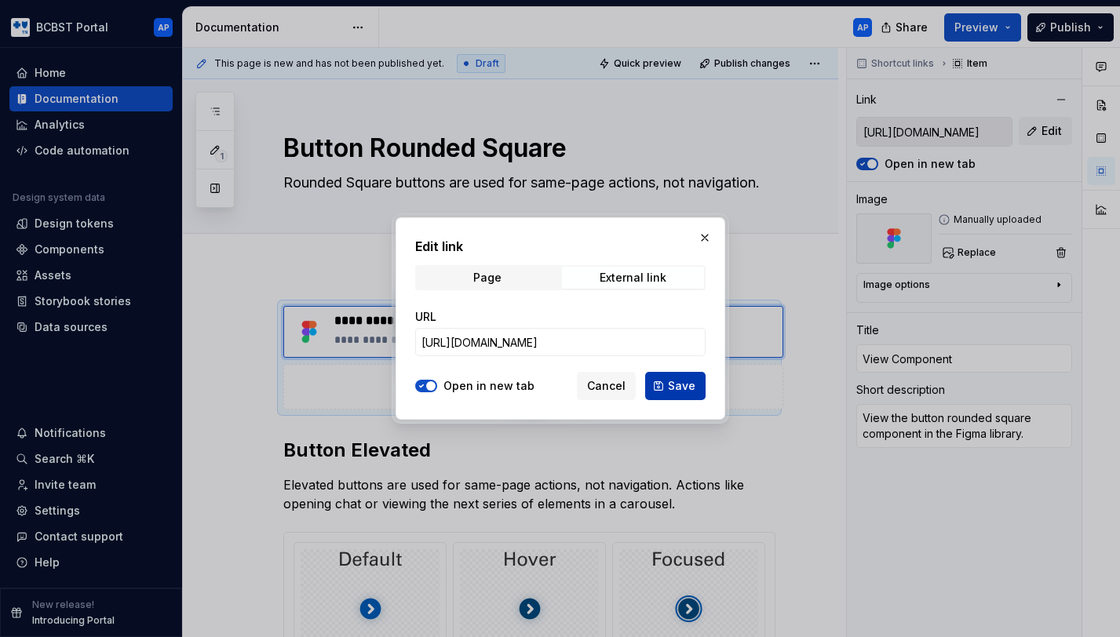
scroll to position [0, 0]
click at [678, 385] on span "Save" at bounding box center [681, 386] width 27 height 16
type textarea "*"
type input "https://www.figma.com/design/h6BdkR49TSTEaVsJREhO1T/Portal-Component-Library?no…"
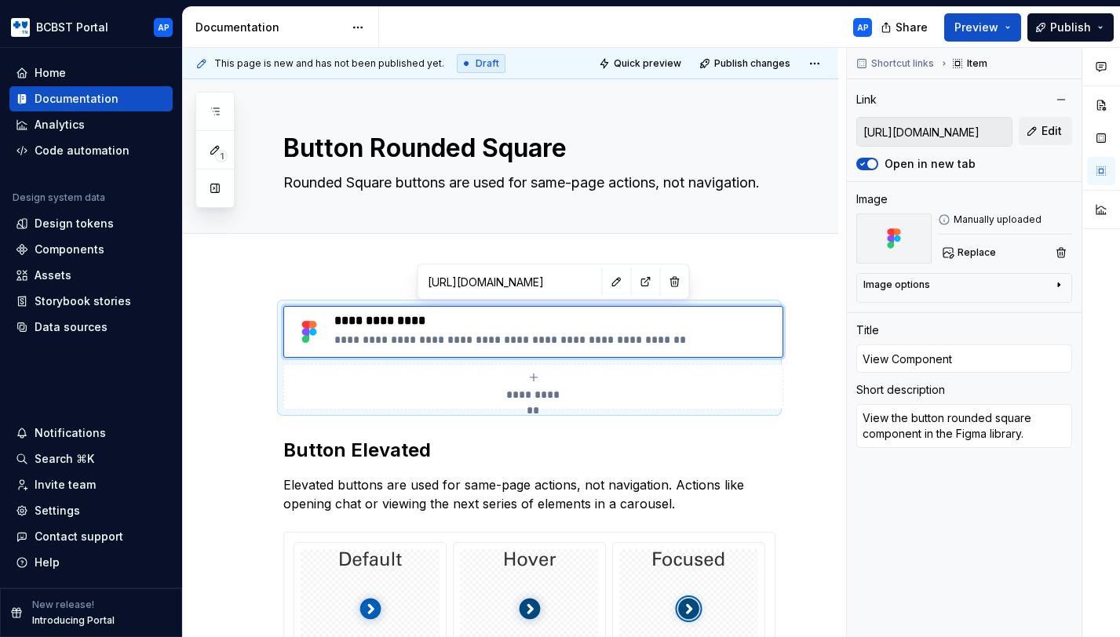
type textarea "*"
type input "https://www.figma.com/design/h6BdkR49TSTEaVsJREhO1T/Portal-Component-Library?no…"
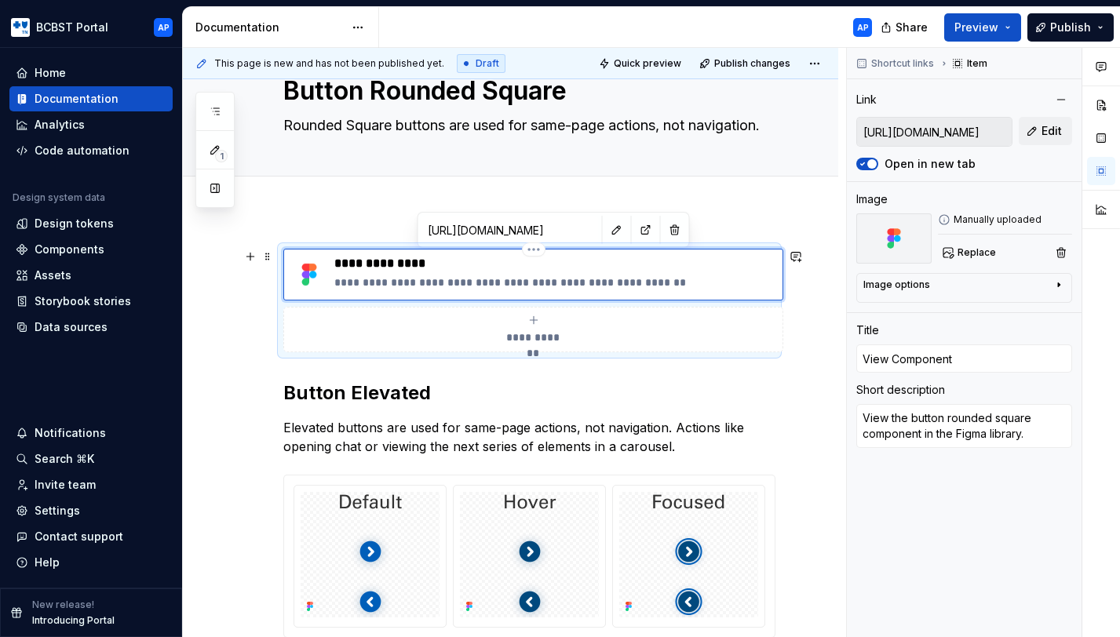
scroll to position [106, 0]
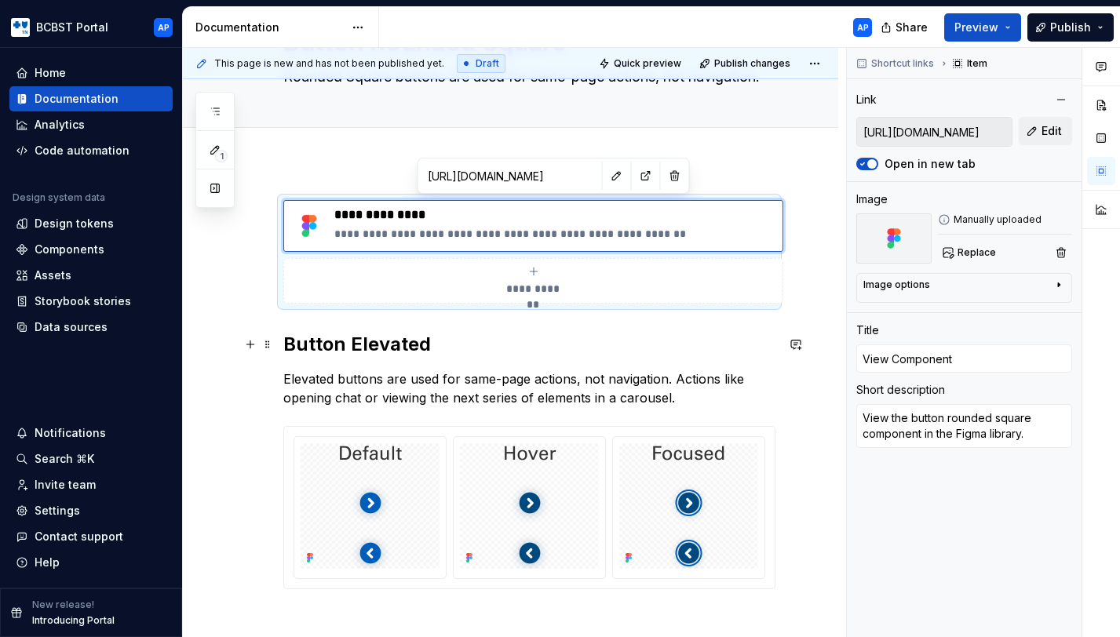
type textarea "*"
click at [324, 353] on strong "Button Elevated" at bounding box center [357, 344] width 148 height 23
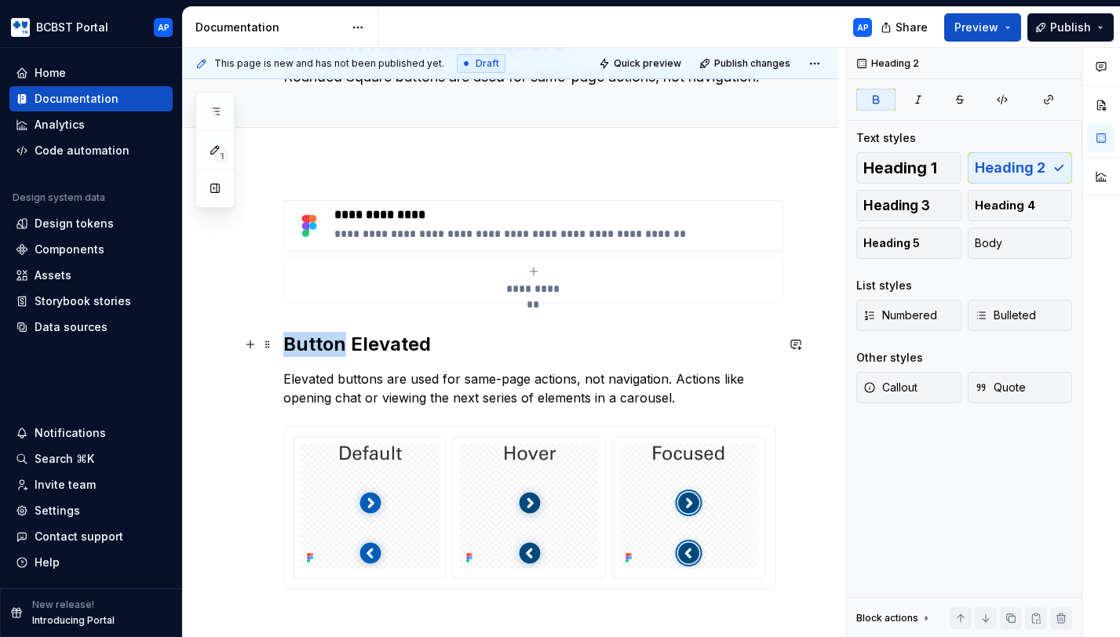
click at [324, 353] on strong "Button Elevated" at bounding box center [357, 344] width 148 height 23
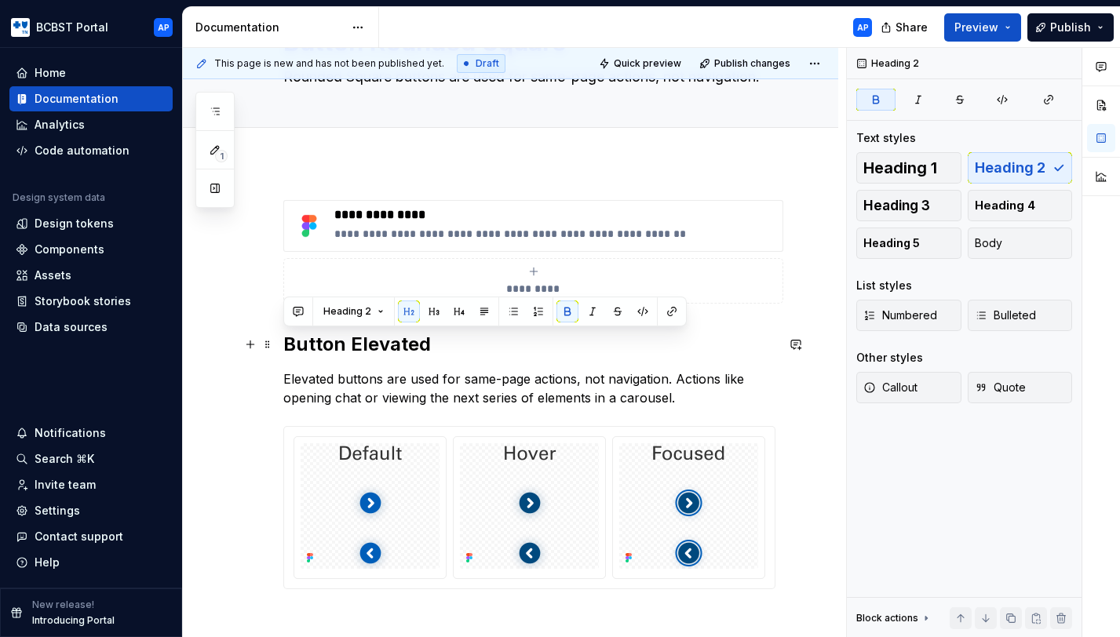
click at [364, 348] on strong "Button Elevated" at bounding box center [357, 344] width 148 height 23
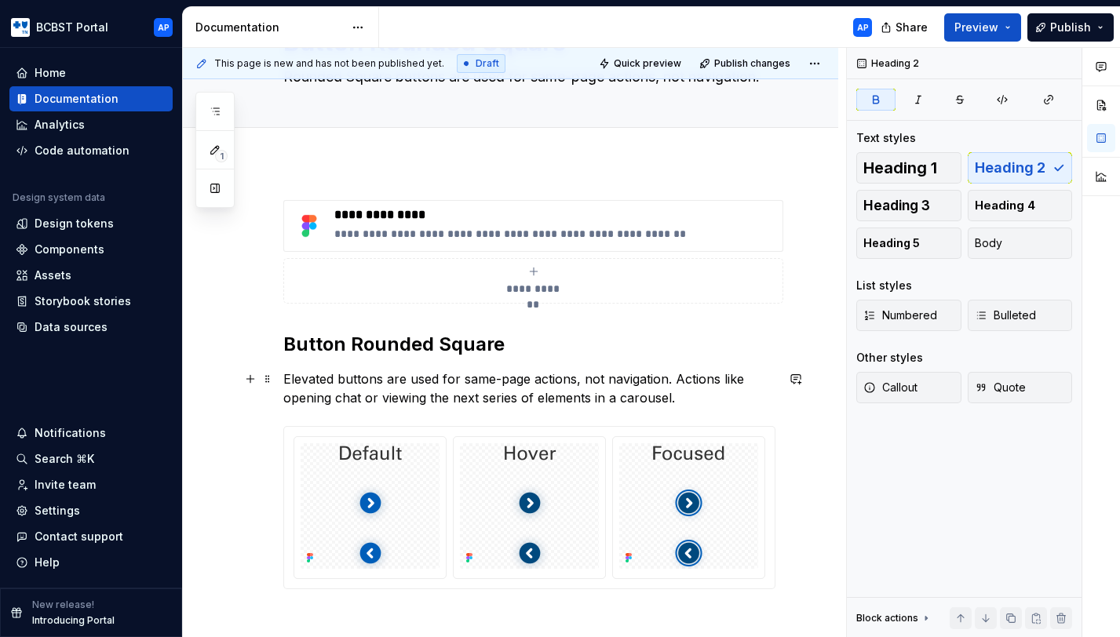
click at [447, 392] on p "Elevated buttons are used for same-page actions, not navigation. Actions like o…" at bounding box center [529, 389] width 492 height 38
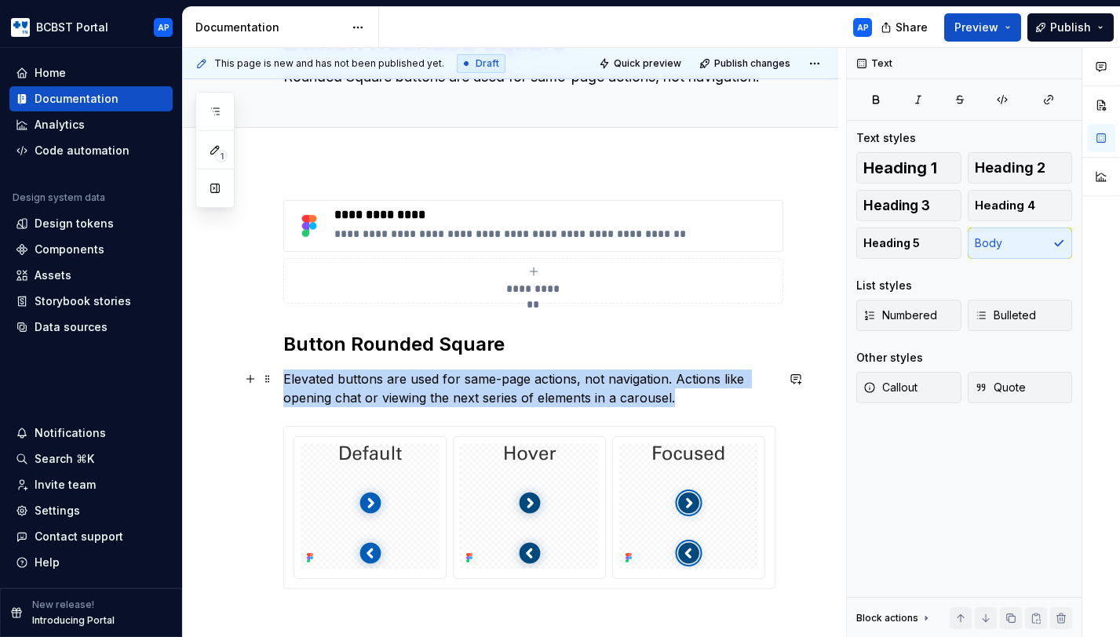
click at [447, 392] on p "Elevated buttons are used for same-page actions, not navigation. Actions like o…" at bounding box center [529, 389] width 492 height 38
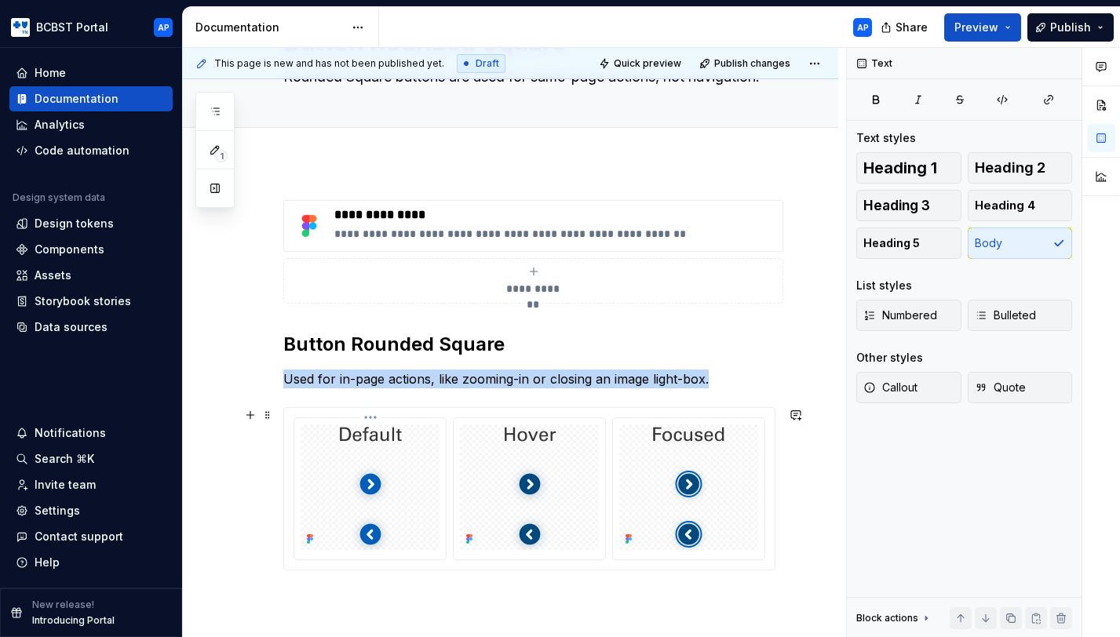
click at [432, 448] on div at bounding box center [370, 488] width 139 height 126
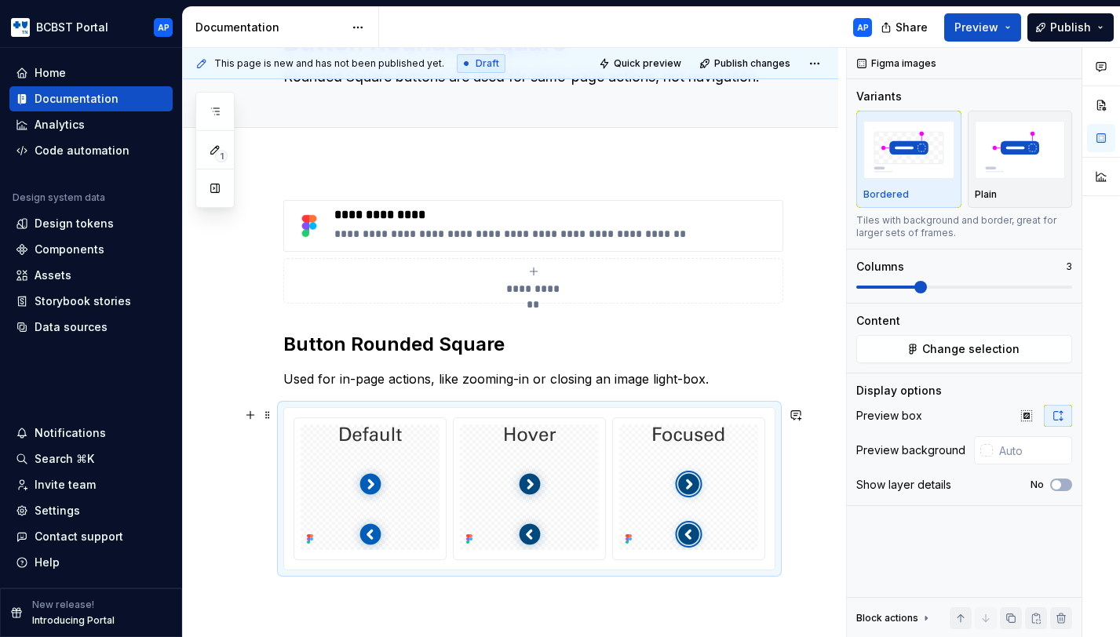
click at [578, 408] on div at bounding box center [529, 489] width 490 height 162
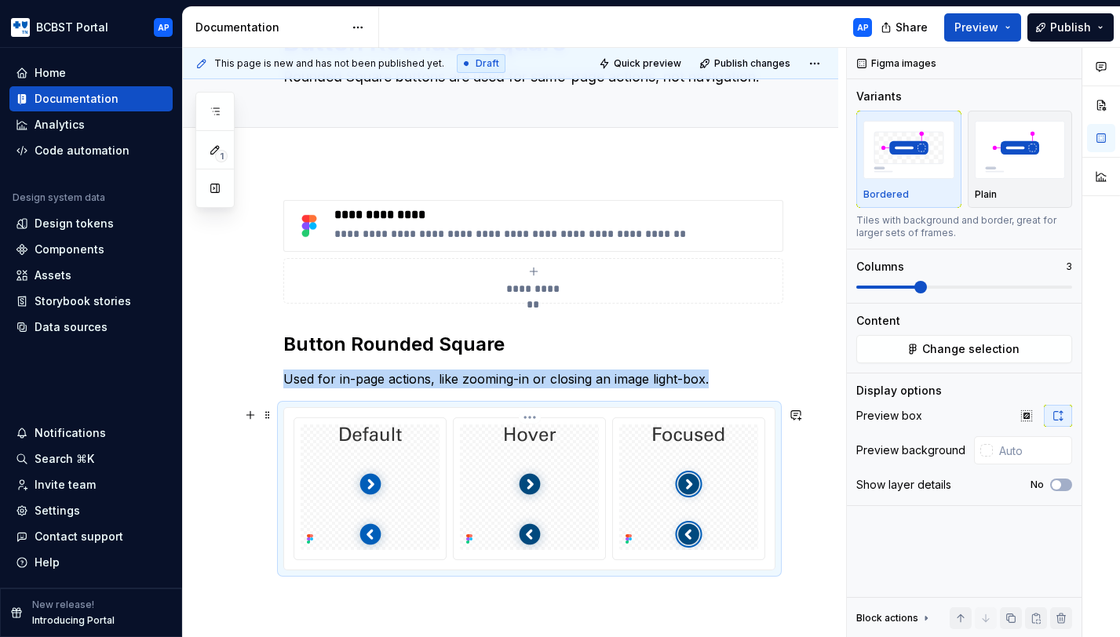
click at [578, 474] on div at bounding box center [529, 488] width 139 height 126
click at [929, 356] on span "Change selection" at bounding box center [970, 349] width 97 height 16
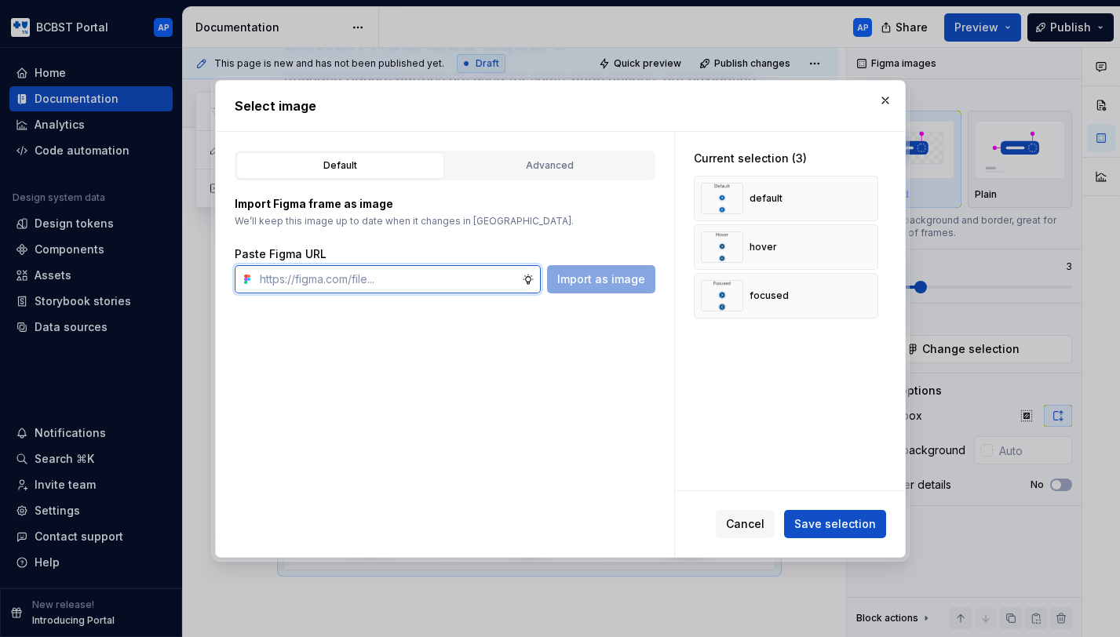
click at [472, 282] on input "text" at bounding box center [387, 279] width 268 height 28
paste input "https://www.figma.com/design/h6BdkR49TSTEaVsJREhO1T/Portal-Component-Library?no…"
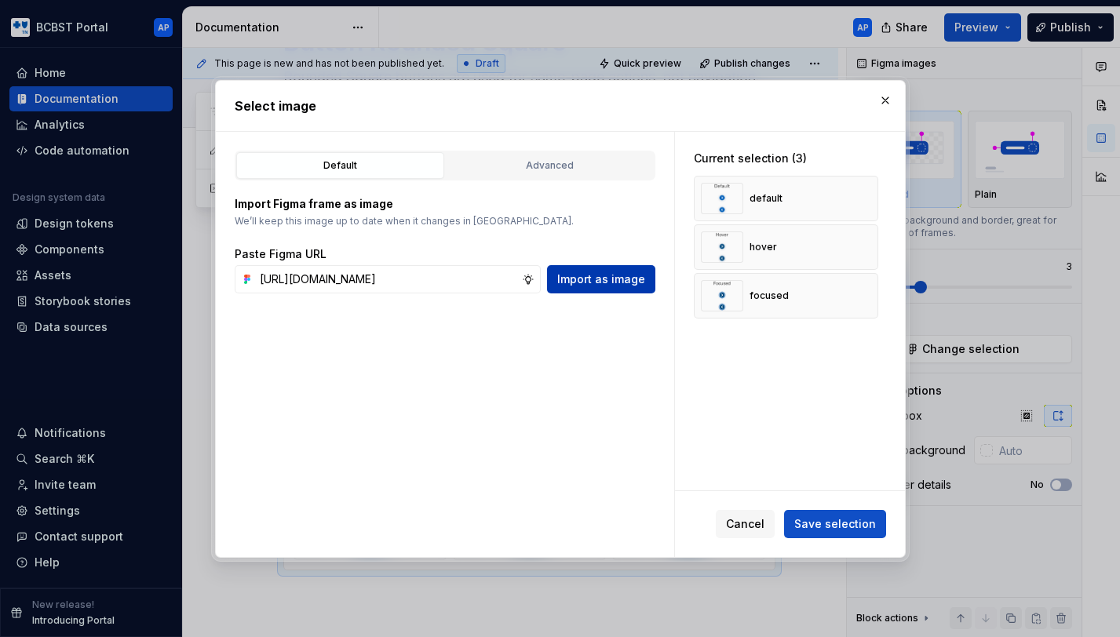
scroll to position [0, 0]
click at [594, 274] on span "Import as image" at bounding box center [601, 280] width 88 height 16
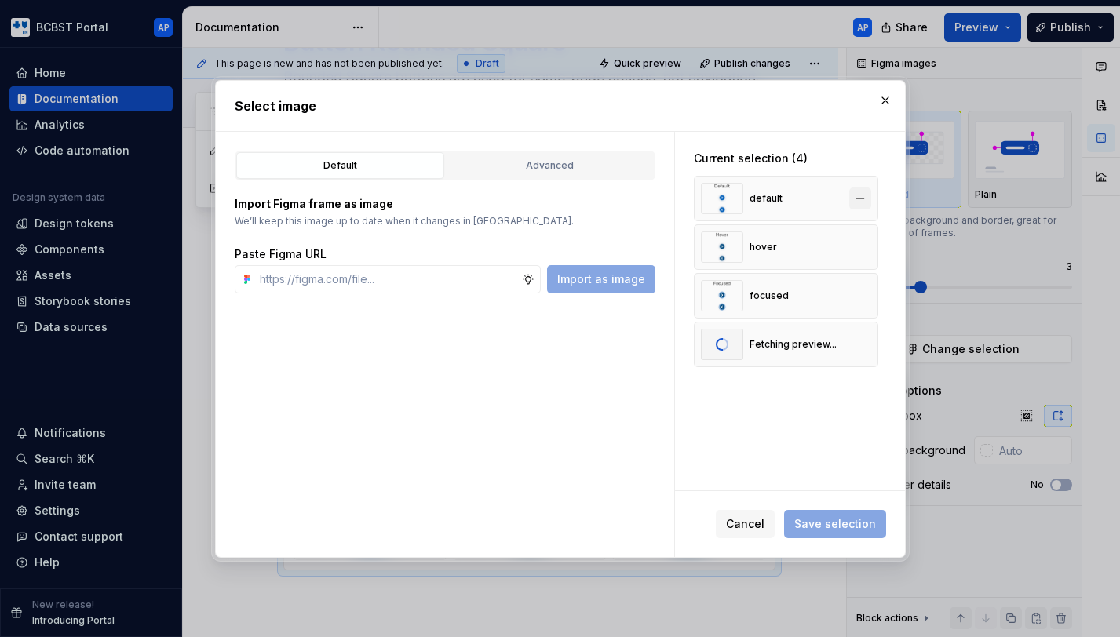
click at [866, 199] on button "button" at bounding box center [860, 199] width 22 height 22
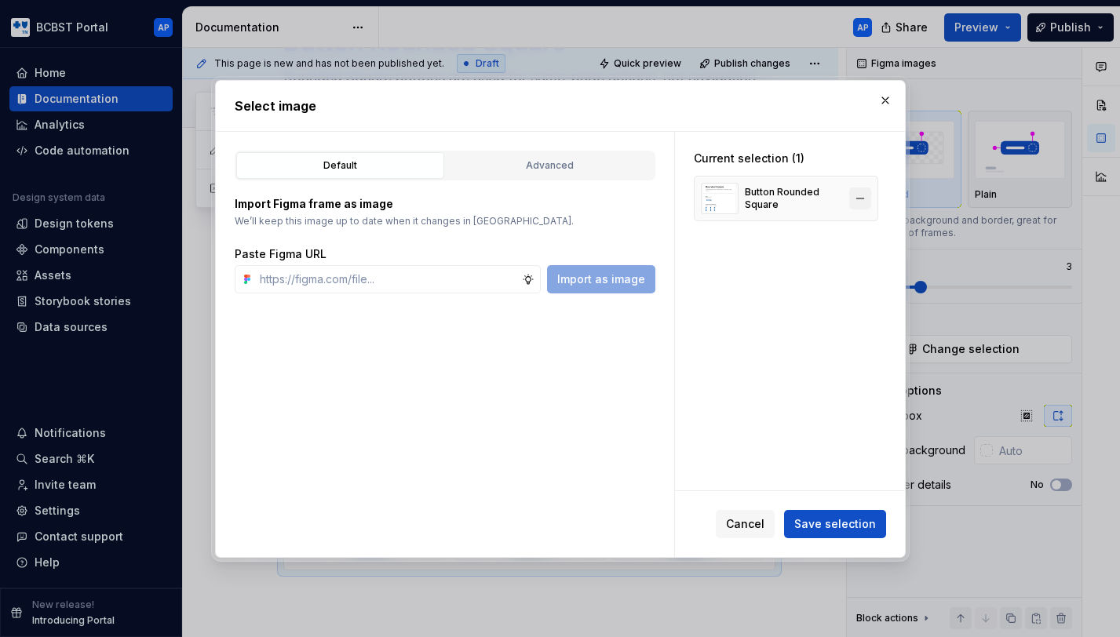
click at [867, 201] on button "button" at bounding box center [860, 199] width 22 height 22
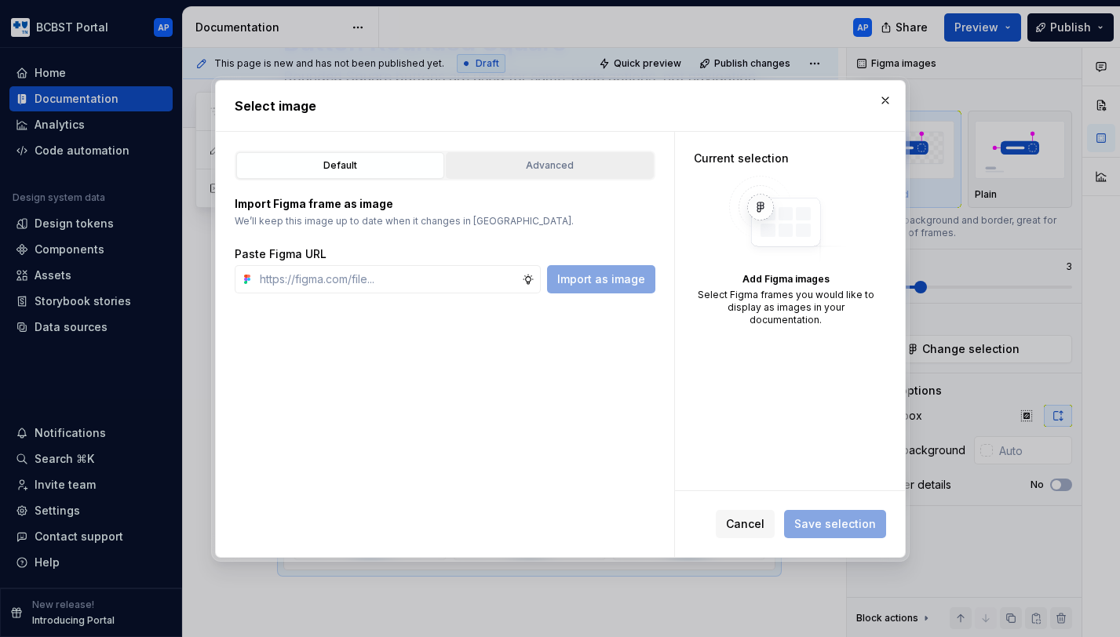
click at [518, 170] on div "Advanced" at bounding box center [549, 166] width 197 height 16
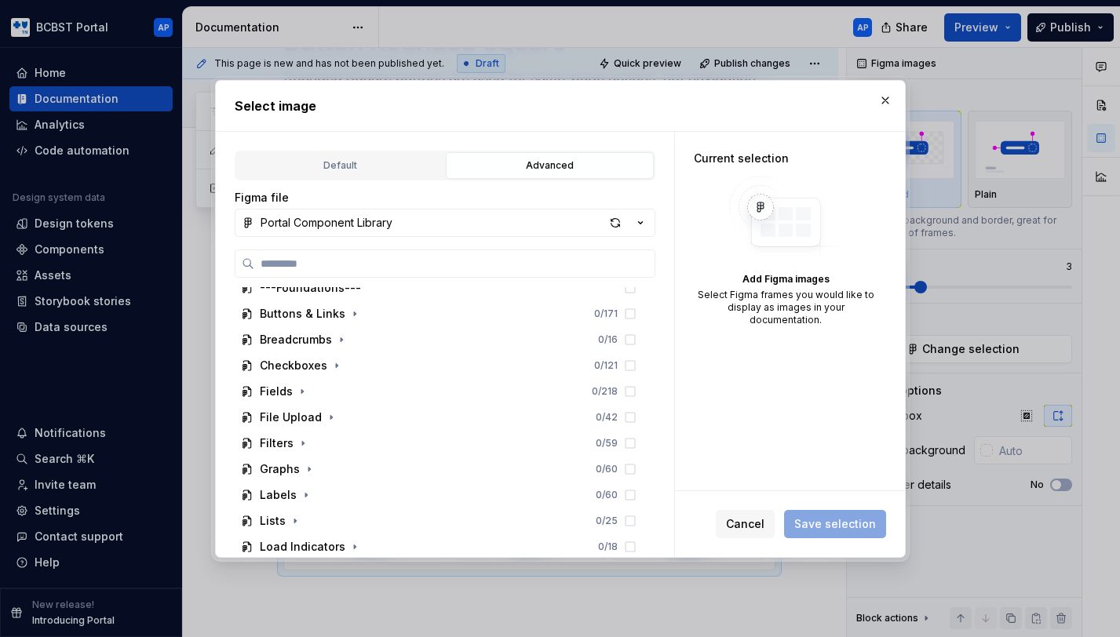
scroll to position [148, 0]
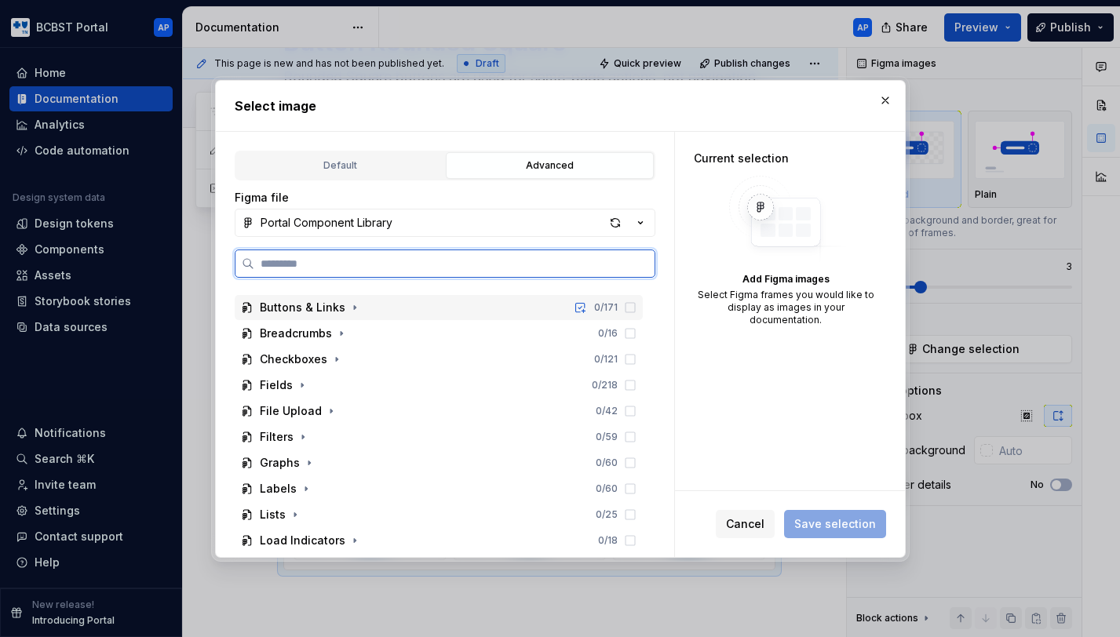
click at [369, 313] on div "Buttons & Links 0 / 171" at bounding box center [439, 307] width 408 height 25
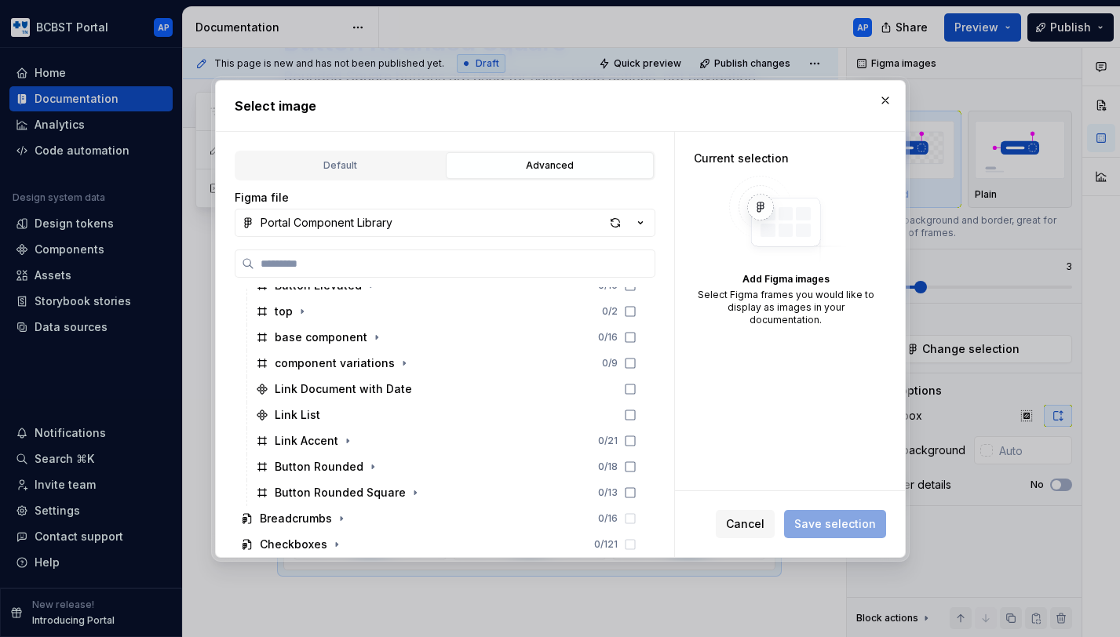
scroll to position [436, 0]
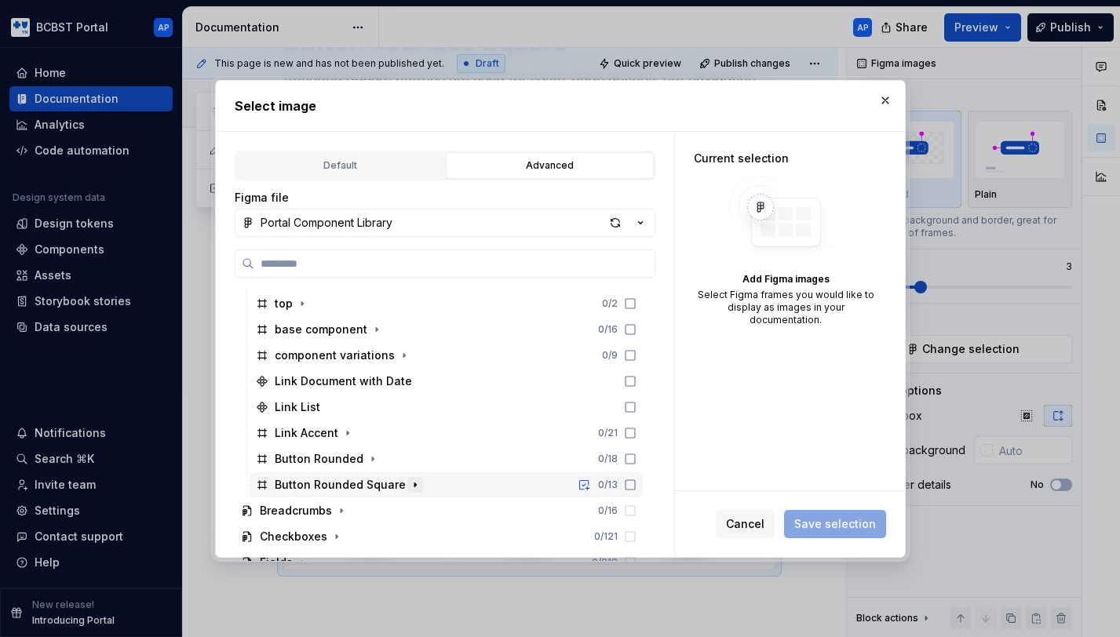
click at [414, 485] on icon "button" at bounding box center [415, 485] width 2 height 4
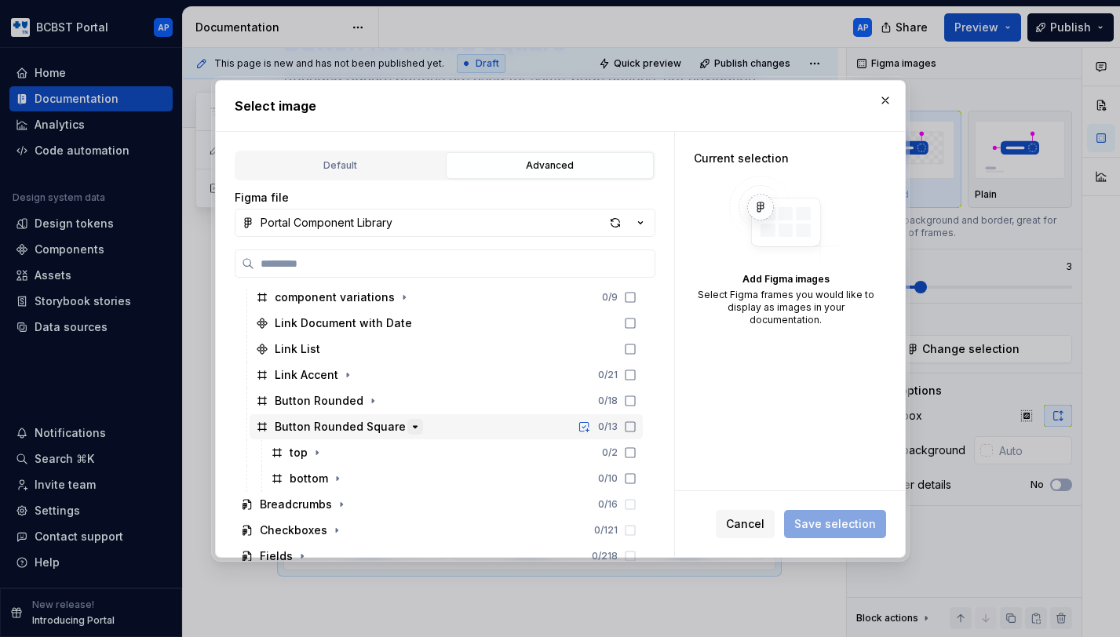
scroll to position [497, 0]
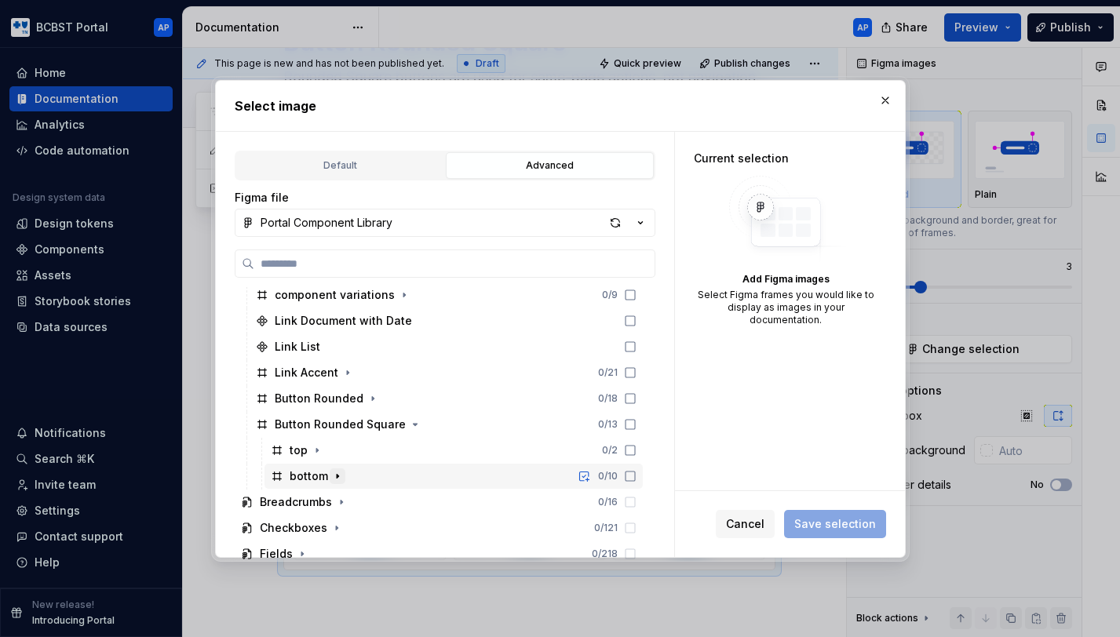
click at [334, 473] on icon "button" at bounding box center [337, 476] width 13 height 13
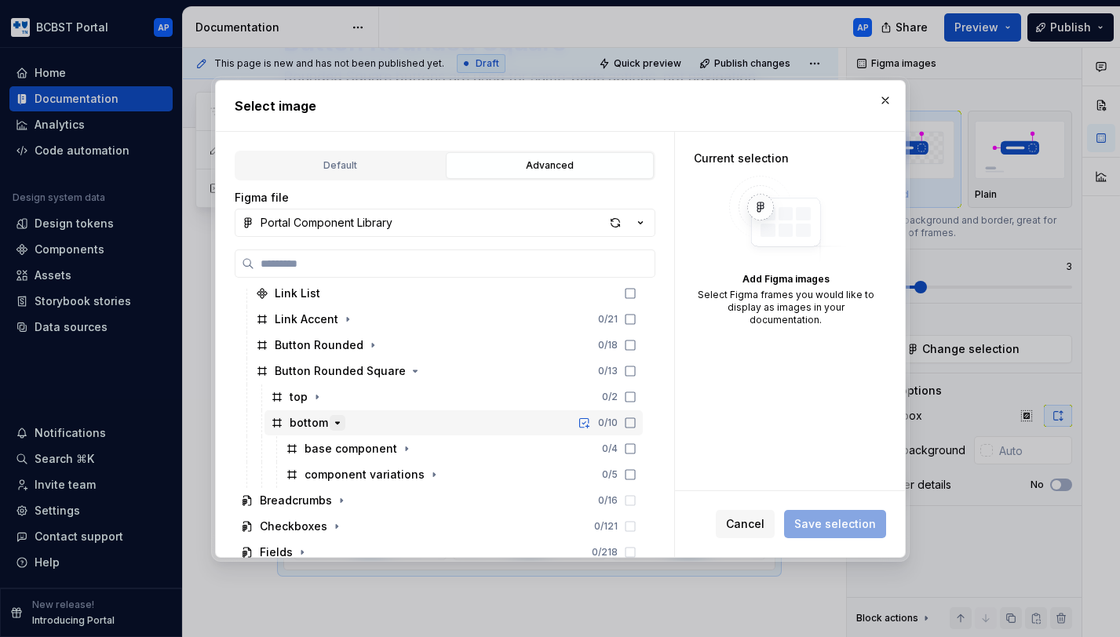
scroll to position [569, 0]
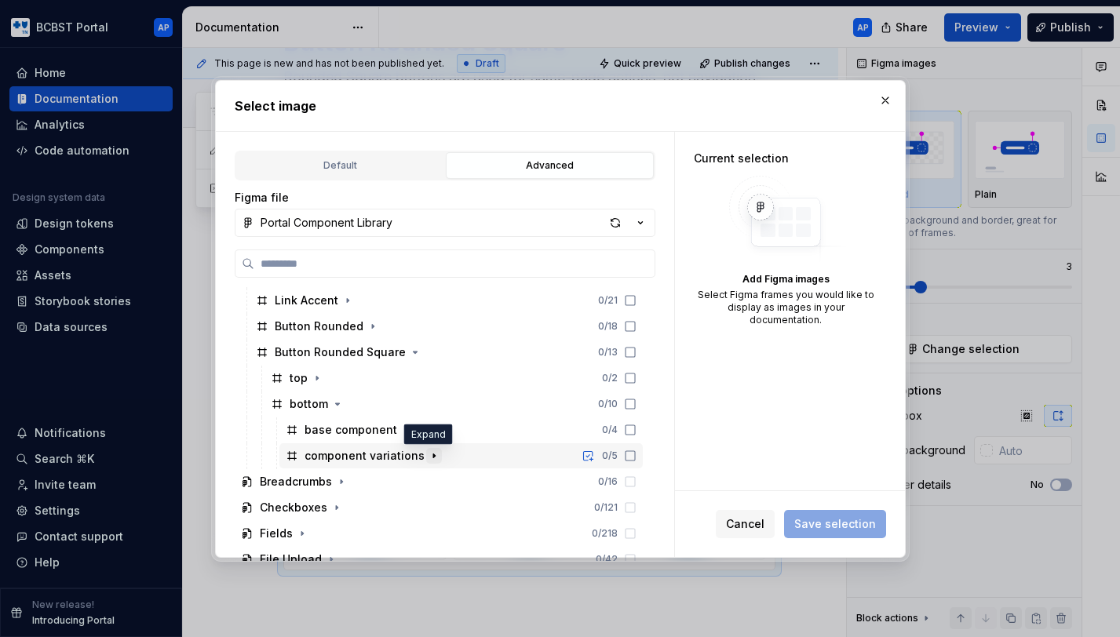
click at [428, 454] on icon "button" at bounding box center [434, 456] width 13 height 13
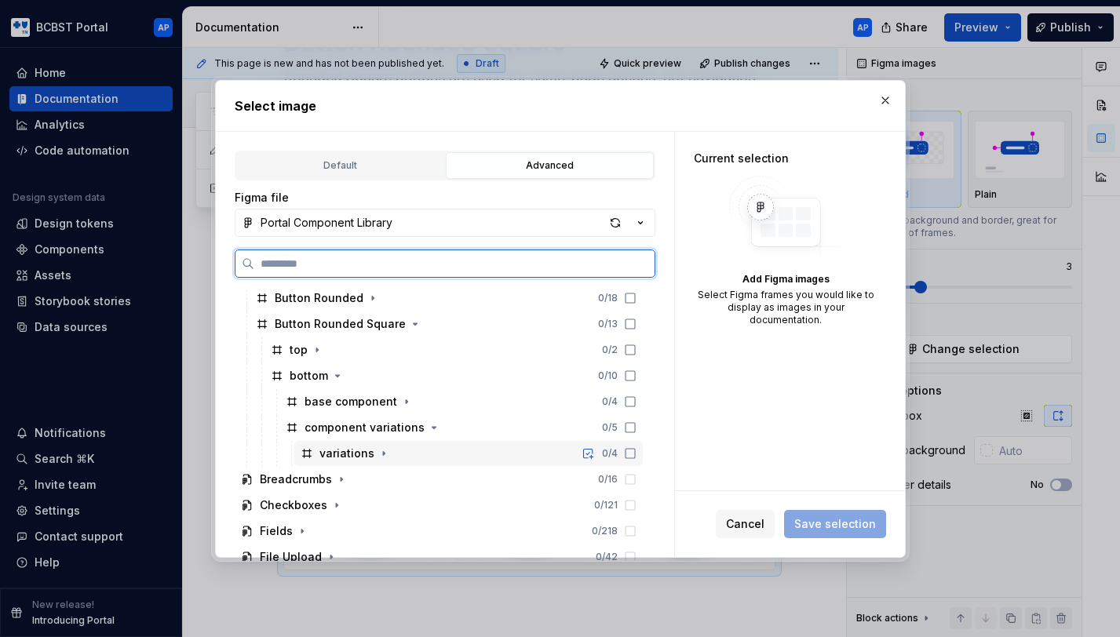
click at [636, 452] on icon at bounding box center [630, 453] width 13 height 13
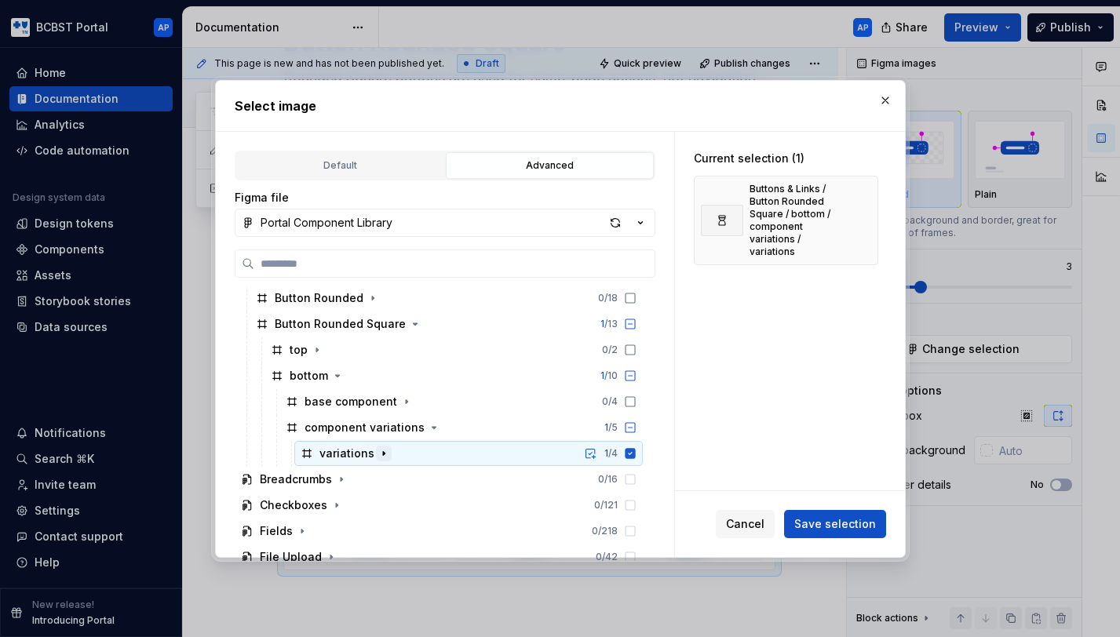
click at [381, 450] on icon "button" at bounding box center [383, 453] width 13 height 13
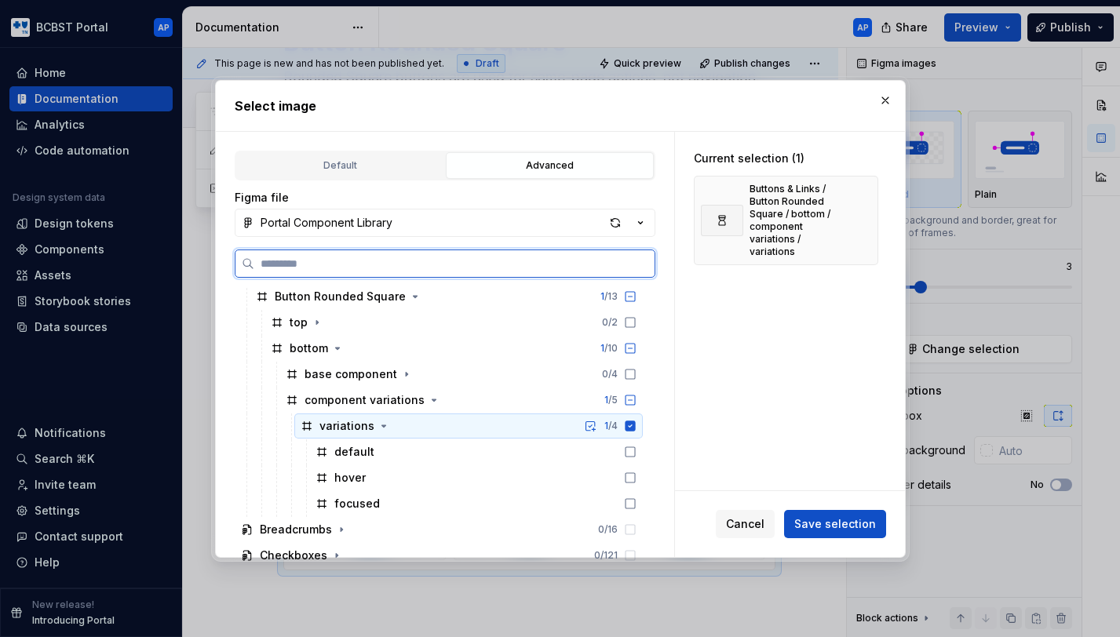
click at [635, 425] on icon at bounding box center [630, 426] width 10 height 10
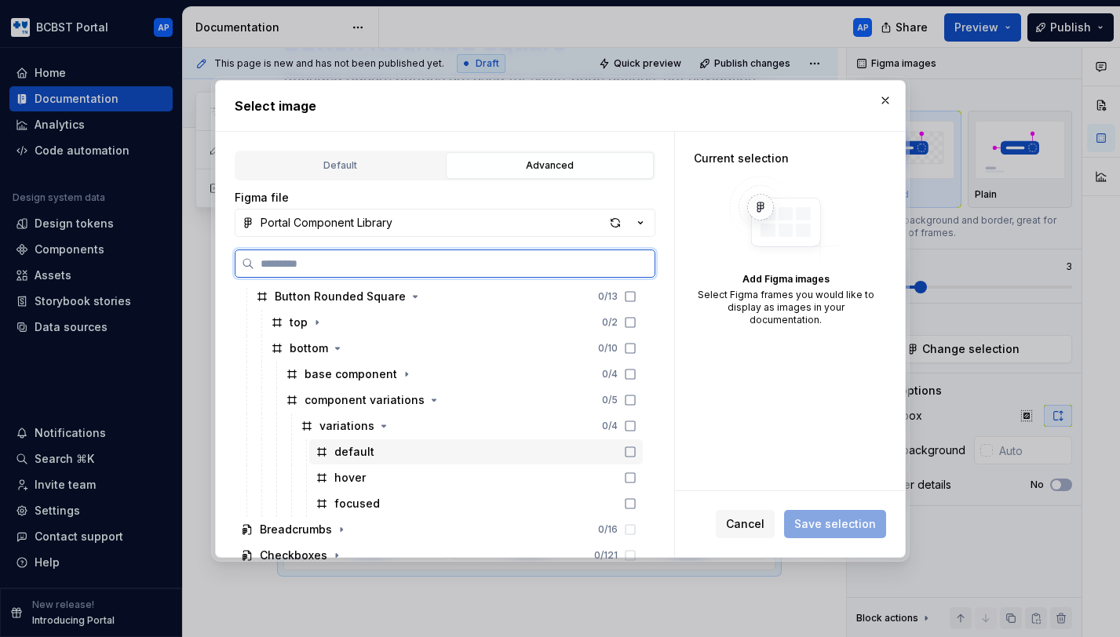
click at [636, 450] on icon at bounding box center [630, 452] width 13 height 13
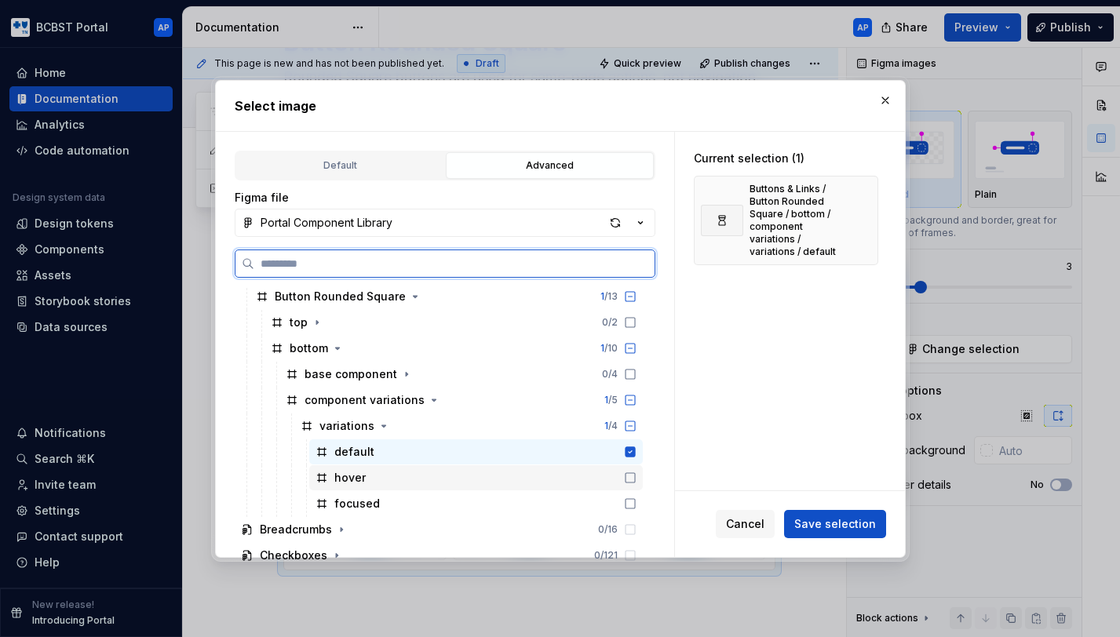
click at [636, 473] on icon at bounding box center [630, 478] width 13 height 13
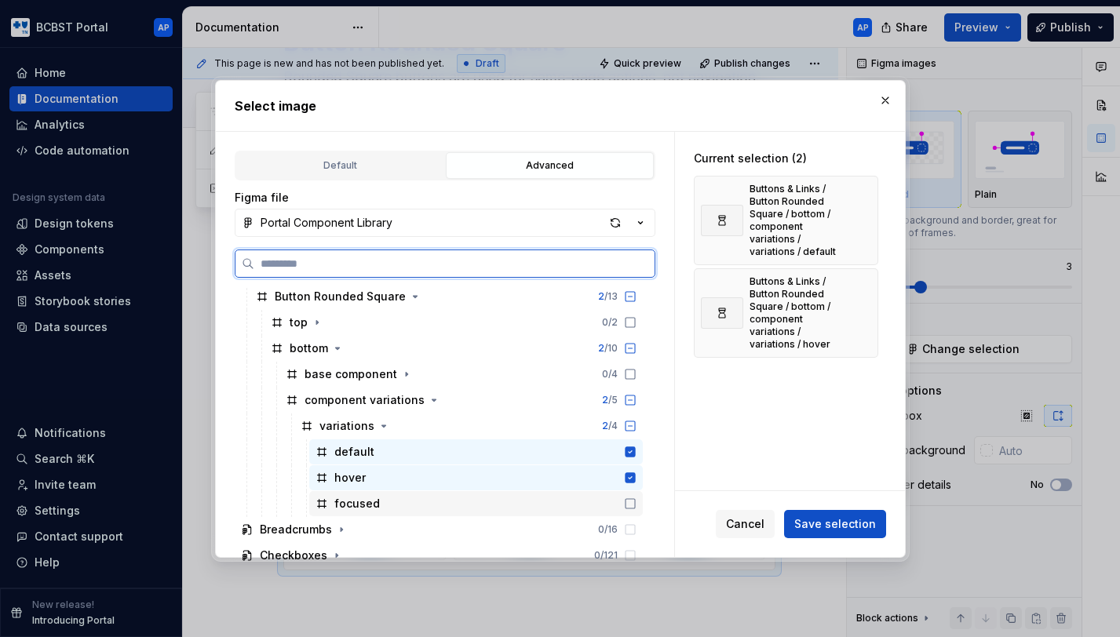
click at [636, 501] on icon at bounding box center [630, 504] width 13 height 13
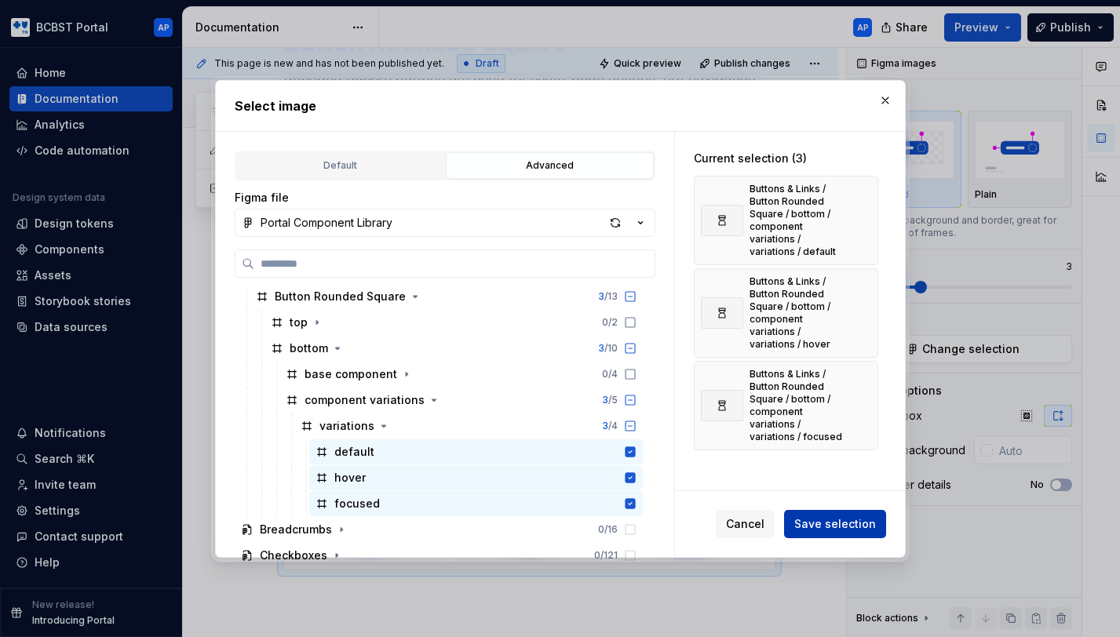
click at [828, 530] on span "Save selection" at bounding box center [835, 524] width 82 height 16
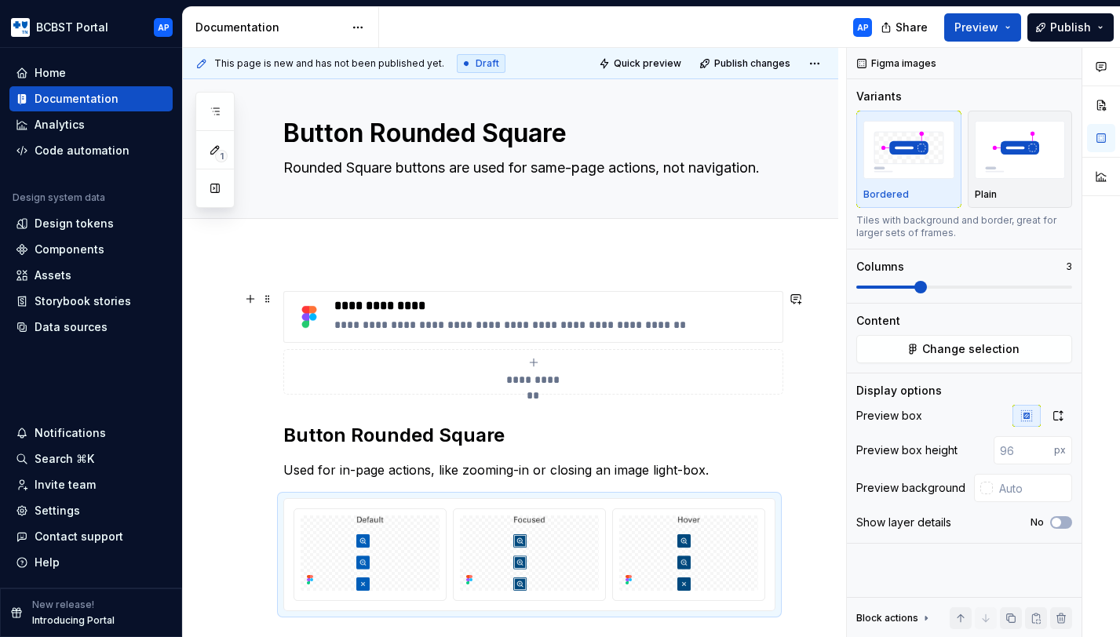
scroll to position [5, 0]
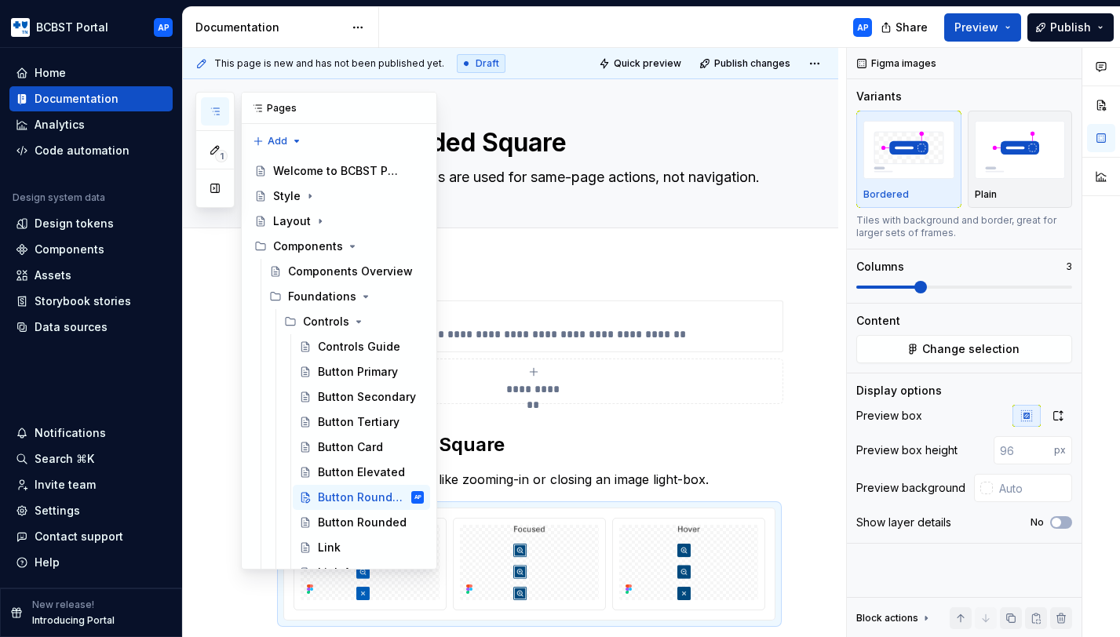
click at [222, 111] on button "button" at bounding box center [215, 111] width 28 height 28
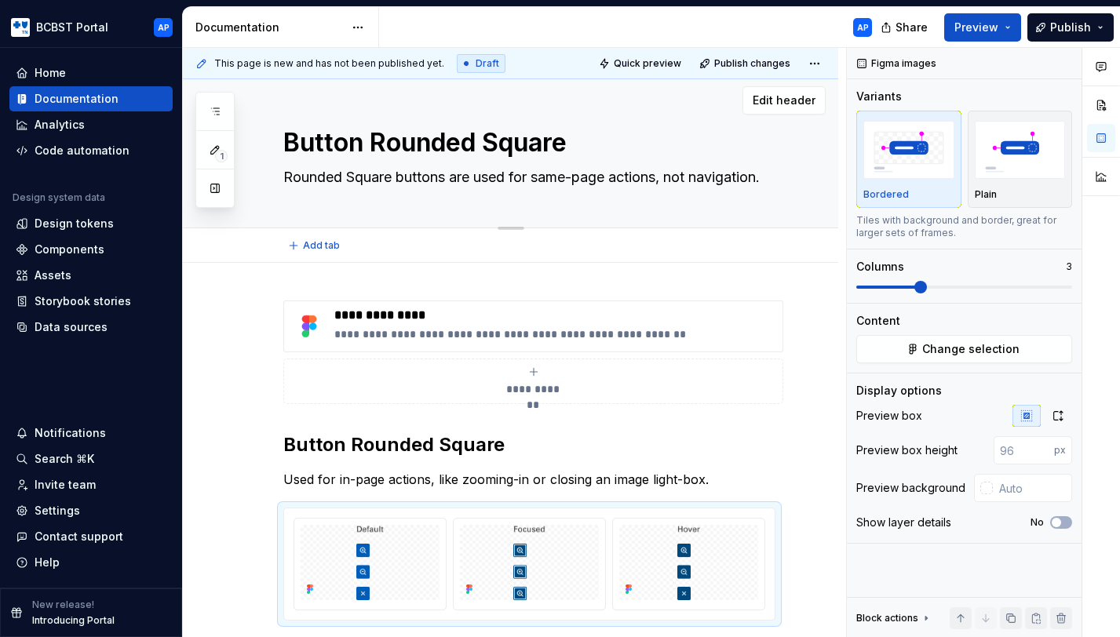
click at [389, 181] on textarea "Rounded Square buttons are used for same-page actions, not navigation." at bounding box center [526, 177] width 492 height 25
click at [222, 108] on button "button" at bounding box center [215, 111] width 28 height 28
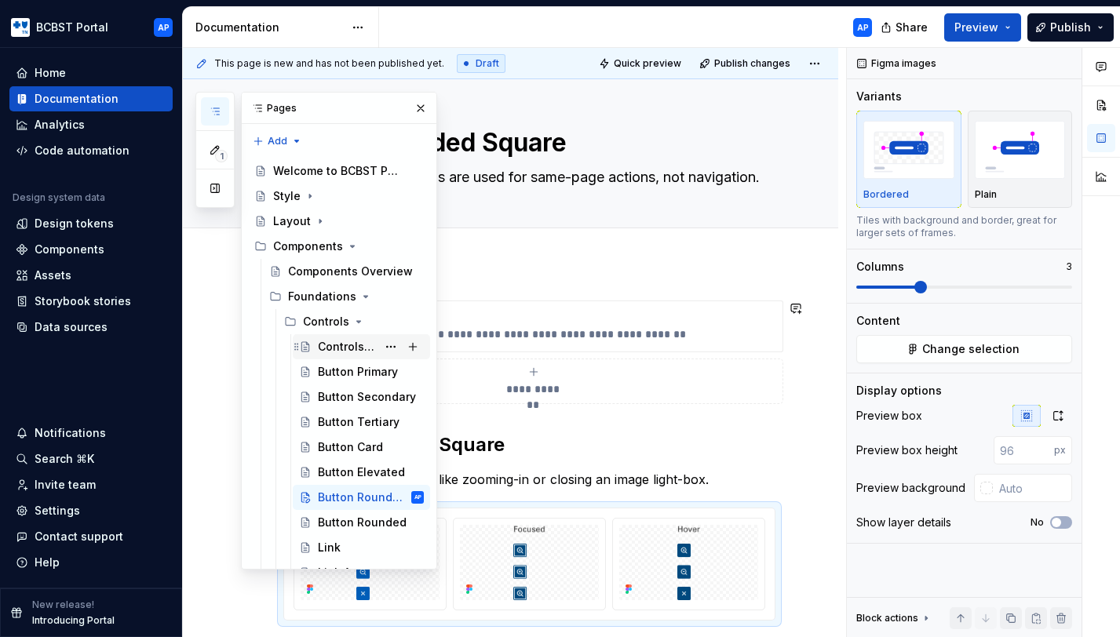
click at [344, 351] on div "Controls Guide" at bounding box center [347, 347] width 59 height 16
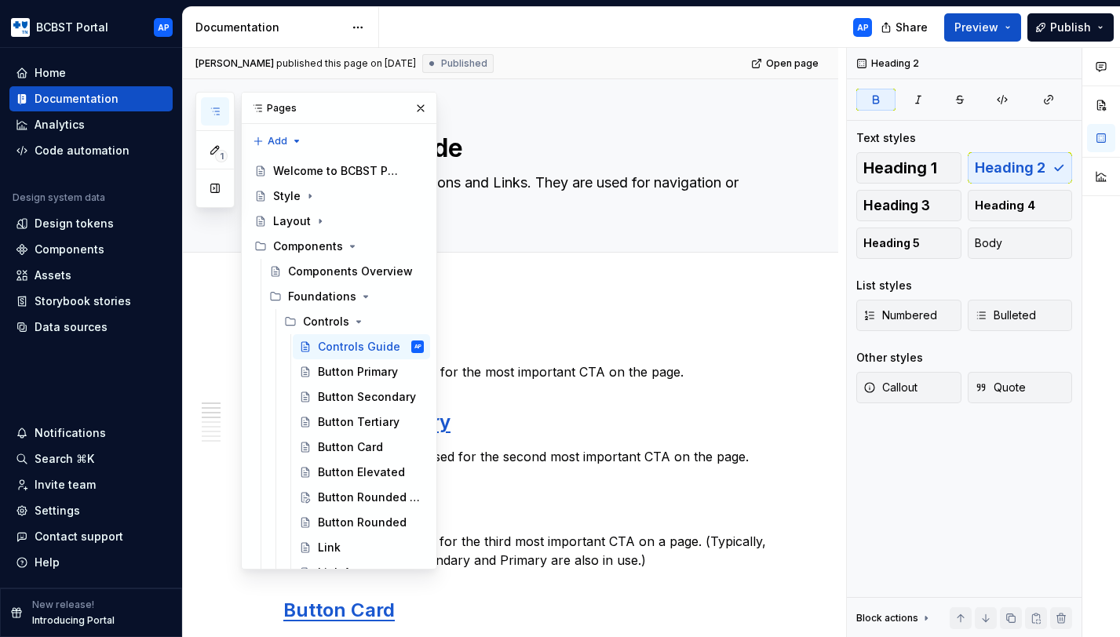
click at [644, 330] on h2 "Button Primary" at bounding box center [529, 337] width 492 height 25
click at [422, 111] on button "button" at bounding box center [421, 108] width 22 height 22
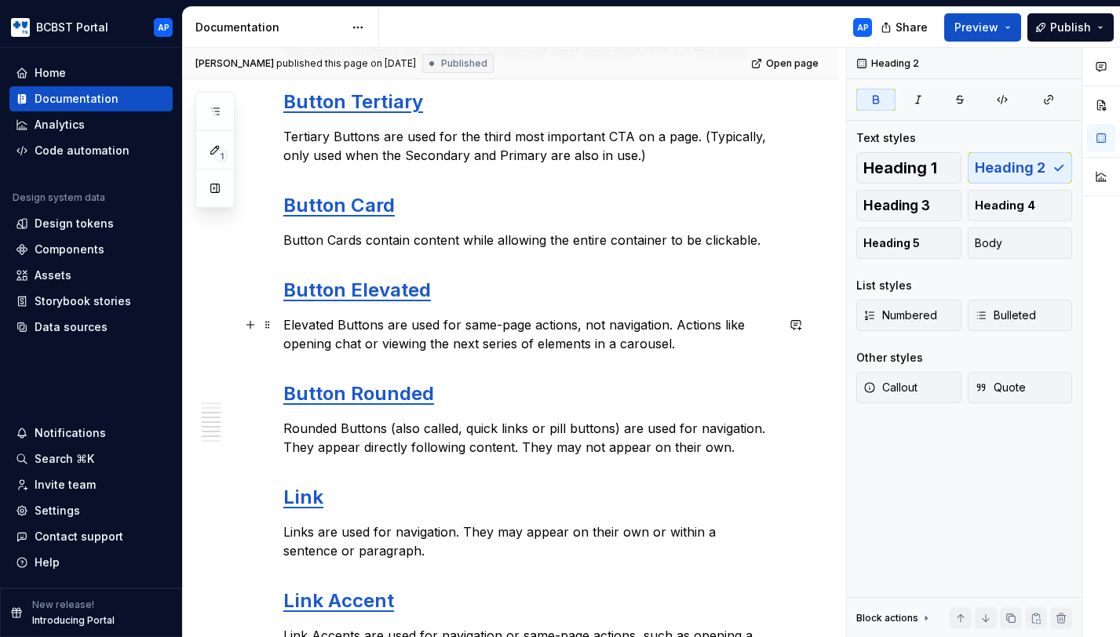
scroll to position [417, 0]
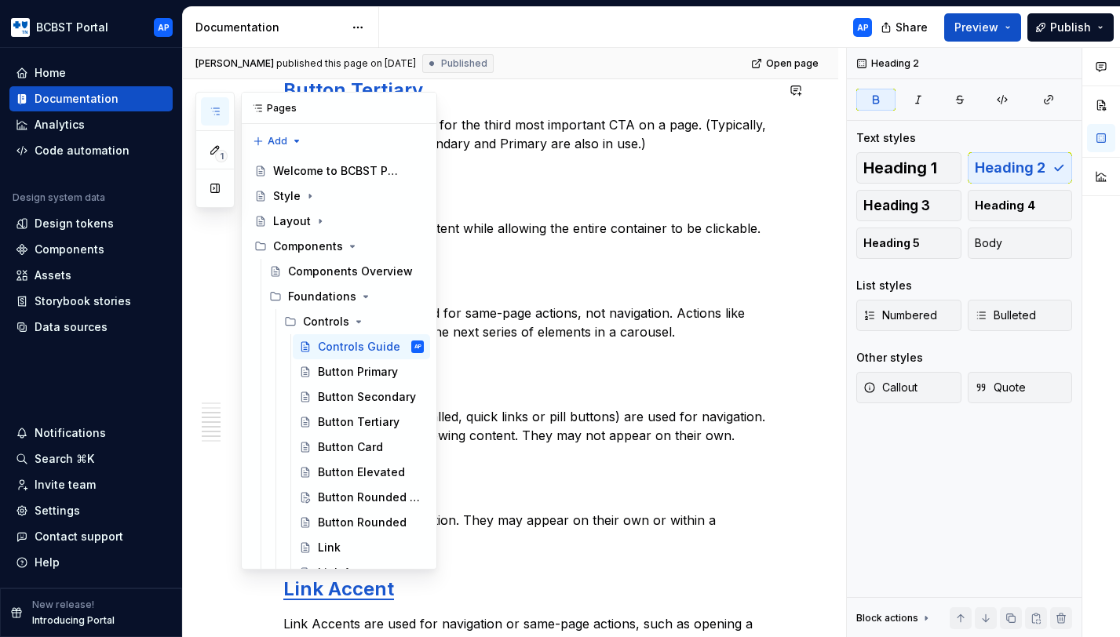
click at [212, 108] on icon "button" at bounding box center [215, 111] width 13 height 13
click at [582, 414] on p "Rounded Buttons (also called, quick links or pill buttons) are used for navigat…" at bounding box center [529, 426] width 492 height 38
click at [423, 114] on button "button" at bounding box center [421, 108] width 22 height 22
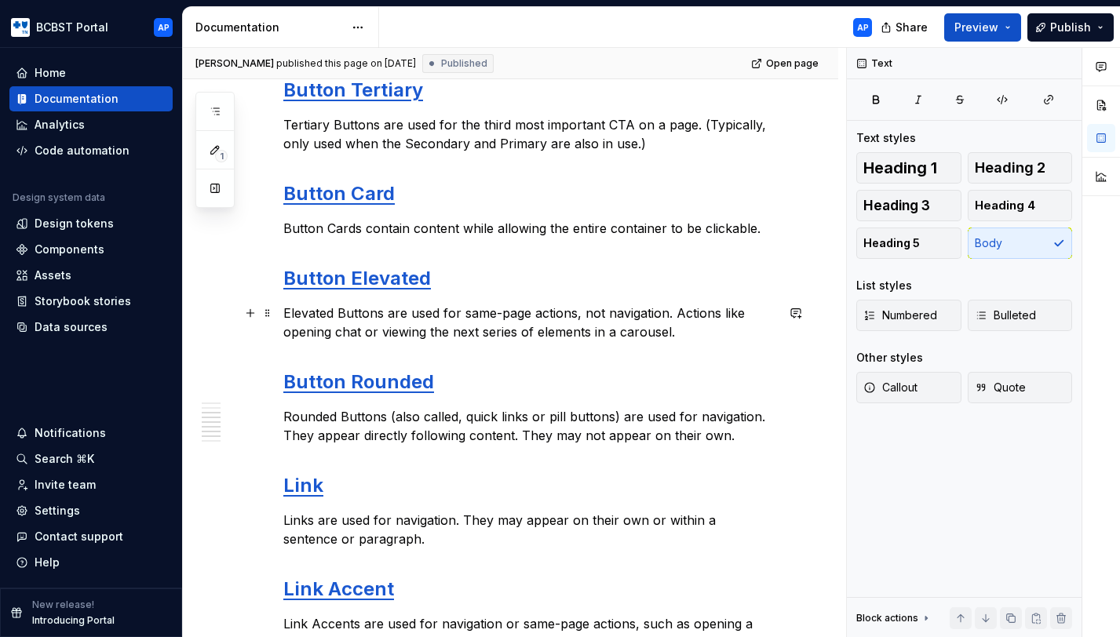
click at [727, 337] on p "Elevated Buttons are used for same-page actions, not navigation. Actions like o…" at bounding box center [529, 323] width 492 height 38
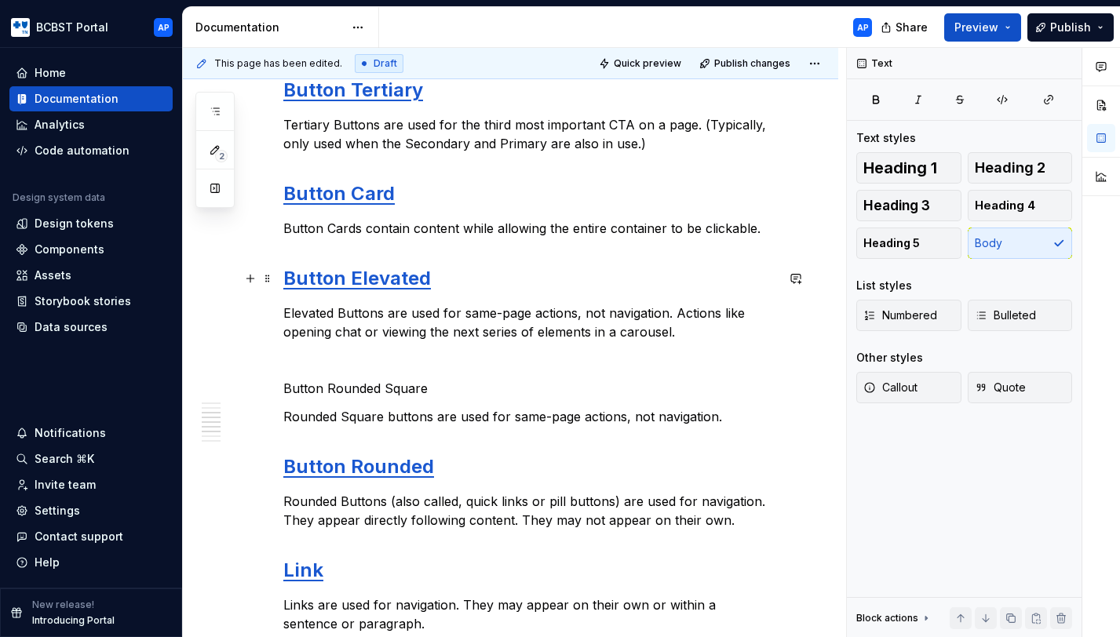
click at [420, 283] on strong "Button Elevated" at bounding box center [357, 278] width 148 height 23
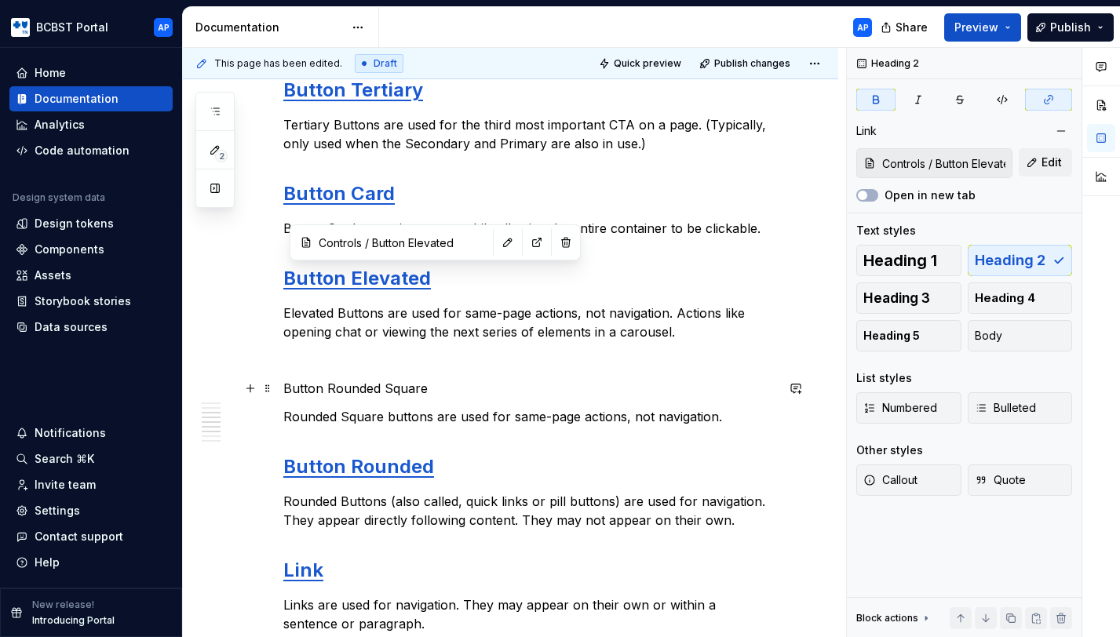
click at [395, 379] on p "Button Rounded Square" at bounding box center [529, 388] width 492 height 19
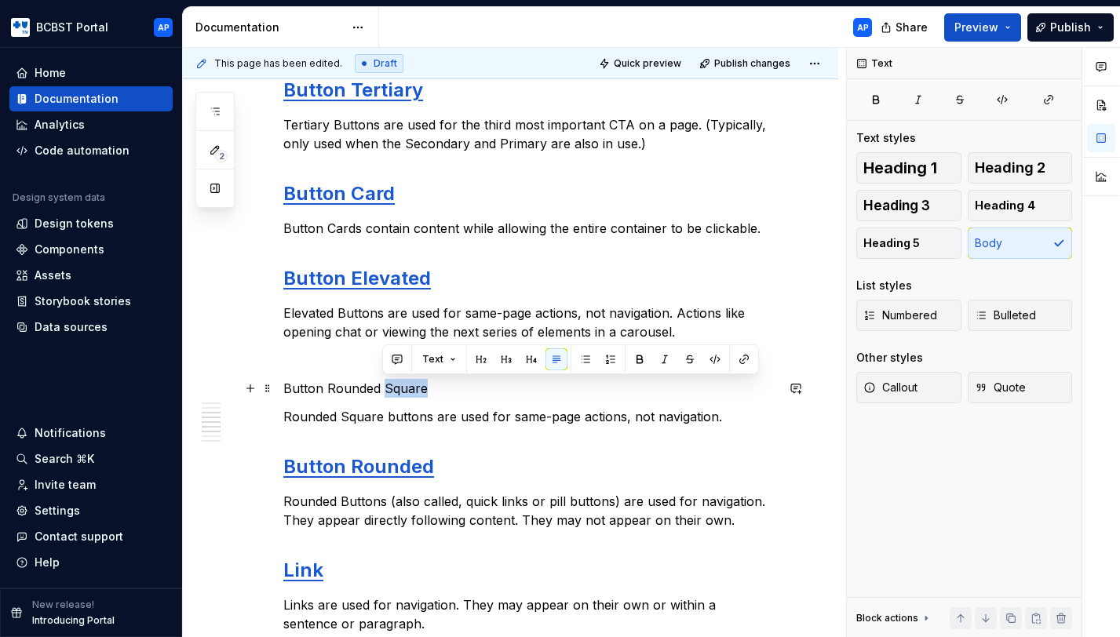
click at [395, 379] on p "Button Rounded Square" at bounding box center [529, 388] width 492 height 19
click at [1030, 169] on span "Heading 2" at bounding box center [1010, 168] width 71 height 16
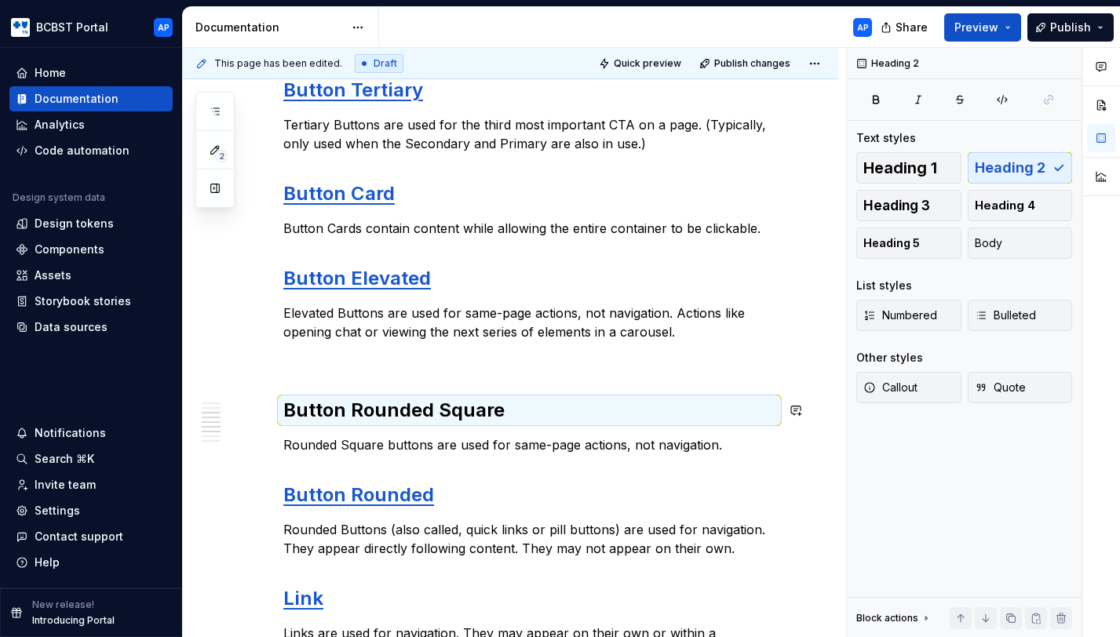
click at [348, 369] on p at bounding box center [529, 360] width 492 height 19
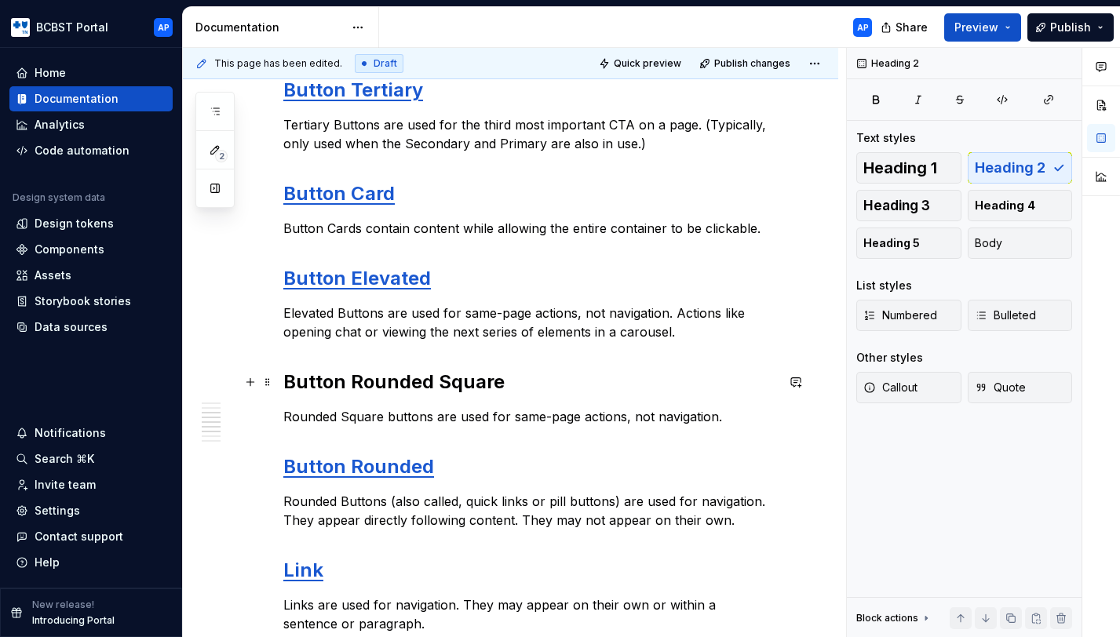
click at [385, 372] on h2 "Button Rounded Square" at bounding box center [529, 382] width 492 height 25
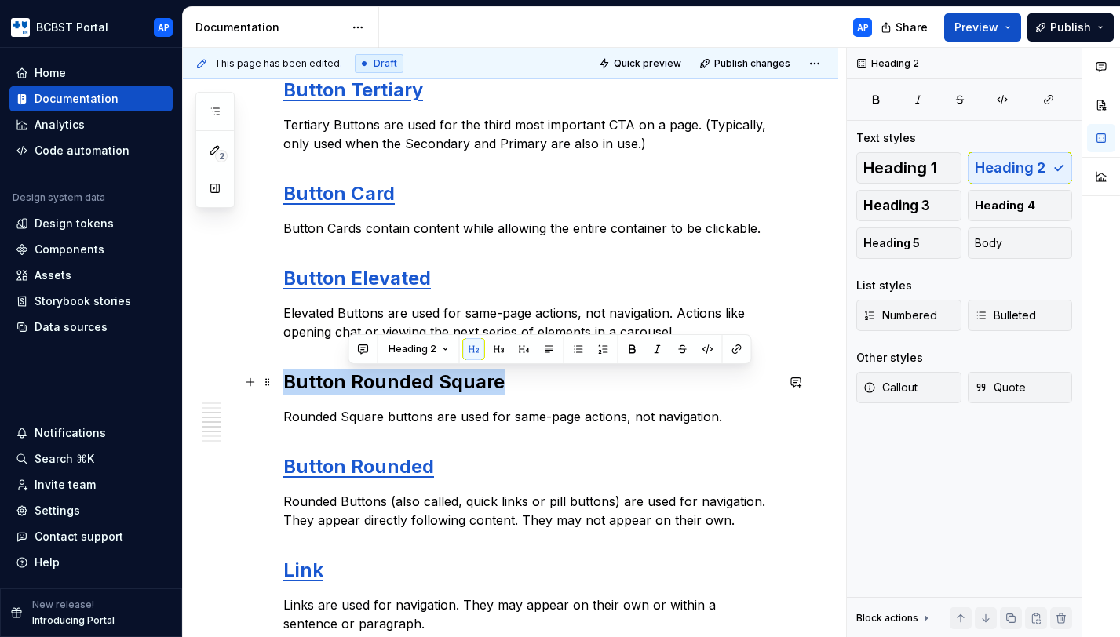
click at [385, 372] on h2 "Button Rounded Square" at bounding box center [529, 382] width 492 height 25
click at [673, 349] on button "button" at bounding box center [672, 349] width 22 height 22
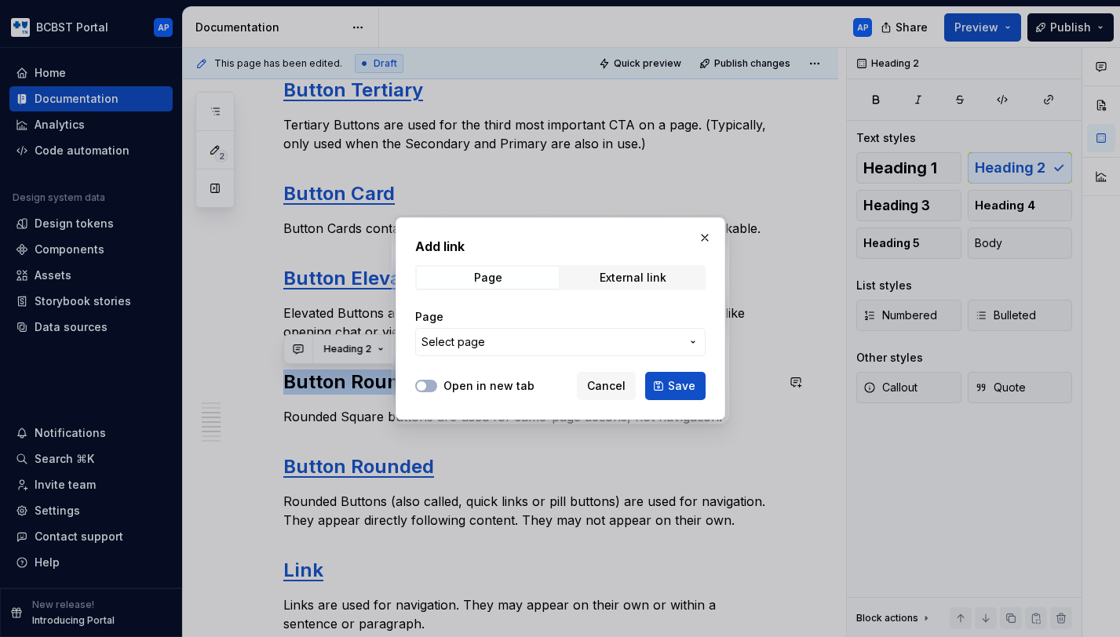
click at [667, 347] on span "Select page" at bounding box center [550, 342] width 259 height 16
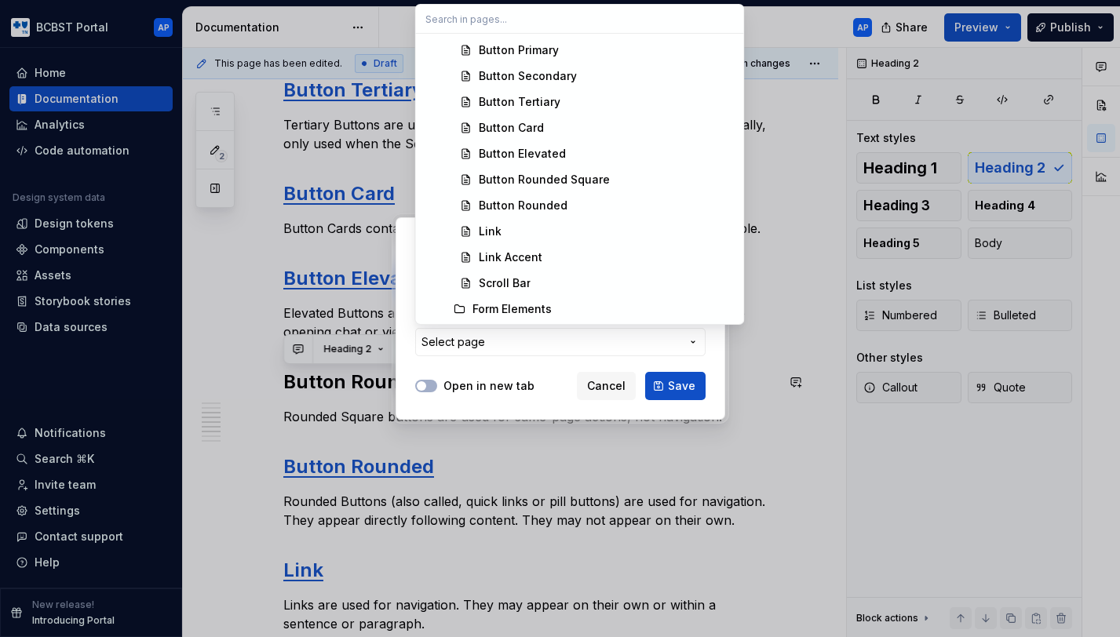
scroll to position [494, 0]
click at [572, 180] on div "Button Rounded Square" at bounding box center [544, 178] width 131 height 16
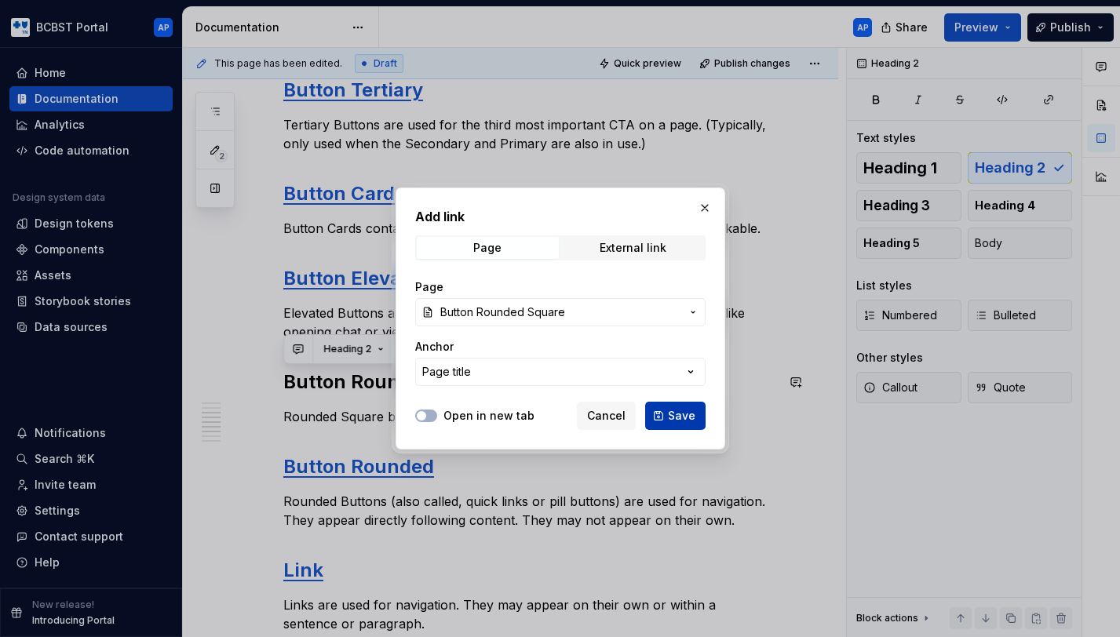
click at [682, 418] on span "Save" at bounding box center [681, 416] width 27 height 16
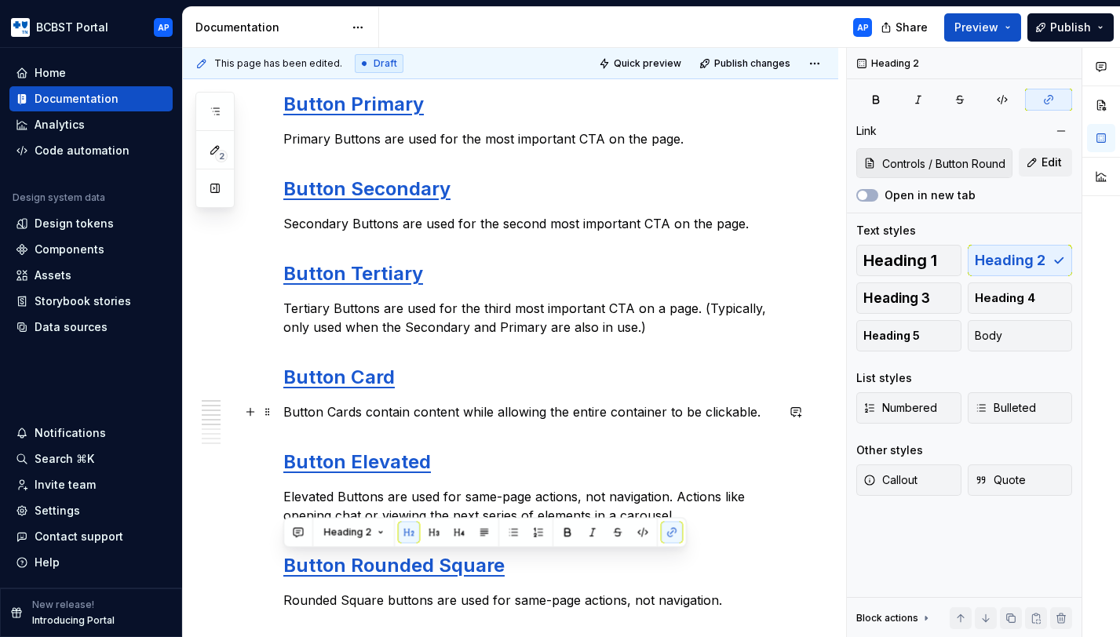
scroll to position [232, 0]
click at [682, 418] on p "Button Cards contain content while allowing the entire container to be clickabl…" at bounding box center [529, 412] width 492 height 19
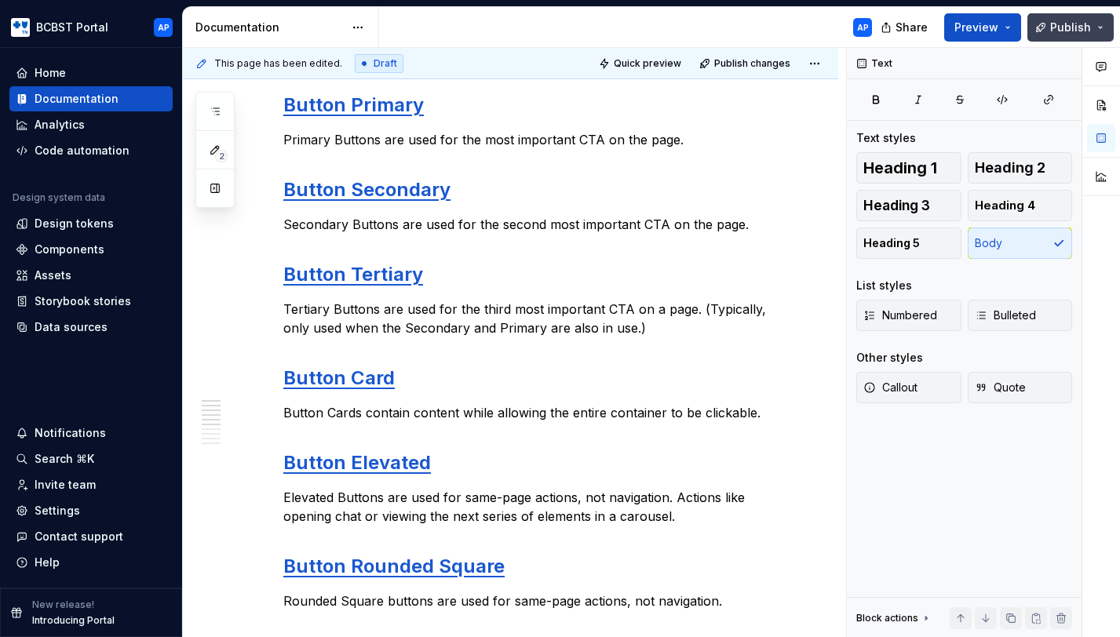
click at [1081, 31] on span "Publish" at bounding box center [1070, 28] width 41 height 16
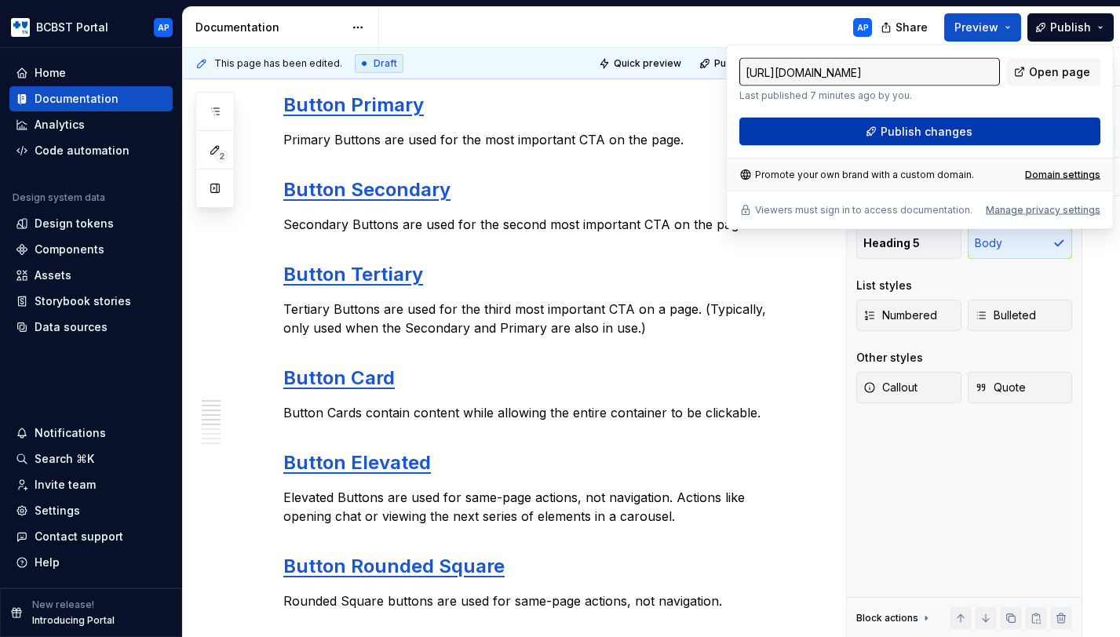
click at [959, 127] on span "Publish changes" at bounding box center [927, 132] width 92 height 16
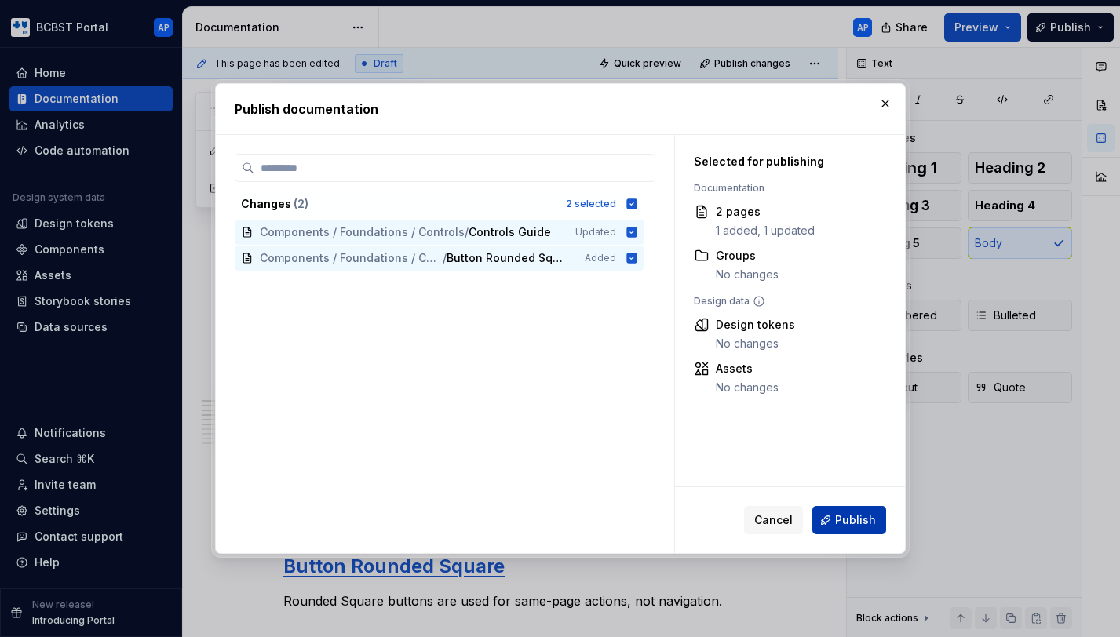
click at [862, 527] on span "Publish" at bounding box center [855, 520] width 41 height 16
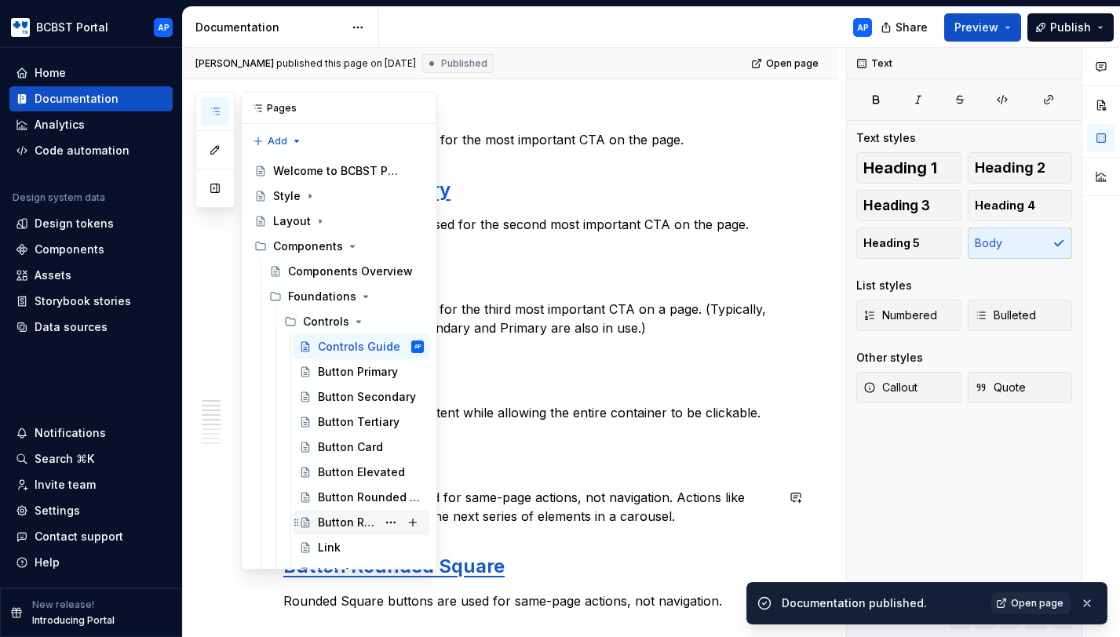
click at [324, 519] on div "Button Rounded" at bounding box center [347, 523] width 59 height 16
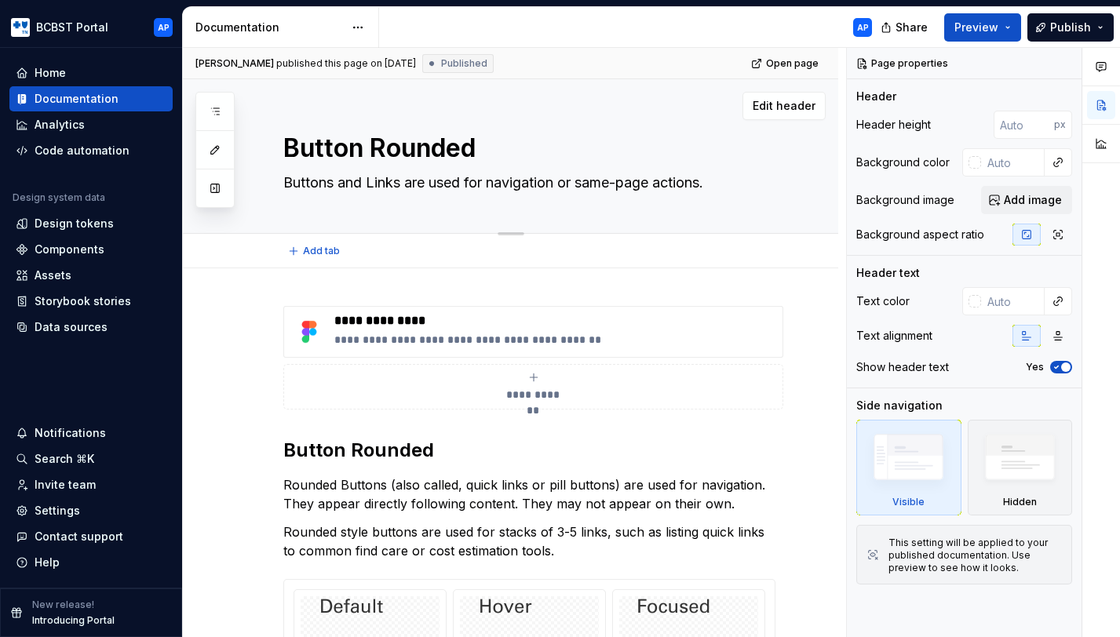
click at [512, 182] on textarea "Buttons and Links are used for navigation or same-page actions." at bounding box center [526, 182] width 492 height 25
paste textarea "Rounded Buttons (also called, quick links or pill buttons) are used for navigat…"
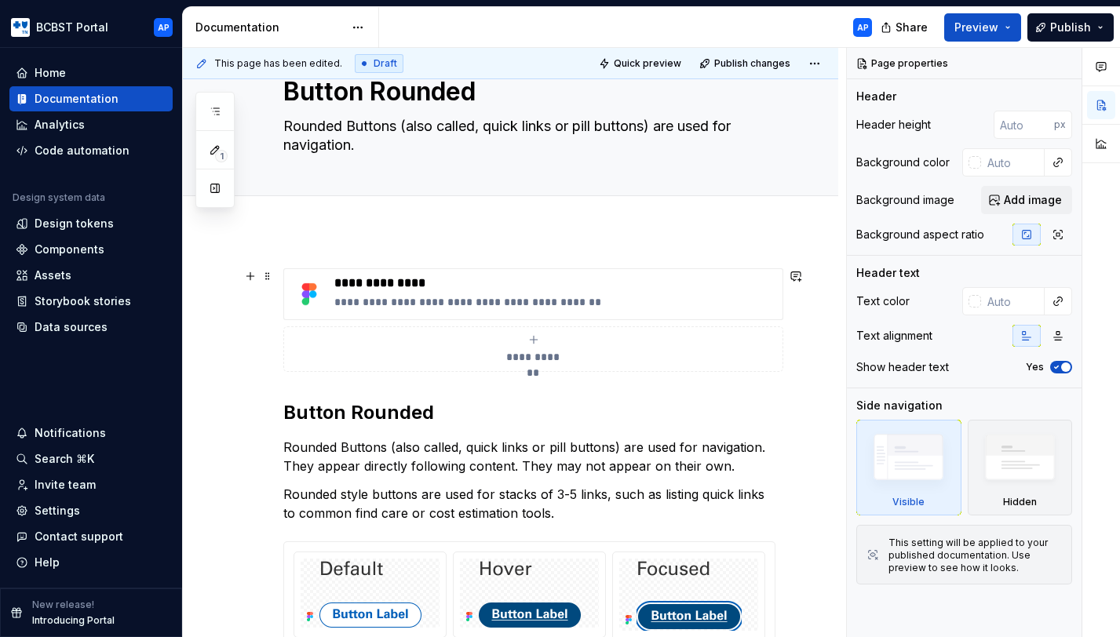
scroll to position [64, 0]
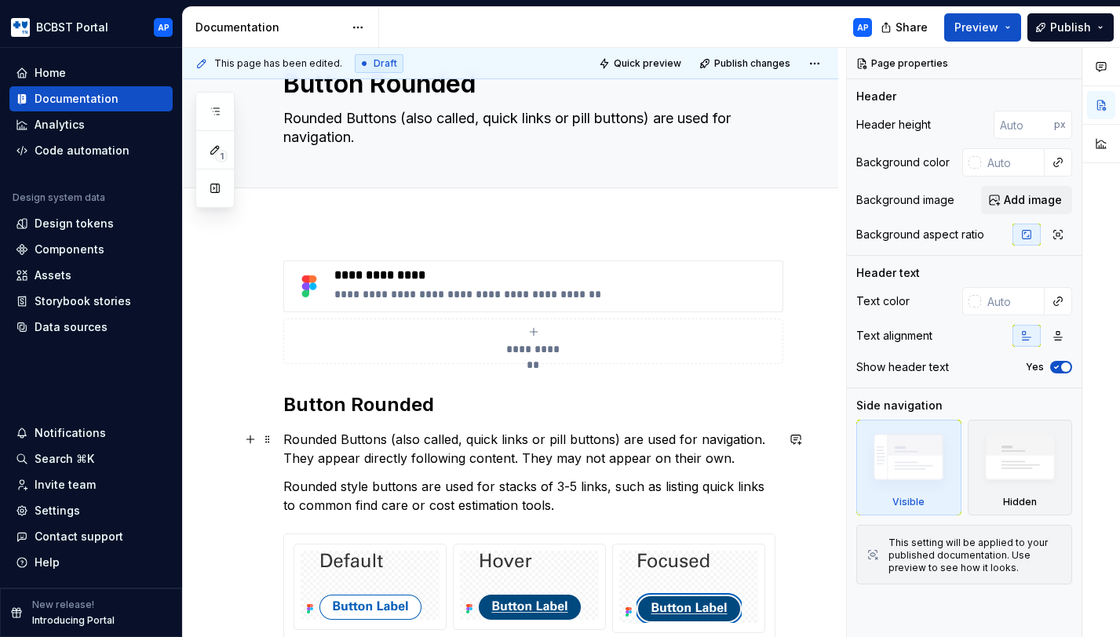
click at [377, 451] on p "Rounded Buttons (also called, quick links or pill buttons) are used for navigat…" at bounding box center [529, 449] width 492 height 38
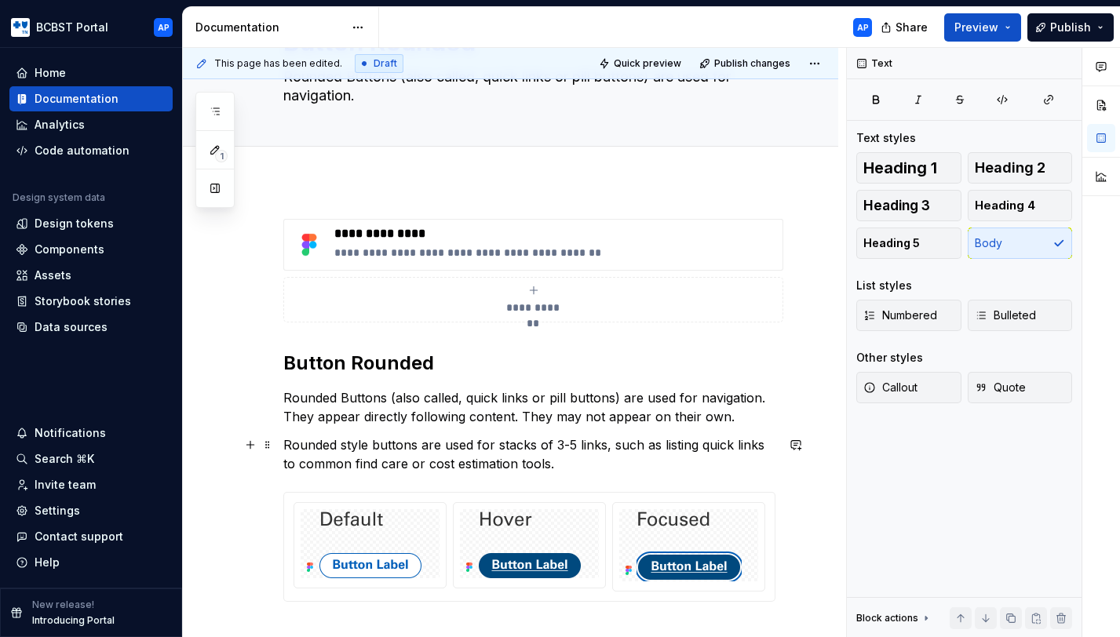
scroll to position [115, 0]
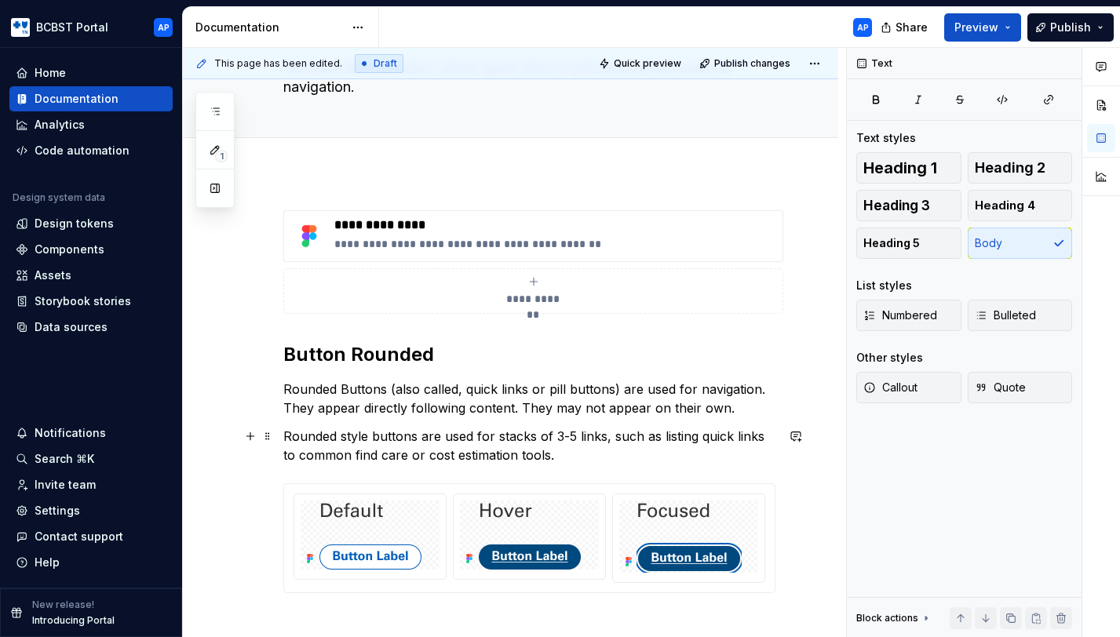
click at [315, 454] on p "Rounded style buttons are used for stacks of 3-5 links, such as listing quick l…" at bounding box center [529, 446] width 492 height 38
click at [618, 456] on p "Rounded style buttons are used for stacks of 3-5 links, such as listing quick l…" at bounding box center [529, 446] width 492 height 38
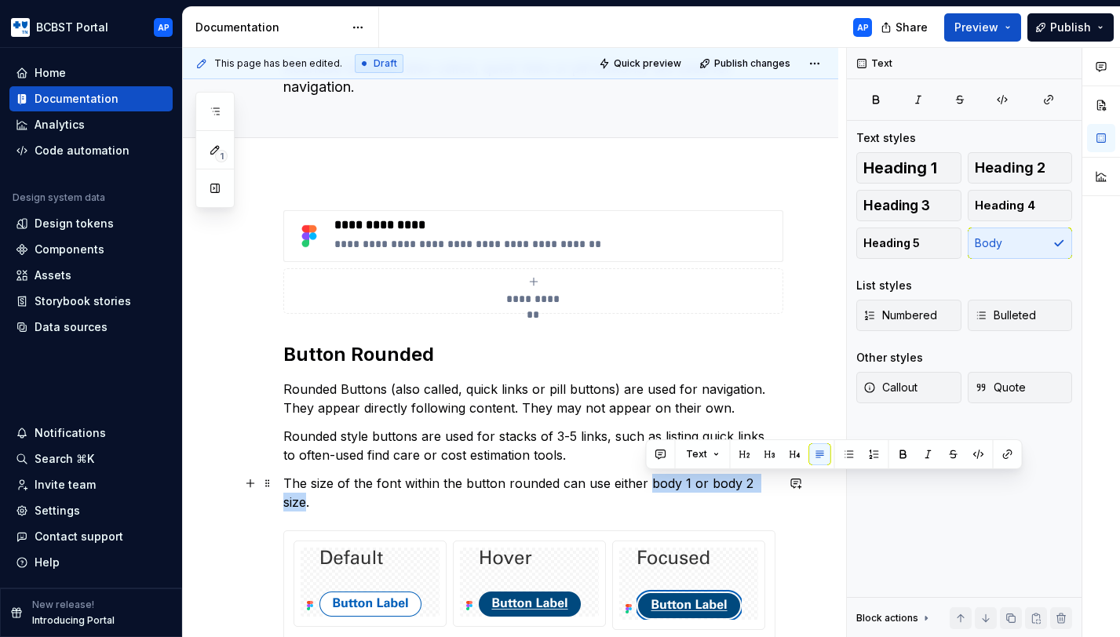
drag, startPoint x: 647, startPoint y: 483, endPoint x: 771, endPoint y: 483, distance: 124.8
click at [771, 483] on p "The size of the font within the button rounded can use either body 1 or body 2 …" at bounding box center [529, 493] width 492 height 38
click at [1008, 447] on button "button" at bounding box center [1008, 454] width 22 height 22
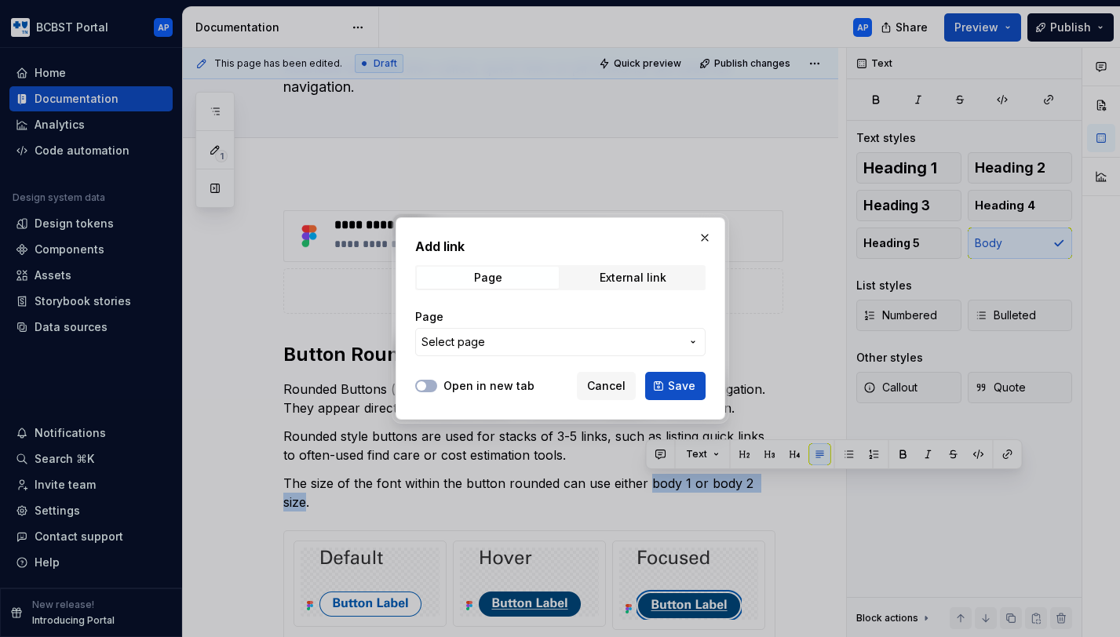
click at [650, 341] on span "Select page" at bounding box center [550, 342] width 259 height 16
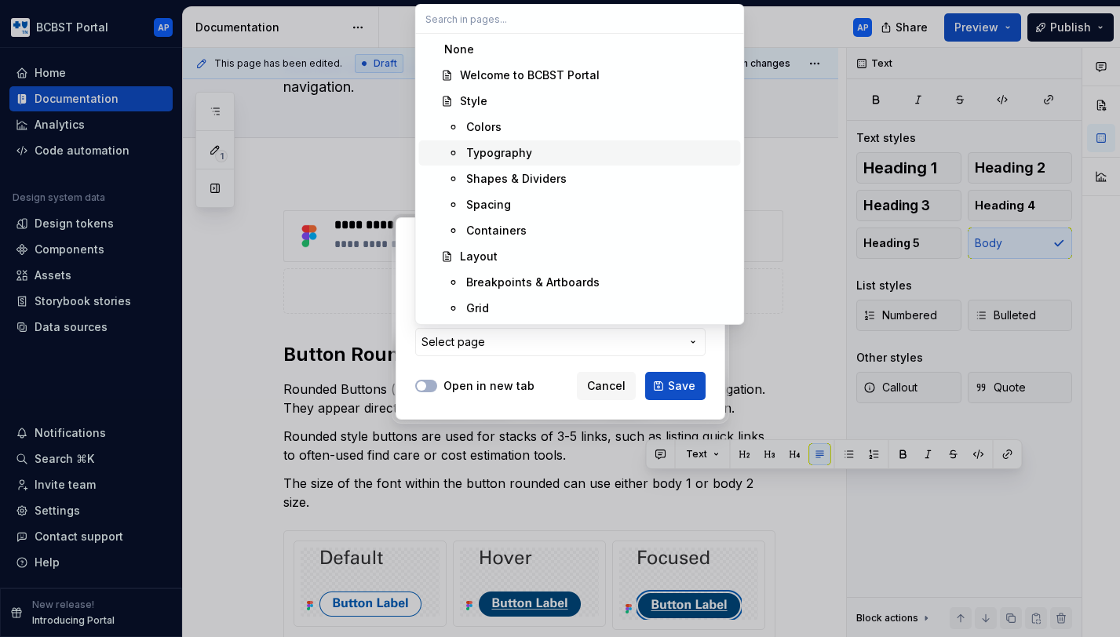
click at [568, 151] on div "Typography" at bounding box center [600, 153] width 268 height 16
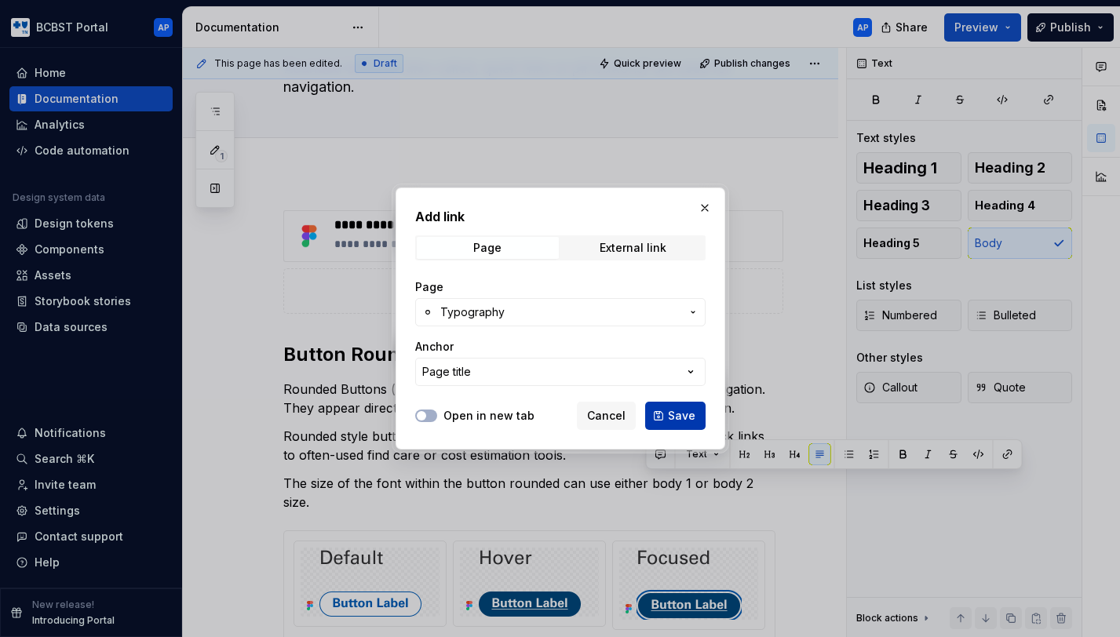
click at [680, 423] on span "Save" at bounding box center [681, 416] width 27 height 16
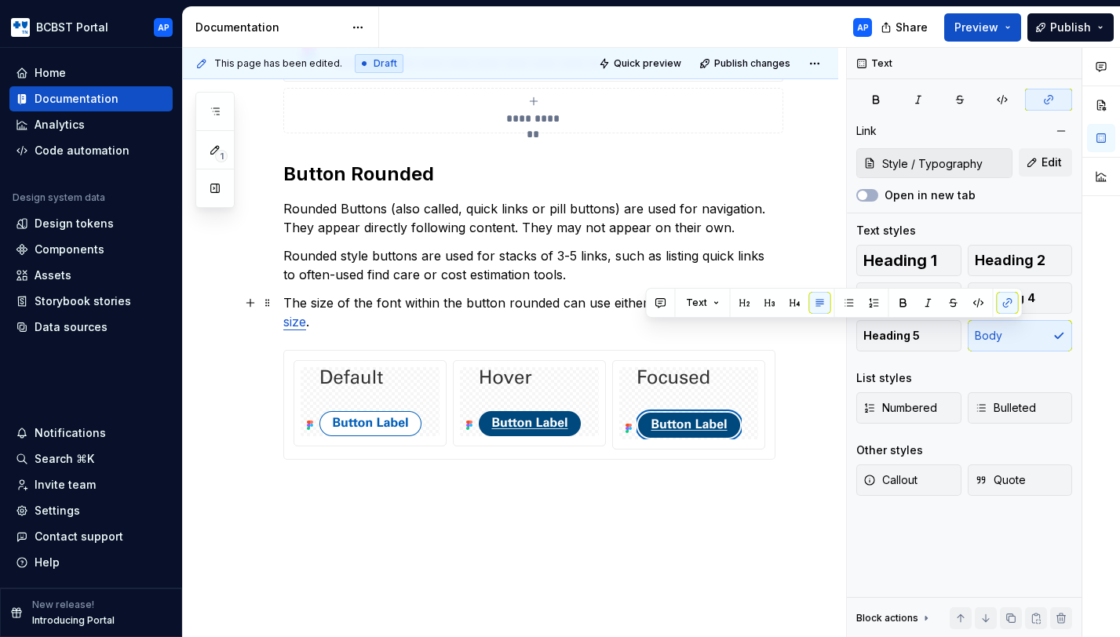
scroll to position [308, 0]
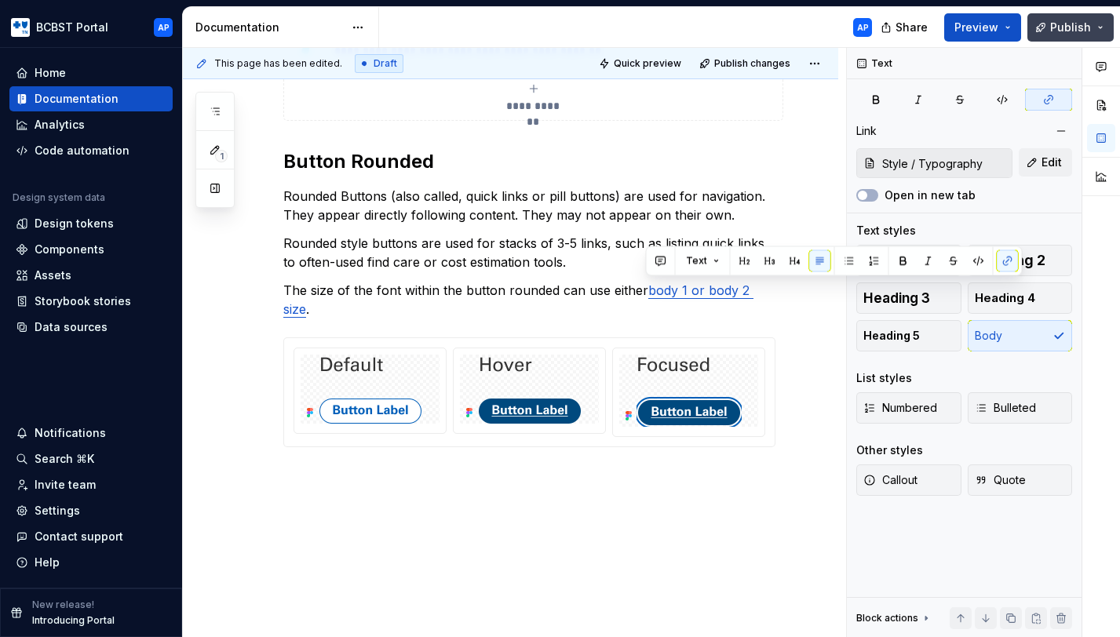
click at [1077, 34] on span "Publish" at bounding box center [1070, 28] width 41 height 16
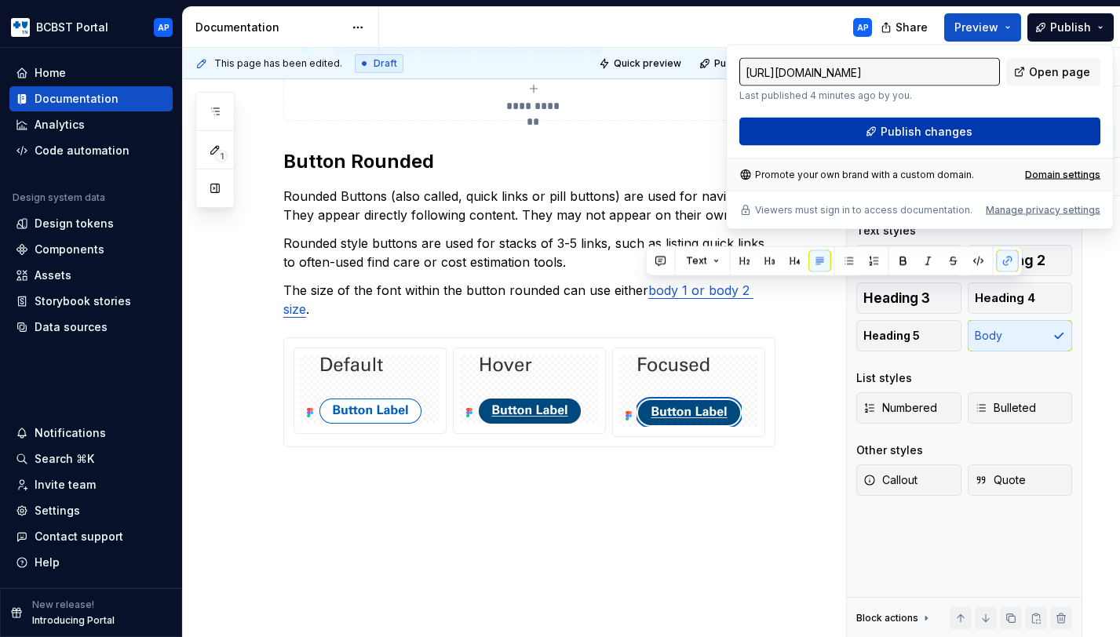
click at [1011, 131] on button "Publish changes" at bounding box center [919, 132] width 361 height 28
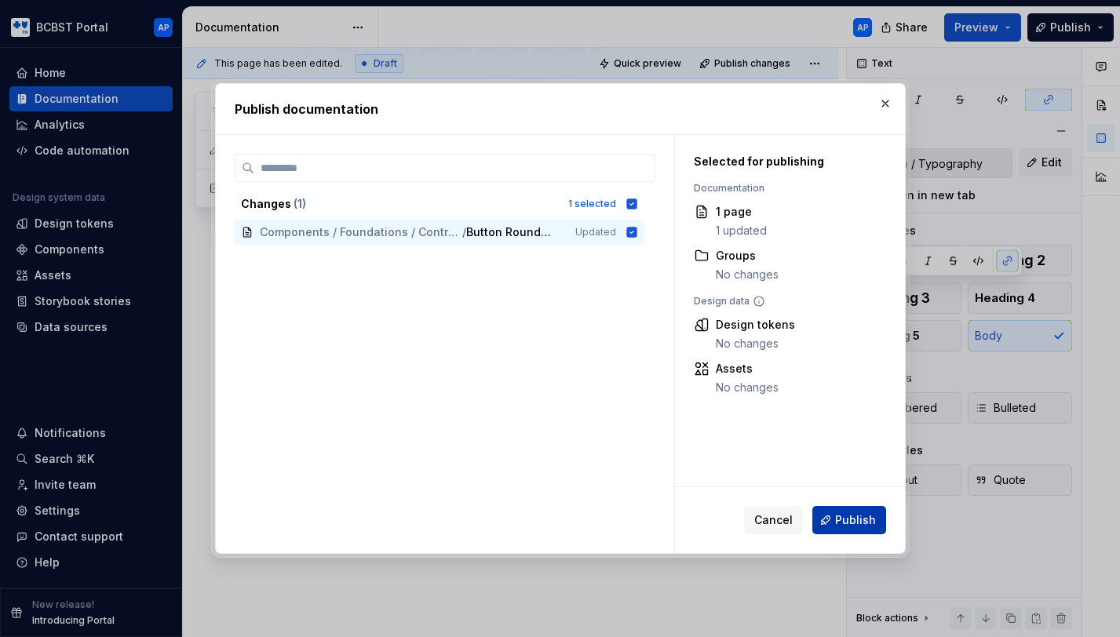
click at [851, 526] on span "Publish" at bounding box center [855, 520] width 41 height 16
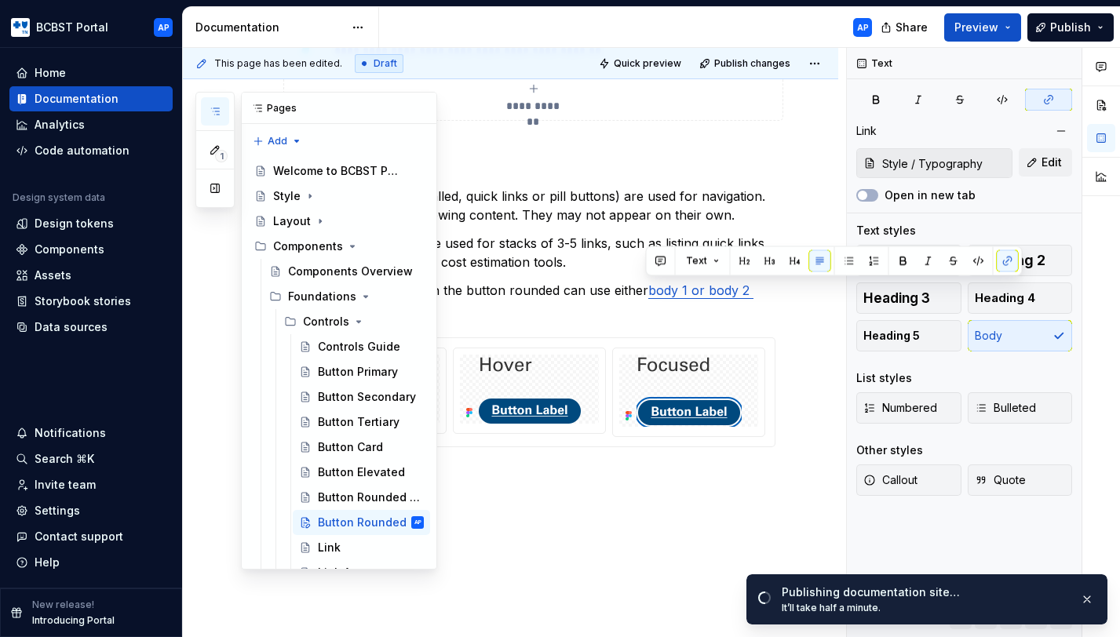
click at [217, 113] on icon "button" at bounding box center [215, 111] width 13 height 13
click at [300, 194] on div "Style" at bounding box center [348, 196] width 151 height 22
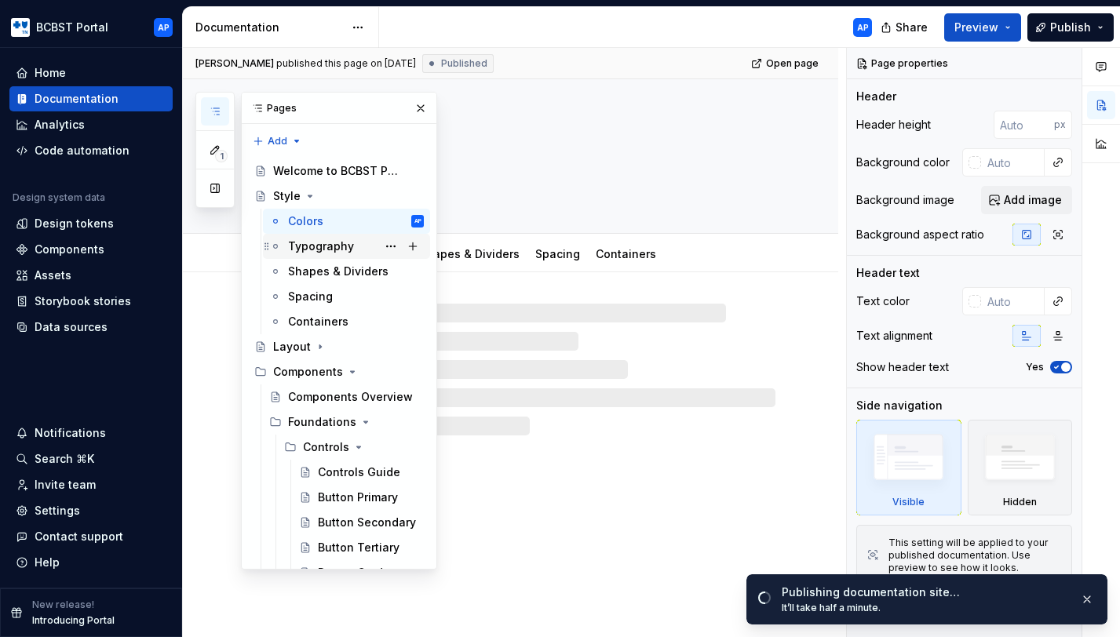
click at [302, 245] on div "Typography" at bounding box center [321, 247] width 66 height 16
click at [425, 106] on button "button" at bounding box center [421, 108] width 22 height 22
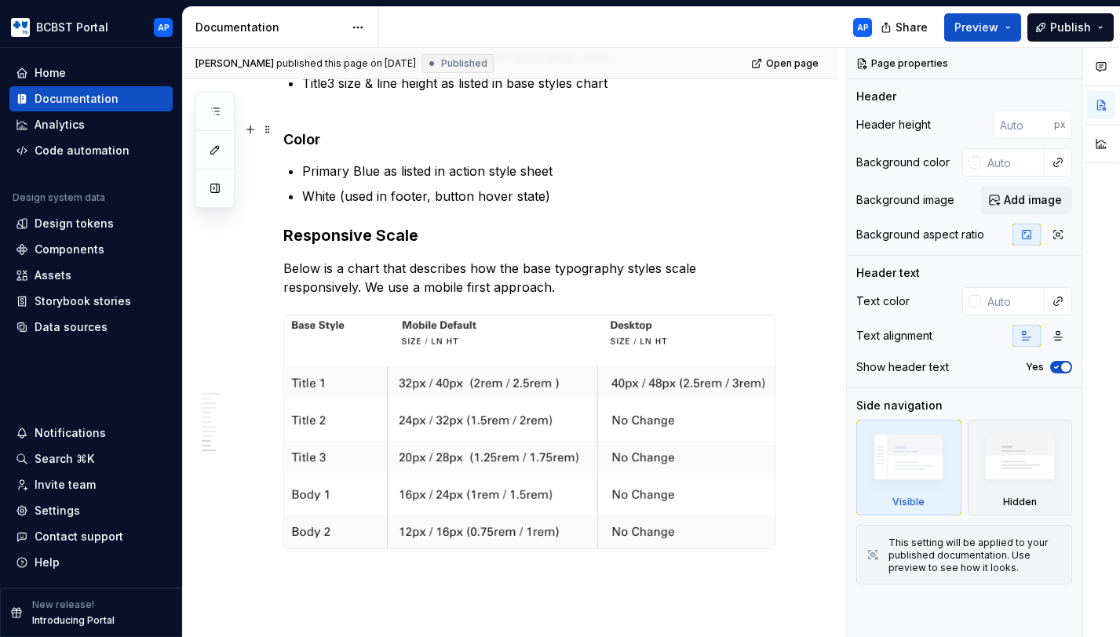
scroll to position [1894, 0]
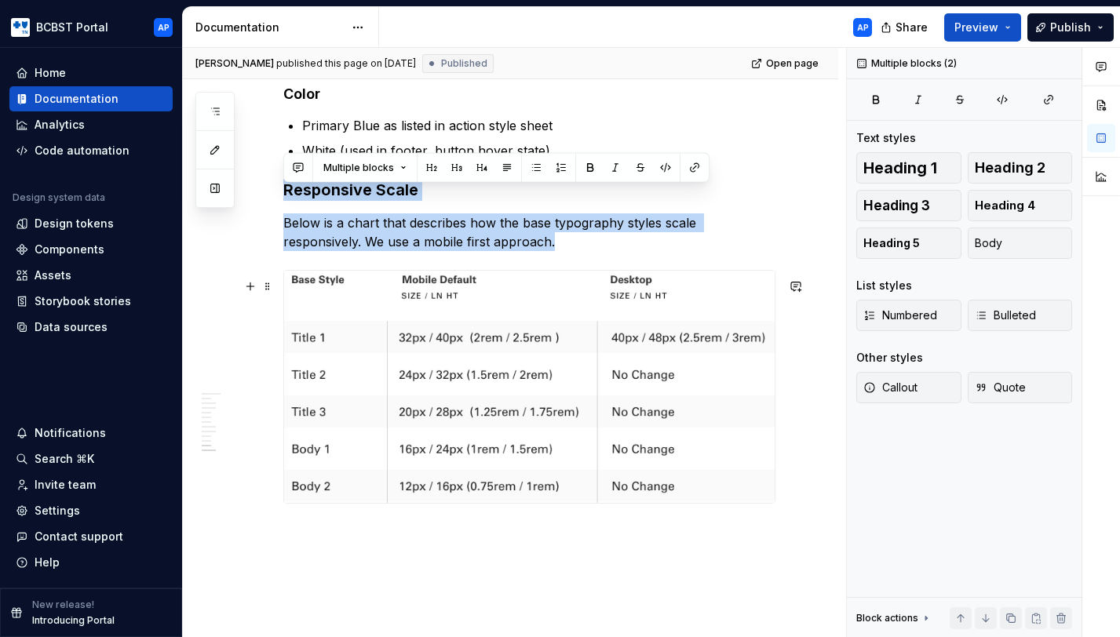
drag, startPoint x: 286, startPoint y: 199, endPoint x: 761, endPoint y: 520, distance: 573.8
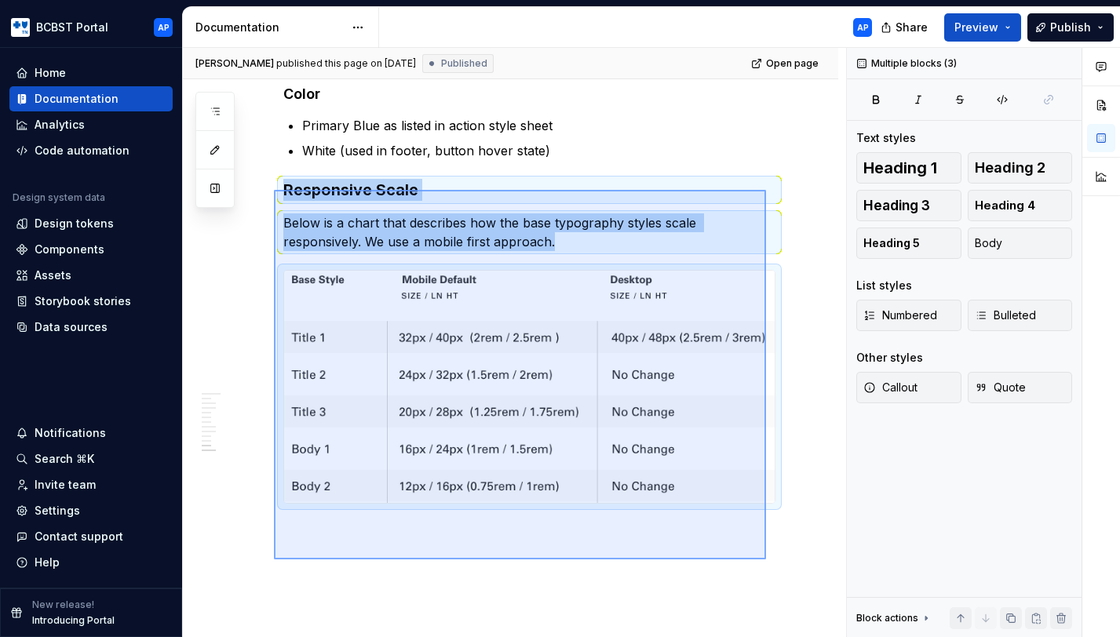
drag, startPoint x: 766, startPoint y: 560, endPoint x: 274, endPoint y: 190, distance: 615.4
click at [274, 190] on div "Eric Podlin published this page on March 31, 2025 Published Open page Style Edi…" at bounding box center [514, 343] width 663 height 590
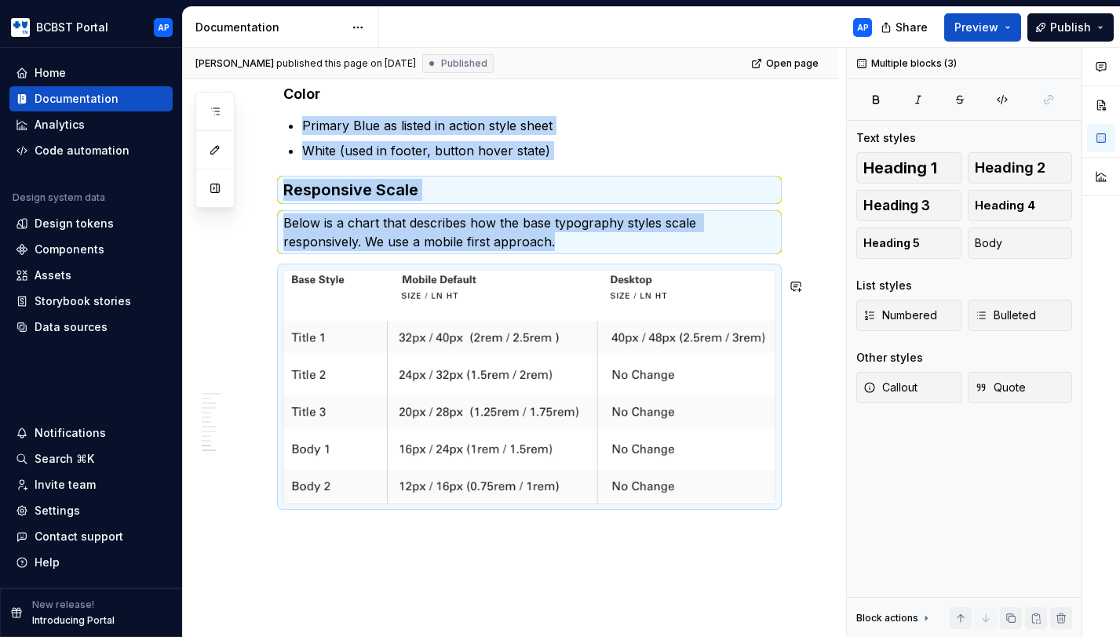
copy div "Primary Blue as listed in action style sheet White (used in footer, button hove…"
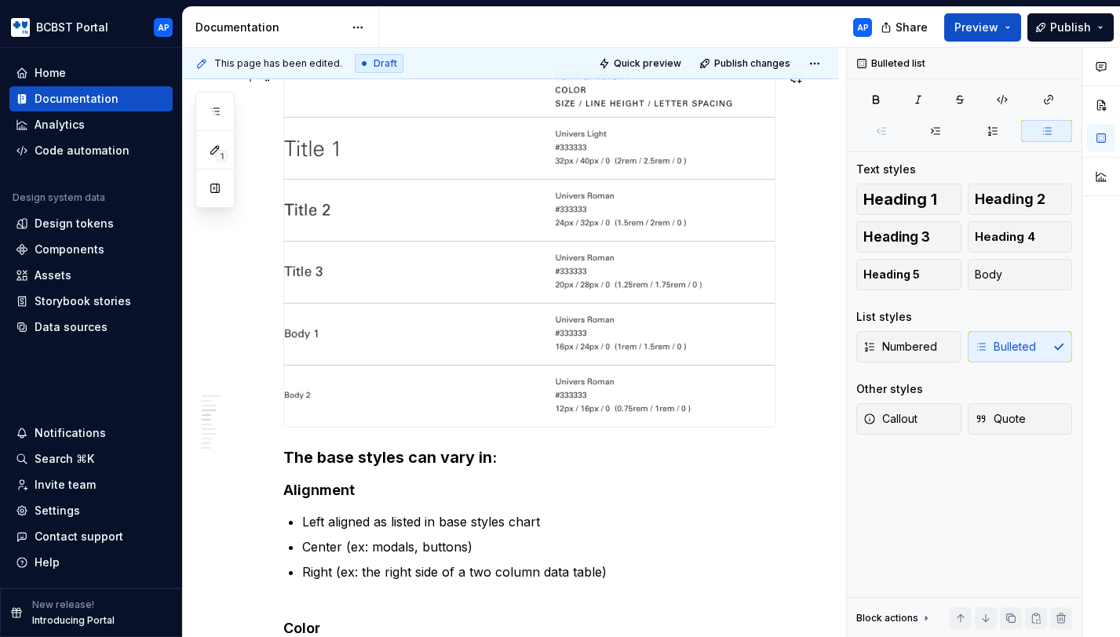
scroll to position [494, 0]
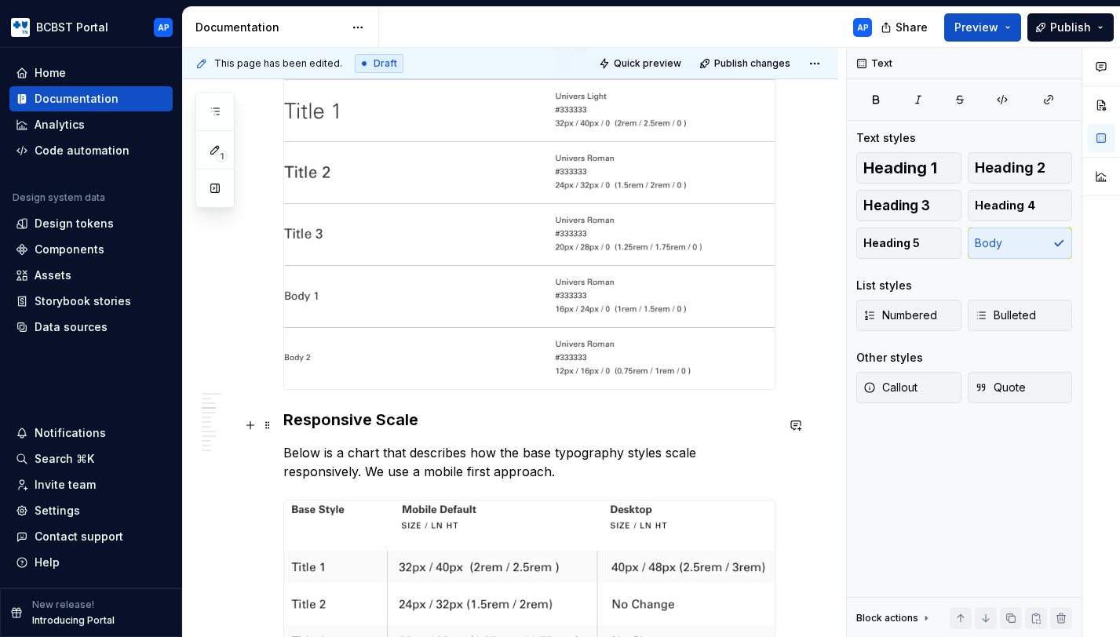
click at [354, 426] on strong "Responsive Scale" at bounding box center [350, 419] width 135 height 19
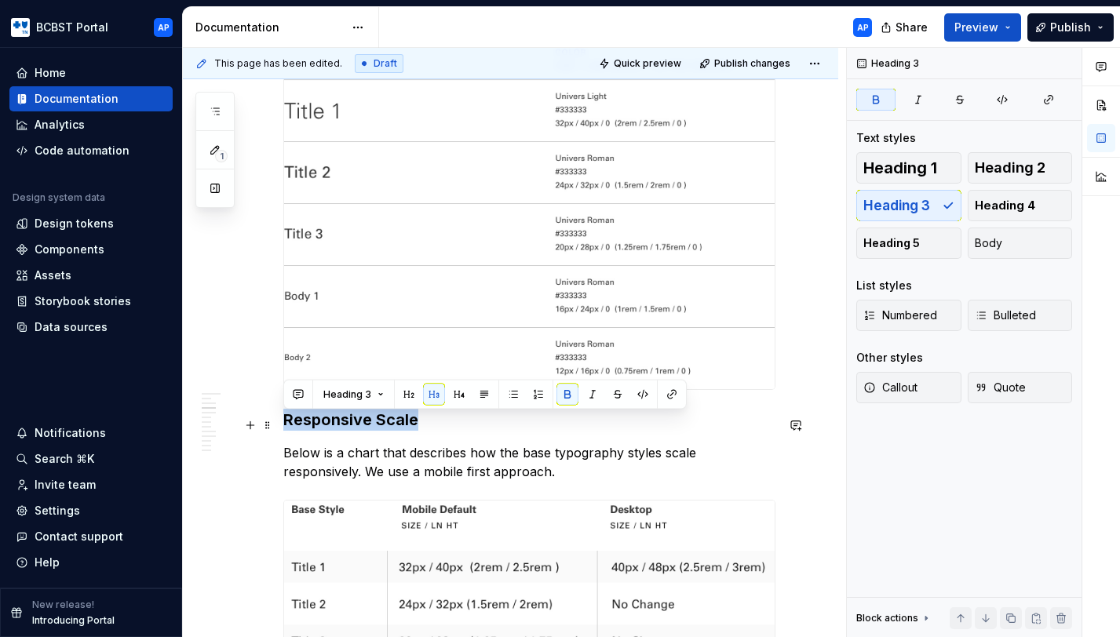
click at [354, 426] on strong "Responsive Scale" at bounding box center [350, 419] width 135 height 19
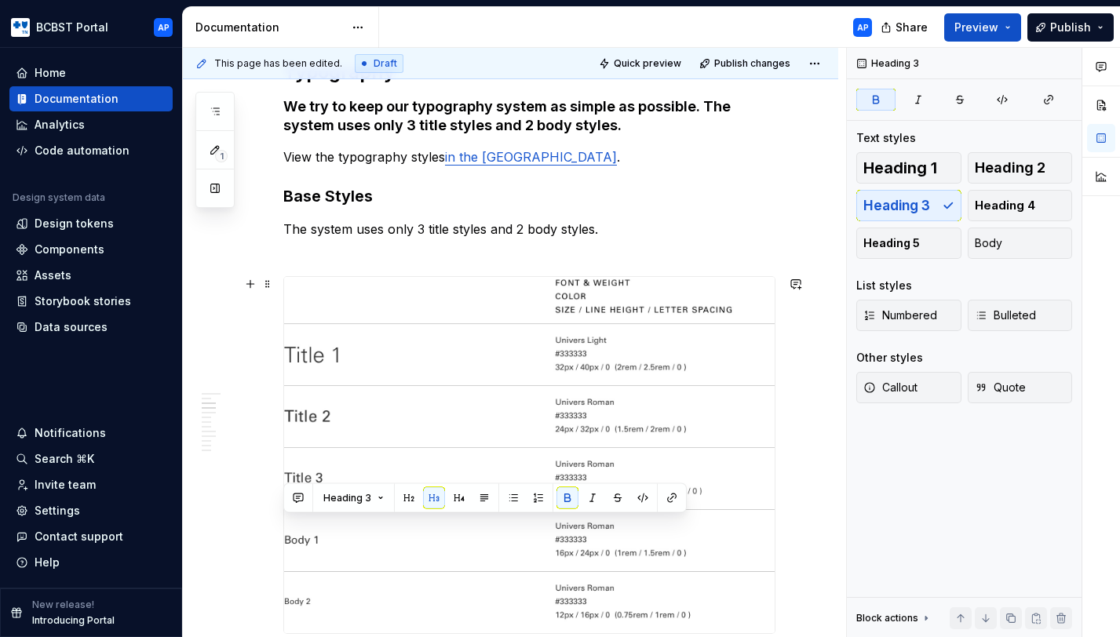
scroll to position [0, 0]
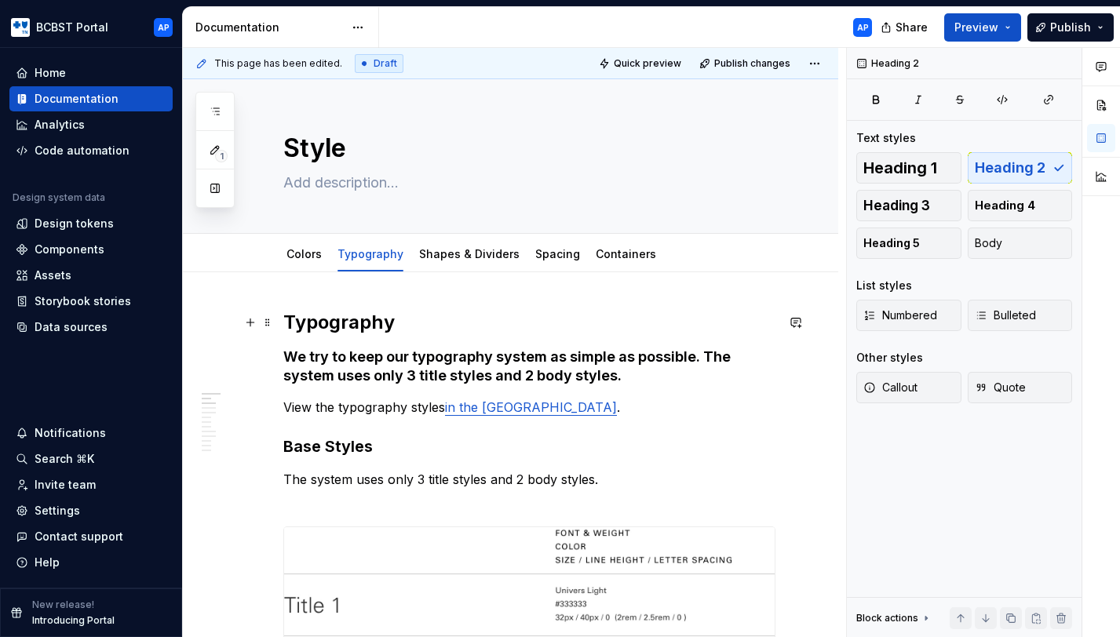
click at [366, 330] on h2 "Typography" at bounding box center [529, 322] width 492 height 25
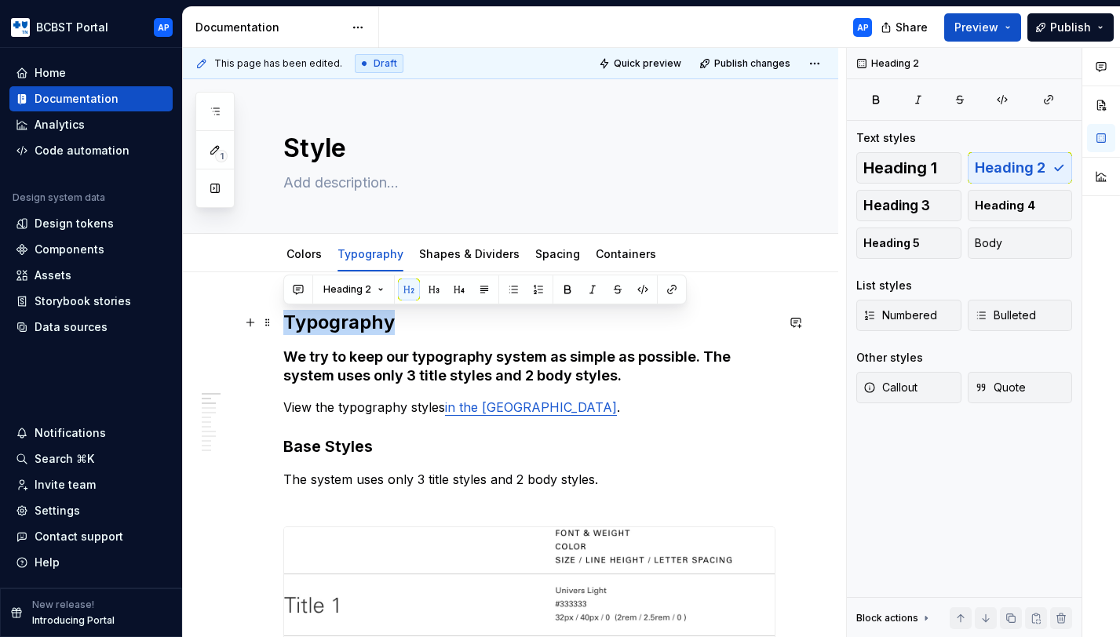
click at [366, 330] on h2 "Typography" at bounding box center [529, 322] width 492 height 25
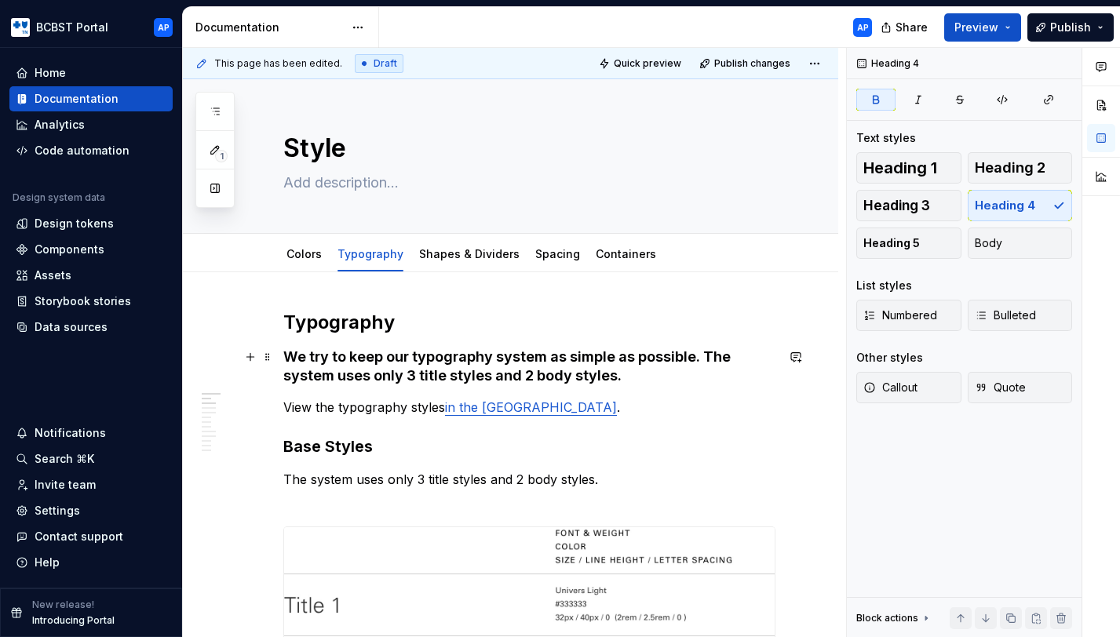
click at [361, 356] on strong "We try to keep our typography system as simple as possible. The system uses onl…" at bounding box center [508, 365] width 450 height 35
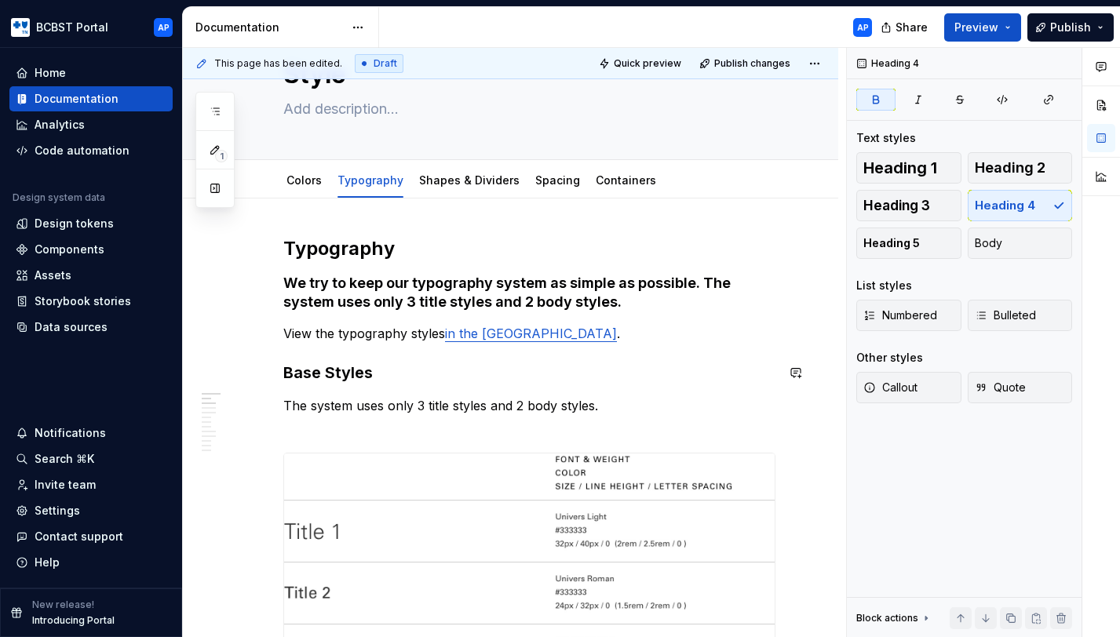
scroll to position [71, 0]
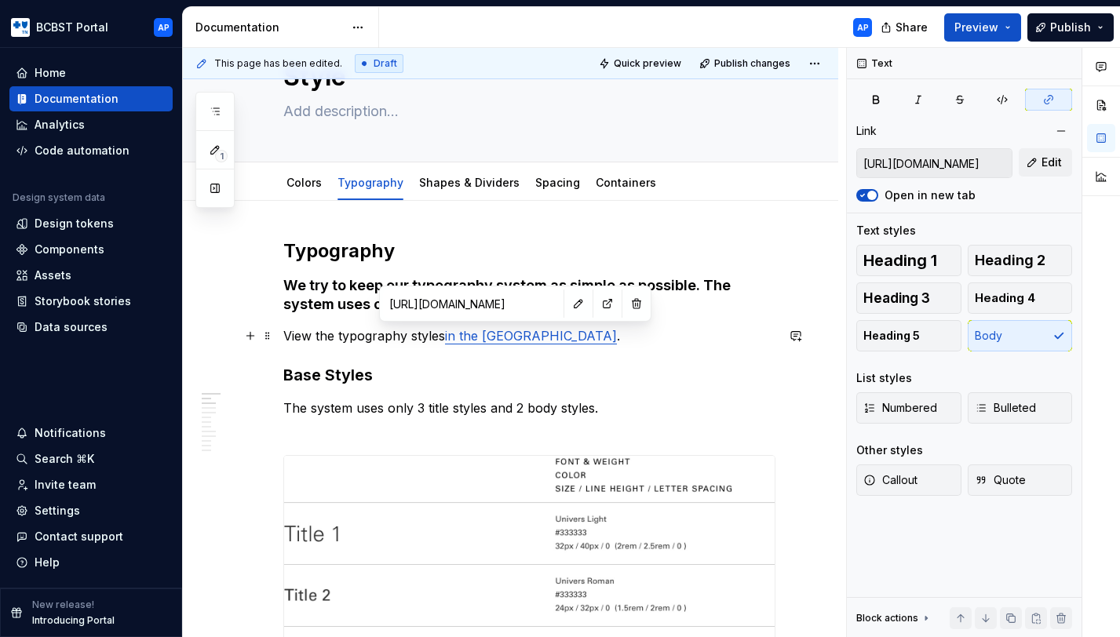
click at [497, 340] on link "in the Figma library" at bounding box center [531, 336] width 172 height 16
click at [596, 309] on button "button" at bounding box center [607, 304] width 22 height 22
click at [310, 368] on strong "Base Styles" at bounding box center [327, 375] width 89 height 19
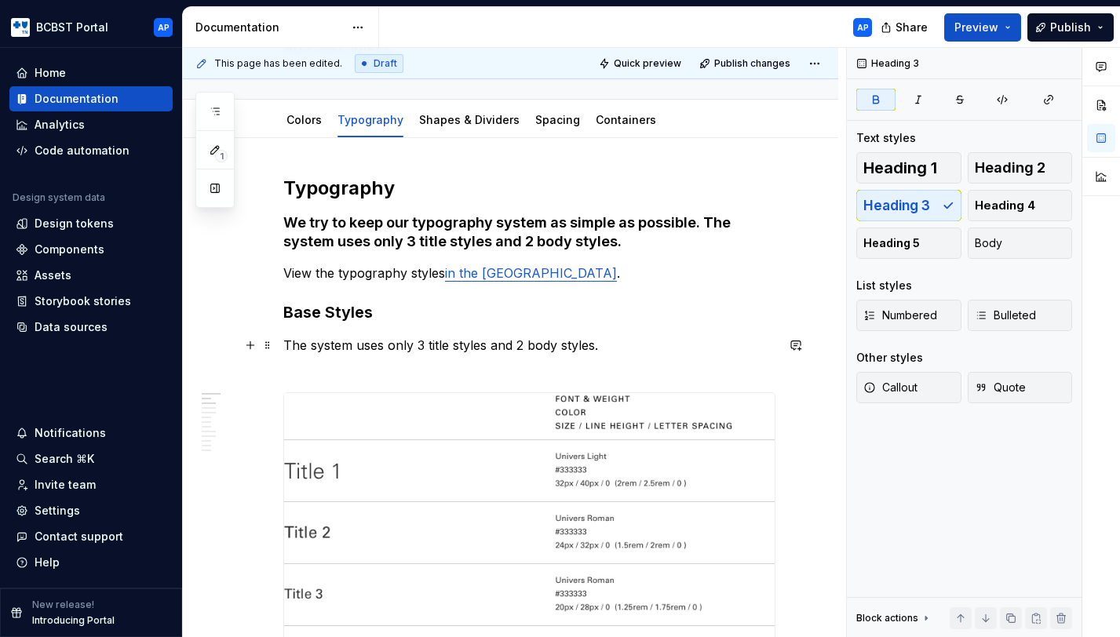
scroll to position [164, 0]
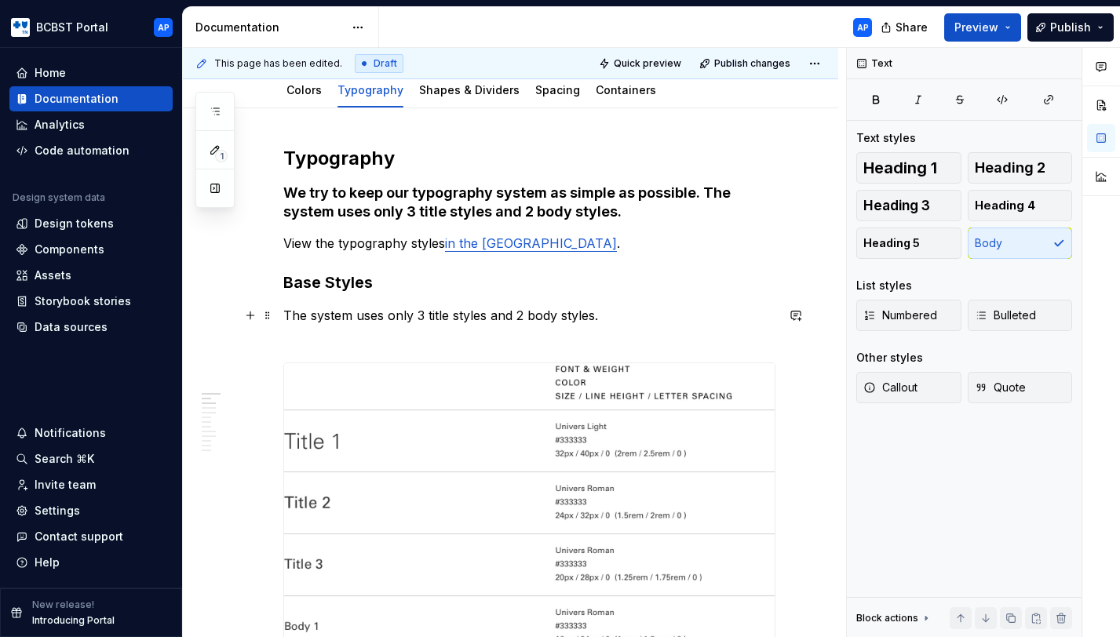
click at [642, 319] on p "The system uses only 3 title styles and 2 body styles." at bounding box center [529, 325] width 492 height 38
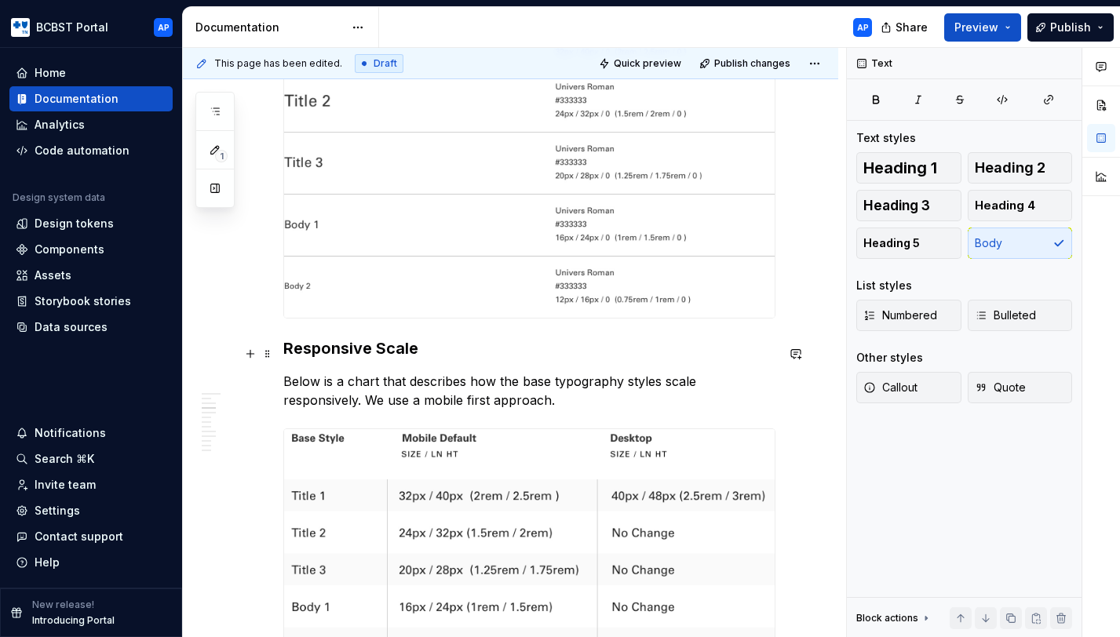
scroll to position [587, 0]
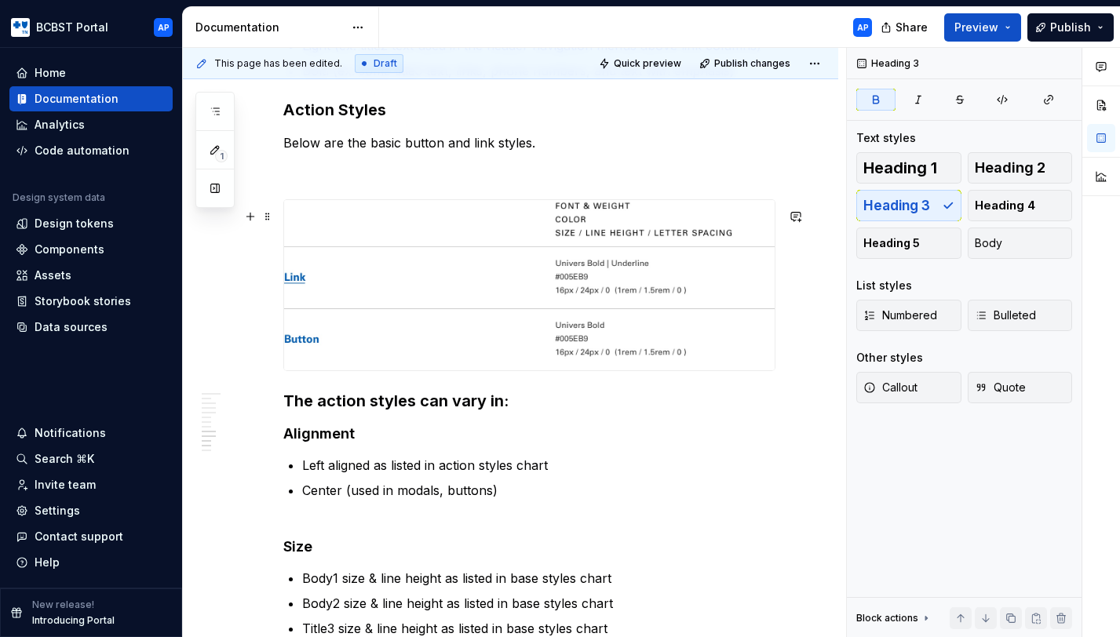
scroll to position [1682, 0]
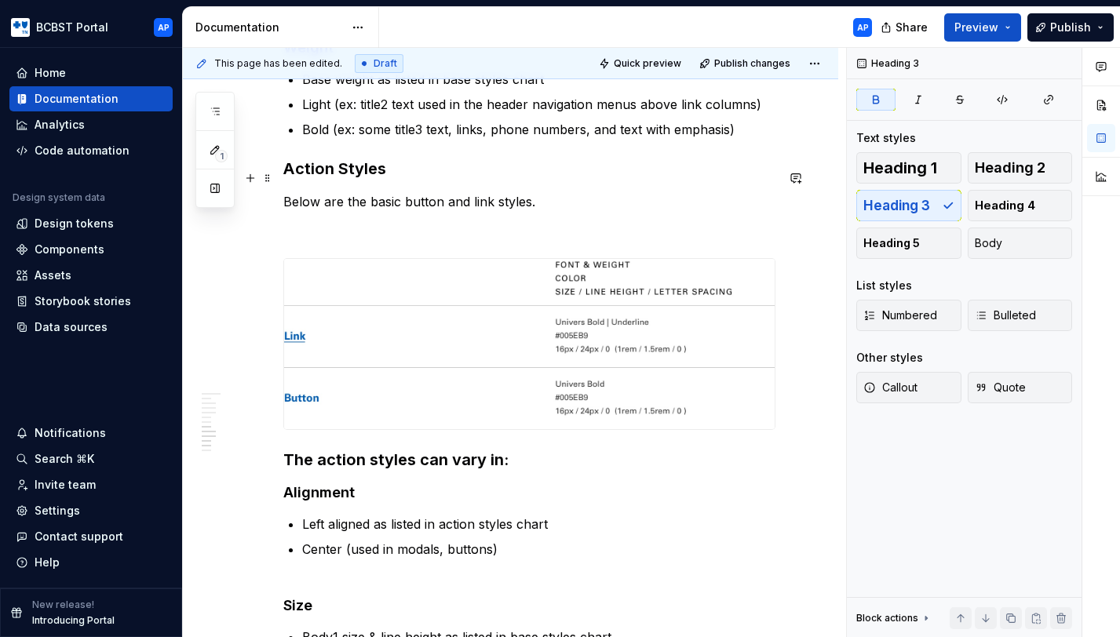
click at [286, 176] on strong "Action Styles" at bounding box center [334, 168] width 103 height 19
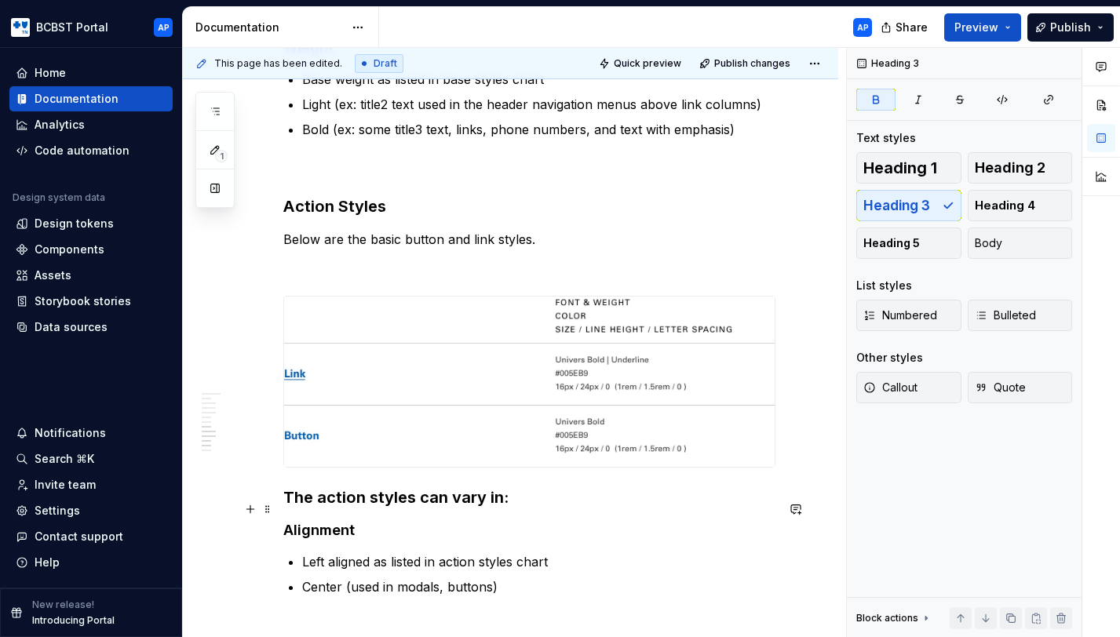
click at [287, 501] on strong "The action styles can vary in:" at bounding box center [395, 497] width 225 height 19
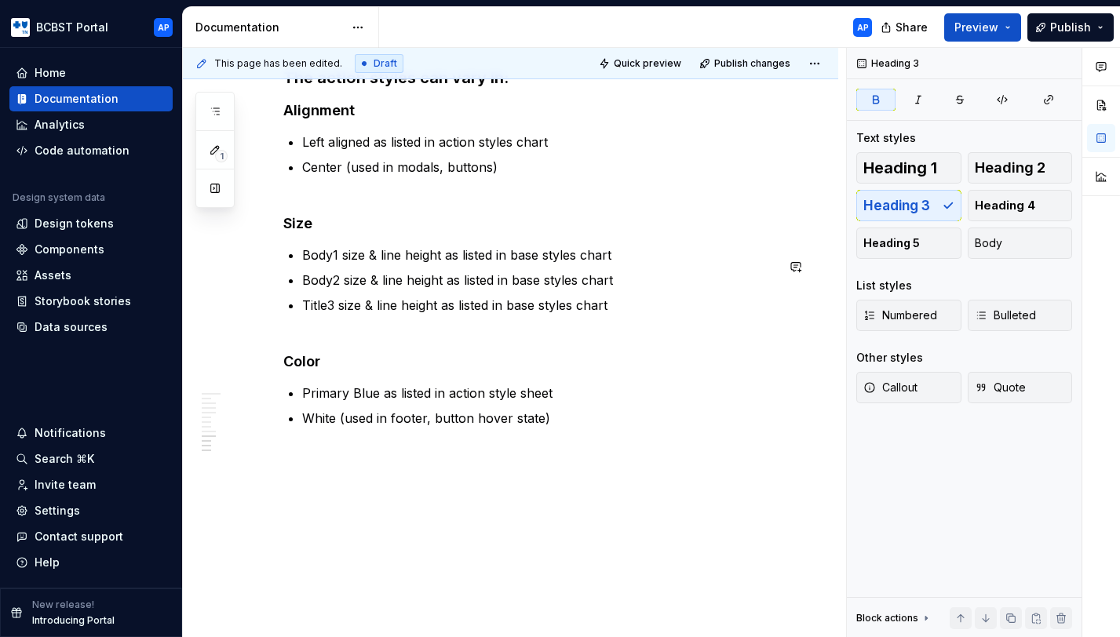
scroll to position [2113, 0]
click at [1063, 35] on button "Publish" at bounding box center [1070, 27] width 86 height 28
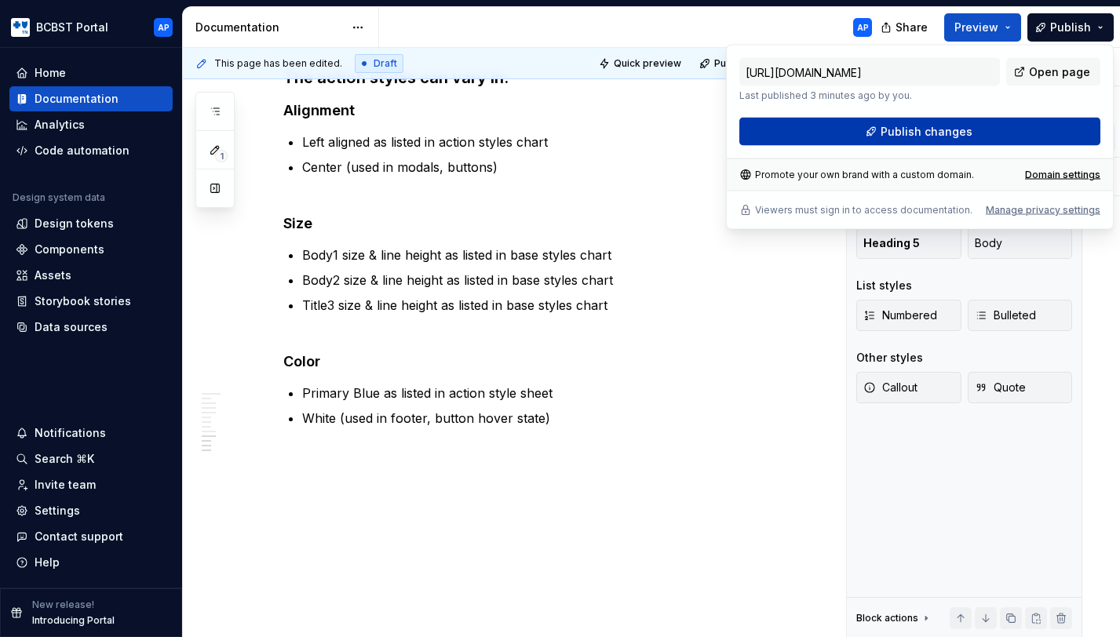
click at [973, 129] on button "Publish changes" at bounding box center [919, 132] width 361 height 28
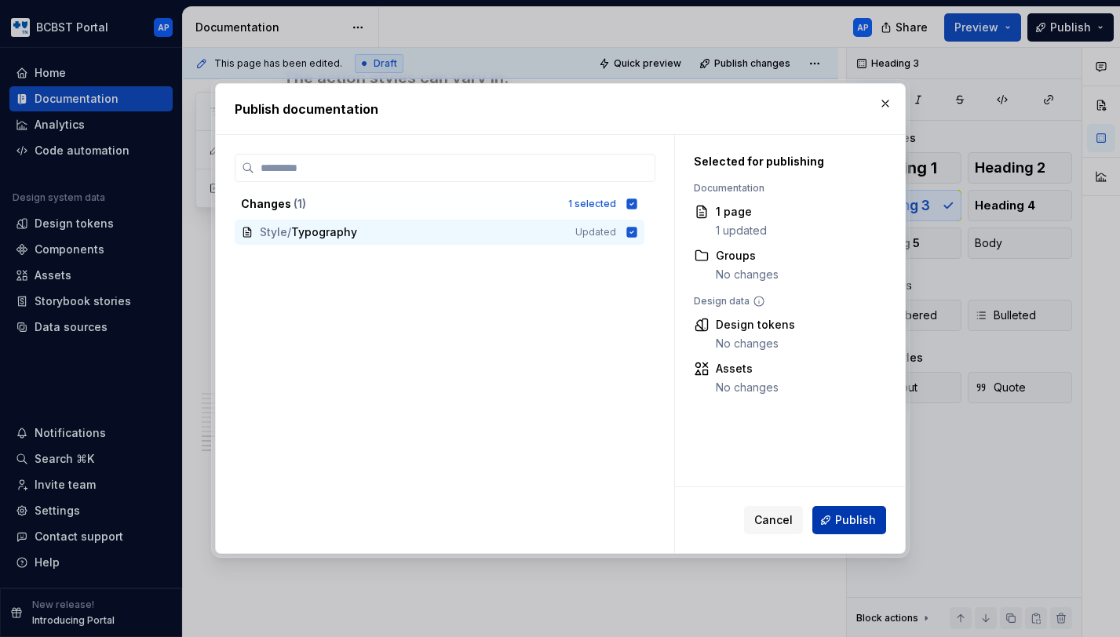
click at [863, 509] on button "Publish" at bounding box center [849, 520] width 74 height 28
